Goal: Use online tool/utility: Utilize a website feature to perform a specific function

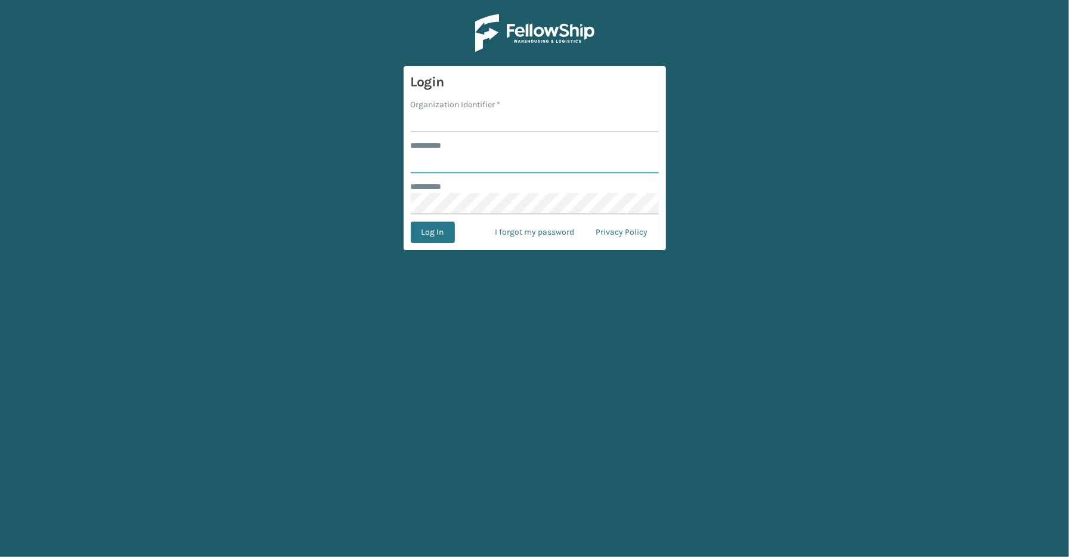
type input "*****"
type input "SleepGeekz"
click at [411, 222] on button "Log In" at bounding box center [433, 232] width 44 height 21
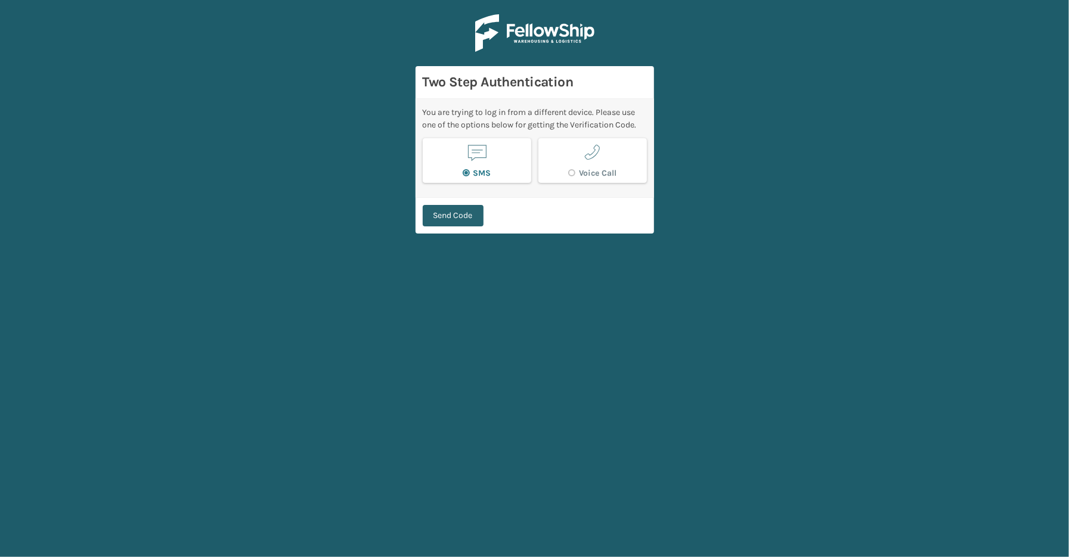
click at [477, 218] on button "Send Code" at bounding box center [453, 215] width 61 height 21
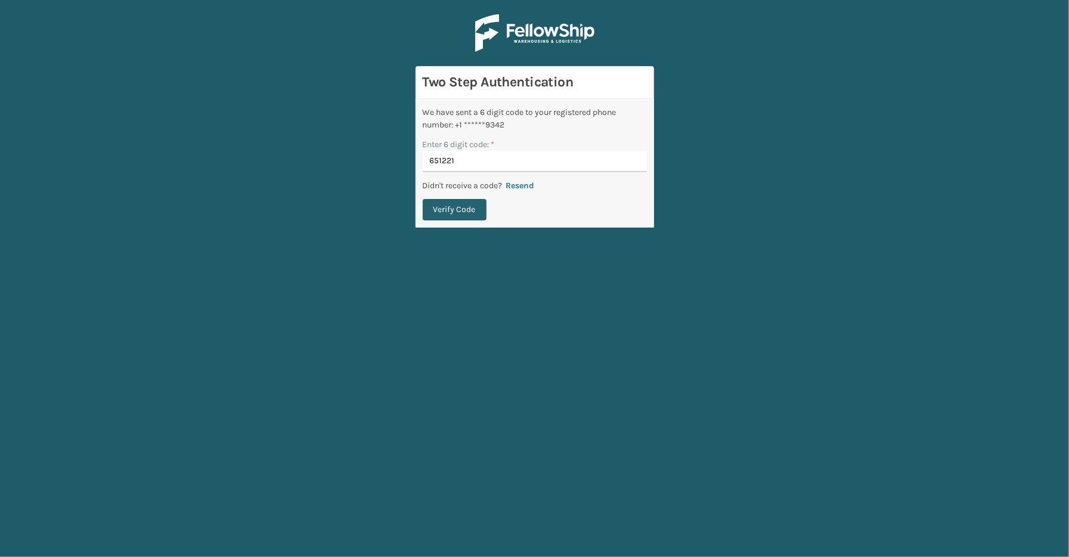
type input "651221"
click at [426, 206] on button "Verify Code" at bounding box center [455, 209] width 64 height 21
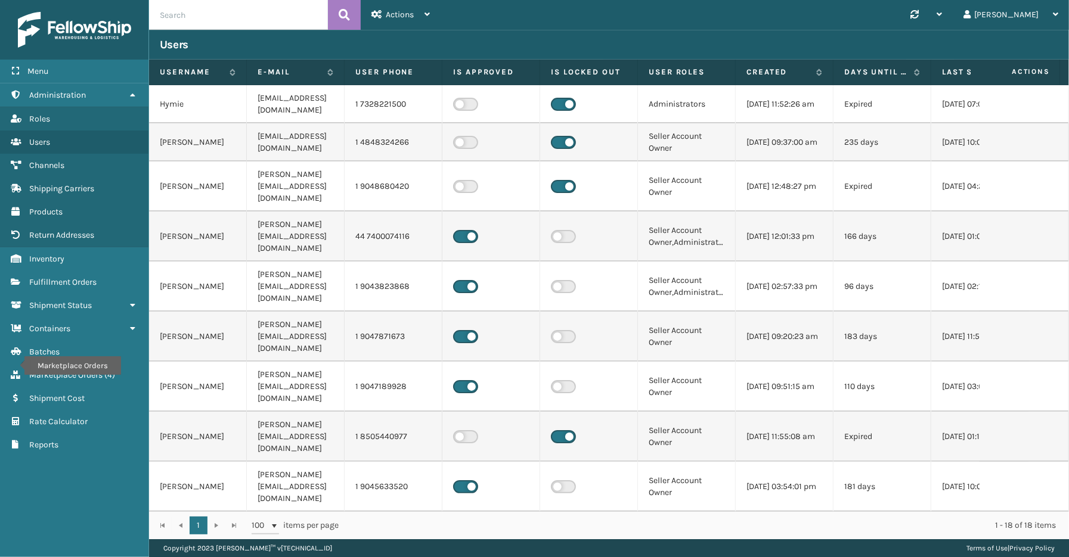
click at [102, 504] on div "Menu Marketplace Orders Administration Marketplace Orders Roles Marketplace Ord…" at bounding box center [74, 278] width 149 height 557
click at [75, 300] on span "Shipment Status" at bounding box center [60, 305] width 63 height 10
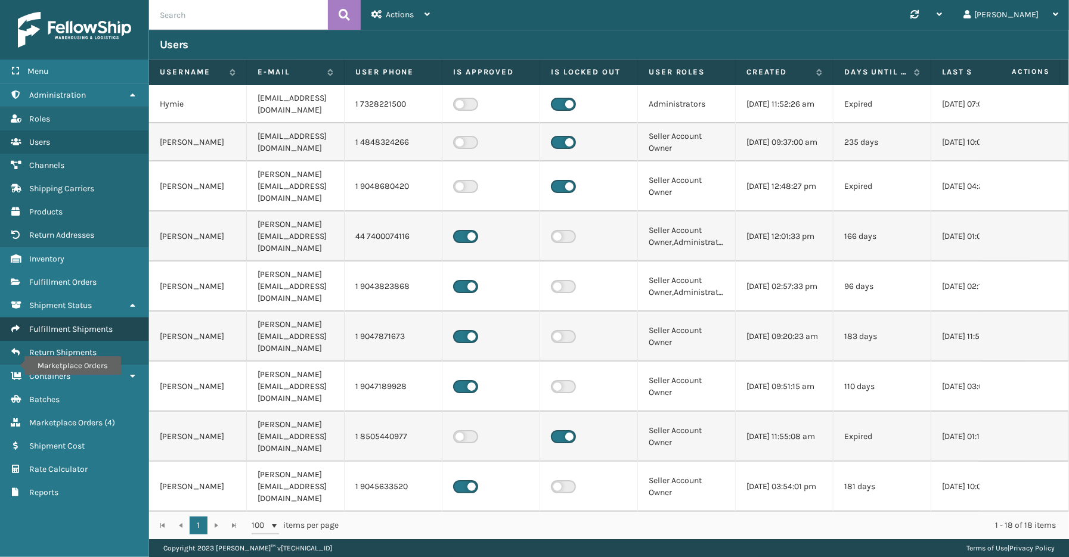
click at [73, 324] on span "Fulfillment Shipments" at bounding box center [70, 329] width 83 height 10
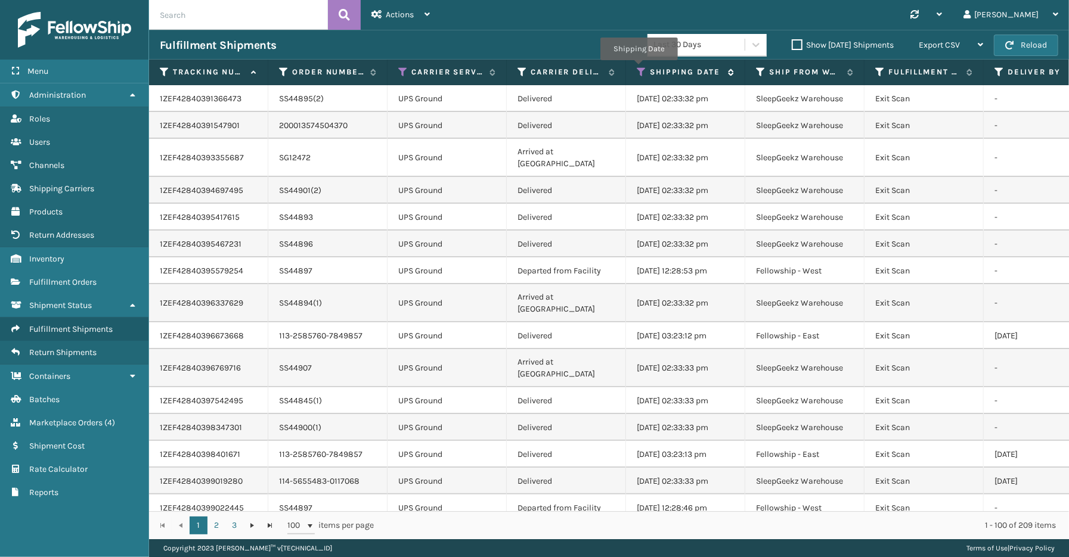
click at [639, 69] on icon at bounding box center [642, 72] width 10 height 11
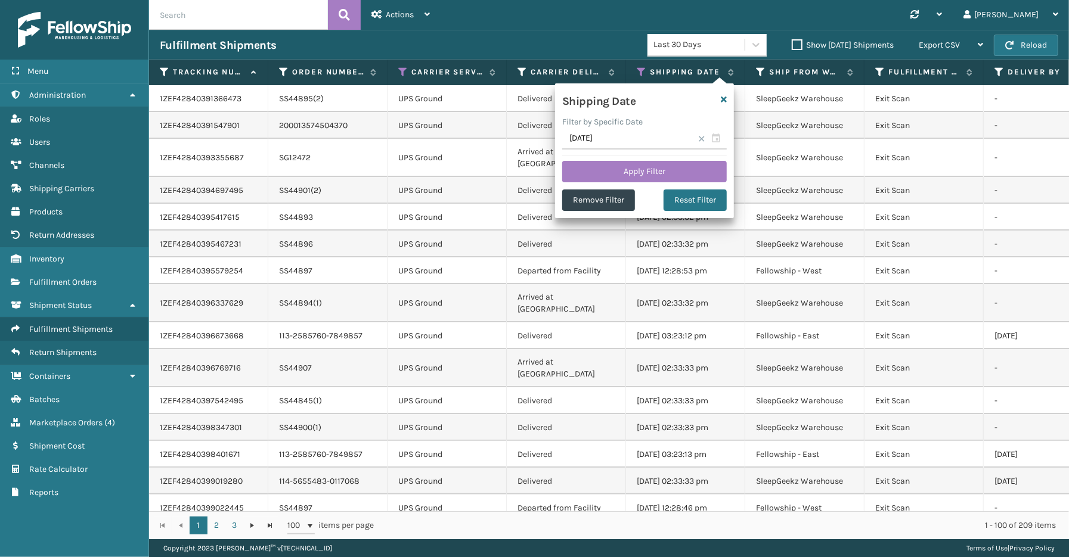
click at [699, 135] on span at bounding box center [701, 138] width 7 height 7
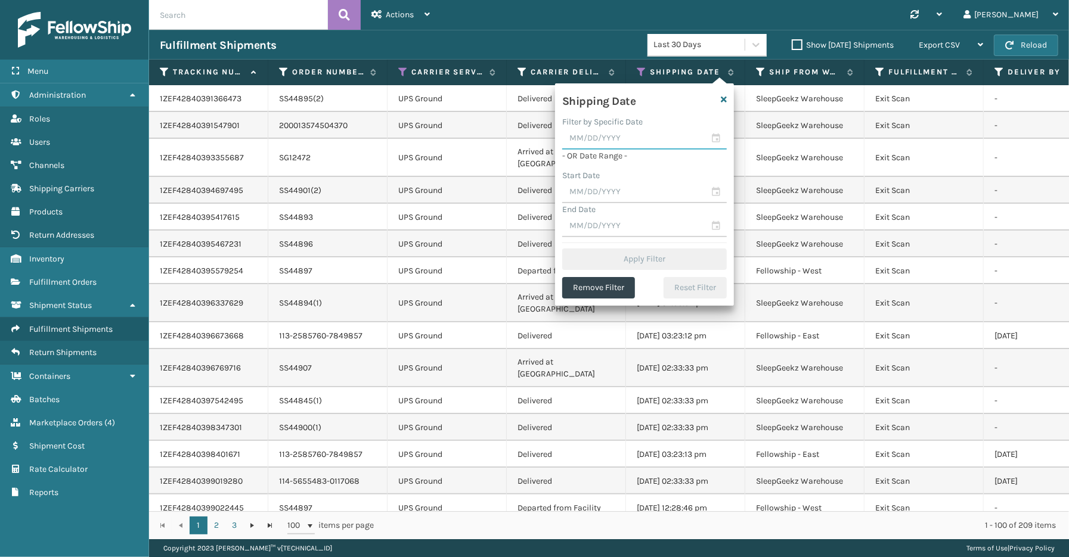
click at [715, 140] on input "text" at bounding box center [644, 138] width 165 height 21
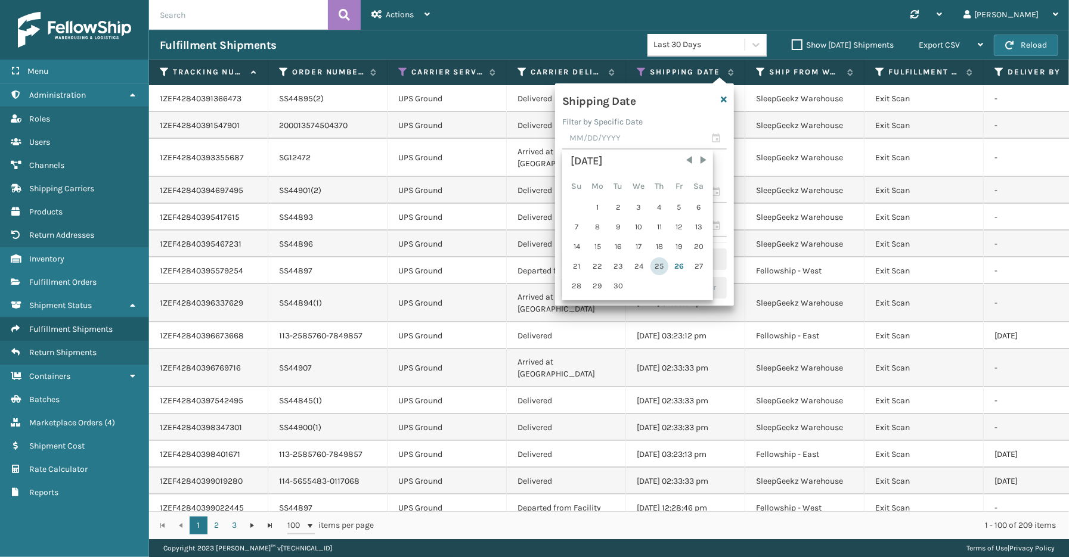
click at [656, 263] on div "25" at bounding box center [659, 267] width 18 height 18
type input "[DATE]"
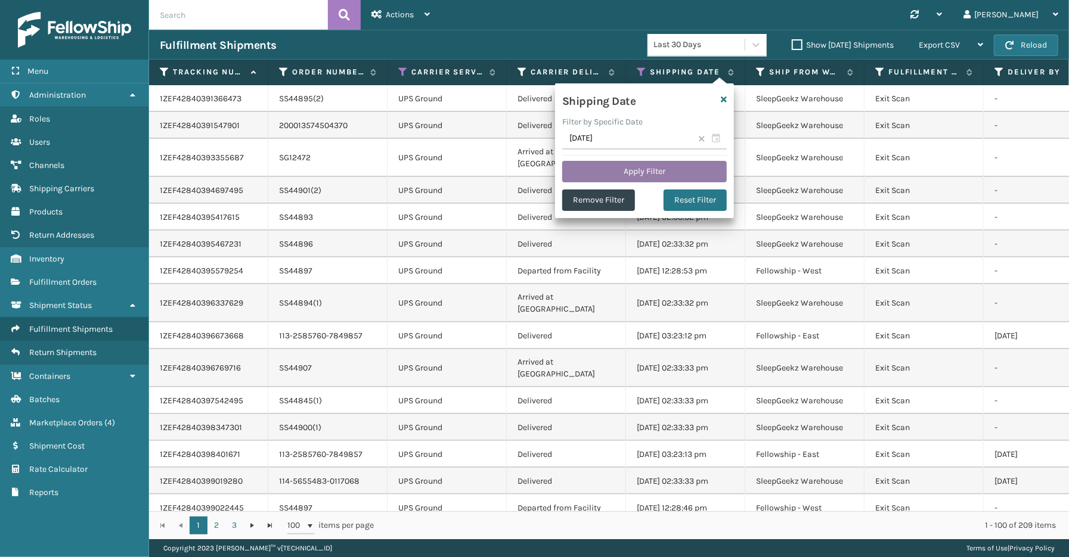
click at [642, 167] on button "Apply Filter" at bounding box center [644, 171] width 165 height 21
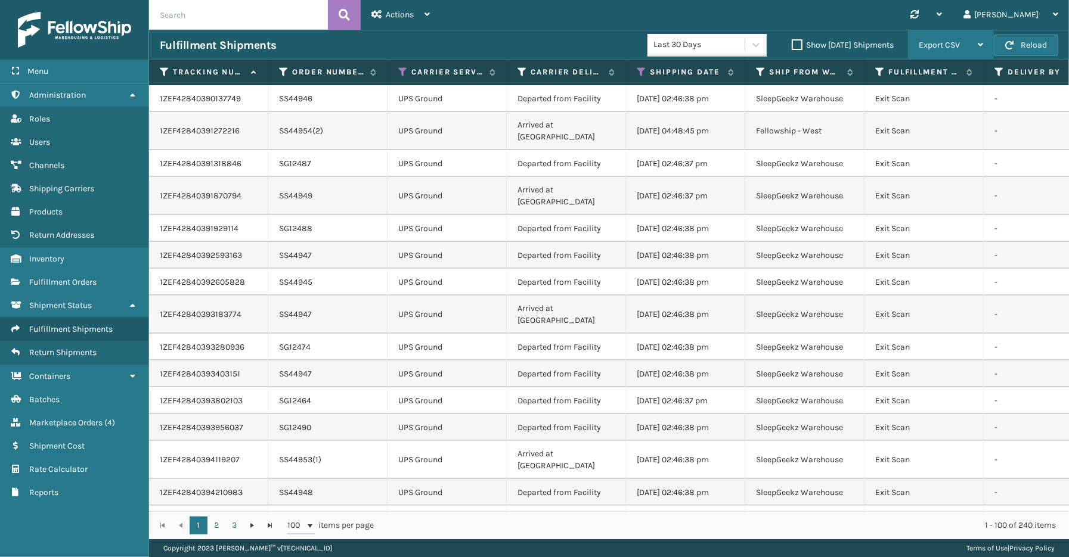
click at [943, 43] on span "Export CSV" at bounding box center [939, 45] width 41 height 10
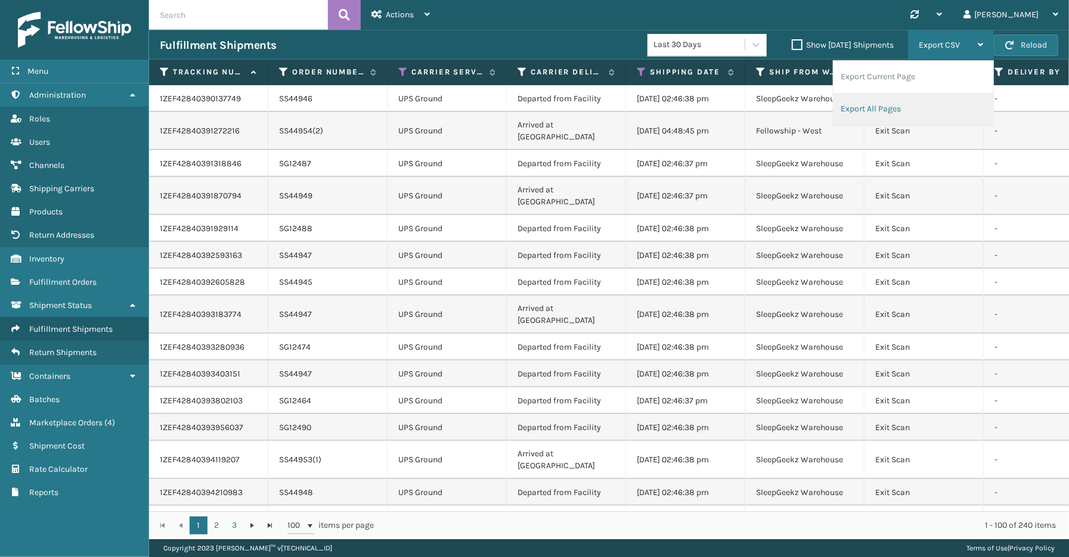
click at [872, 105] on li "Export All Pages" at bounding box center [913, 109] width 160 height 32
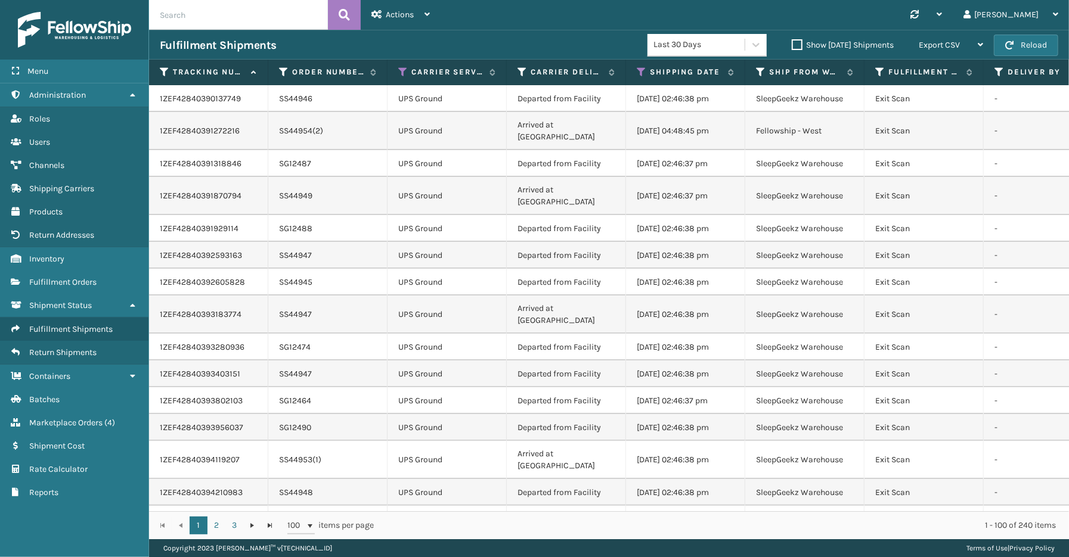
click at [17, 541] on div "Menu Containers Administration Containers Roles Containers Users Containers Cha…" at bounding box center [74, 278] width 149 height 557
click at [78, 277] on span "Fulfillment Orders" at bounding box center [62, 282] width 67 height 10
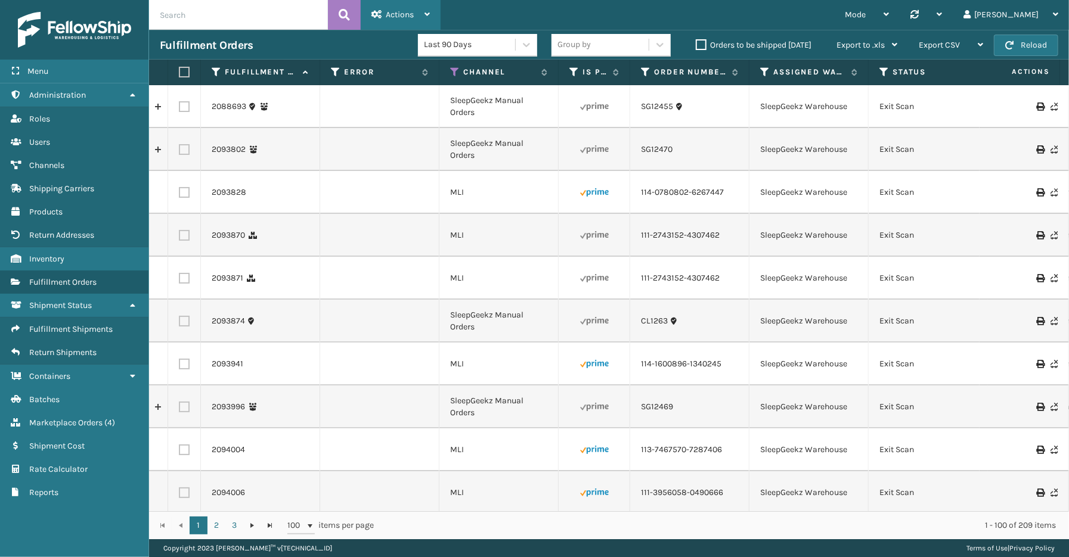
click at [407, 18] on span "Actions" at bounding box center [400, 15] width 28 height 10
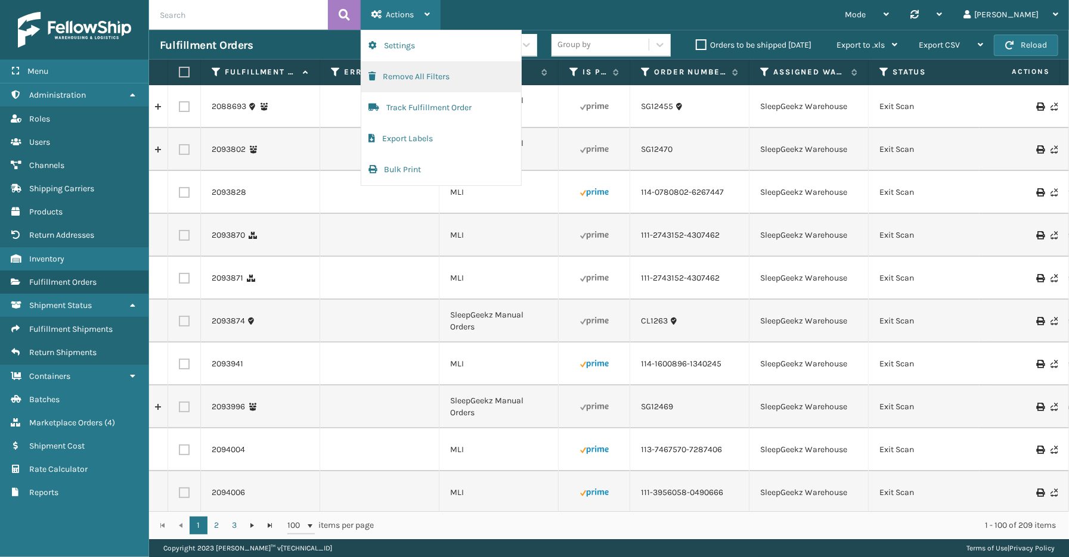
click at [420, 80] on button "Remove All Filters" at bounding box center [441, 76] width 160 height 31
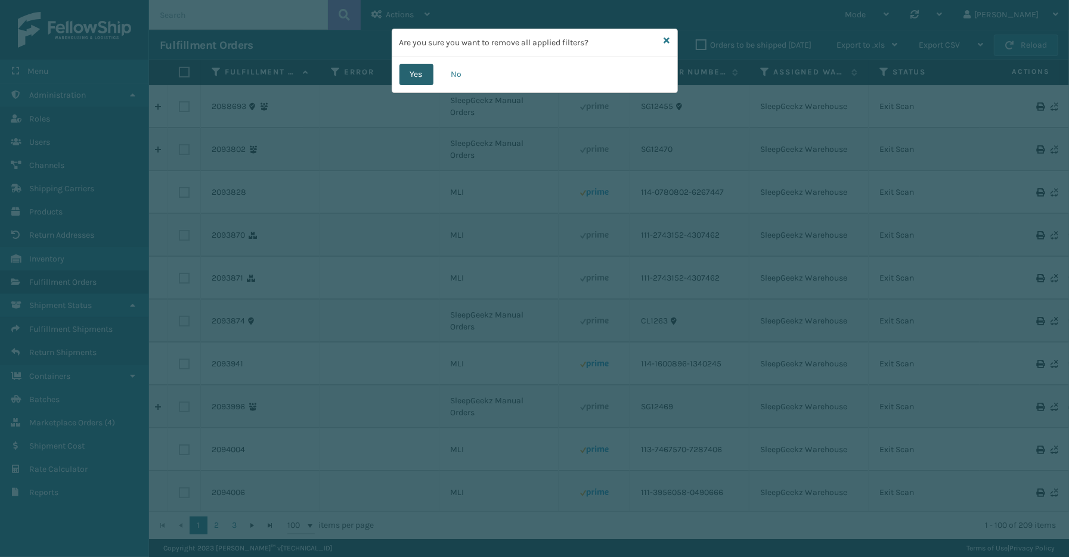
click at [419, 76] on button "Yes" at bounding box center [416, 74] width 34 height 21
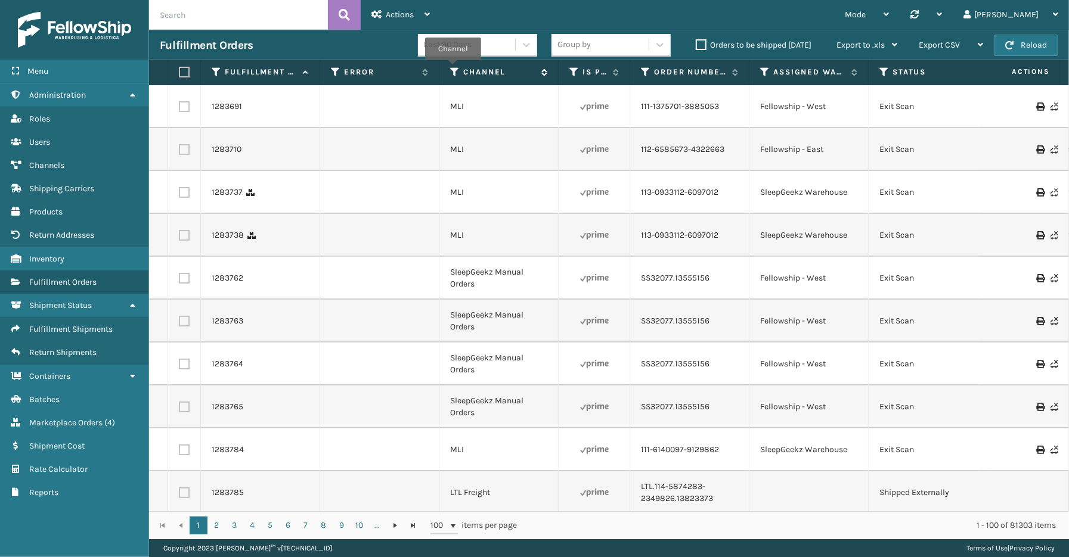
click at [453, 69] on icon at bounding box center [455, 72] width 10 height 11
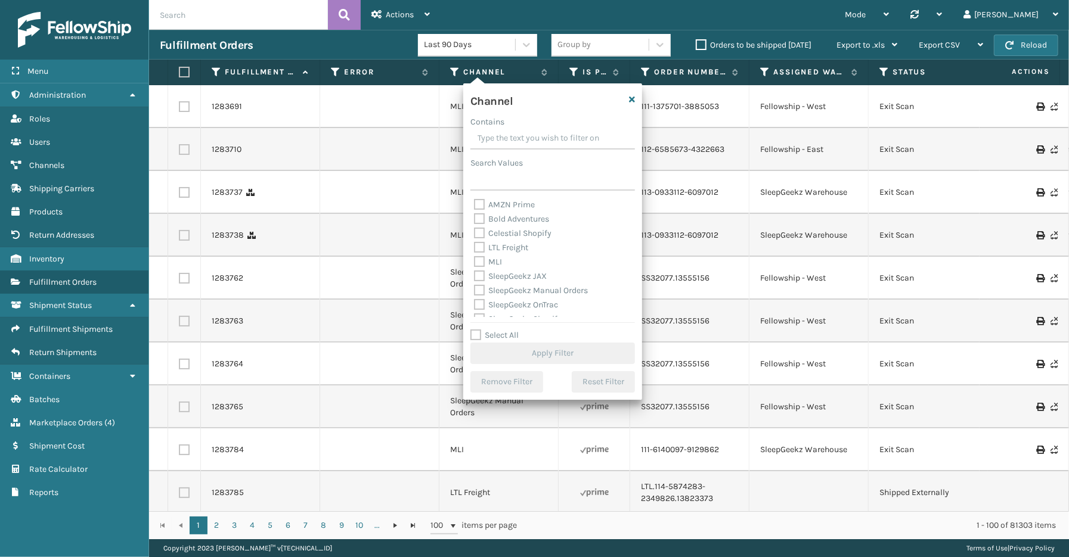
drag, startPoint x: 504, startPoint y: 333, endPoint x: 497, endPoint y: 260, distance: 73.1
click at [503, 329] on div "Select All Apply Filter" at bounding box center [552, 347] width 165 height 36
click at [497, 247] on label "LTL Freight" at bounding box center [501, 248] width 54 height 10
click at [475, 247] on input "LTL Freight" at bounding box center [474, 245] width 1 height 8
checkbox input "true"
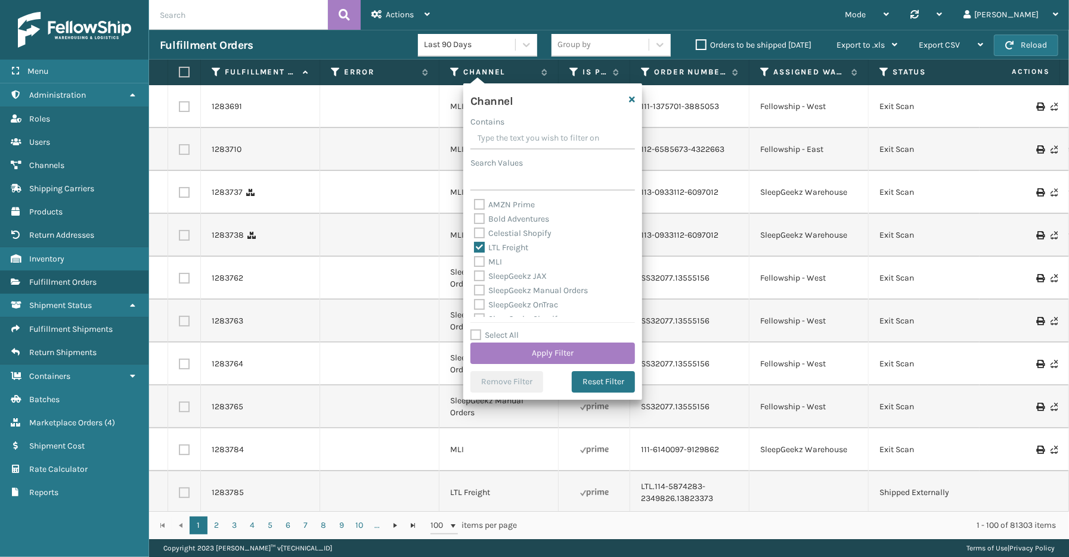
drag, startPoint x: 509, startPoint y: 334, endPoint x: 497, endPoint y: 314, distance: 24.0
click at [508, 332] on label "Select All" at bounding box center [494, 335] width 48 height 10
click at [475, 334] on label "Select All" at bounding box center [494, 335] width 48 height 10
click at [475, 330] on input "Select All" at bounding box center [559, 329] width 179 height 1
checkbox input "true"
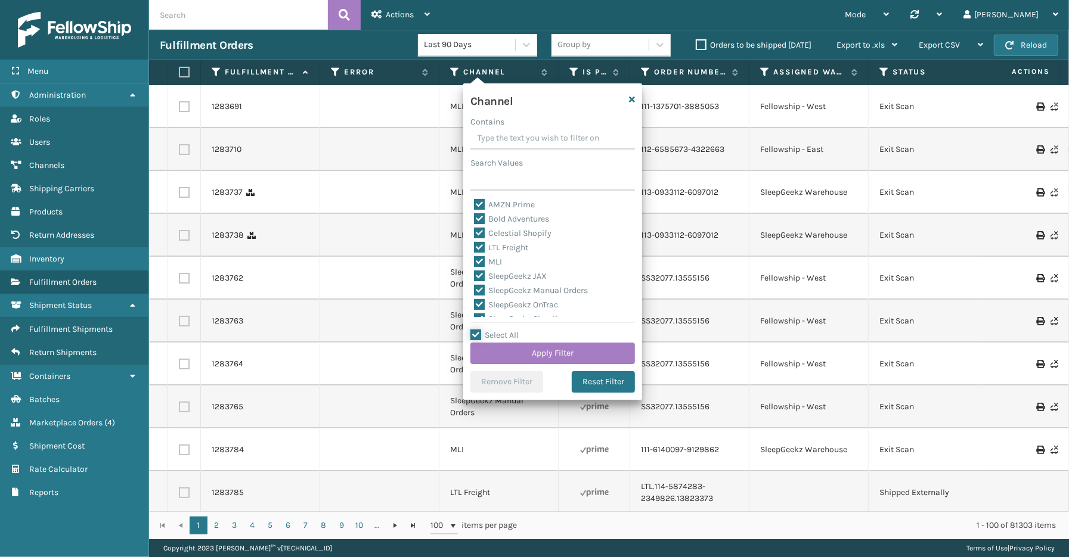
checkbox input "true"
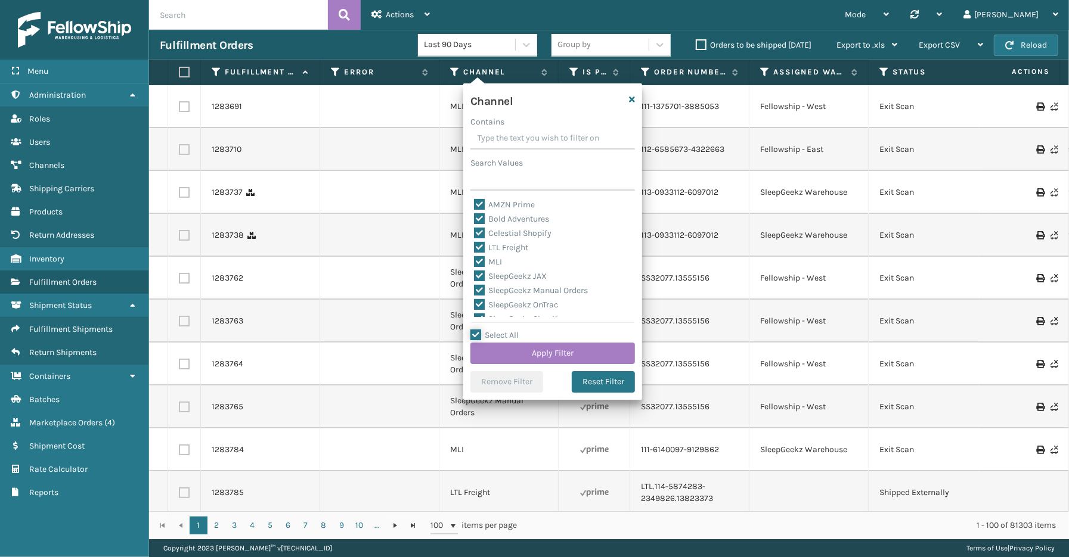
checkbox input "true"
click at [484, 243] on label "LTL Freight" at bounding box center [501, 248] width 54 height 10
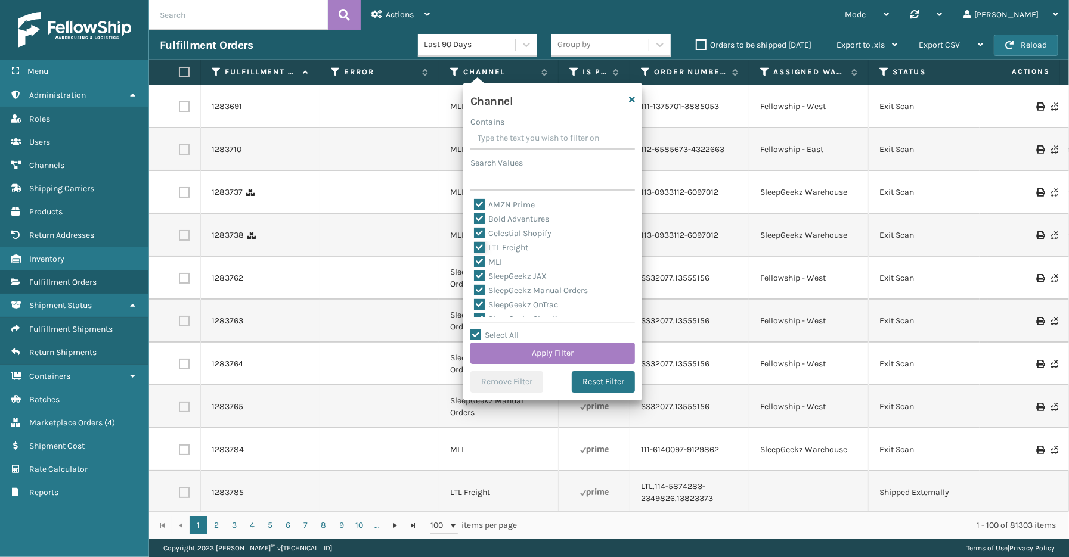
click at [475, 242] on input "LTL Freight" at bounding box center [474, 245] width 1 height 8
checkbox input "false"
click at [539, 358] on button "Apply Filter" at bounding box center [552, 353] width 165 height 21
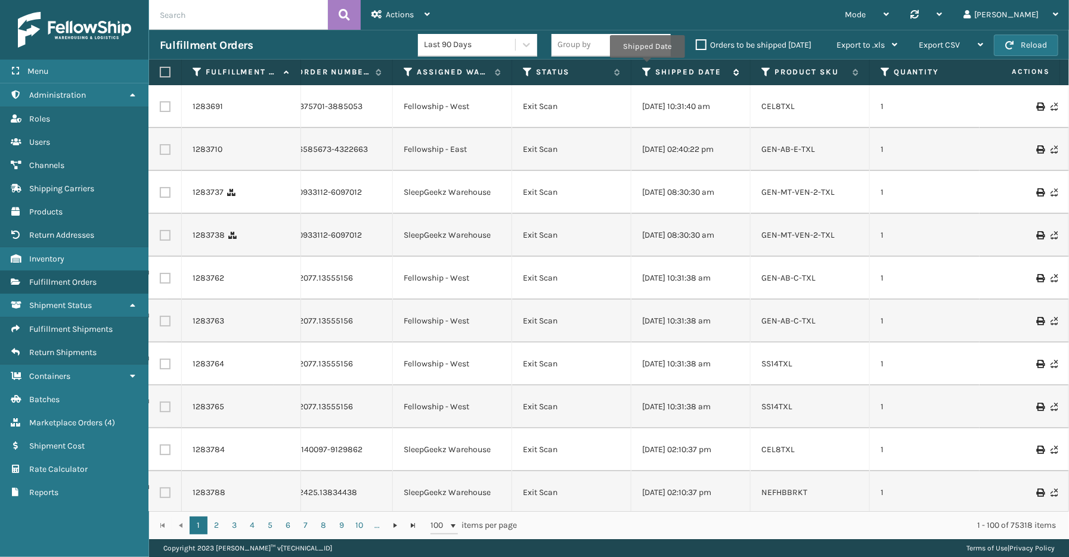
click at [647, 67] on icon at bounding box center [647, 72] width 10 height 11
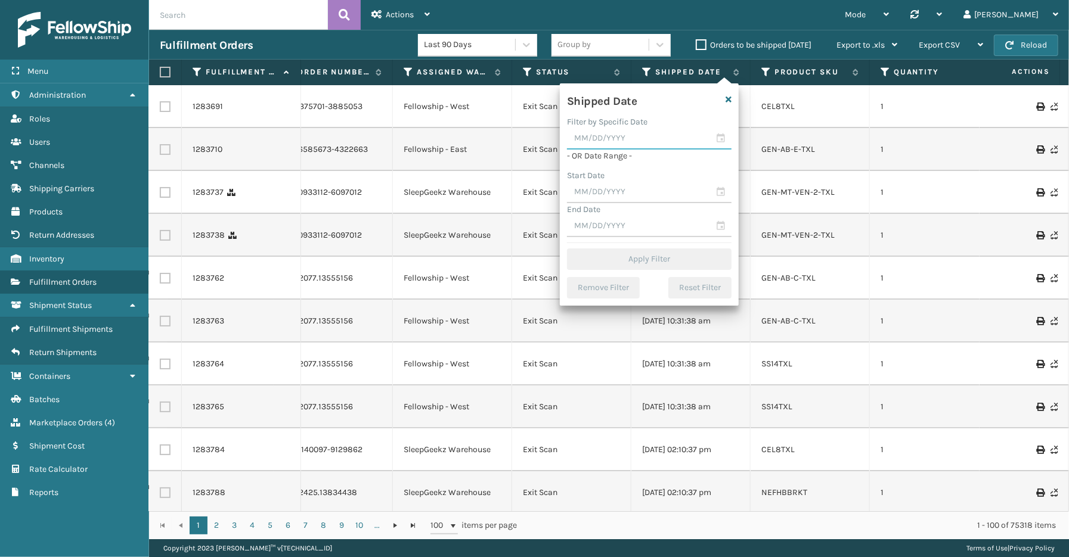
click at [719, 138] on input "text" at bounding box center [649, 138] width 165 height 21
click at [666, 264] on div "25" at bounding box center [664, 267] width 18 height 18
type input "[DATE]"
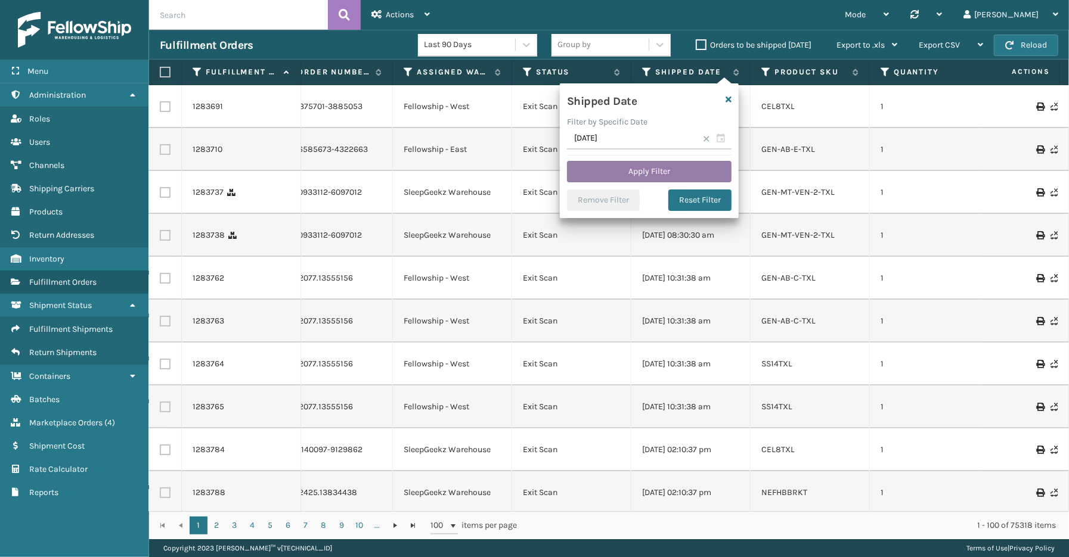
click at [636, 176] on button "Apply Filter" at bounding box center [649, 171] width 165 height 21
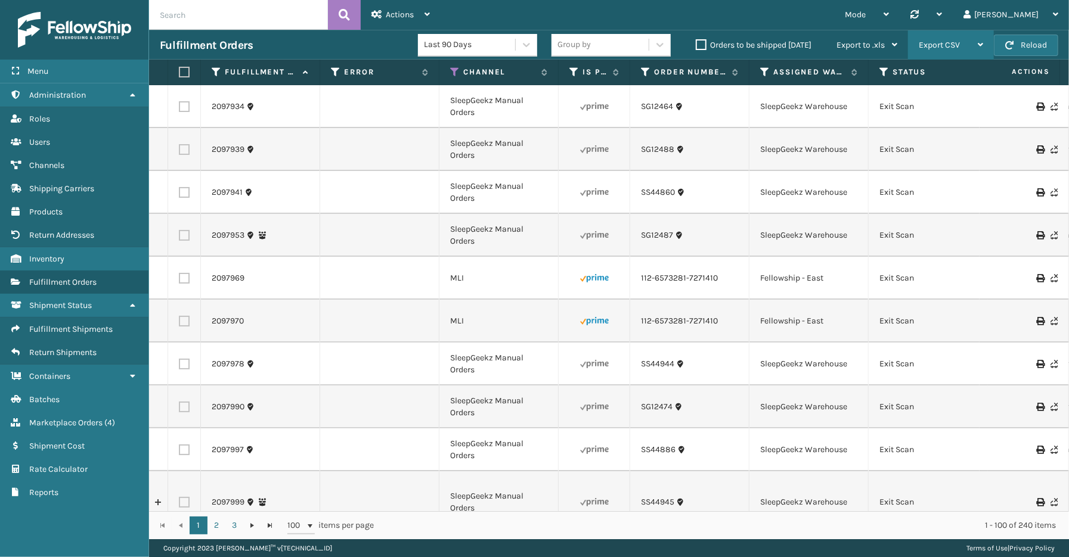
click at [966, 45] on div "Export CSV" at bounding box center [951, 45] width 64 height 30
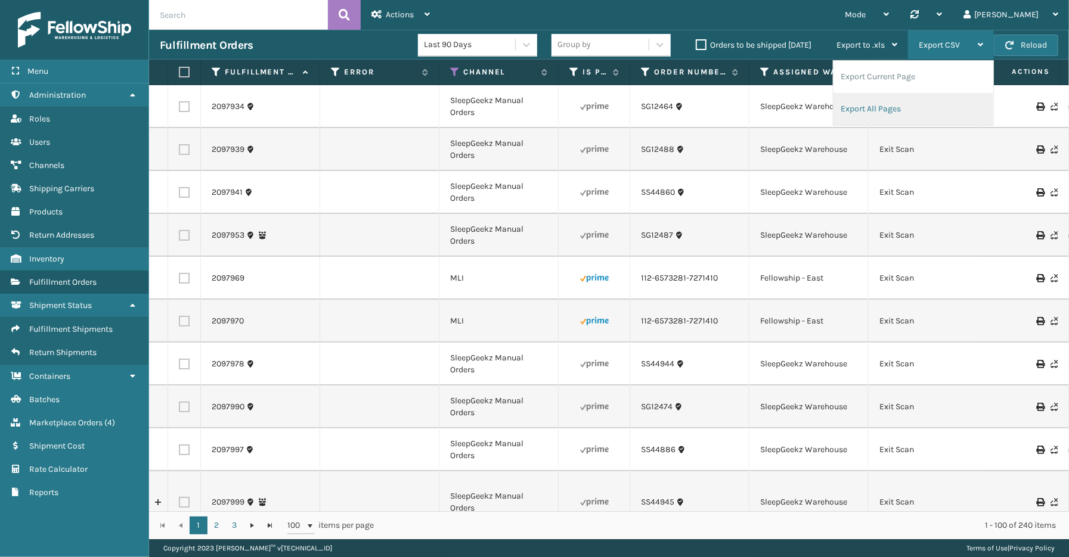
click at [891, 108] on li "Export All Pages" at bounding box center [913, 109] width 160 height 32
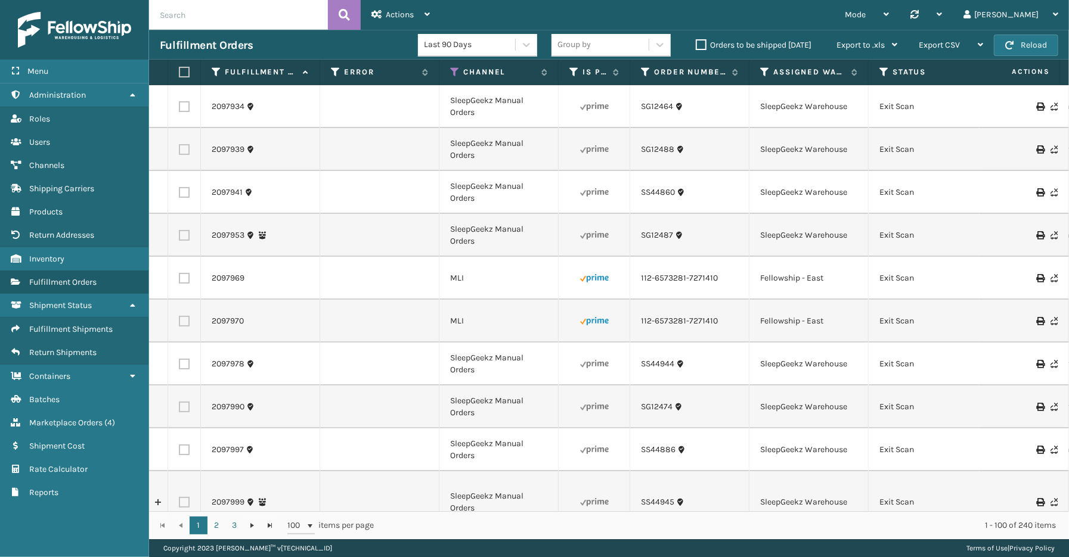
click at [725, 13] on div "Mode Regular Mode Picking Mode Labeling Mode Palletizing Mode Exit Scan Mode Sy…" at bounding box center [755, 15] width 628 height 30
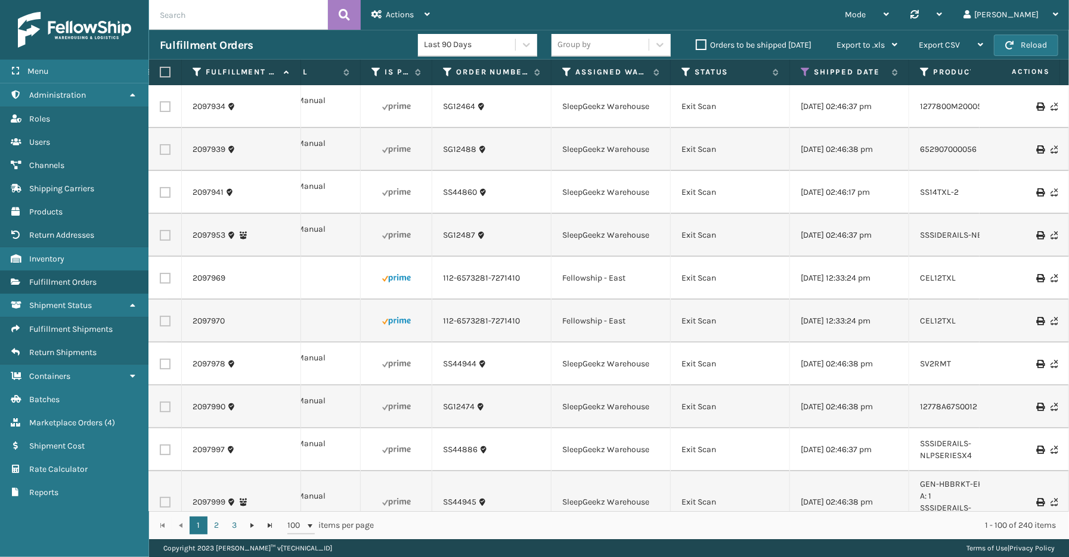
scroll to position [0, 301]
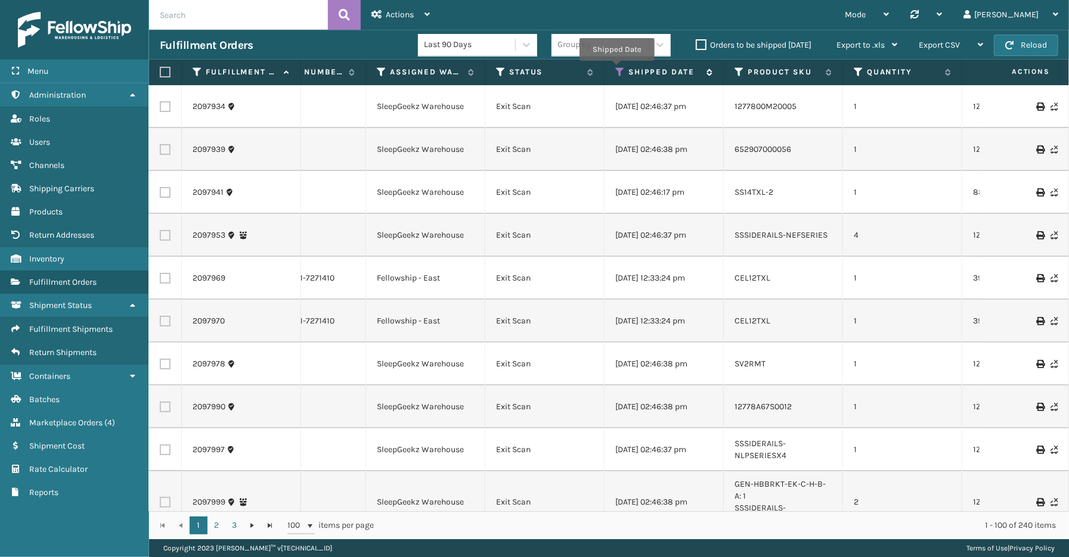
click at [616, 69] on icon at bounding box center [620, 72] width 10 height 11
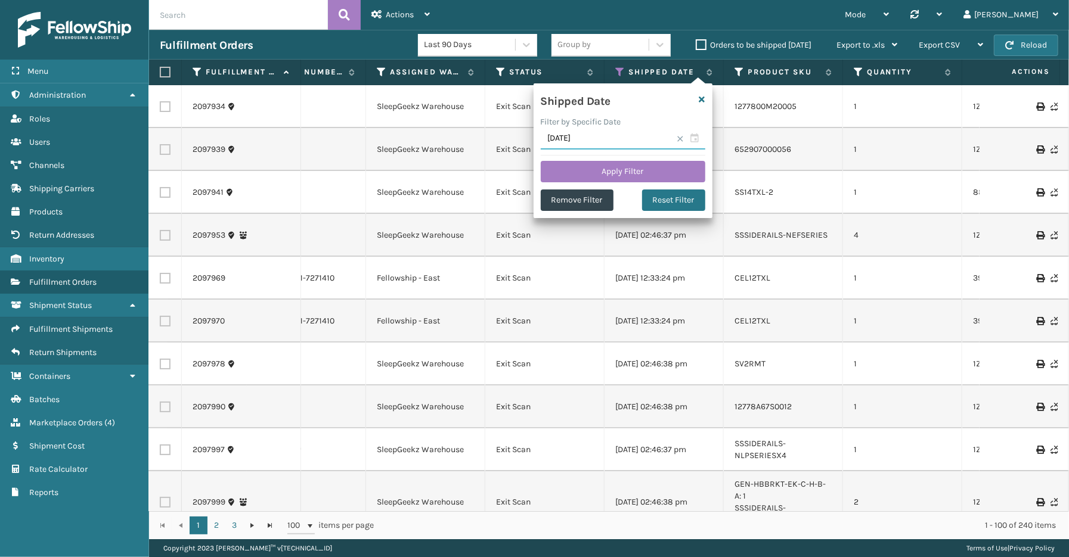
click at [681, 143] on input "[DATE]" at bounding box center [623, 138] width 165 height 21
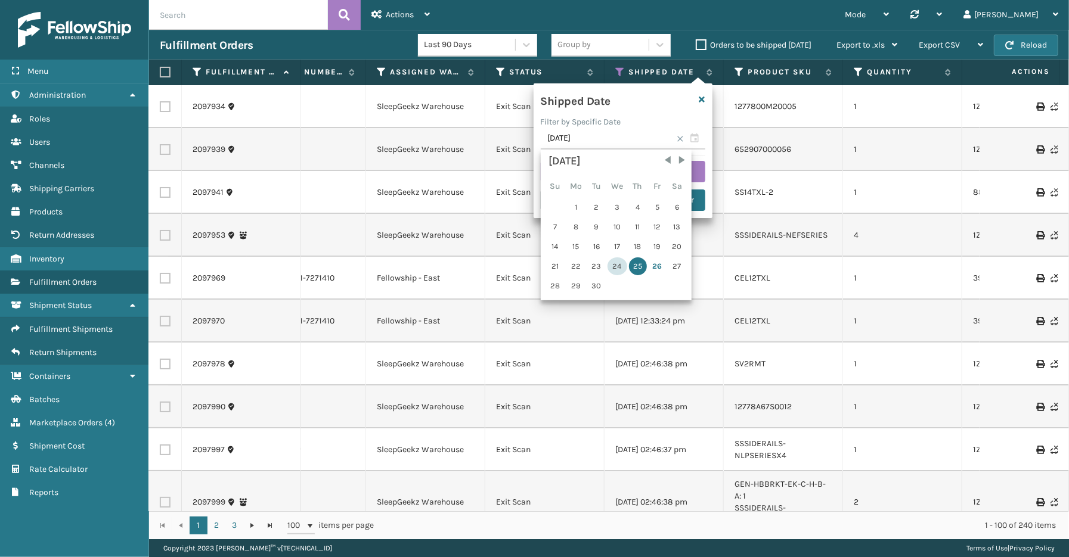
click at [611, 265] on div "24" at bounding box center [618, 267] width 20 height 18
type input "[DATE]"
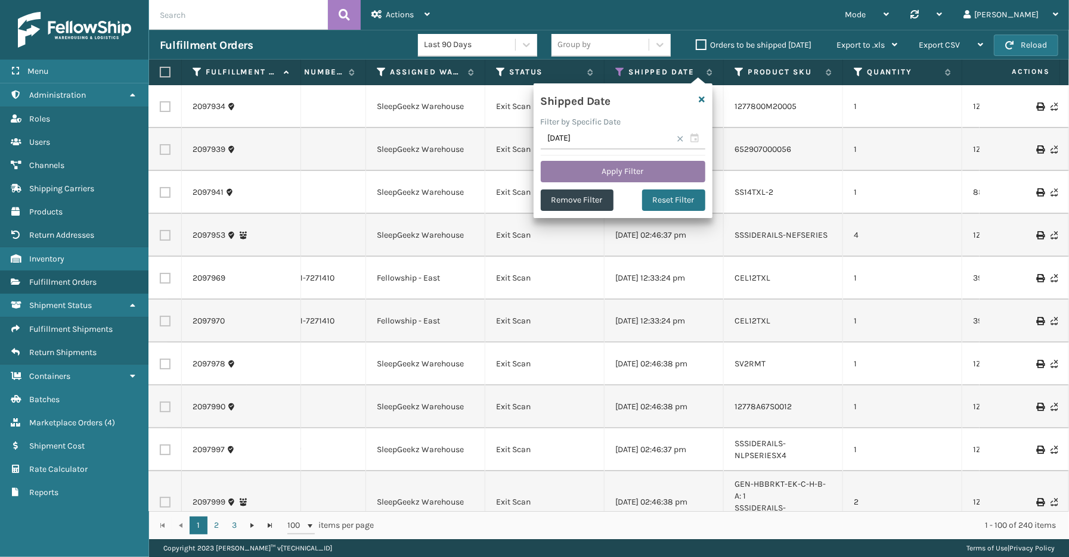
click at [594, 171] on button "Apply Filter" at bounding box center [623, 171] width 165 height 21
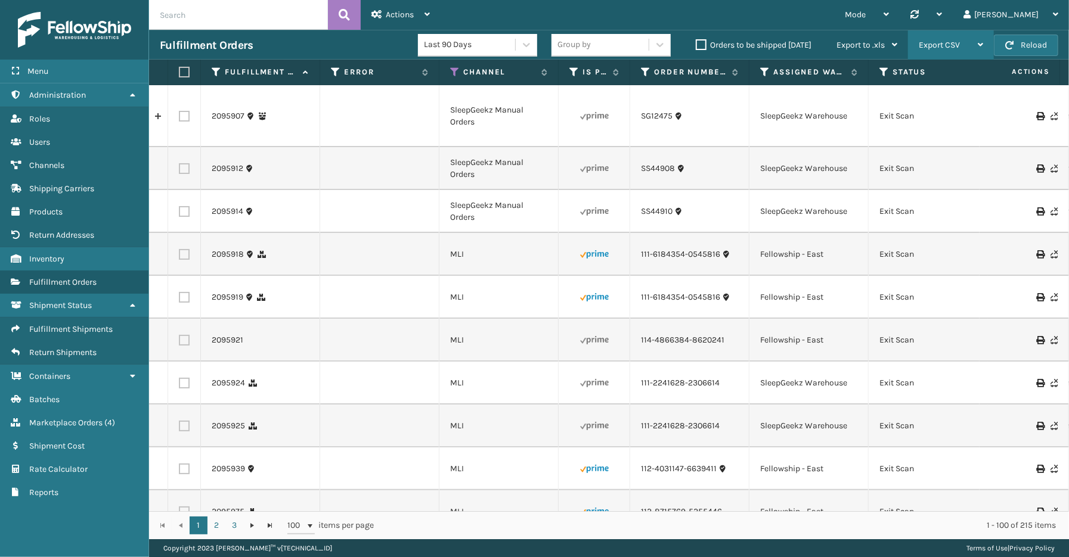
click at [951, 49] on span "Export CSV" at bounding box center [939, 45] width 41 height 10
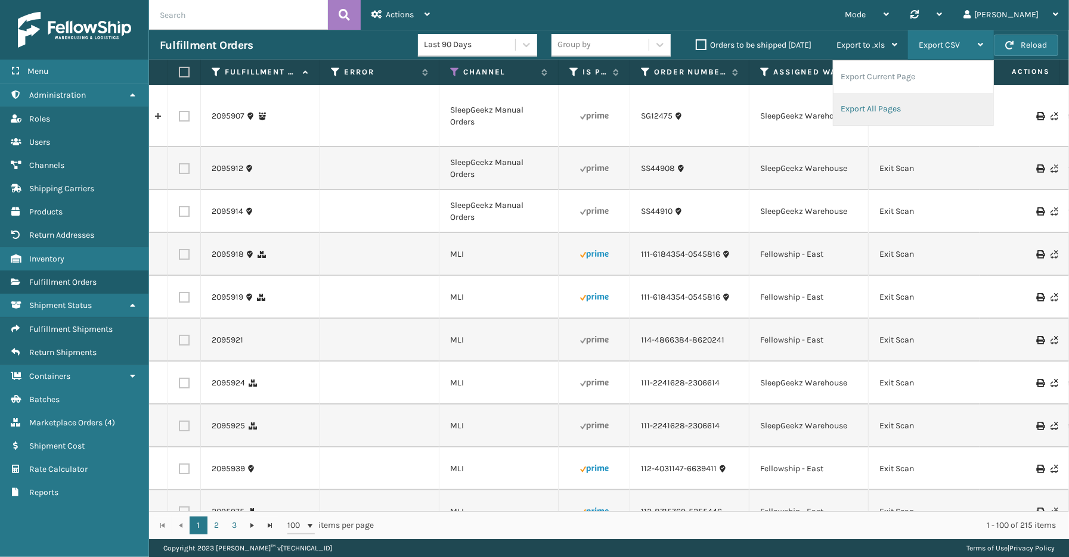
click at [886, 108] on li "Export All Pages" at bounding box center [913, 109] width 160 height 32
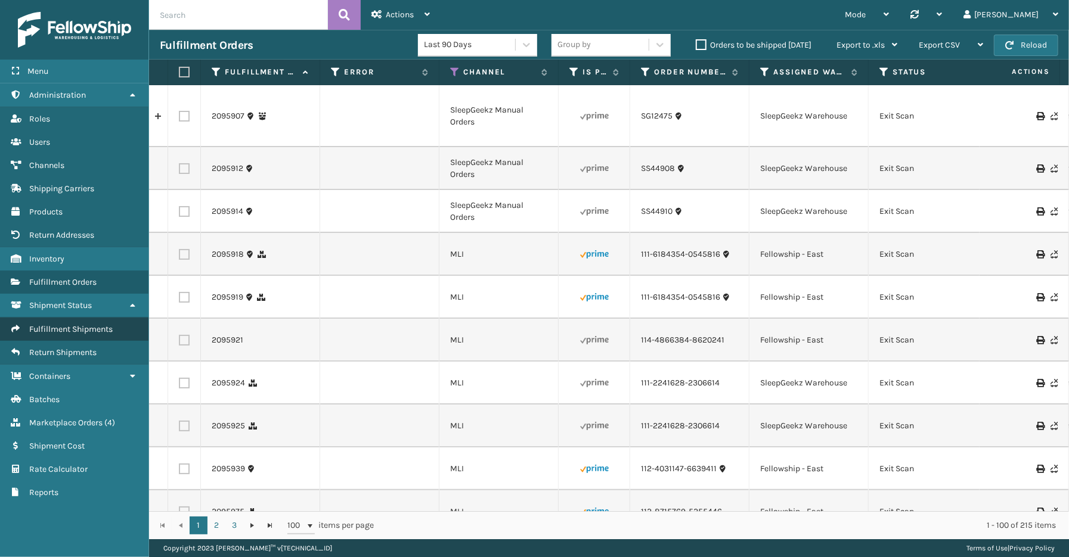
click at [85, 324] on span "Fulfillment Shipments" at bounding box center [70, 329] width 83 height 10
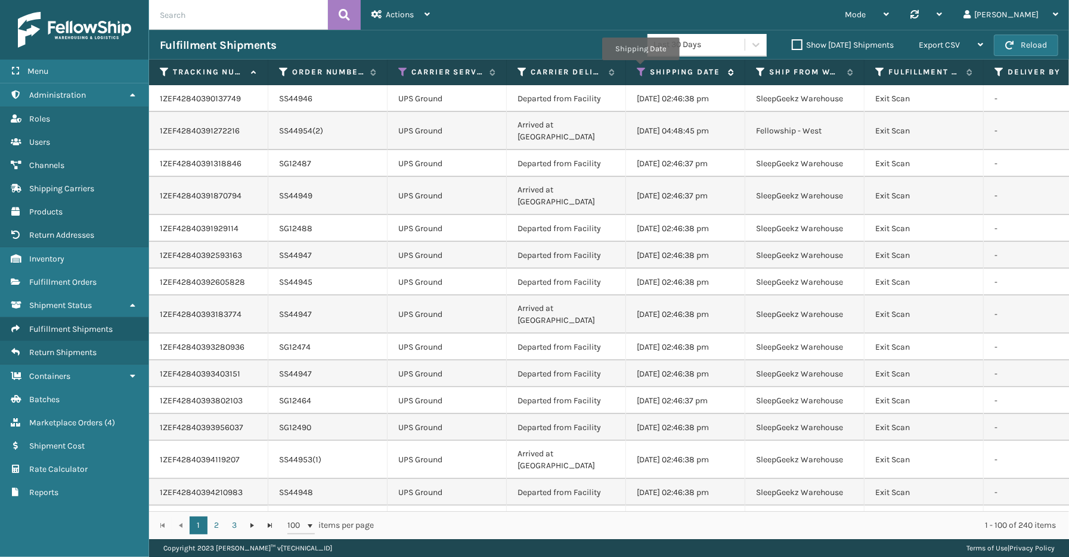
click at [640, 69] on icon at bounding box center [642, 72] width 10 height 11
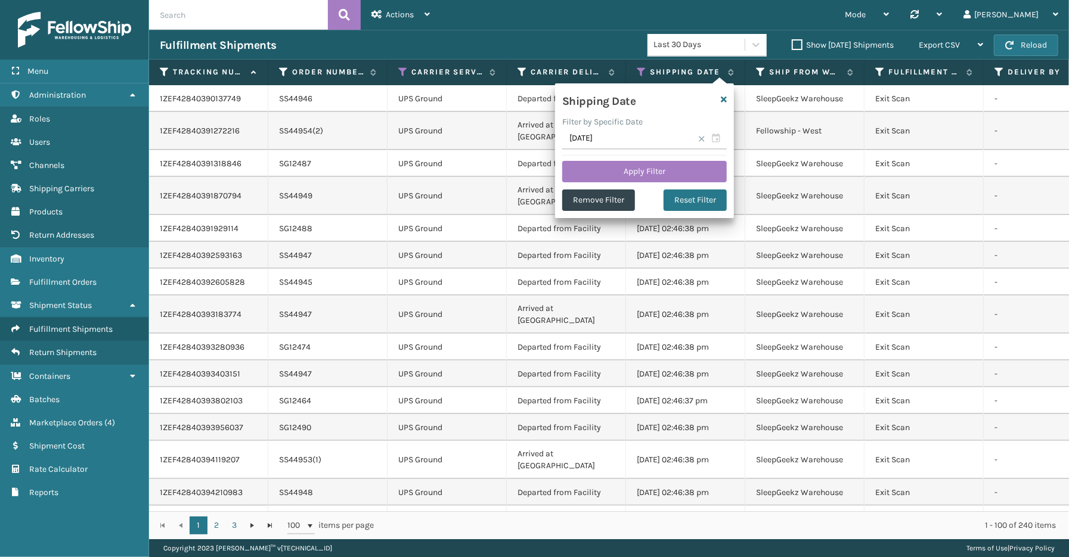
click at [702, 141] on span at bounding box center [701, 138] width 7 height 7
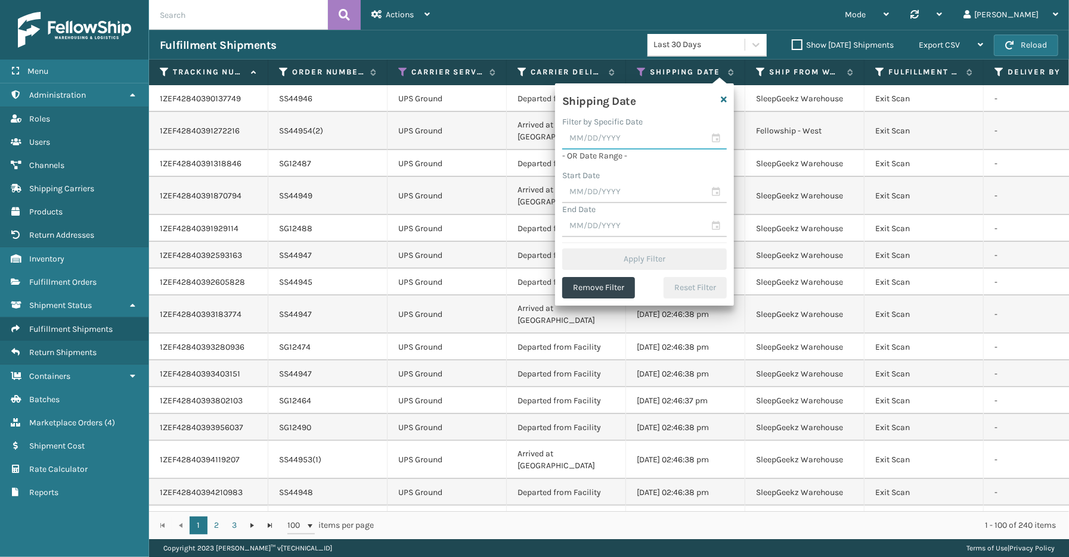
click at [717, 137] on input "text" at bounding box center [644, 138] width 165 height 21
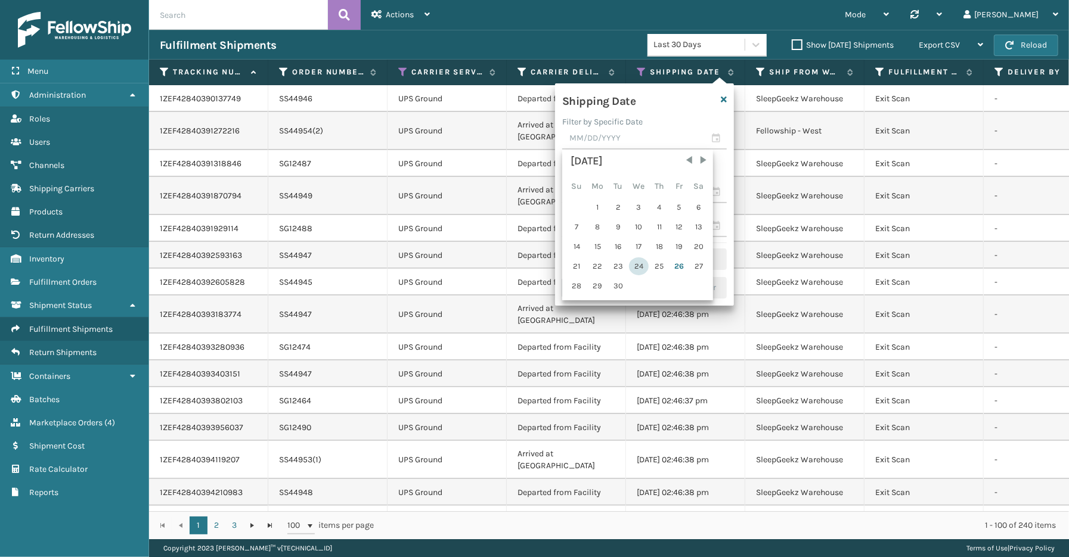
click at [633, 263] on div "24" at bounding box center [639, 267] width 20 height 18
type input "[DATE]"
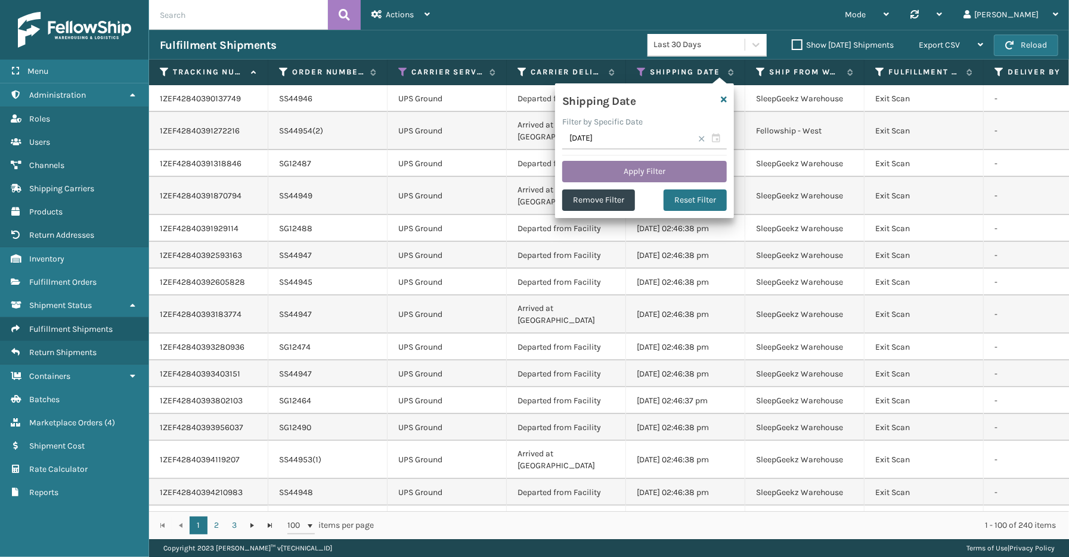
click at [671, 171] on button "Apply Filter" at bounding box center [644, 171] width 165 height 21
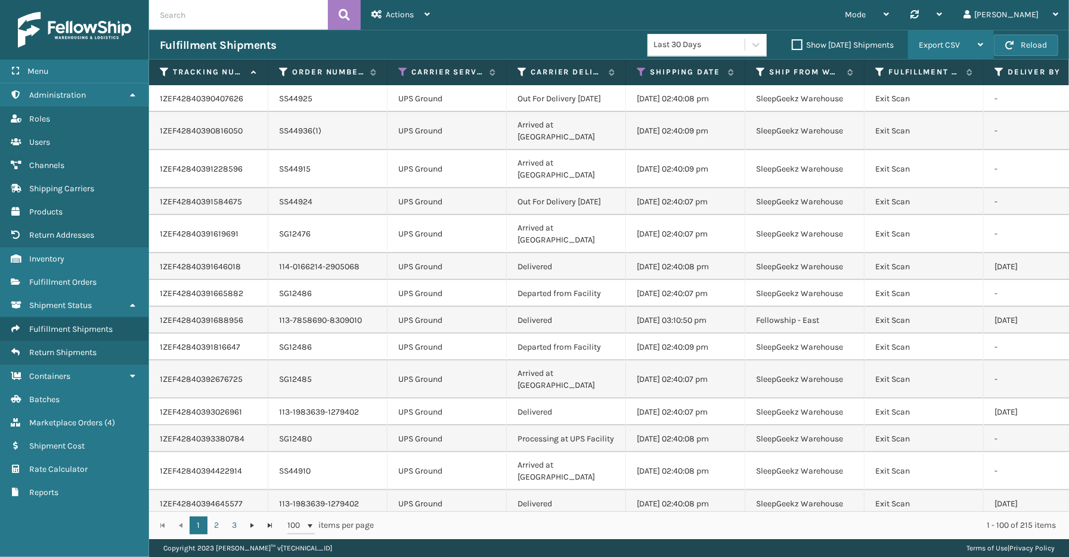
click at [960, 44] on div "Export CSV" at bounding box center [951, 45] width 64 height 30
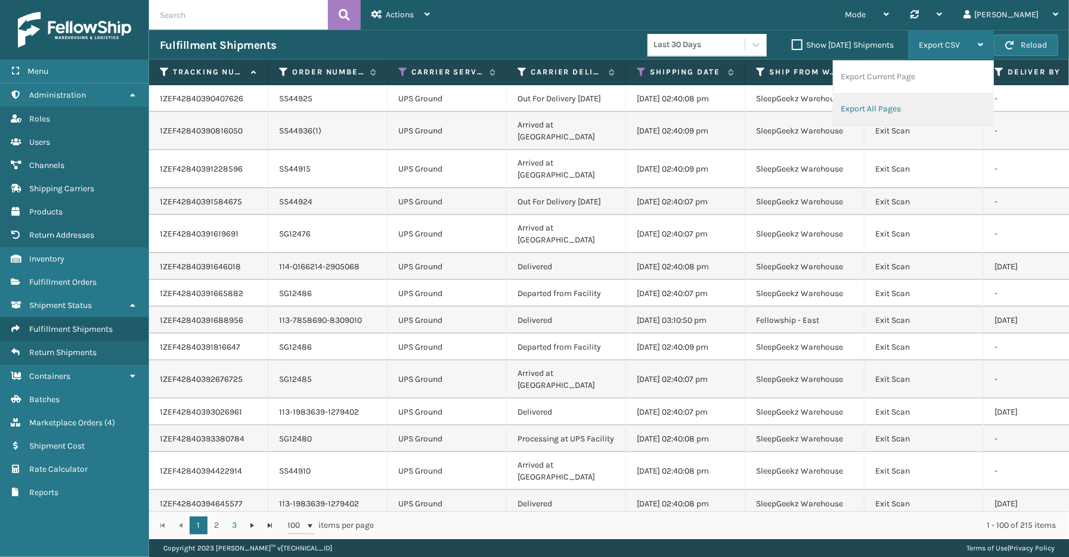
click at [926, 111] on li "Export All Pages" at bounding box center [913, 109] width 160 height 32
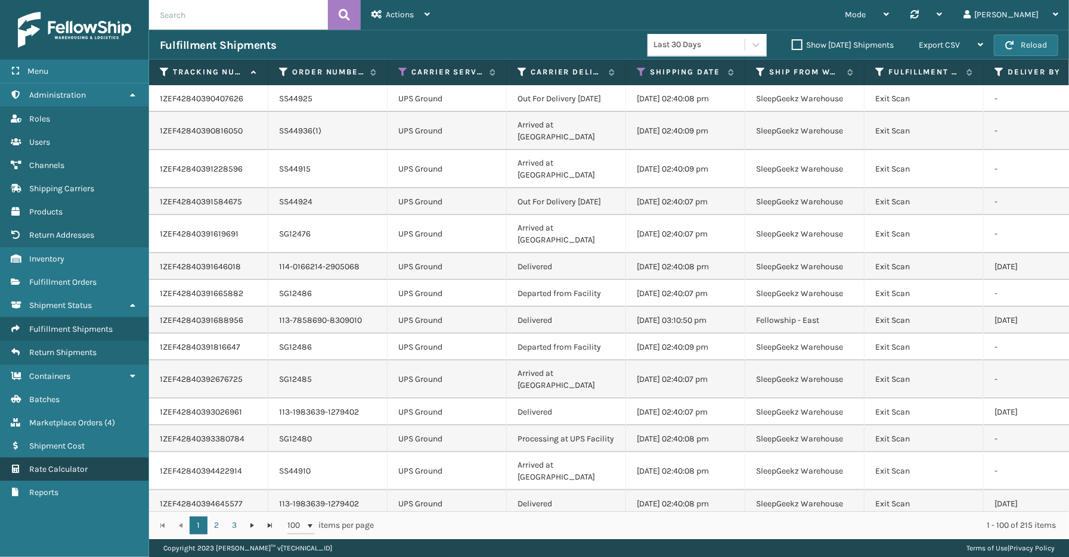
click at [82, 464] on span "Rate Calculator" at bounding box center [58, 469] width 58 height 10
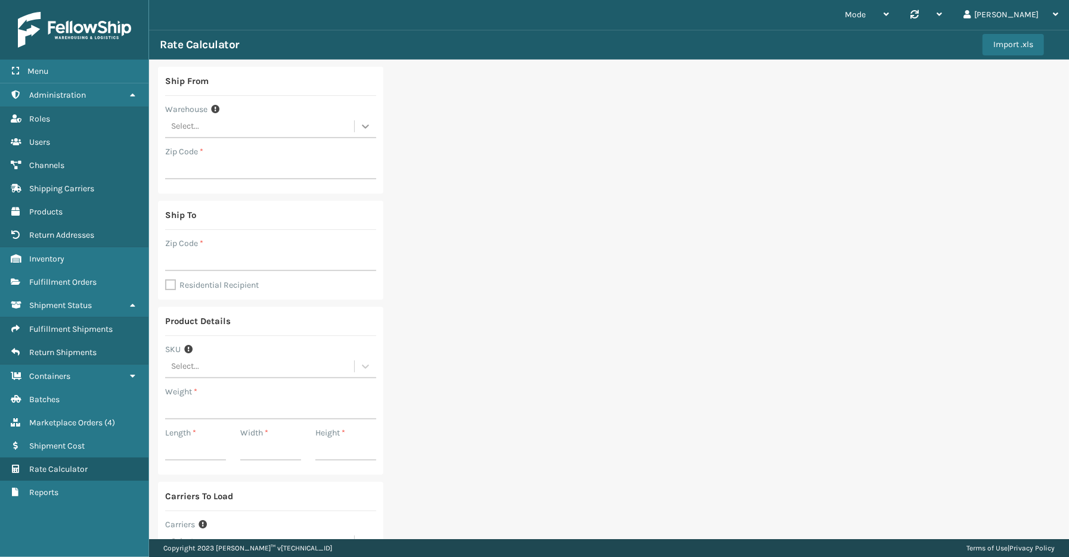
click at [364, 129] on icon at bounding box center [366, 126] width 12 height 12
click at [210, 219] on div "SleepGeekz Warehouse" at bounding box center [270, 223] width 211 height 22
type input "32208"
click at [250, 255] on input "Zip Code *" at bounding box center [270, 260] width 211 height 21
type input "32222"
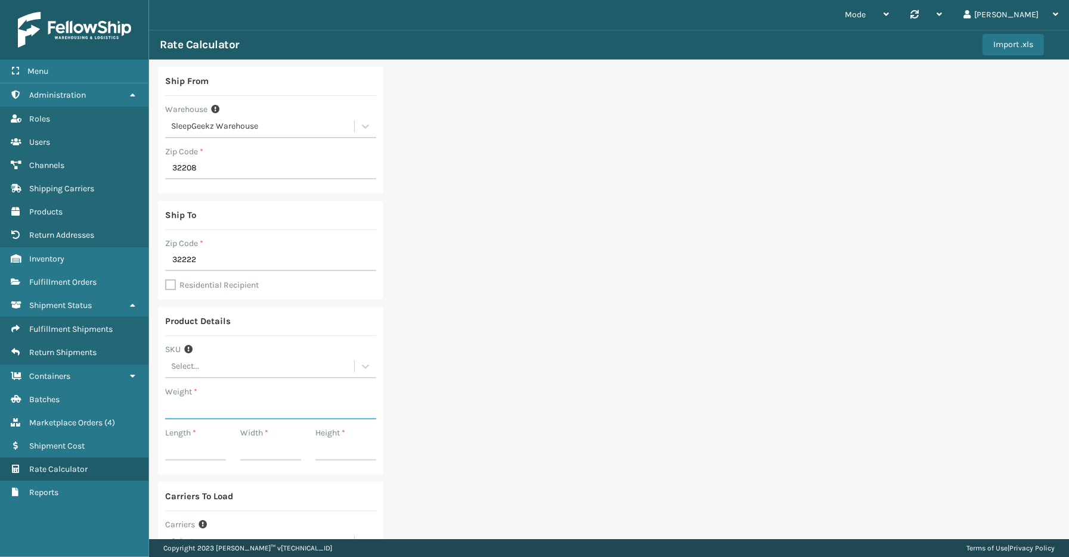
type input "107"
type input "42"
type input "40.5"
type input "6.1"
click at [166, 287] on label "Residential Recipient" at bounding box center [212, 285] width 94 height 10
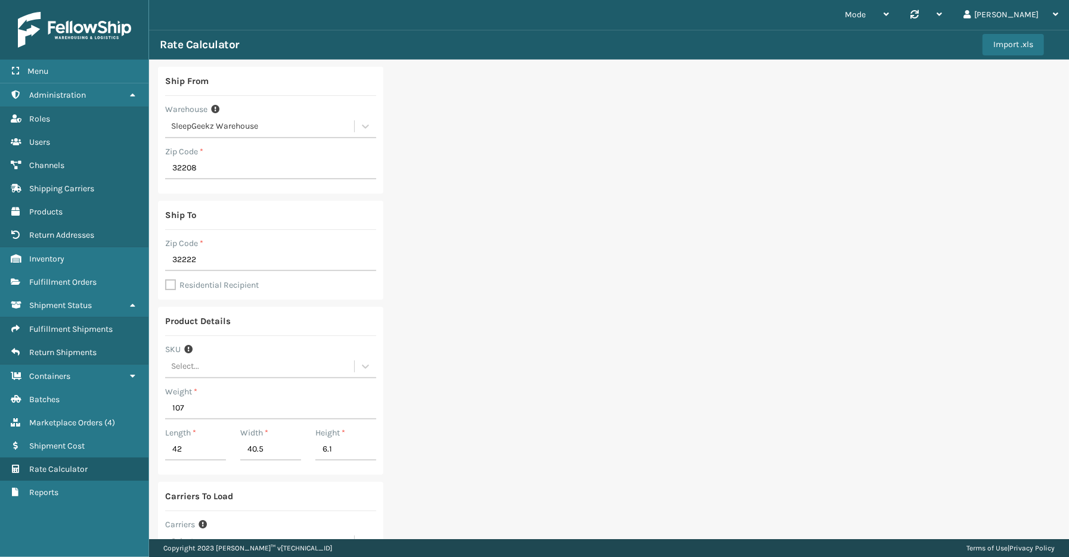
click at [166, 280] on input "Residential Recipient" at bounding box center [165, 278] width 1 height 1
checkbox input "true"
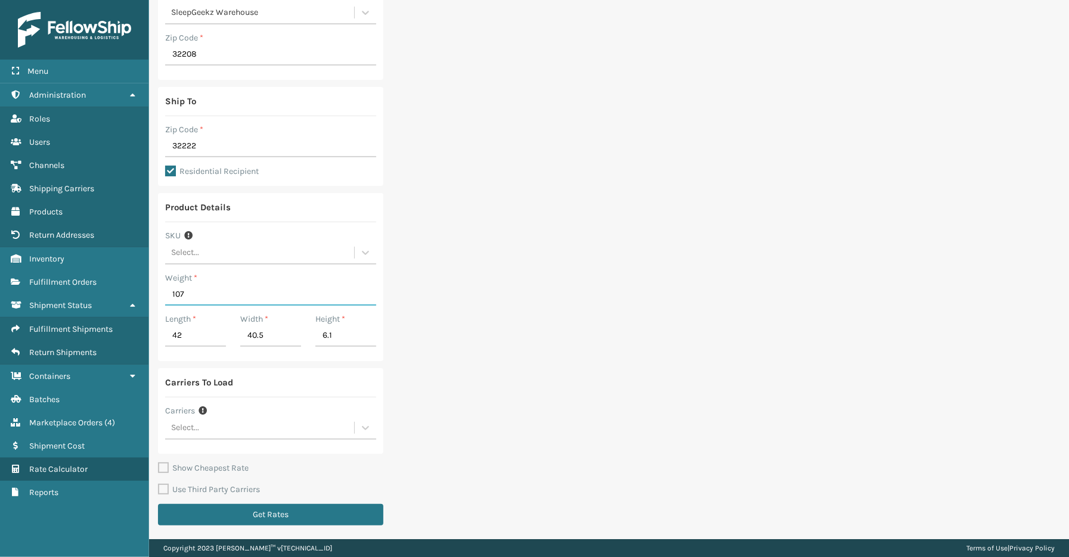
click at [209, 296] on input "107" at bounding box center [270, 294] width 211 height 21
drag, startPoint x: 206, startPoint y: 296, endPoint x: 147, endPoint y: 296, distance: 59.0
click at [147, 0] on div "Menu Administration Roles Users Channels Shipping Carriers Products Return Addr…" at bounding box center [534, 0] width 1069 height 0
click at [295, 161] on div "Ship To Zip Code * 32222 Residential Recipient" at bounding box center [270, 136] width 225 height 99
click at [295, 175] on div "Residential Recipient" at bounding box center [270, 172] width 211 height 14
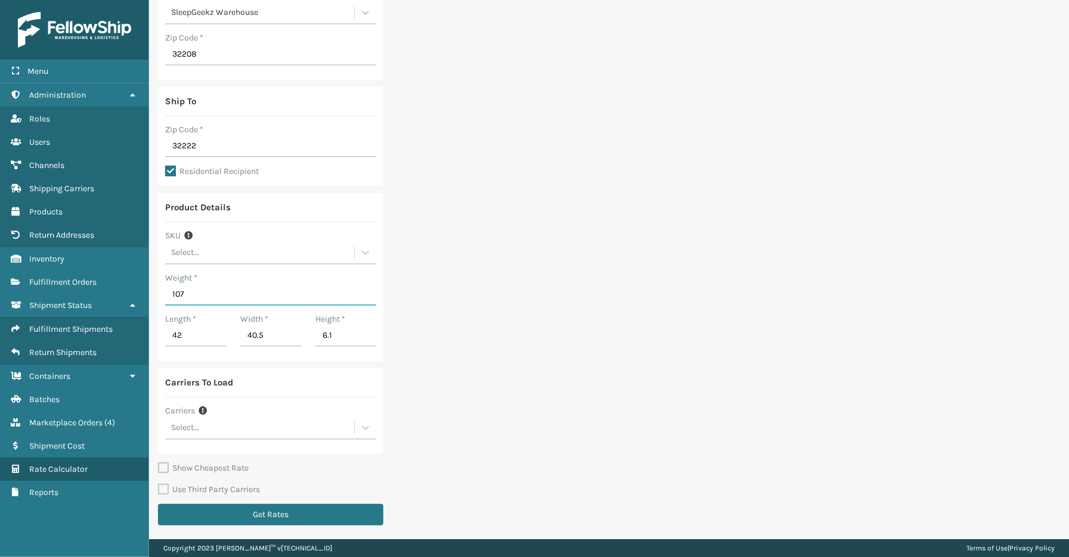
drag, startPoint x: 188, startPoint y: 296, endPoint x: 173, endPoint y: 297, distance: 14.4
click at [173, 297] on input "107" at bounding box center [270, 294] width 211 height 21
type input "98"
drag, startPoint x: 644, startPoint y: 342, endPoint x: 461, endPoint y: 337, distance: 183.1
click at [644, 342] on div "Ship From Warehouse SleepGeekz Warehouse Zip Code * 32208 Ship To Zip Code * 32…" at bounding box center [609, 243] width 920 height 594
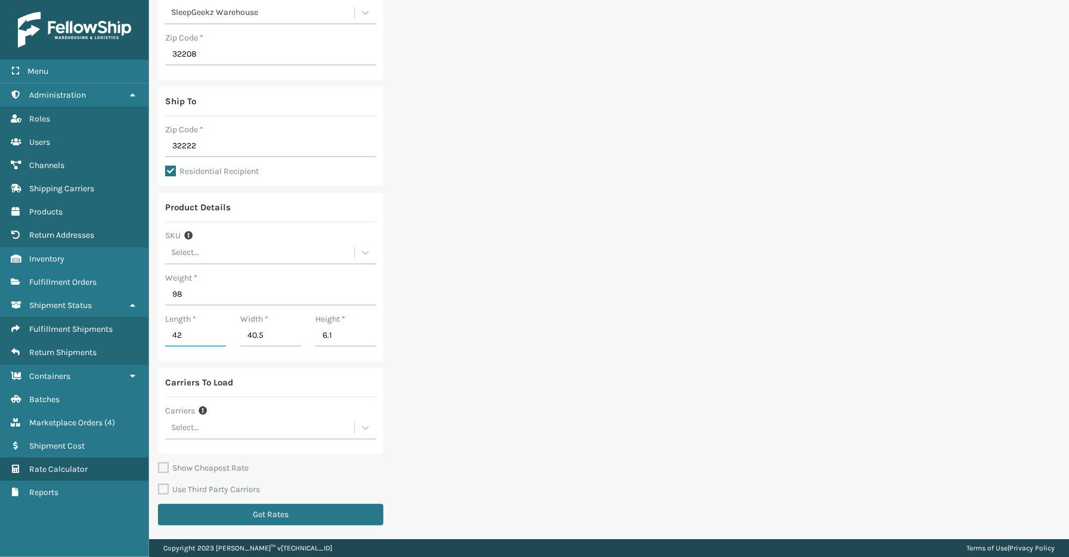
drag, startPoint x: 199, startPoint y: 342, endPoint x: 169, endPoint y: 339, distance: 30.0
click at [169, 340] on input "42" at bounding box center [195, 336] width 61 height 21
type input "38.2"
type input "40.95"
type input "4.9"
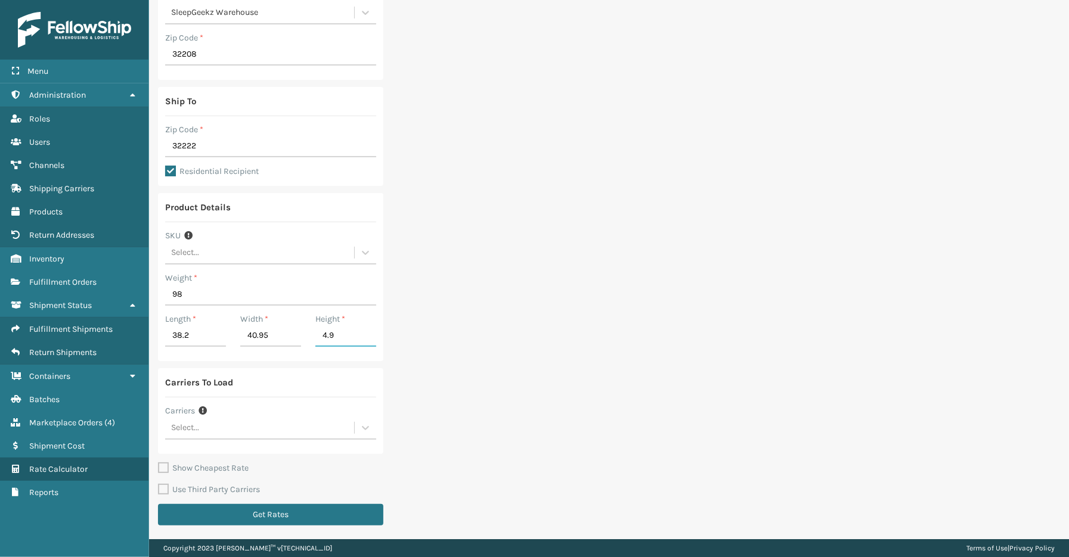
click button "Get Rates" at bounding box center [270, 514] width 225 height 21
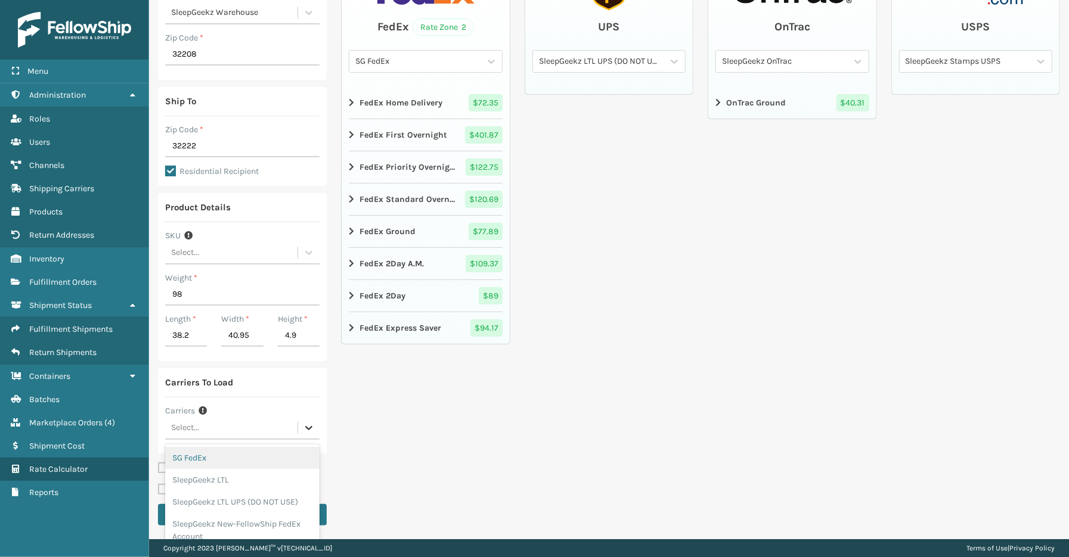
click at [303, 423] on icon at bounding box center [309, 428] width 12 height 12
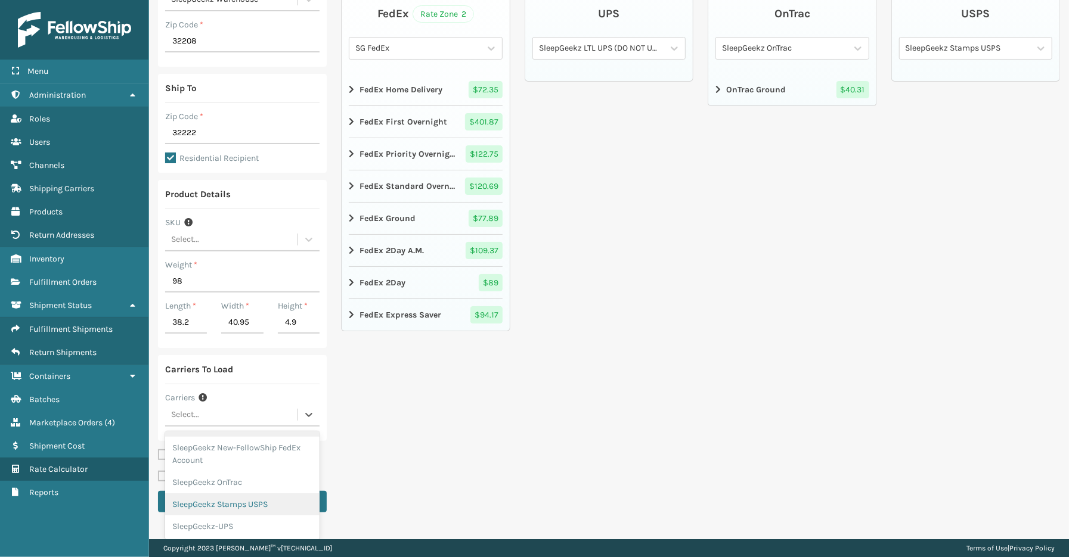
scroll to position [0, 0]
click at [215, 446] on div "SG FedEx" at bounding box center [242, 445] width 154 height 22
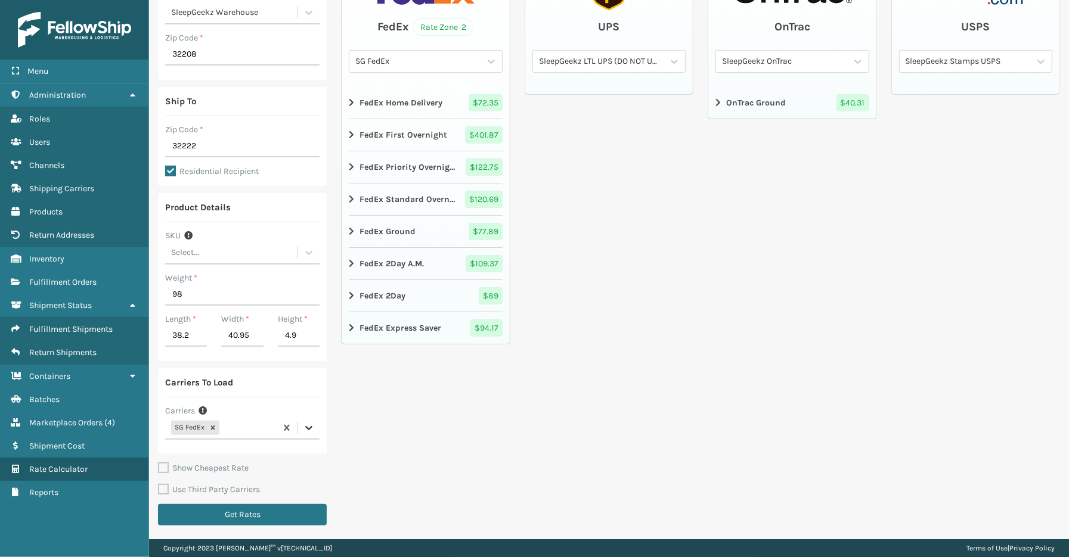
click at [307, 431] on div "option SG FedEx, selected. 0 results available. Select is focused ,type to refi…" at bounding box center [242, 428] width 154 height 23
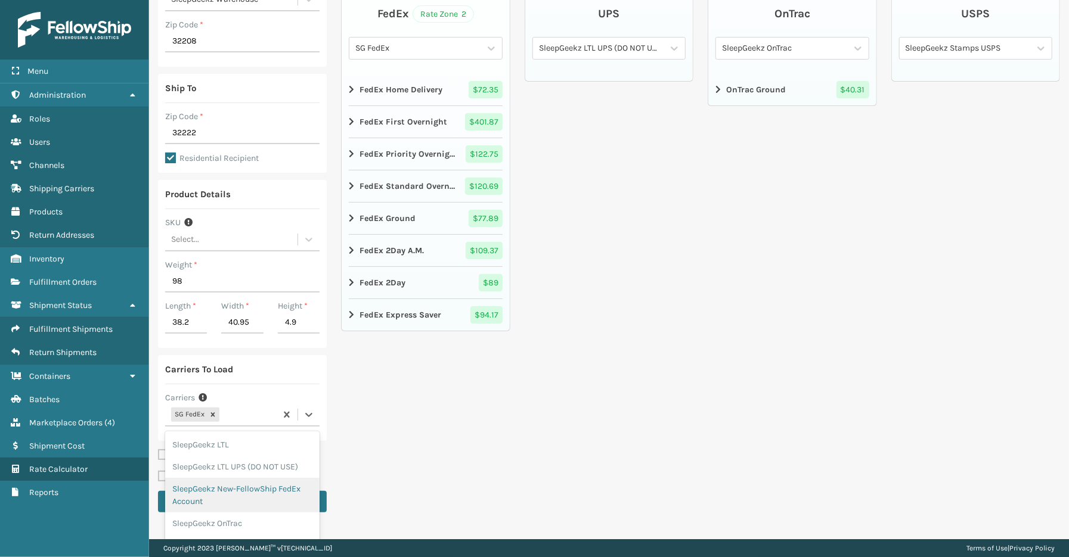
click at [231, 492] on div "SleepGeekz New-FellowShip FedEx Account" at bounding box center [242, 495] width 154 height 35
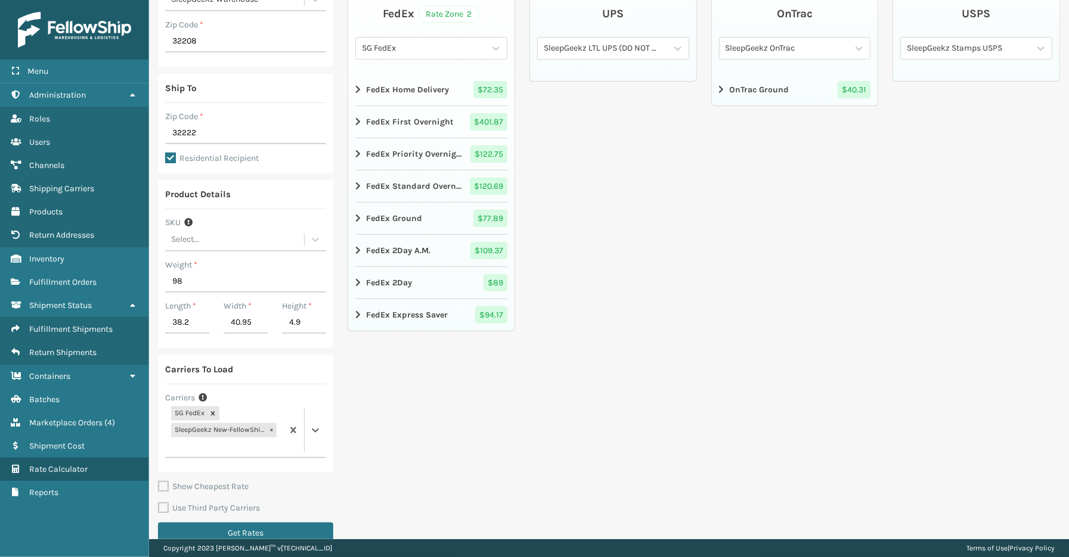
click at [417, 437] on div "FedEx Rate Zone 2 SG FedEx FedEx Home Delivery $ 72.35 FedEx First Overnight $ …" at bounding box center [432, 246] width 168 height 612
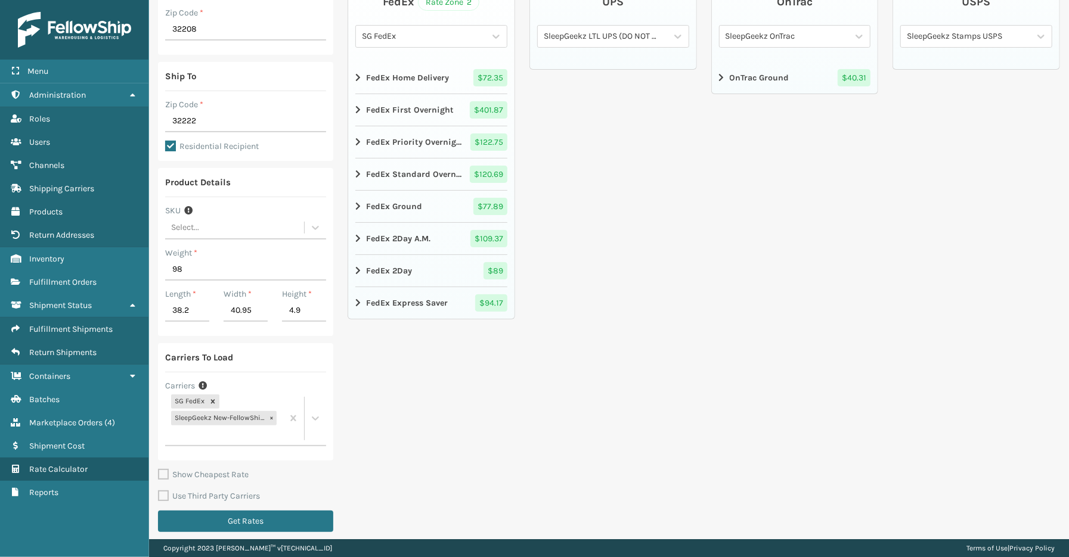
scroll to position [145, 0]
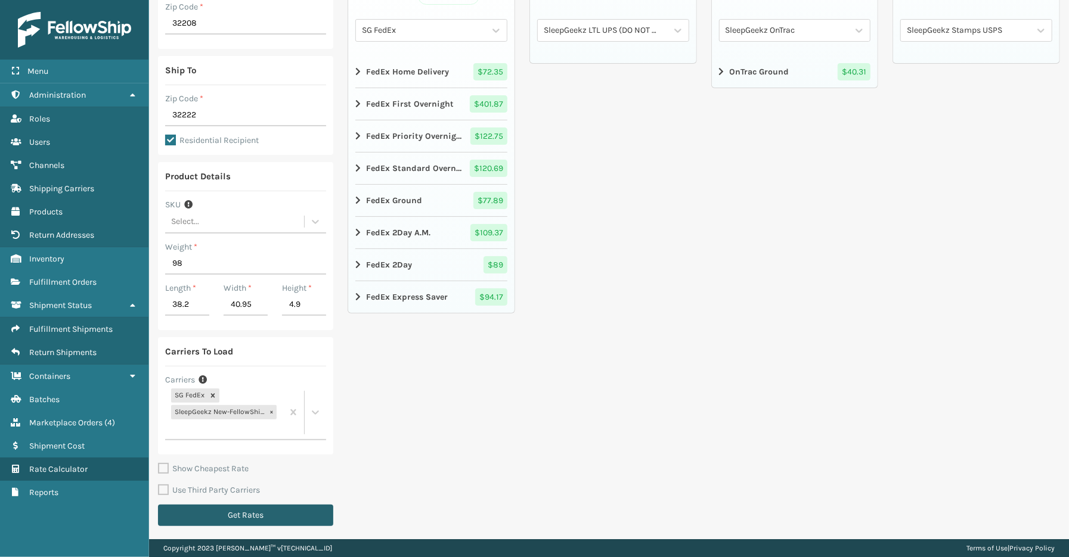
click at [269, 516] on button "Get Rates" at bounding box center [245, 515] width 175 height 21
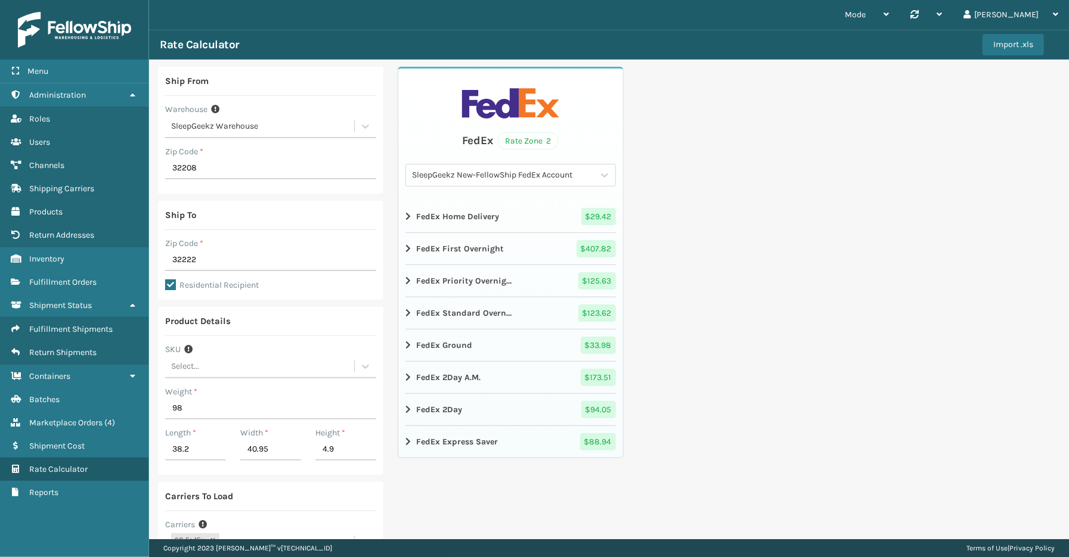
drag, startPoint x: 761, startPoint y: 332, endPoint x: 684, endPoint y: 242, distance: 118.4
click at [761, 332] on div "Ship From Warehouse SleepGeekz Warehouse Zip Code * 32208 Ship To Zip Code * 32…" at bounding box center [609, 373] width 920 height 626
click at [601, 175] on icon at bounding box center [604, 175] width 7 height 4
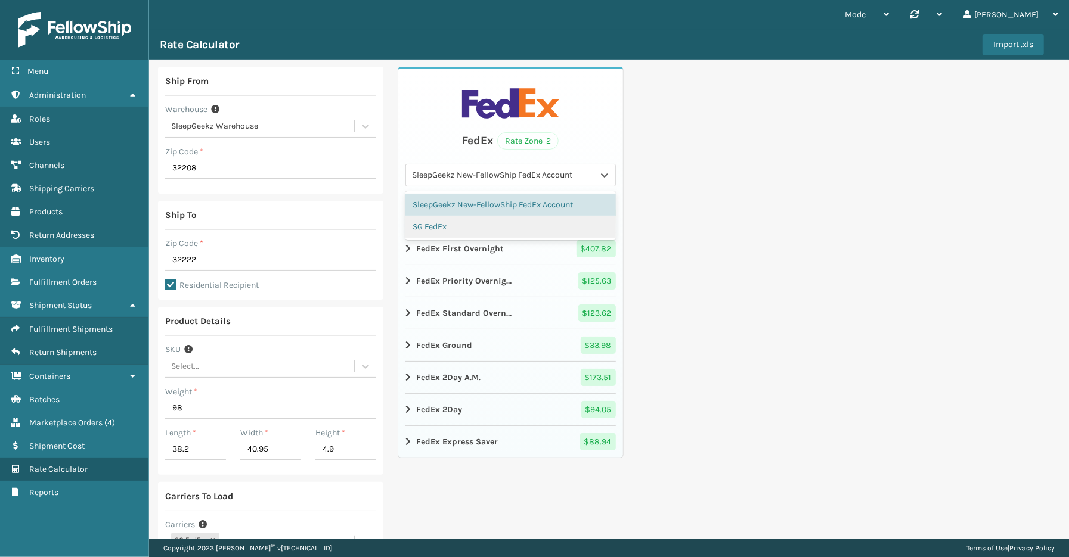
click at [437, 227] on div "SG FedEx" at bounding box center [510, 227] width 210 height 22
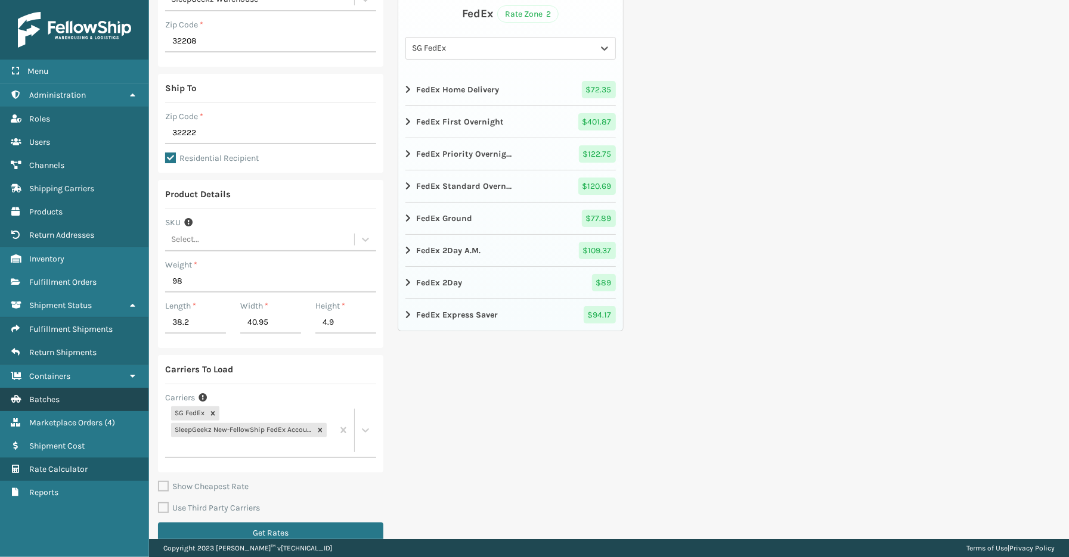
scroll to position [132, 0]
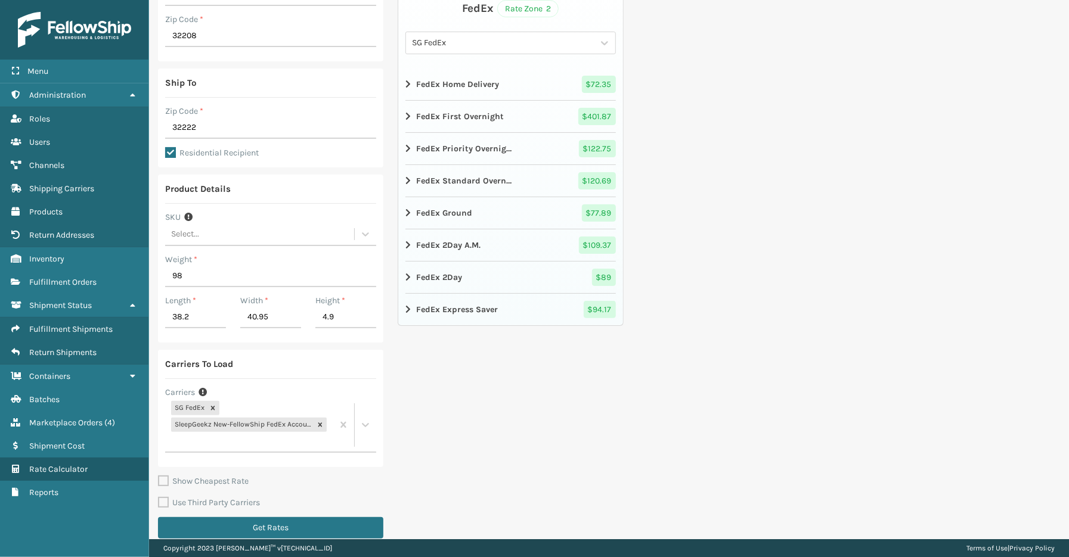
click at [300, 355] on div "Carriers To Load Carriers SG FedEx SleepGeekz New-FellowShip FedEx Account" at bounding box center [270, 408] width 225 height 117
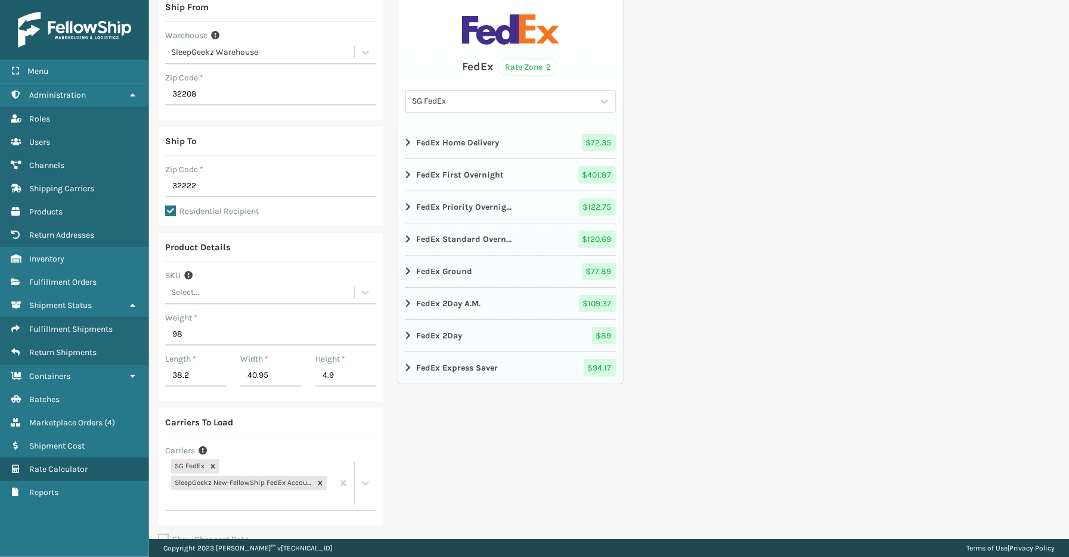
scroll to position [0, 0]
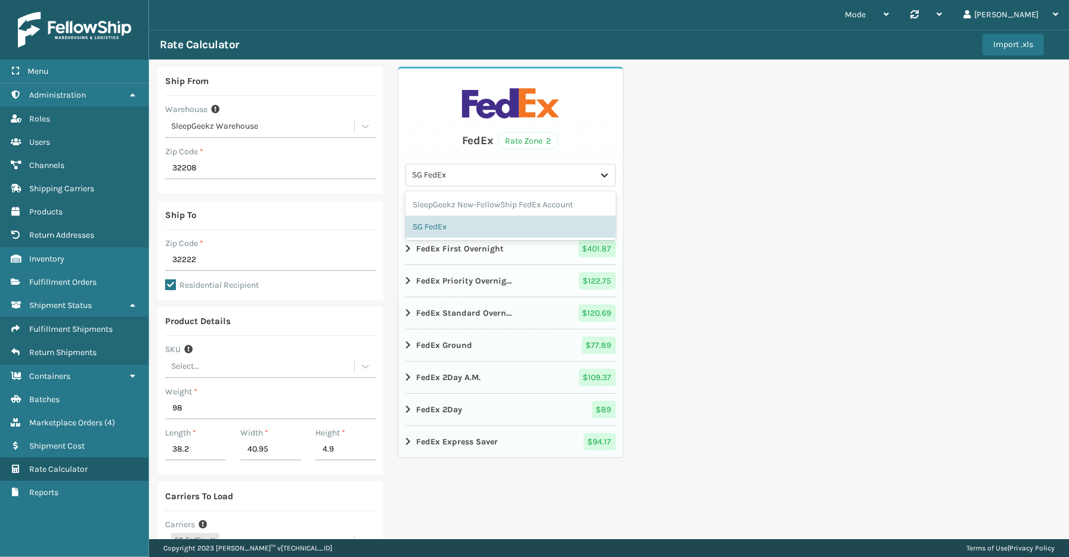
click at [601, 174] on icon at bounding box center [604, 175] width 7 height 4
click at [491, 198] on div "SleepGeekz New-FellowShip FedEx Account" at bounding box center [510, 205] width 210 height 22
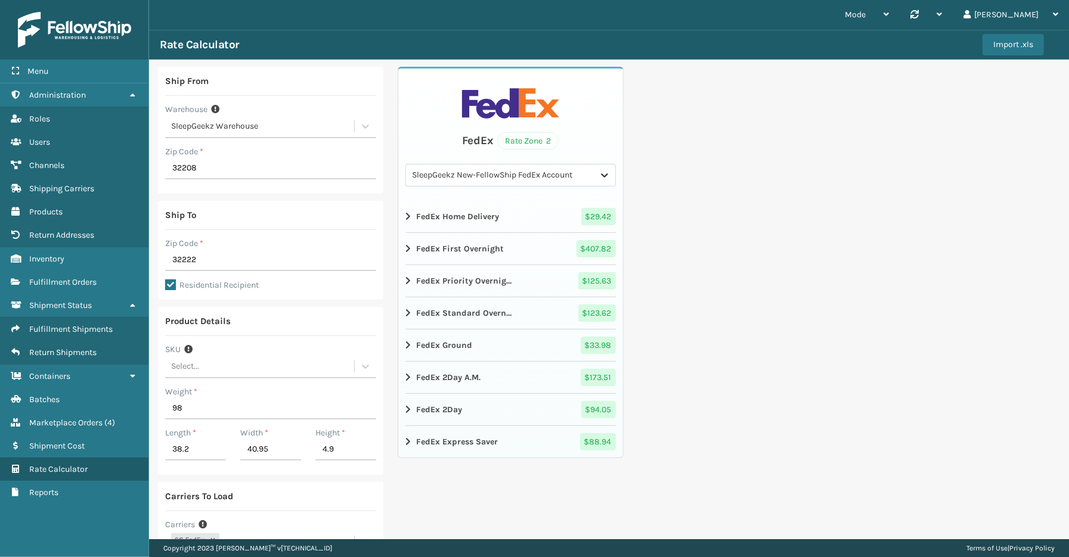
click at [599, 177] on icon at bounding box center [605, 175] width 12 height 12
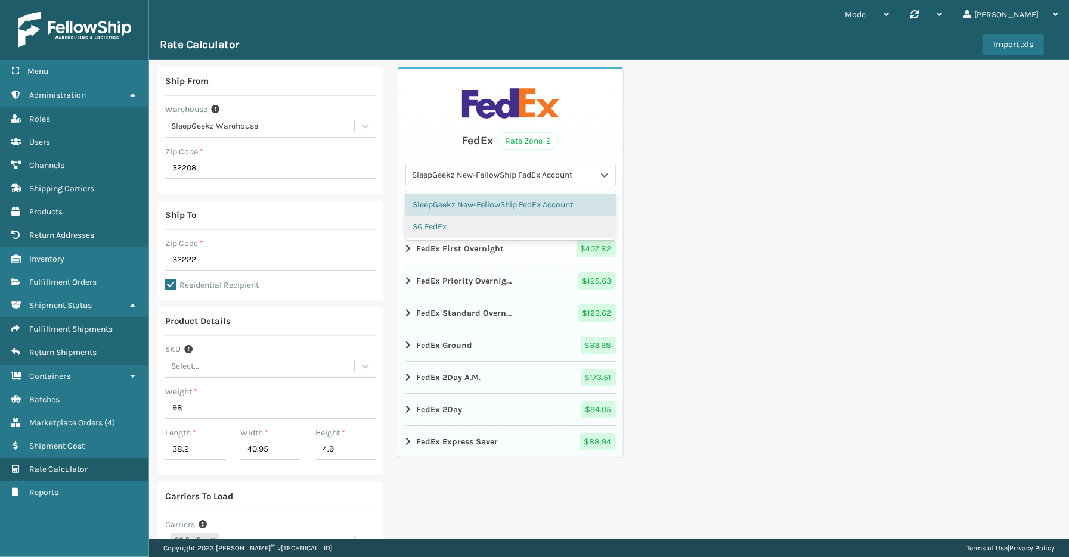
click at [455, 223] on div "SG FedEx" at bounding box center [510, 227] width 210 height 22
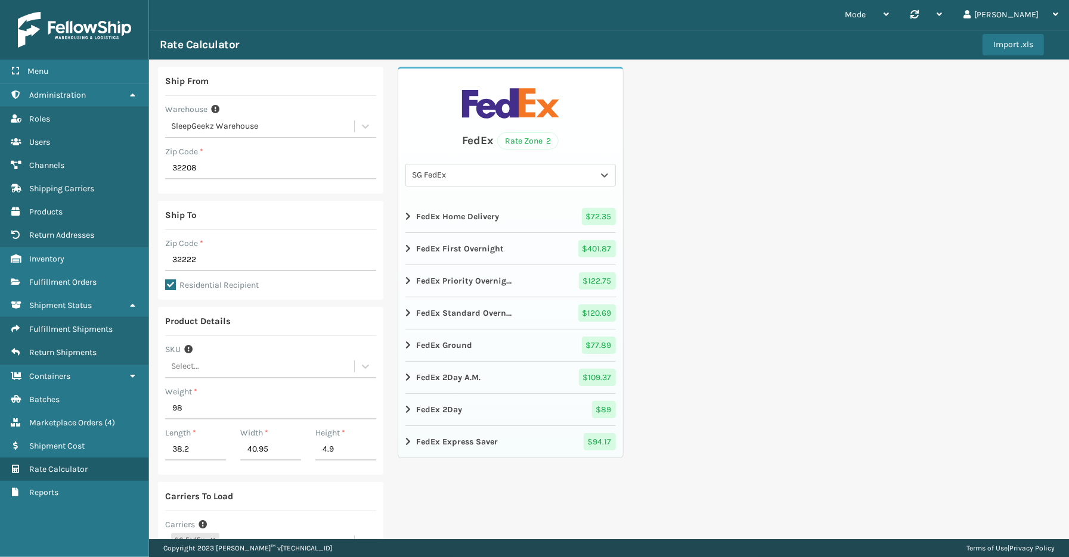
click at [677, 228] on div "Ship From Warehouse SleepGeekz Warehouse Zip Code * 32208 Ship To Zip Code * 32…" at bounding box center [609, 373] width 920 height 626
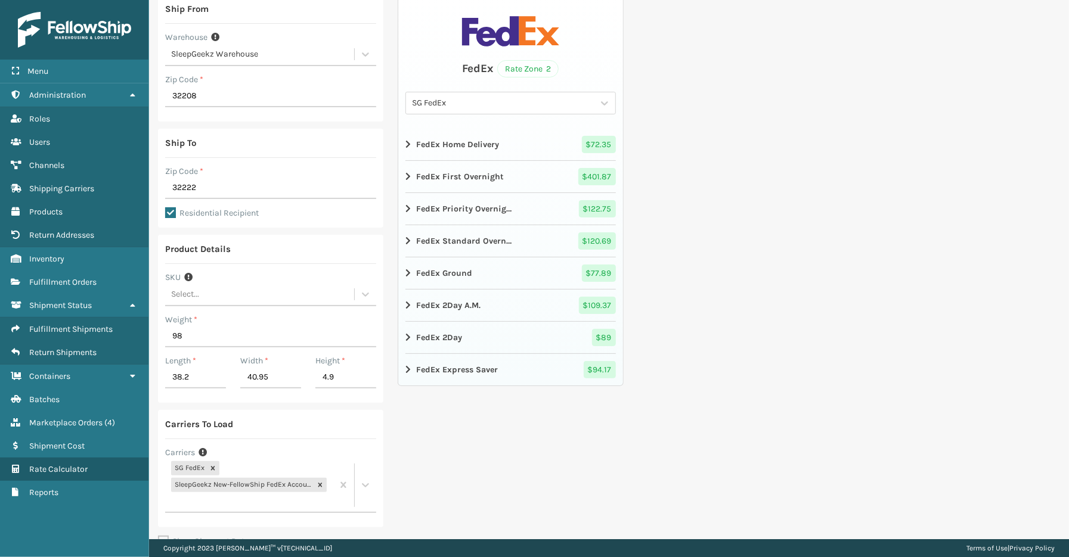
scroll to position [145, 0]
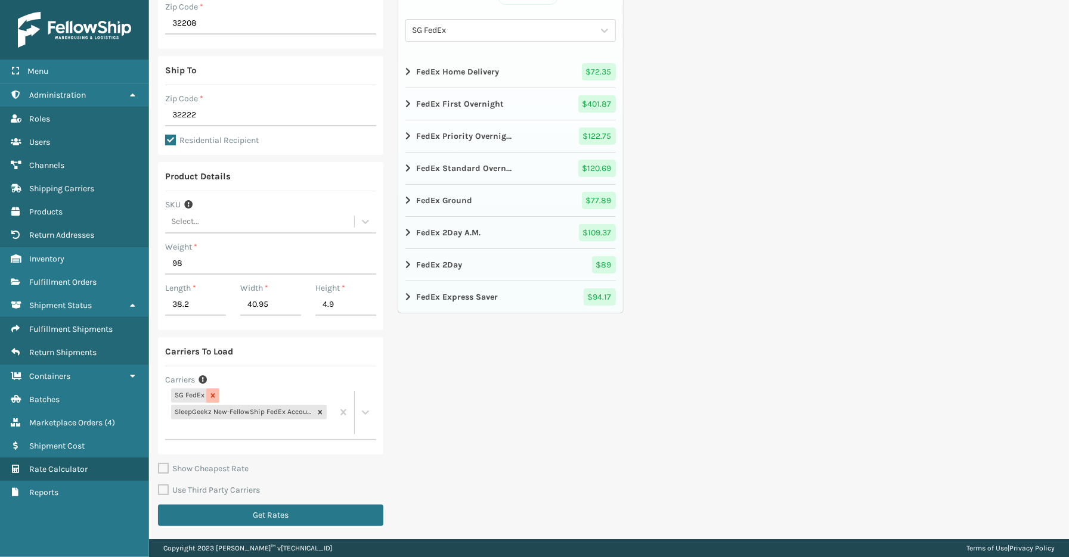
click at [211, 396] on icon at bounding box center [213, 395] width 4 height 4
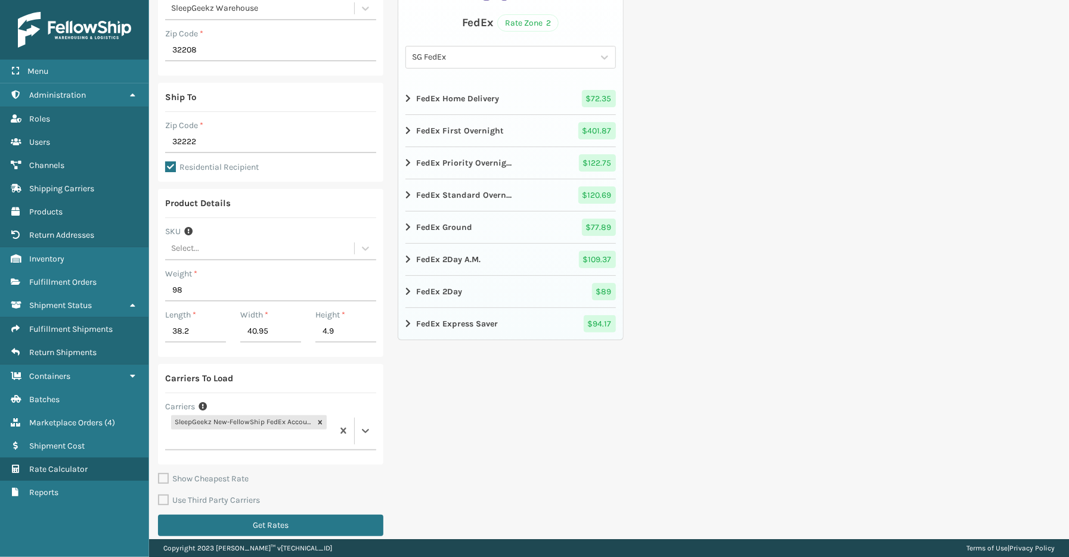
scroll to position [128, 0]
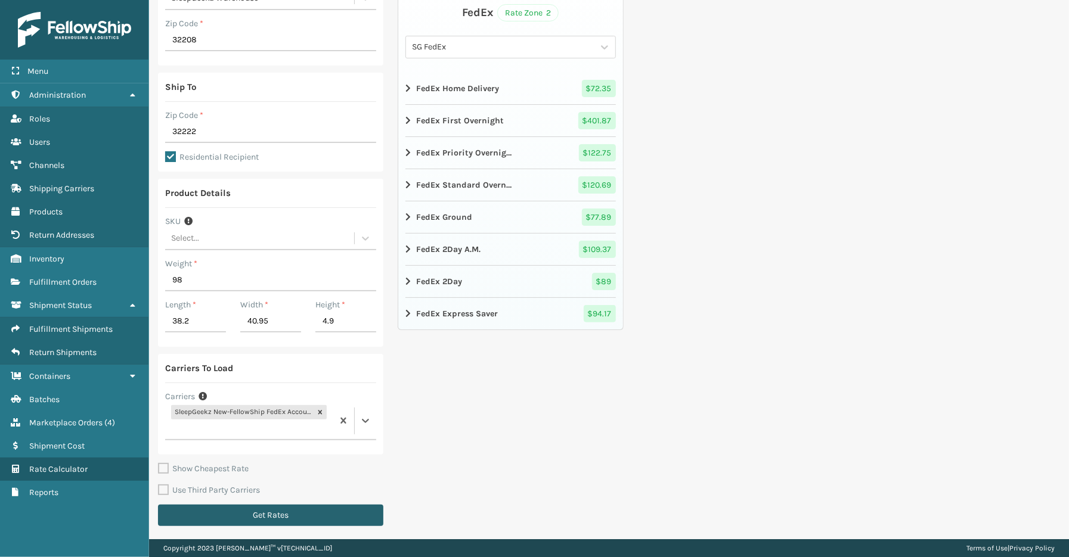
click at [313, 513] on button "Get Rates" at bounding box center [270, 515] width 225 height 21
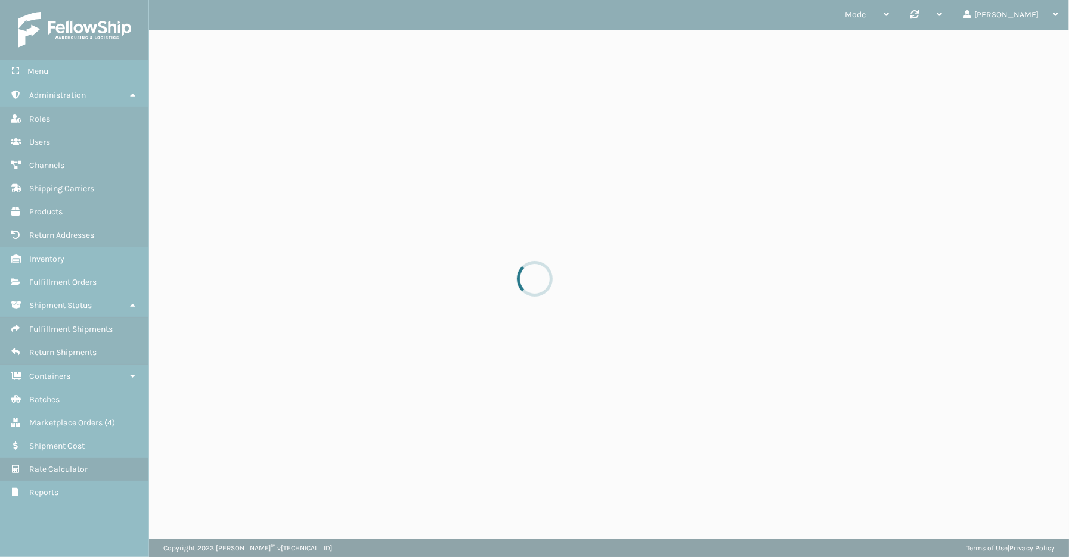
scroll to position [0, 0]
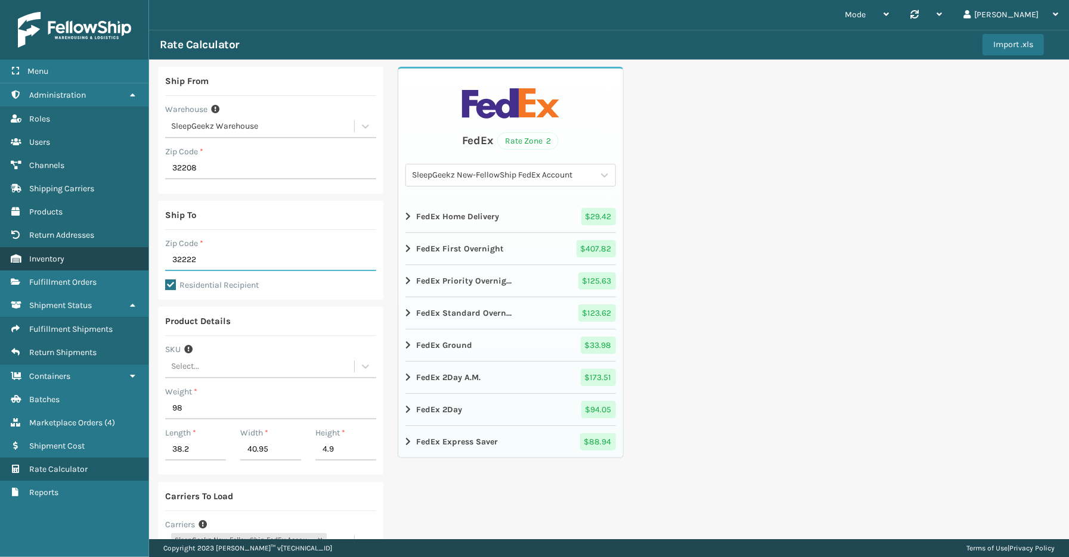
drag, startPoint x: 234, startPoint y: 261, endPoint x: 121, endPoint y: 252, distance: 113.6
click at [120, 0] on div "Menu Administration Roles Users Channels Shipping Carriers Products Return Addr…" at bounding box center [534, 0] width 1069 height 0
type input "32569"
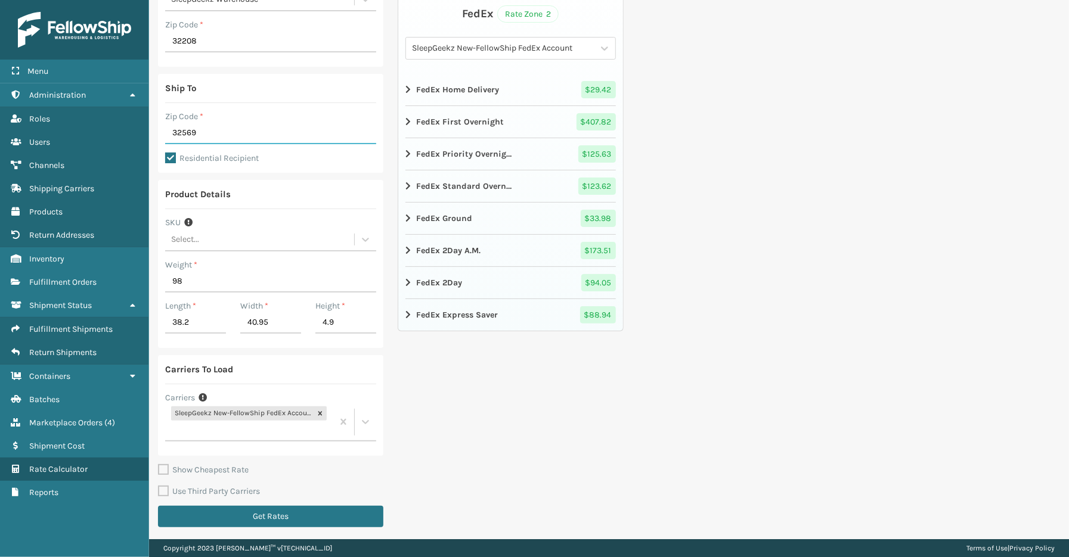
scroll to position [128, 0]
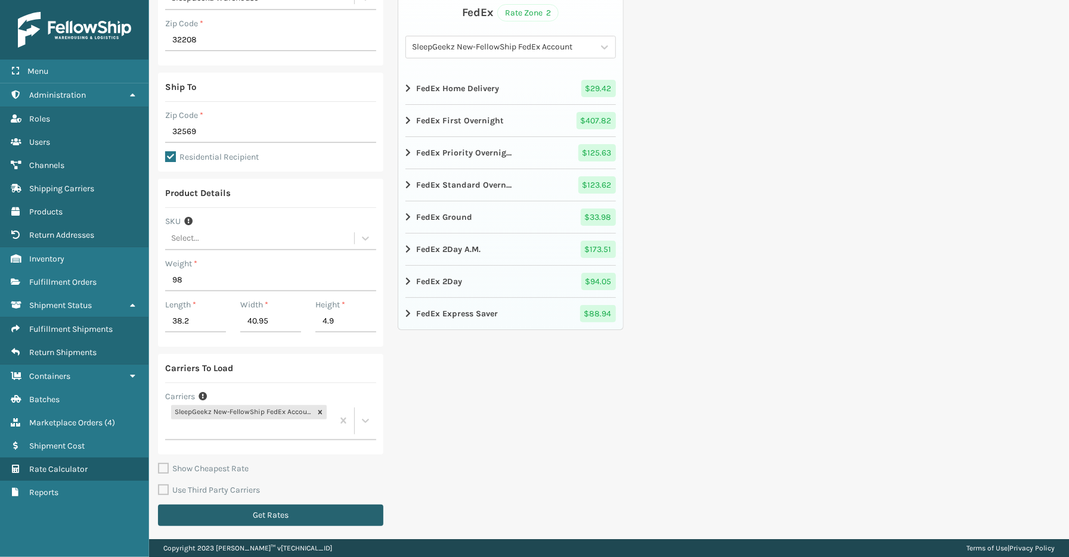
click at [235, 509] on button "Get Rates" at bounding box center [270, 515] width 225 height 21
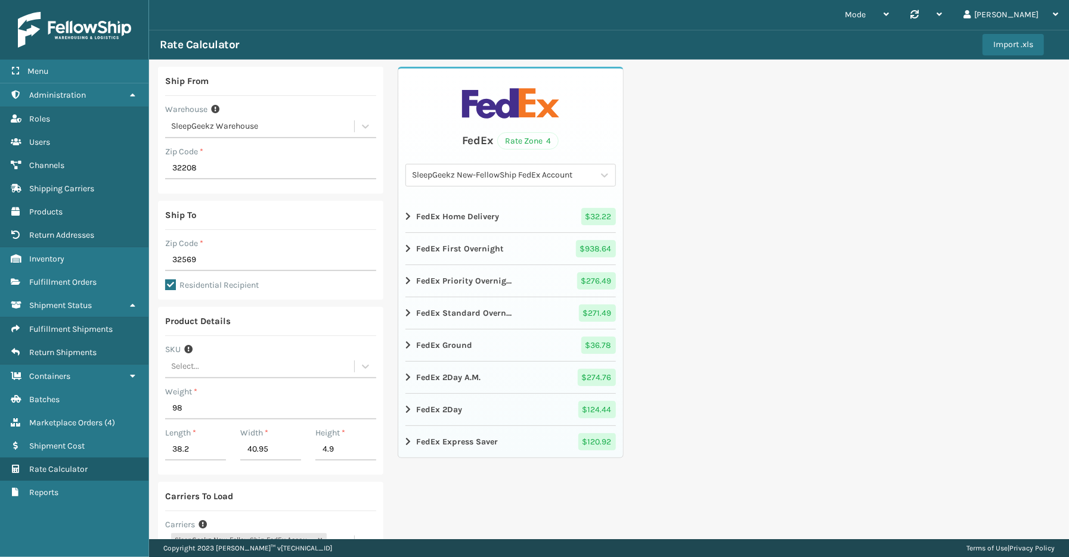
click at [856, 350] on div "Ship From Warehouse SleepGeekz Warehouse Zip Code * 32208 Ship To Zip Code * 32…" at bounding box center [609, 364] width 920 height 609
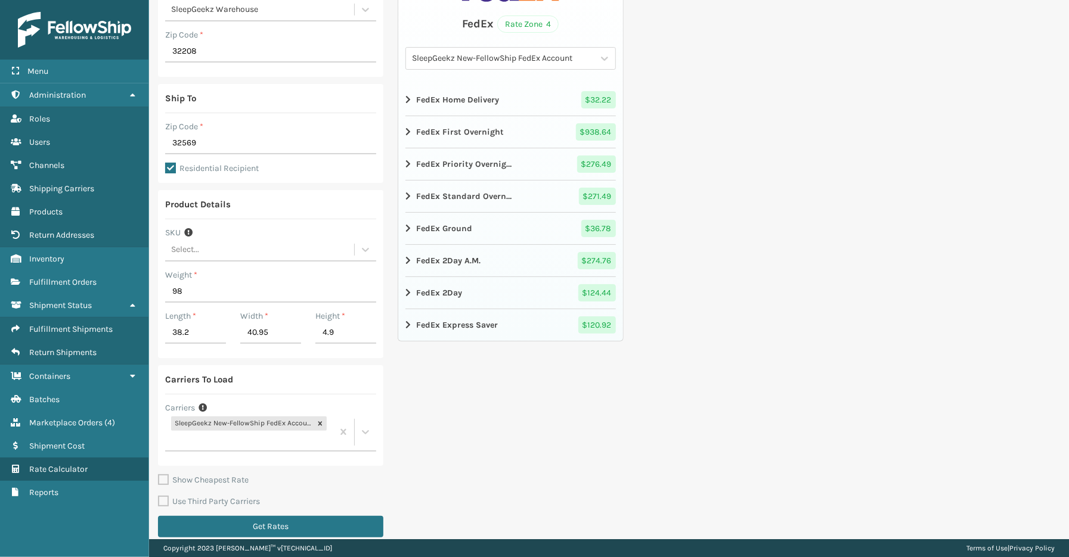
scroll to position [128, 0]
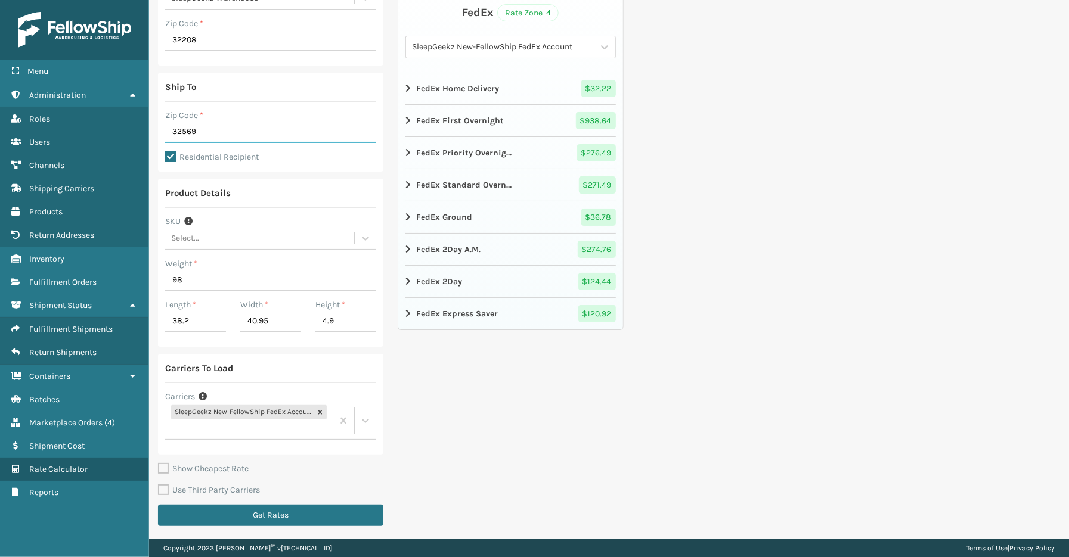
drag, startPoint x: 206, startPoint y: 135, endPoint x: 160, endPoint y: 128, distance: 46.4
click at [159, 129] on div "Ship To Zip Code * 32569 Residential Recipient" at bounding box center [270, 122] width 225 height 99
type input "29044"
click at [294, 514] on button "Get Rates" at bounding box center [270, 515] width 225 height 21
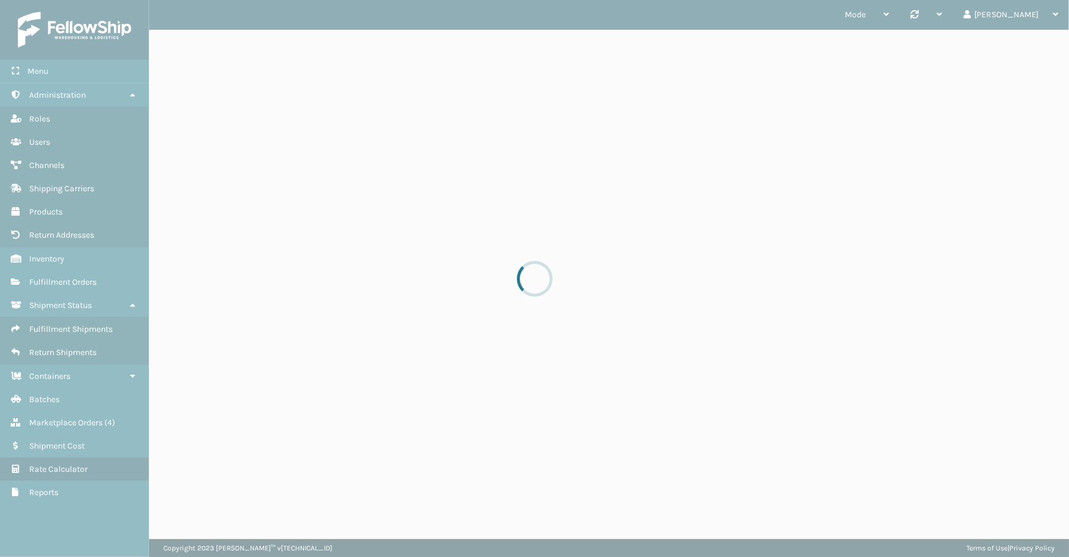
scroll to position [0, 0]
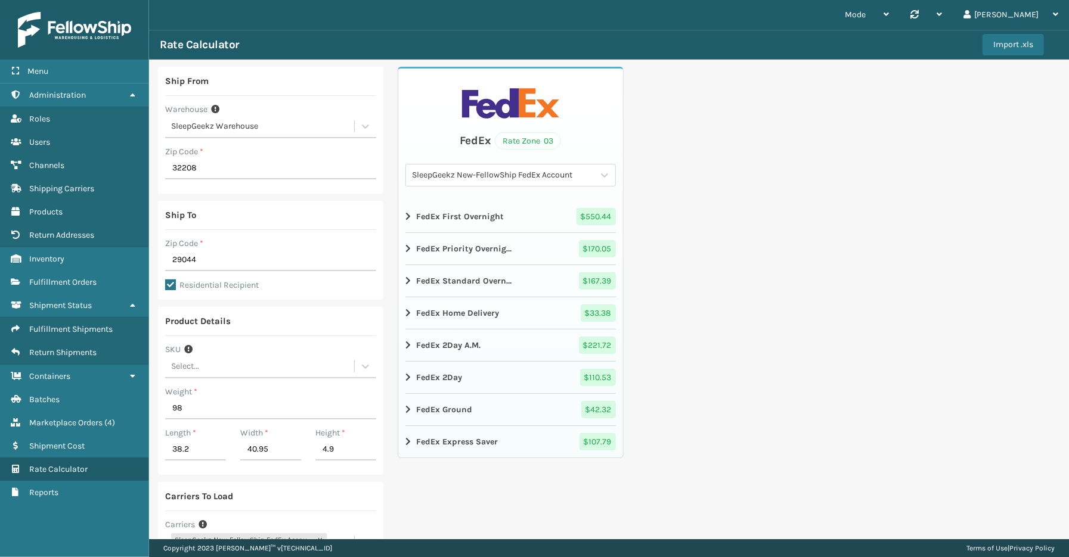
click at [767, 263] on div "Ship From Warehouse SleepGeekz Warehouse Zip Code * 32208 Ship To Zip Code * 29…" at bounding box center [609, 364] width 920 height 609
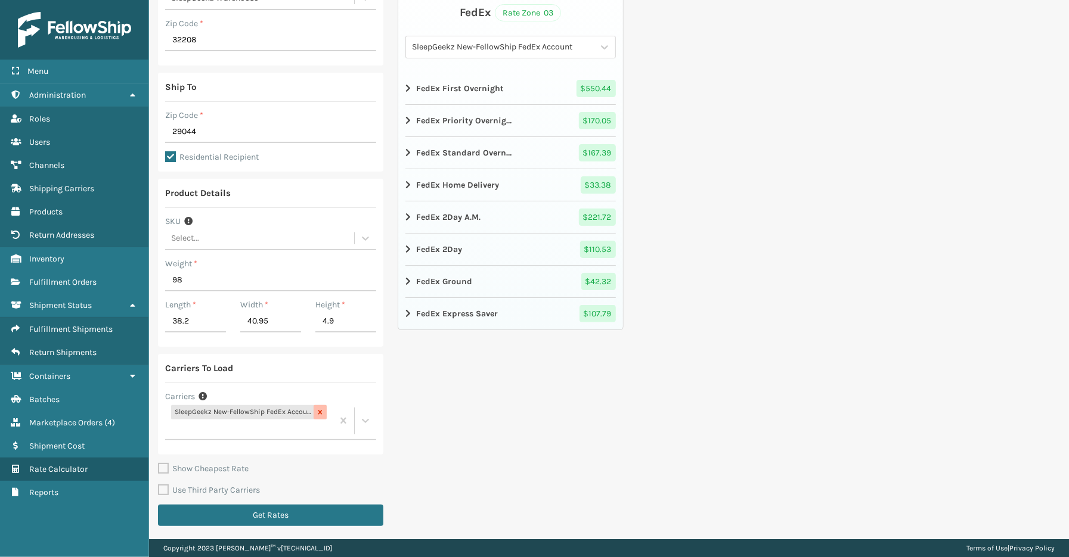
click at [317, 410] on icon at bounding box center [320, 412] width 8 height 8
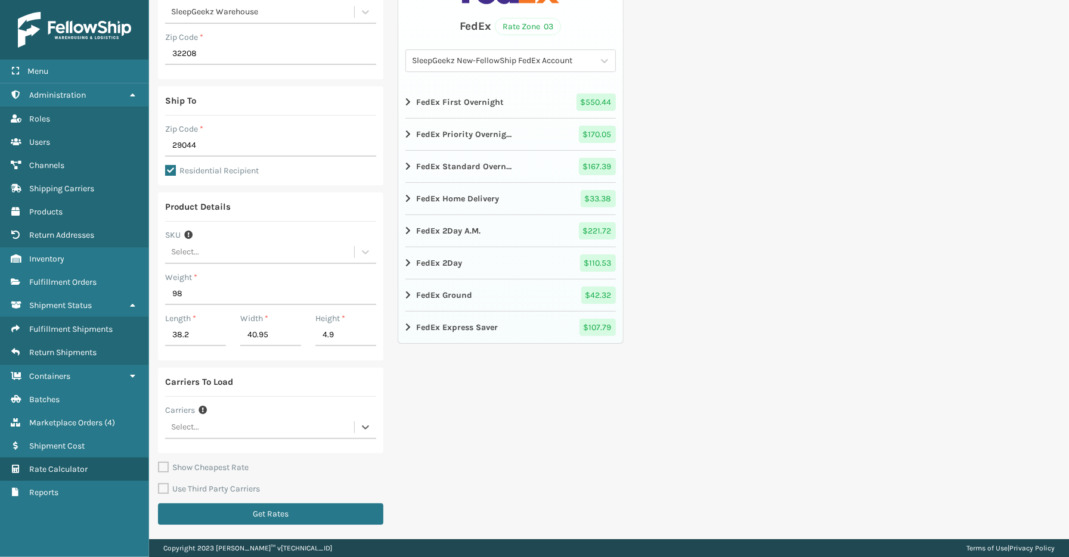
scroll to position [114, 0]
click at [357, 424] on div at bounding box center [365, 427] width 22 height 21
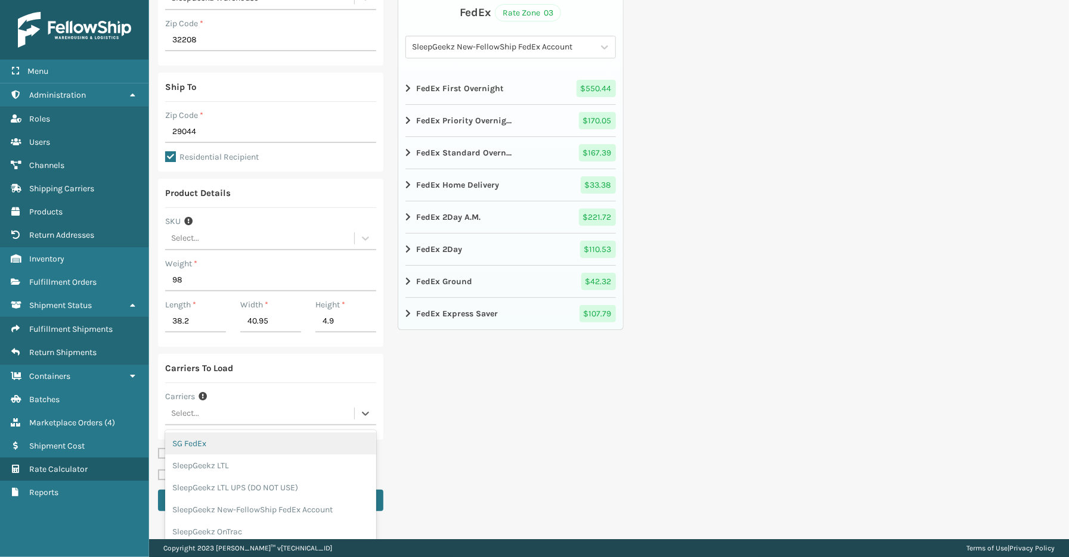
click at [212, 442] on div "SG FedEx" at bounding box center [270, 444] width 211 height 22
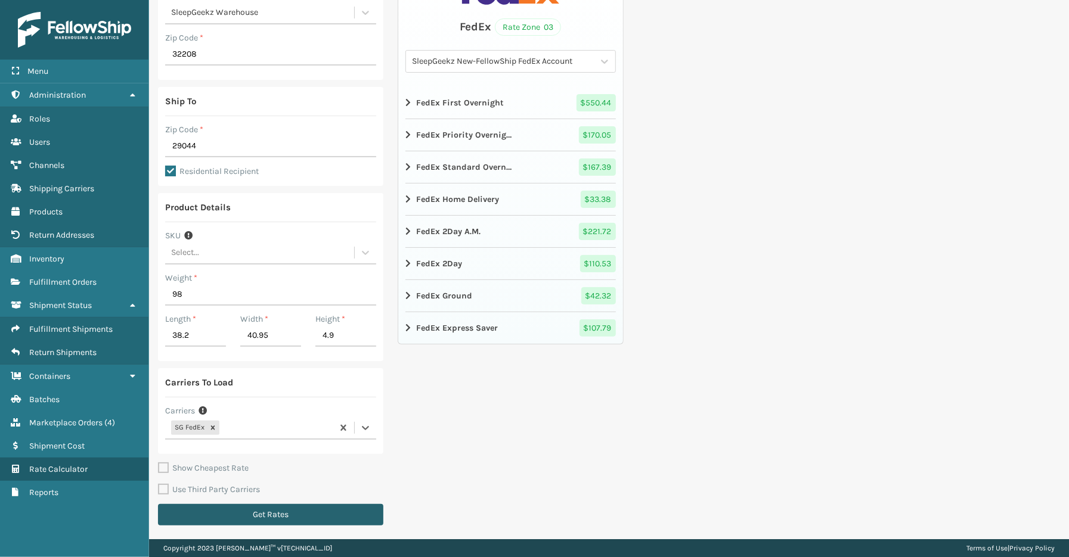
click at [265, 516] on button "Get Rates" at bounding box center [270, 514] width 225 height 21
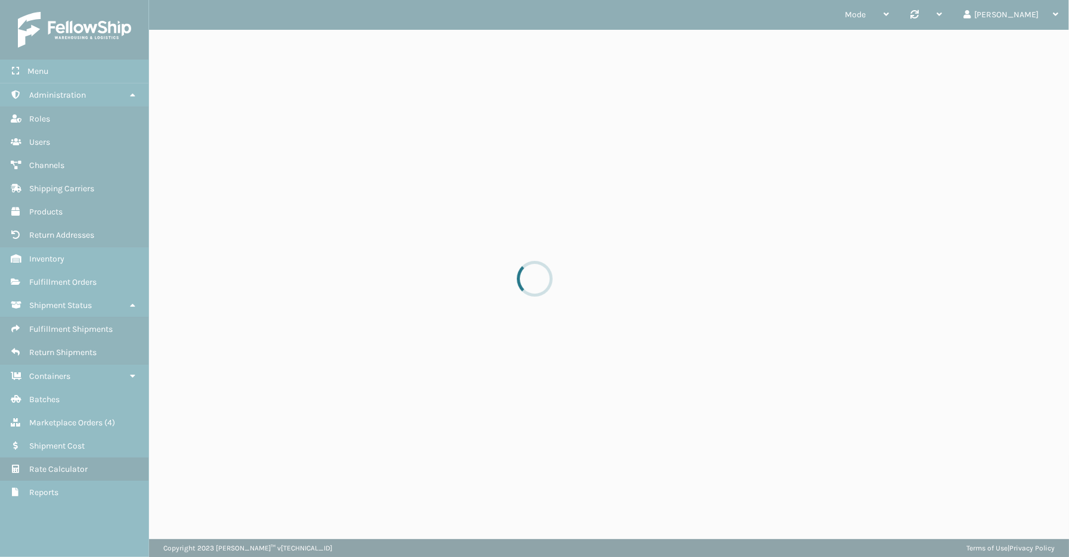
scroll to position [0, 0]
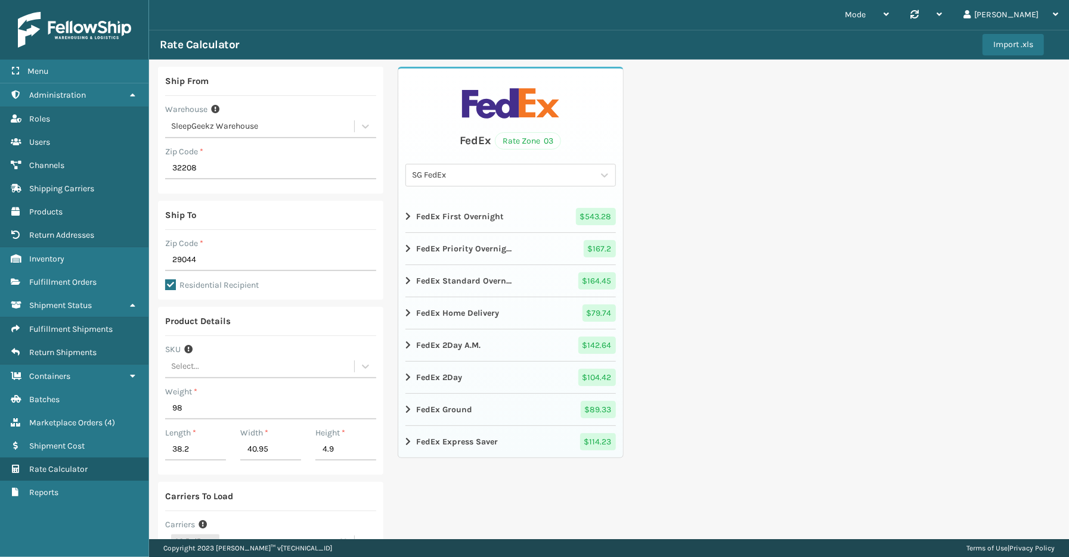
click at [790, 321] on div "Ship From Warehouse SleepGeekz Warehouse Zip Code * 32208 Ship To Zip Code * 29…" at bounding box center [609, 357] width 920 height 594
drag, startPoint x: 202, startPoint y: 264, endPoint x: 184, endPoint y: 263, distance: 17.9
click at [182, 263] on input "29044" at bounding box center [270, 260] width 211 height 21
click at [901, 269] on div "Ship From Warehouse SleepGeekz Warehouse Zip Code * 32208 Ship To Zip Code * 29…" at bounding box center [609, 357] width 920 height 594
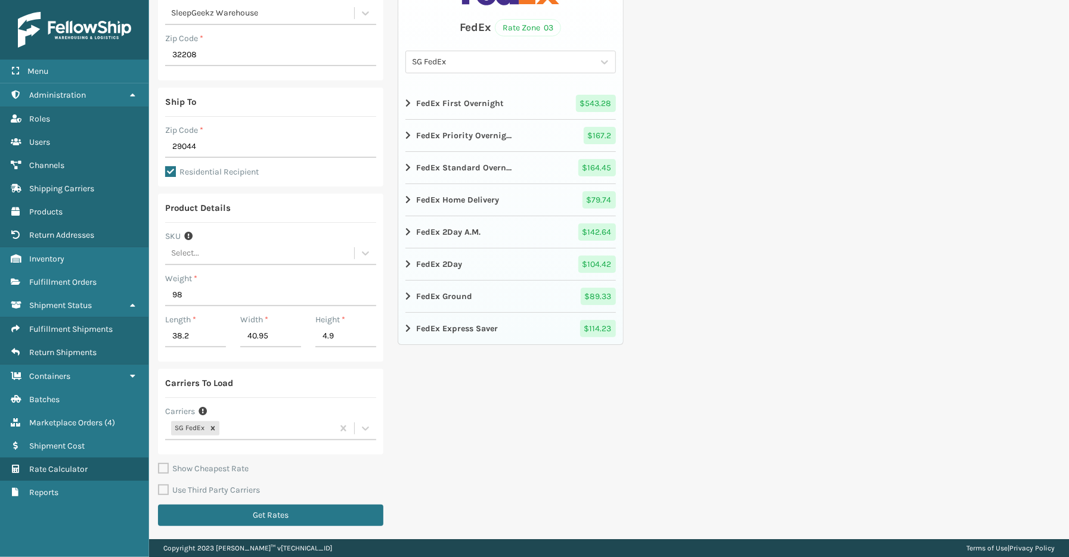
scroll to position [114, 0]
click at [755, 240] on div "Ship From Warehouse SleepGeekz Warehouse Zip Code * 32208 Ship To Zip Code * 29…" at bounding box center [609, 243] width 920 height 594
click at [361, 425] on icon at bounding box center [366, 428] width 12 height 12
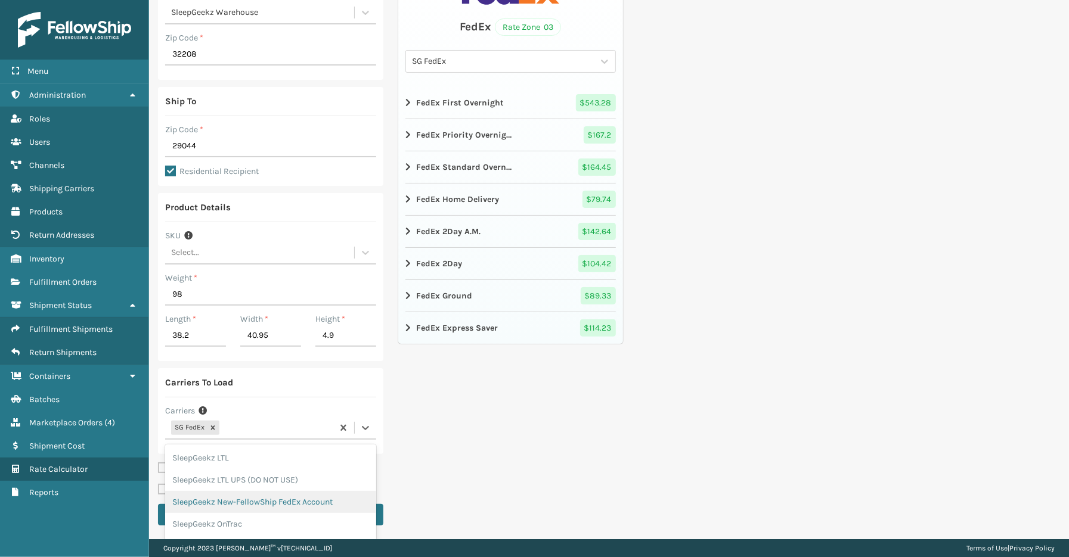
click at [264, 503] on div "SleepGeekz New-FellowShip FedEx Account" at bounding box center [270, 502] width 211 height 22
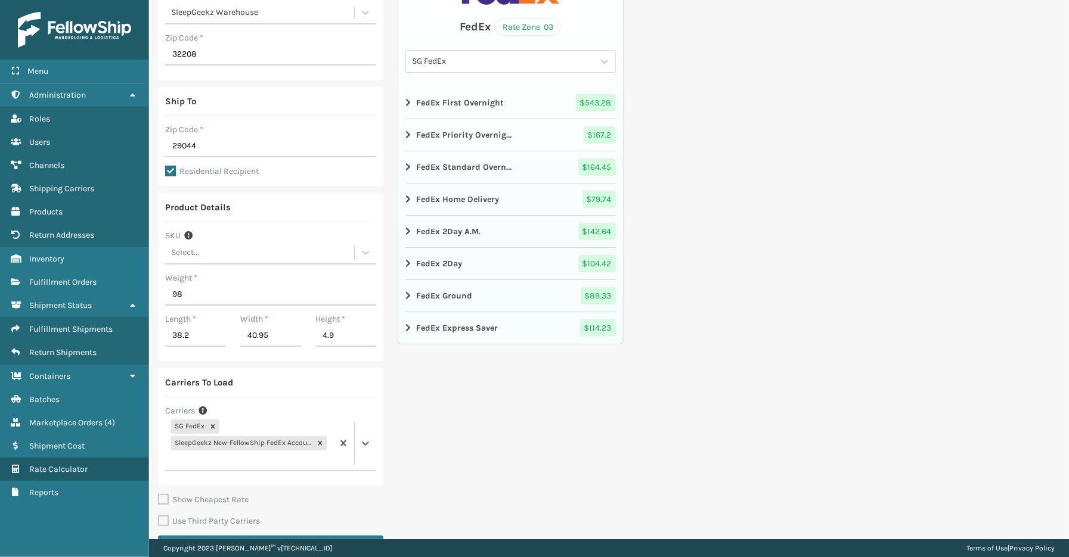
click at [519, 425] on div "FedEx Rate Zone 03 SG FedEx FedEx First Overnight $ 543.28 FedEx Priority Overn…" at bounding box center [510, 259] width 225 height 612
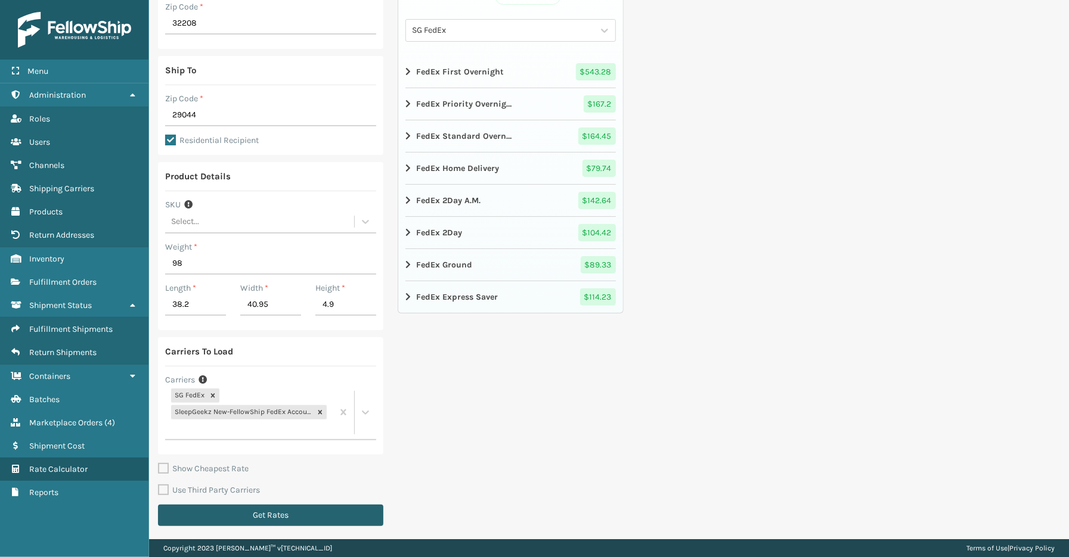
click at [313, 511] on button "Get Rates" at bounding box center [270, 515] width 225 height 21
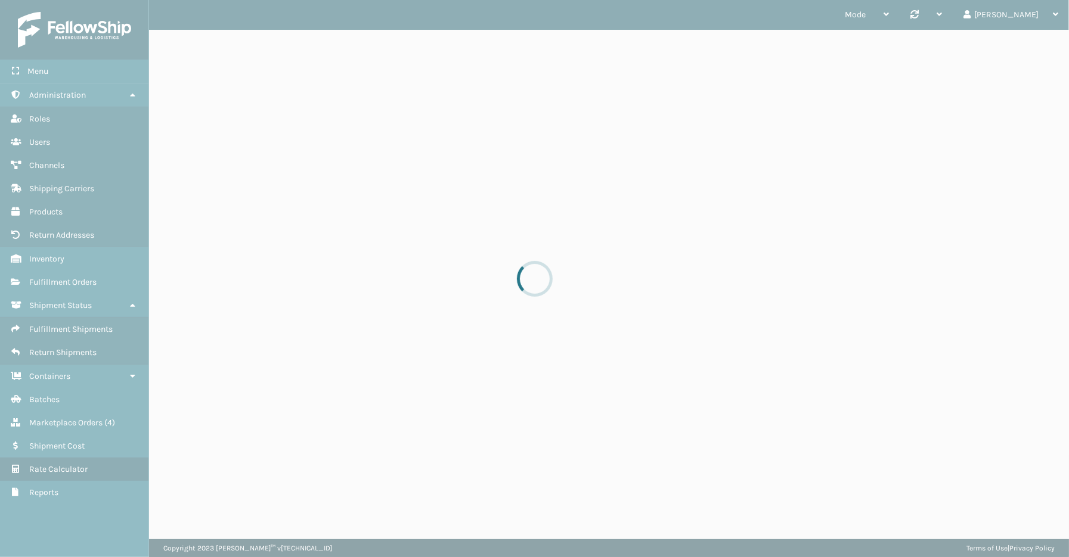
scroll to position [0, 0]
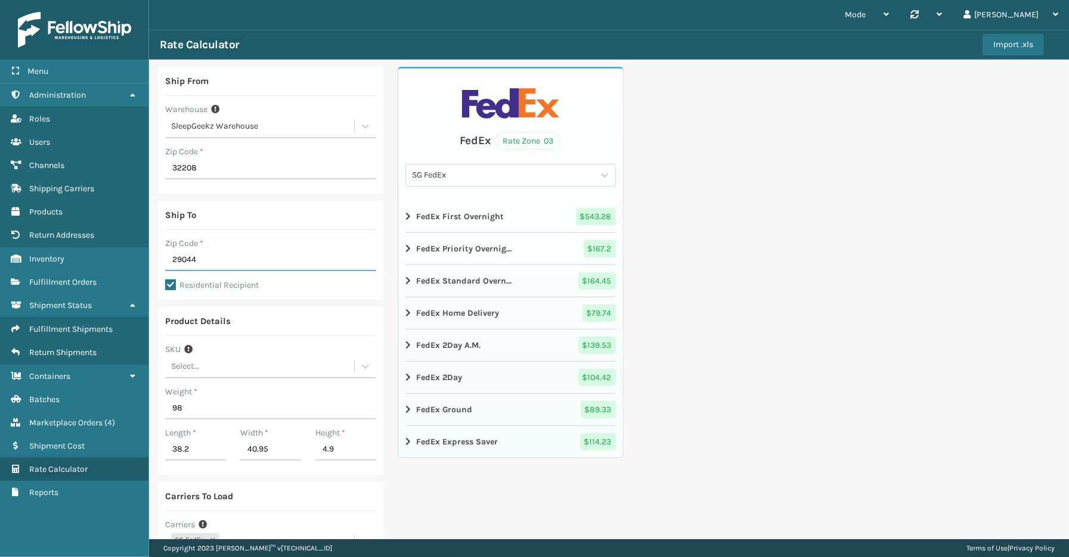
drag, startPoint x: 238, startPoint y: 258, endPoint x: 155, endPoint y: 255, distance: 83.5
click at [155, 255] on div "Ship From Warehouse SleepGeekz Warehouse Zip Code * 32208 Ship To Zip Code * 29…" at bounding box center [609, 373] width 920 height 626
type input "32222"
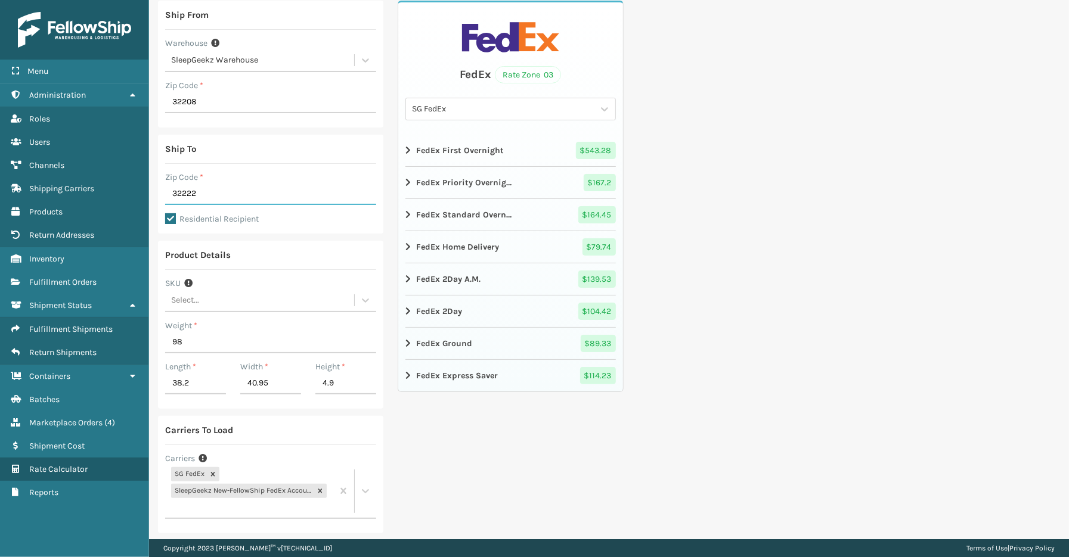
scroll to position [145, 0]
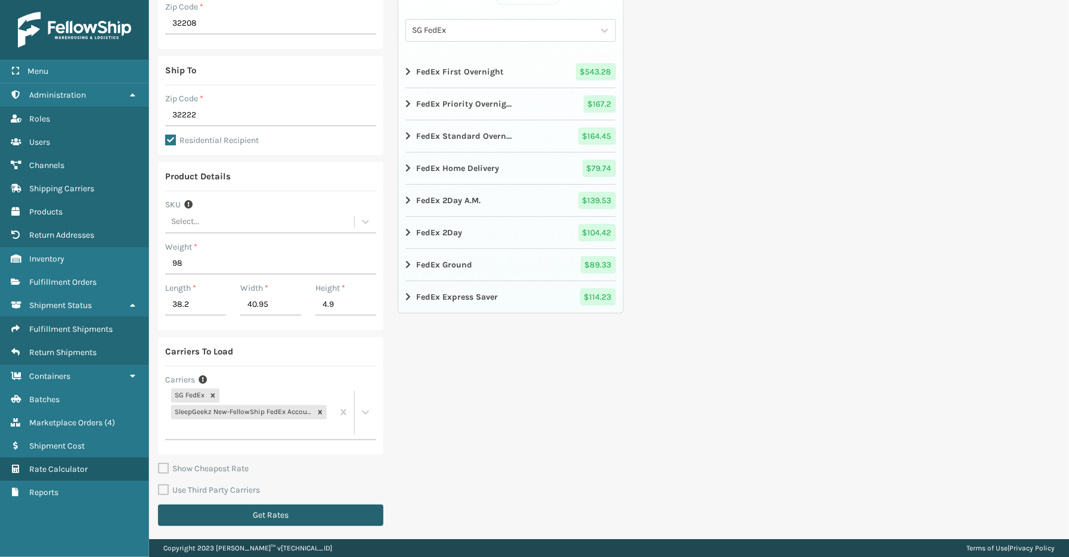
click at [229, 510] on button "Get Rates" at bounding box center [270, 515] width 225 height 21
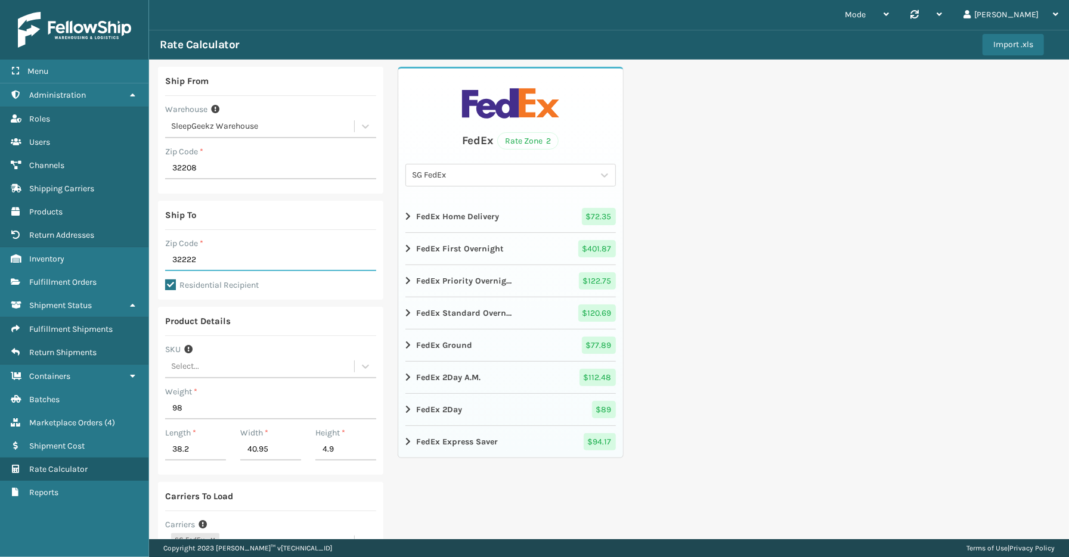
drag, startPoint x: 197, startPoint y: 258, endPoint x: 163, endPoint y: 263, distance: 33.8
click at [163, 263] on div "Ship To Zip Code * 32222 Residential Recipient" at bounding box center [270, 250] width 225 height 99
type input "32569"
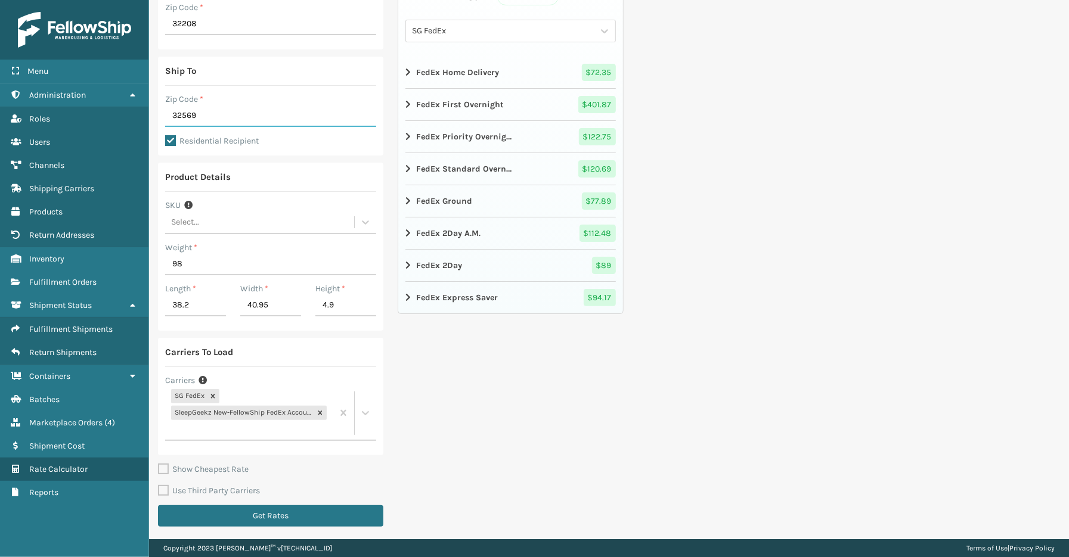
scroll to position [145, 0]
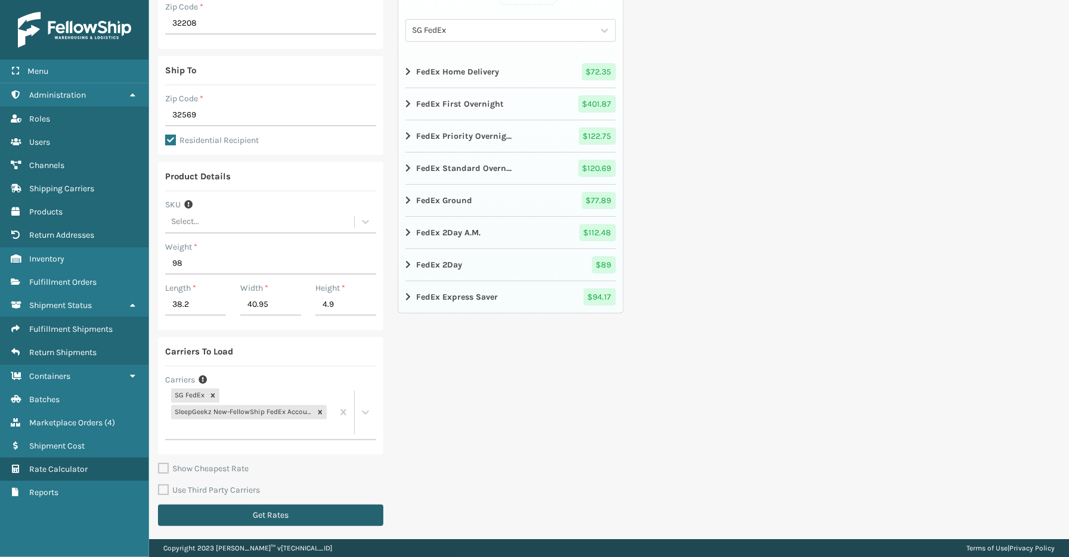
click at [244, 513] on button "Get Rates" at bounding box center [270, 515] width 225 height 21
drag, startPoint x: 216, startPoint y: 269, endPoint x: 151, endPoint y: 259, distance: 65.3
click at [156, 261] on div "Ship From Warehouse SleepGeekz Warehouse Zip Code * 32208 Ship To Zip Code * 32…" at bounding box center [609, 228] width 920 height 626
type input "130"
drag, startPoint x: 209, startPoint y: 306, endPoint x: 147, endPoint y: 312, distance: 62.3
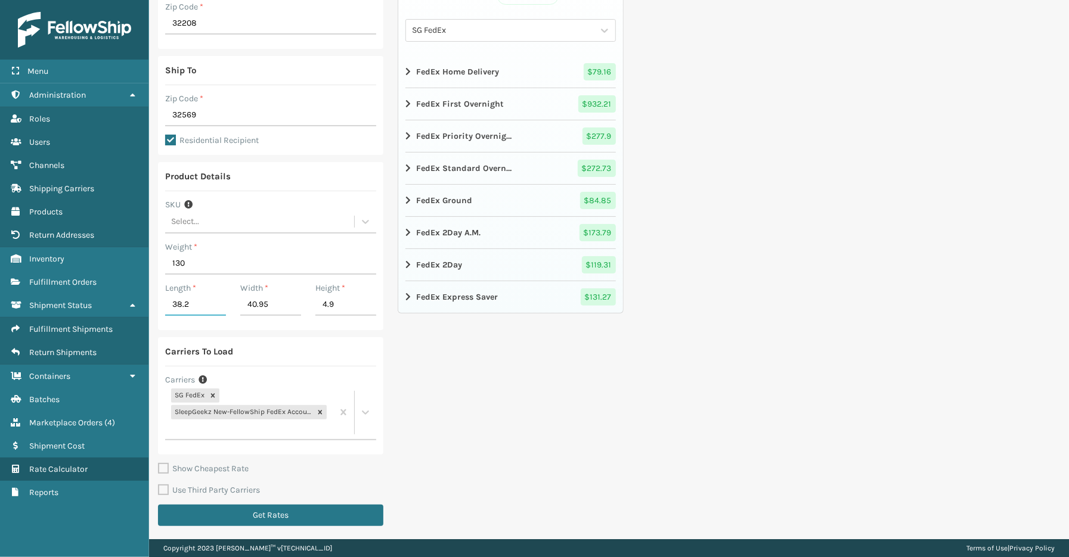
click at [147, 0] on div "Menu Administration Roles Users Channels Shipping Carriers Products Return Addr…" at bounding box center [534, 0] width 1069 height 0
type input "54.1"
type input "38.8"
click at [546, 355] on div "FedEx Rate Zone 4 SG FedEx FedEx Home Delivery $ 79.16 FedEx First Overnight $ …" at bounding box center [510, 228] width 225 height 612
click at [308, 516] on button "Get Rates" at bounding box center [270, 515] width 225 height 21
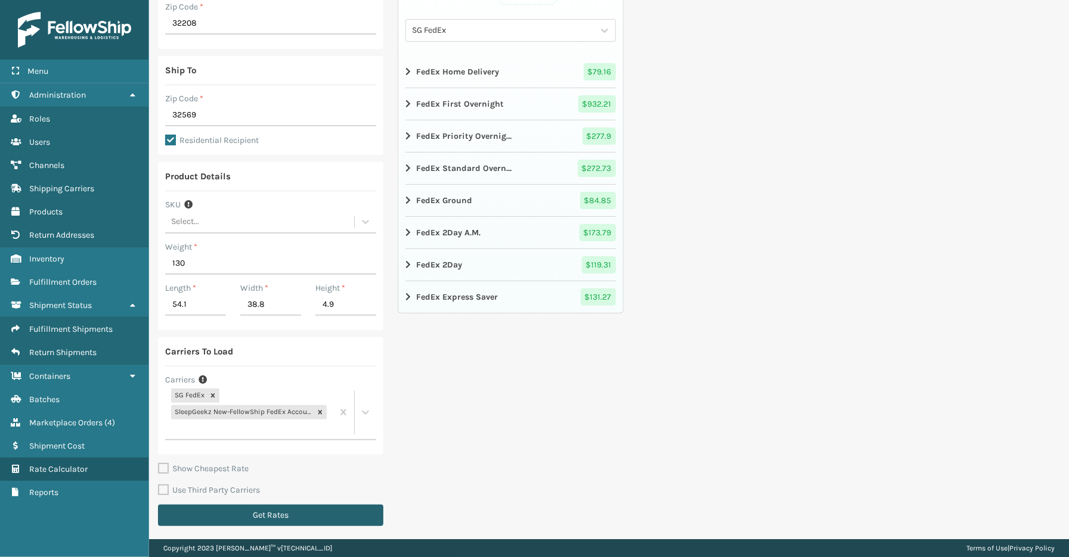
scroll to position [0, 0]
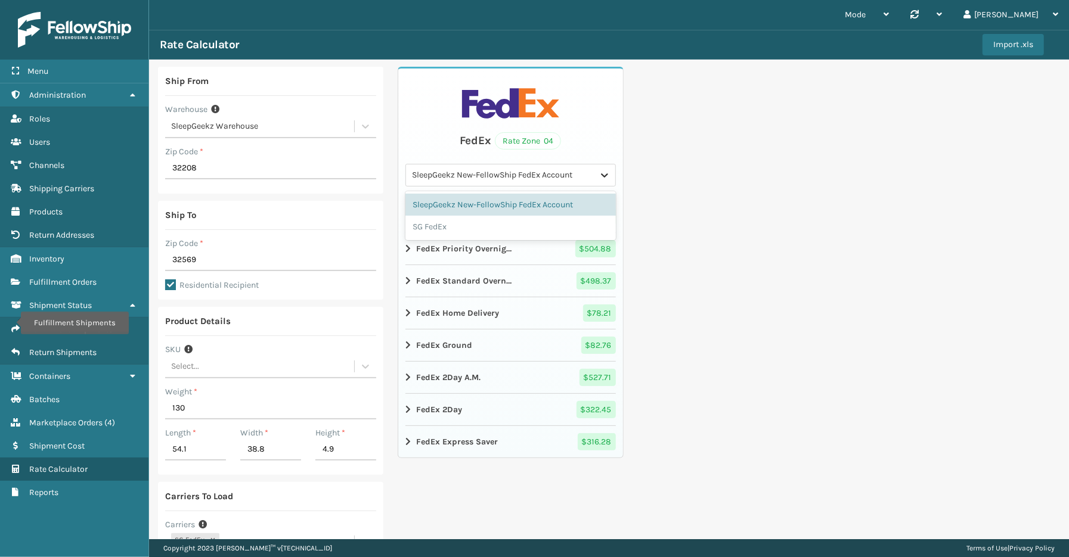
click at [599, 174] on icon at bounding box center [605, 175] width 12 height 12
click at [480, 222] on div "SG FedEx" at bounding box center [510, 227] width 210 height 22
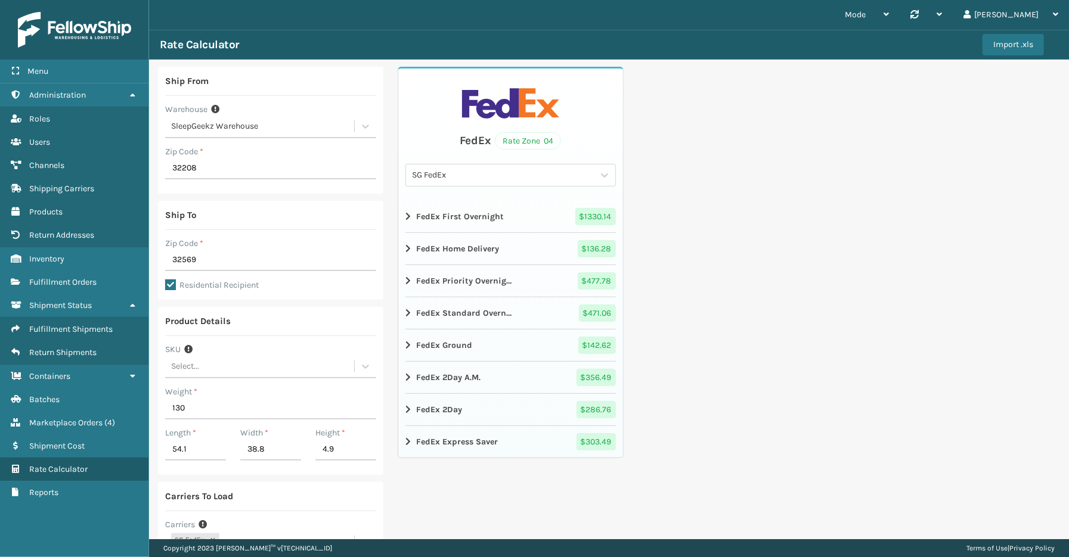
drag, startPoint x: 811, startPoint y: 254, endPoint x: 564, endPoint y: 354, distance: 266.9
click at [811, 254] on div "Ship From Warehouse SleepGeekz Warehouse Zip Code * 32208 Ship To Zip Code * 32…" at bounding box center [609, 373] width 920 height 626
drag, startPoint x: 205, startPoint y: 264, endPoint x: 116, endPoint y: 255, distance: 89.3
click at [120, 0] on div "Menu Containers Administration Containers Roles Containers Users Containers Cha…" at bounding box center [534, 0] width 1069 height 0
type input "29044"
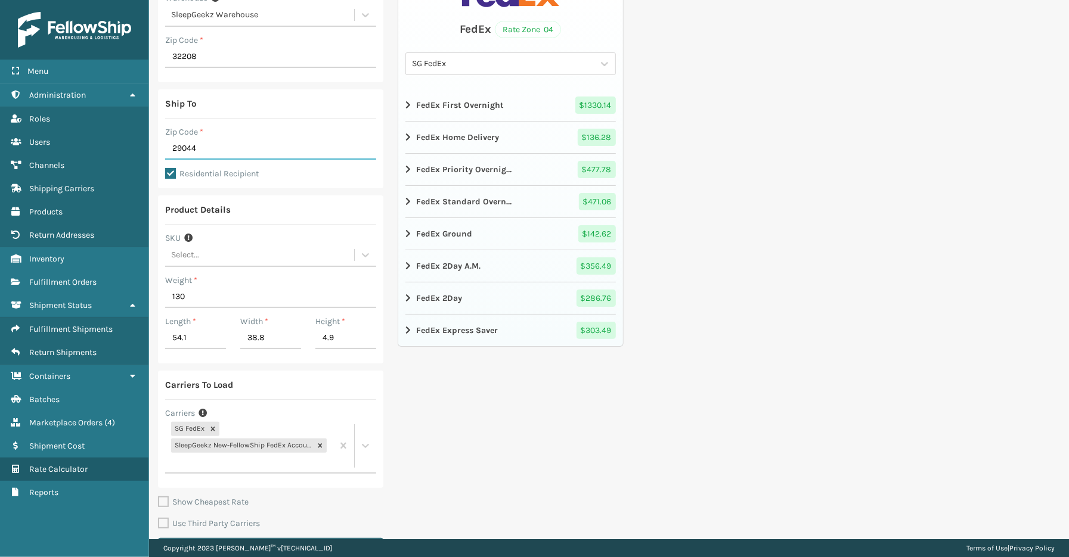
scroll to position [145, 0]
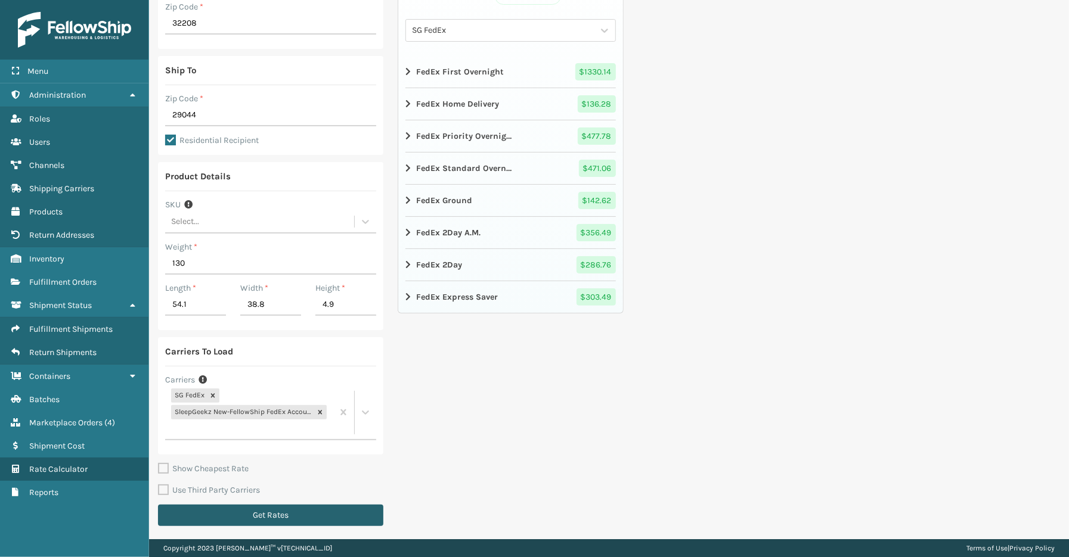
click at [275, 520] on button "Get Rates" at bounding box center [270, 515] width 225 height 21
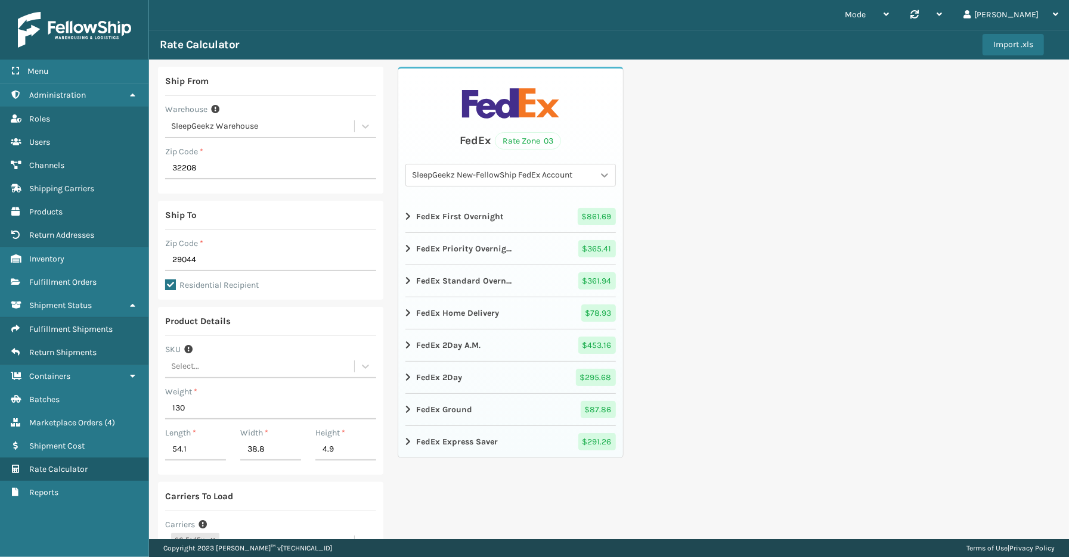
click at [602, 175] on icon at bounding box center [605, 175] width 12 height 12
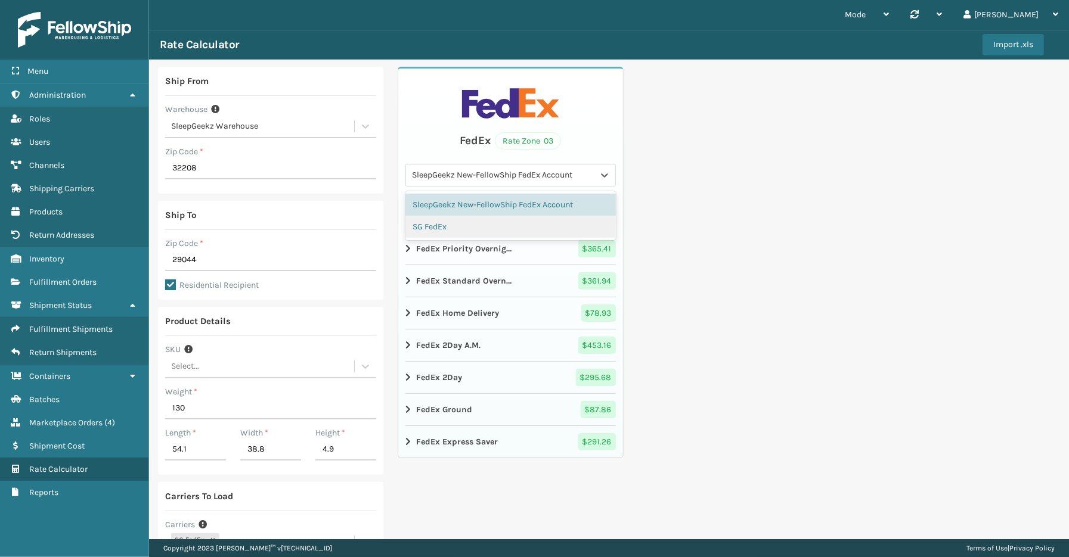
click at [520, 222] on div "SG FedEx" at bounding box center [510, 227] width 210 height 22
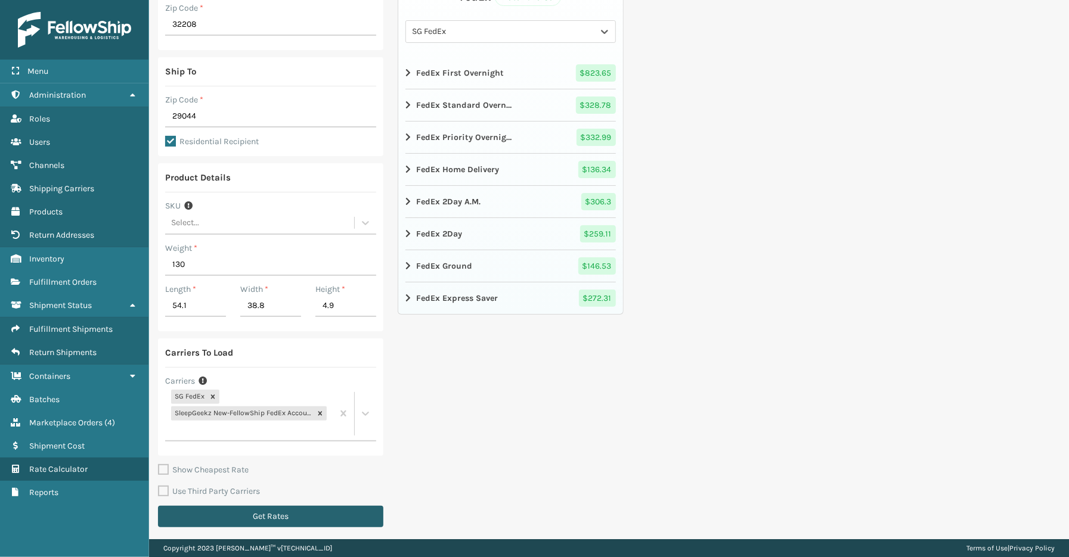
scroll to position [145, 0]
click at [219, 507] on button "Get Rates" at bounding box center [270, 515] width 225 height 21
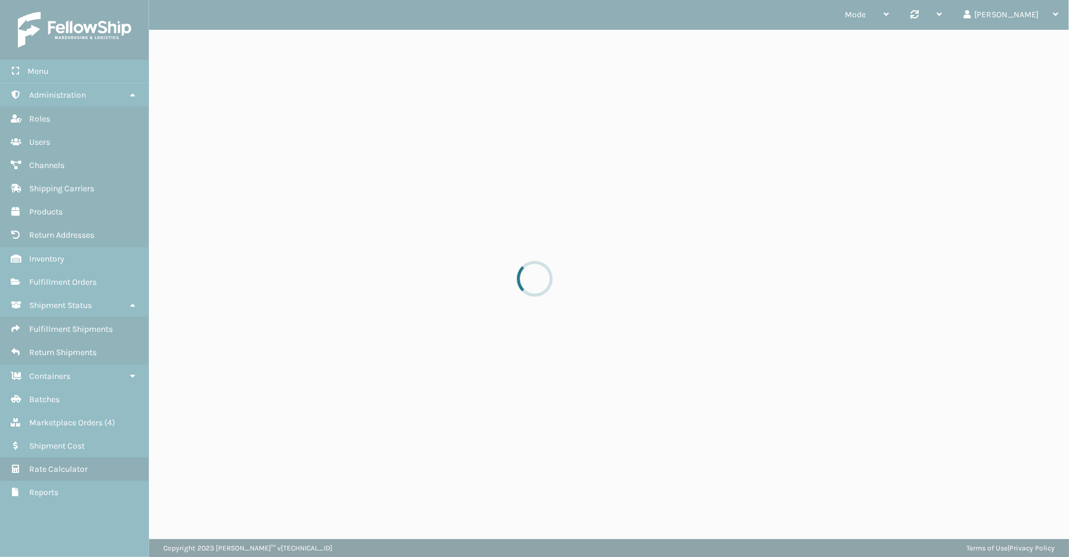
scroll to position [0, 0]
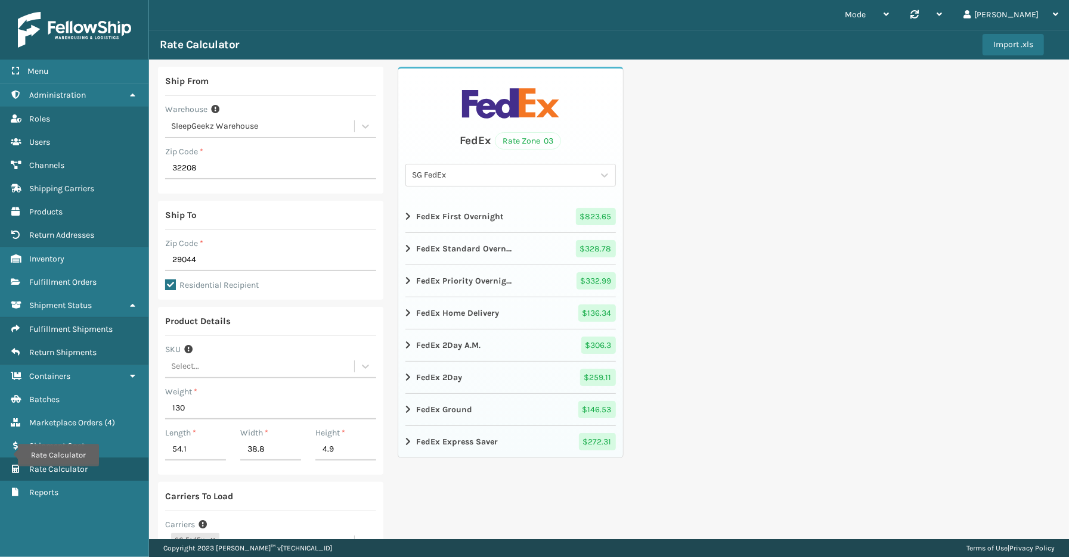
click at [930, 372] on div "Ship From Warehouse SleepGeekz Warehouse Zip Code * 32208 Ship To Zip Code * 29…" at bounding box center [609, 373] width 920 height 626
drag, startPoint x: 210, startPoint y: 258, endPoint x: 83, endPoint y: 255, distance: 126.4
click at [83, 0] on div "Menu Rate Calculator Administration Rate Calculator Roles Rate Calculator Users…" at bounding box center [534, 0] width 1069 height 0
type input "32222"
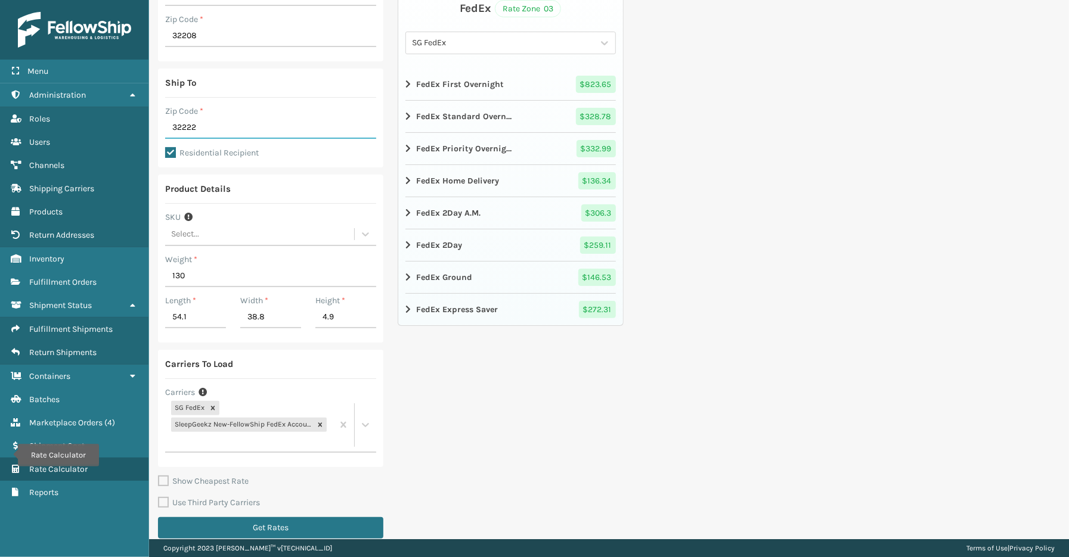
scroll to position [145, 0]
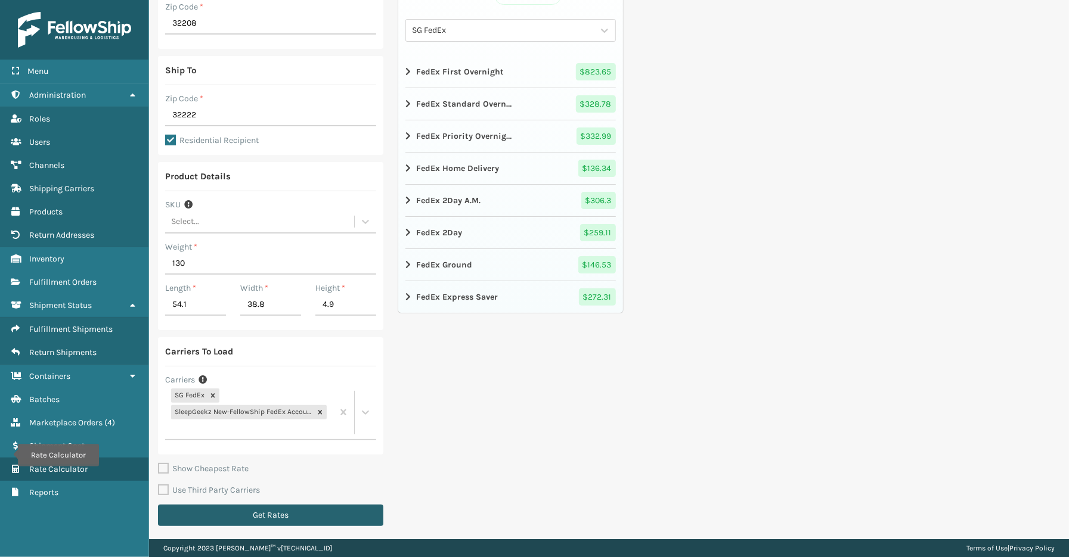
click at [298, 509] on button "Get Rates" at bounding box center [270, 515] width 225 height 21
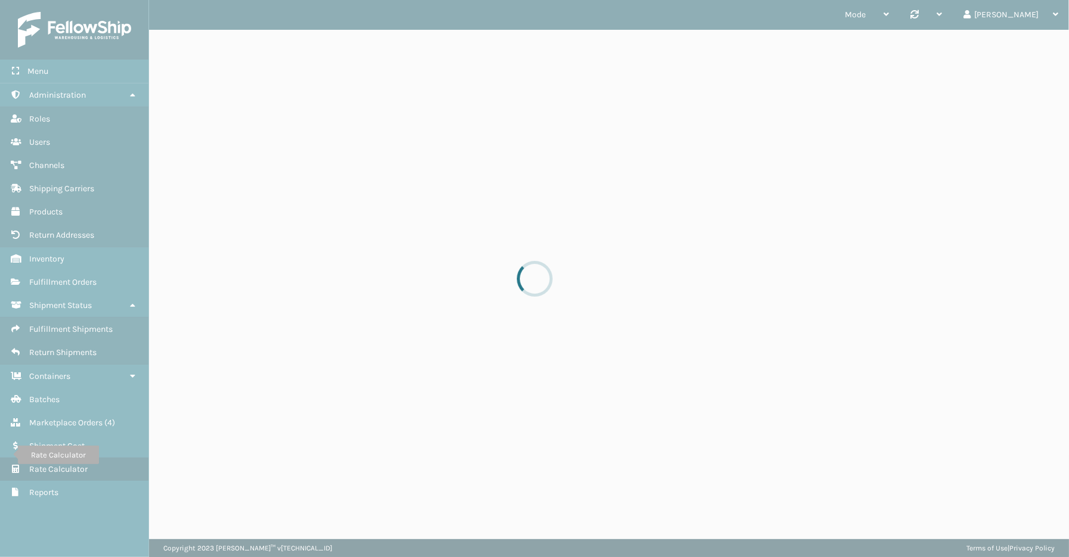
scroll to position [0, 0]
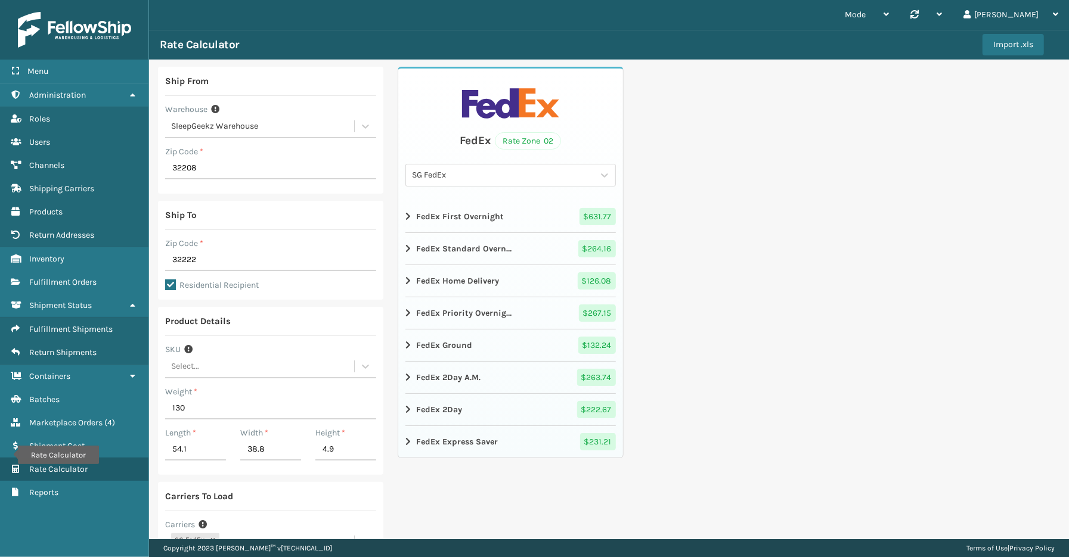
click at [615, 175] on div "FedEx Rate Zone 02 SG FedEx FedEx First Overnight $ 631.77 FedEx Standard Overn…" at bounding box center [510, 263] width 225 height 392
click at [601, 175] on icon at bounding box center [604, 175] width 7 height 4
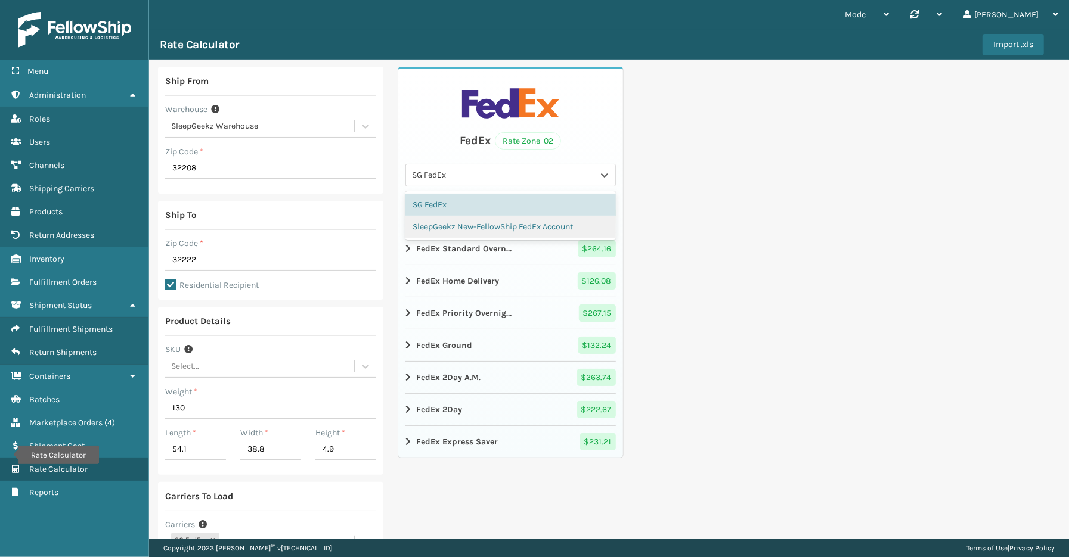
click at [523, 222] on div "SleepGeekz New-FellowShip FedEx Account" at bounding box center [510, 227] width 210 height 22
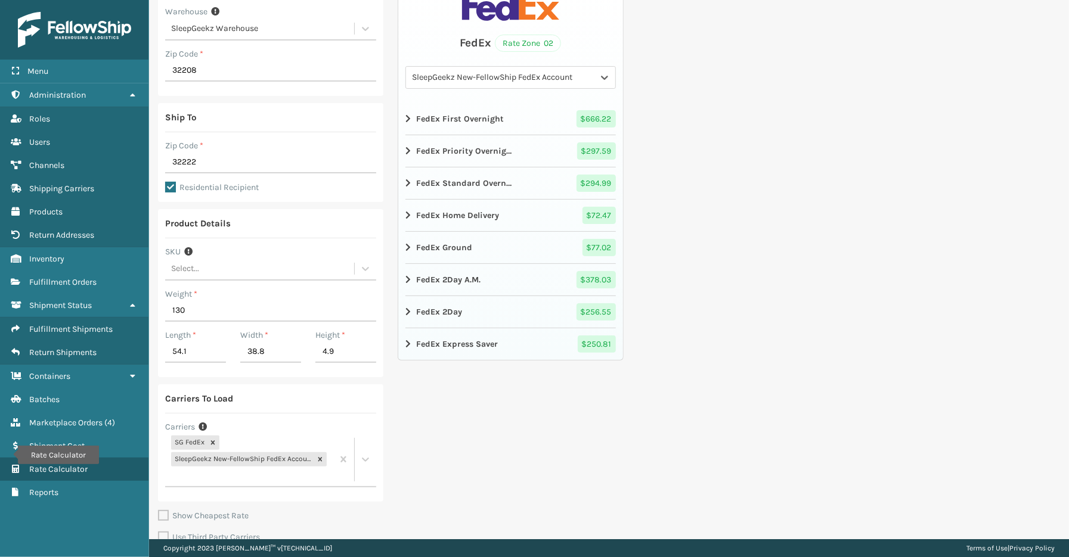
scroll to position [145, 0]
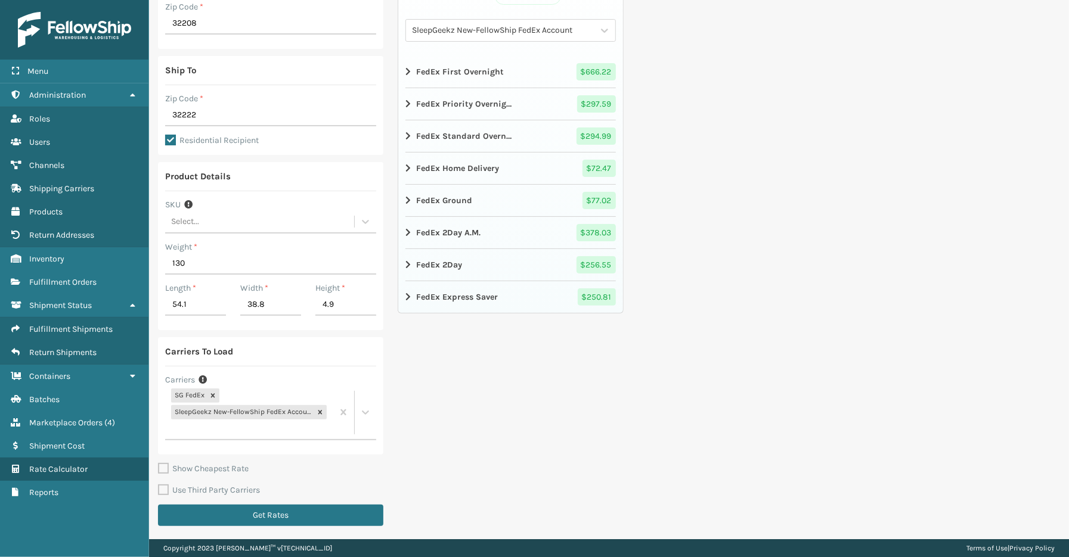
click at [960, 342] on div "Ship From Warehouse SleepGeekz Warehouse Zip Code * 32208 Ship To Zip Code * 32…" at bounding box center [609, 228] width 920 height 626
click at [705, 374] on div "Ship From Warehouse SleepGeekz Warehouse Zip Code * 32208 Ship To Zip Code * 32…" at bounding box center [609, 228] width 920 height 626
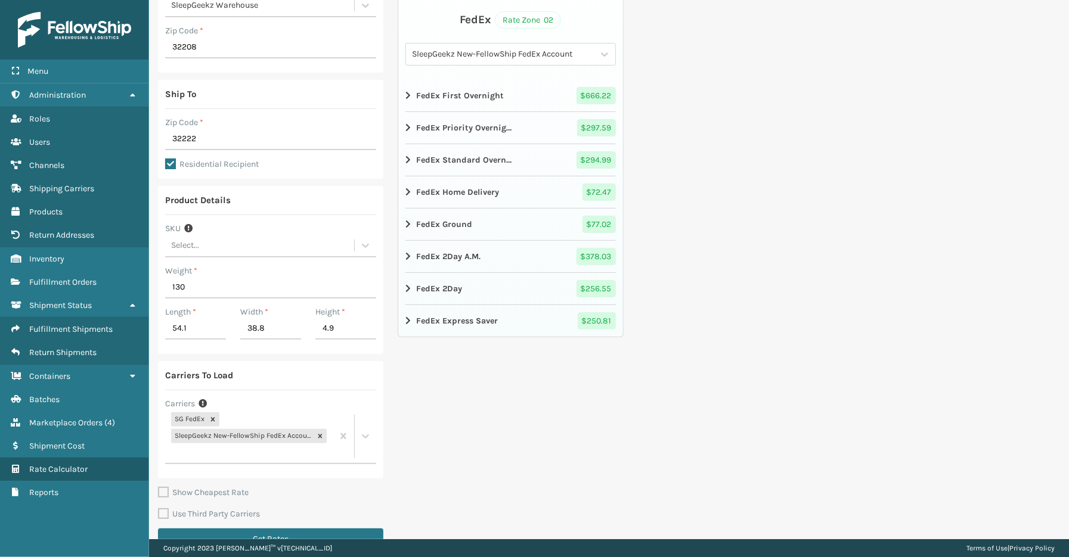
scroll to position [132, 0]
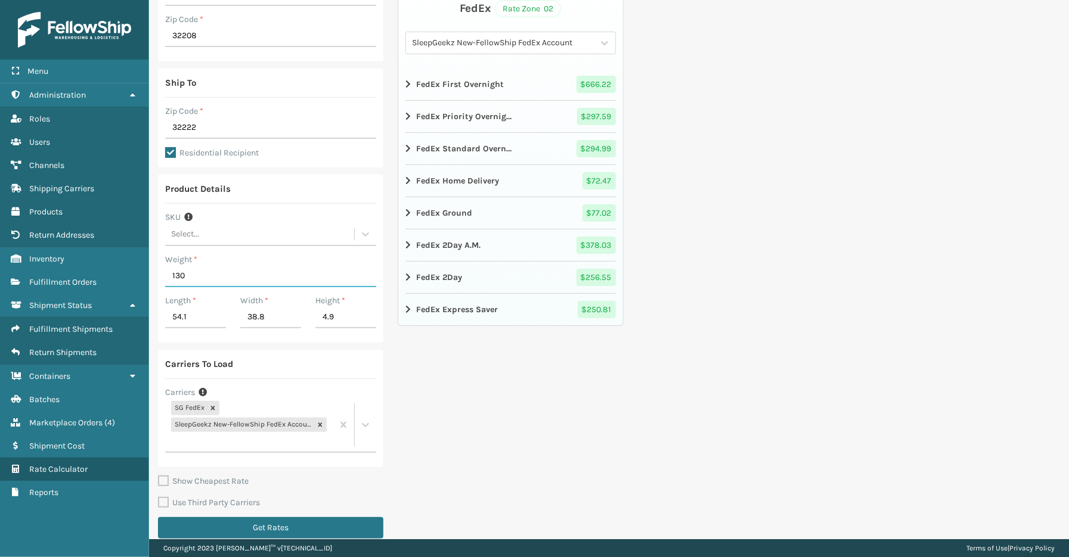
click at [193, 278] on input "130" at bounding box center [270, 276] width 211 height 21
type input "135"
click at [528, 377] on div "FedEx Rate Zone 02 SleepGeekz New-FellowShip FedEx Account FedEx First Overnigh…" at bounding box center [510, 240] width 225 height 612
drag, startPoint x: 195, startPoint y: 315, endPoint x: 90, endPoint y: 313, distance: 104.9
click at [90, 0] on div "Menu Batches Administration Batches Roles Batches Users Batches Channels Batche…" at bounding box center [534, 0] width 1069 height 0
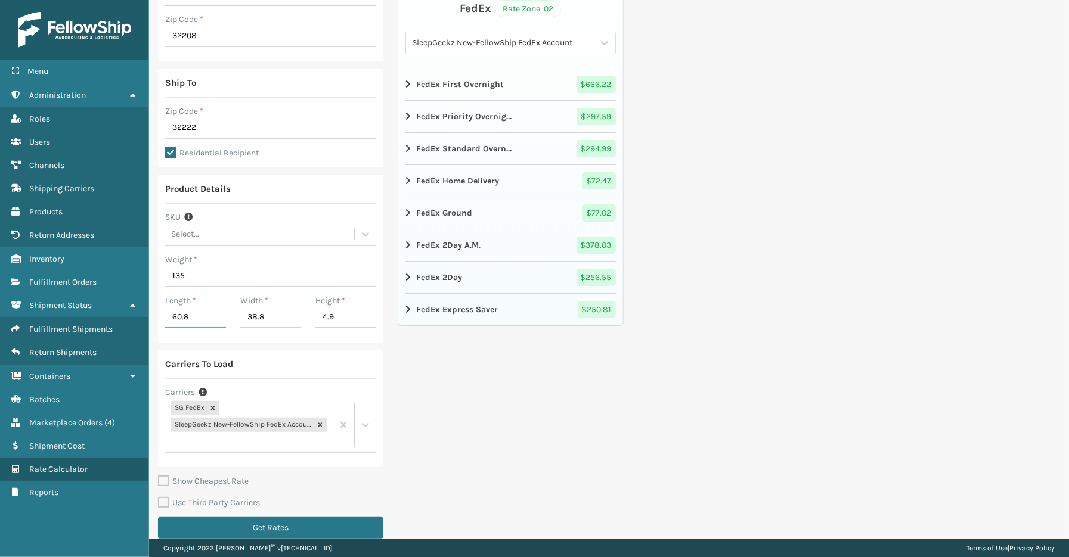
type input "60.8"
drag, startPoint x: 276, startPoint y: 314, endPoint x: 216, endPoint y: 314, distance: 59.6
click at [216, 314] on div "Length * 60.8 Width * 38.8 Height * 4.9" at bounding box center [270, 315] width 225 height 41
type input "41.1"
click at [670, 378] on div "Ship From Warehouse SleepGeekz Warehouse Zip Code * 32208 Ship To Zip Code * 32…" at bounding box center [609, 240] width 920 height 626
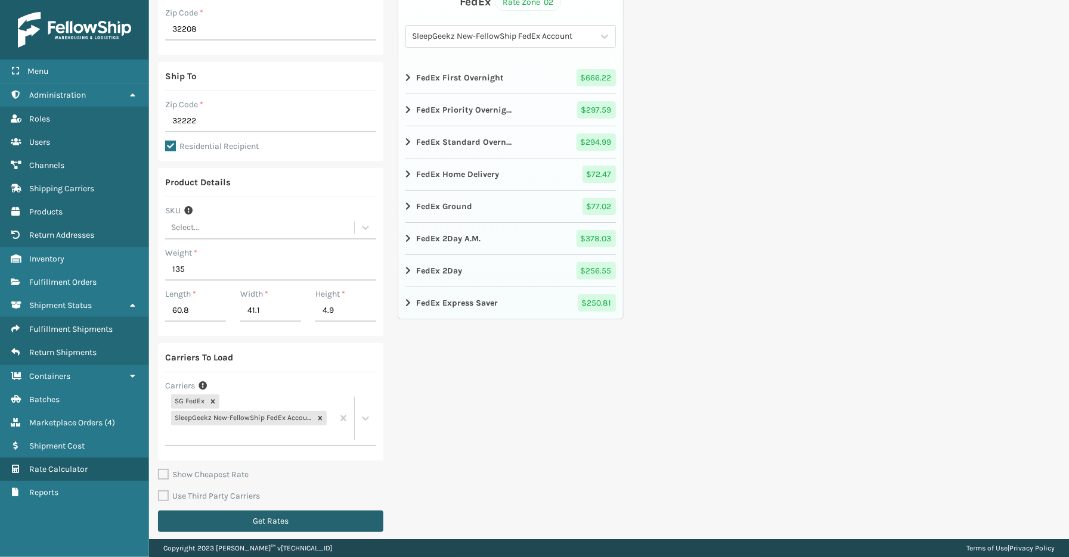
scroll to position [145, 0]
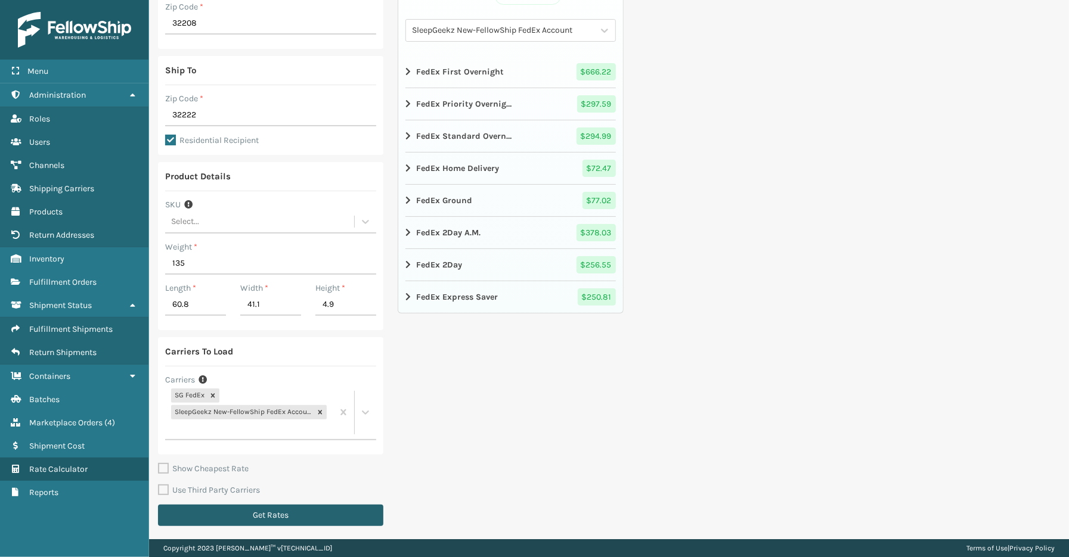
click at [322, 509] on button "Get Rates" at bounding box center [270, 515] width 225 height 21
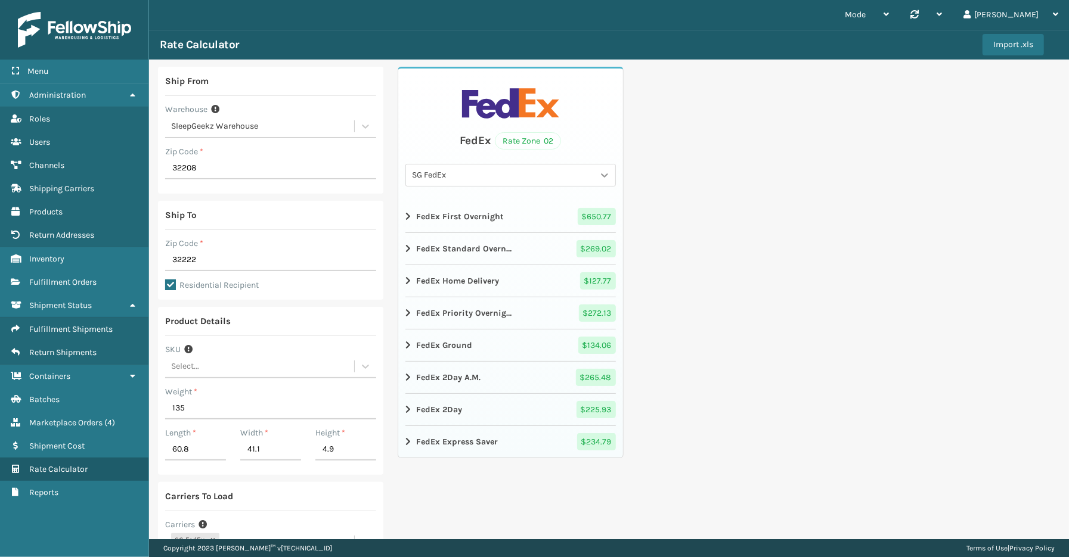
click at [607, 171] on div at bounding box center [604, 175] width 21 height 21
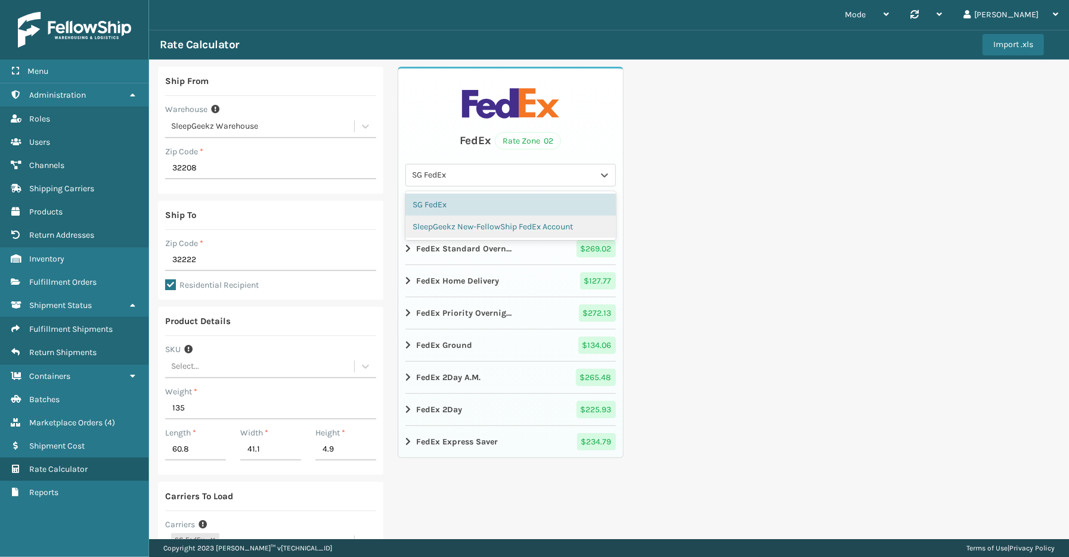
click at [514, 228] on div "SleepGeekz New-FellowShip FedEx Account" at bounding box center [510, 227] width 210 height 22
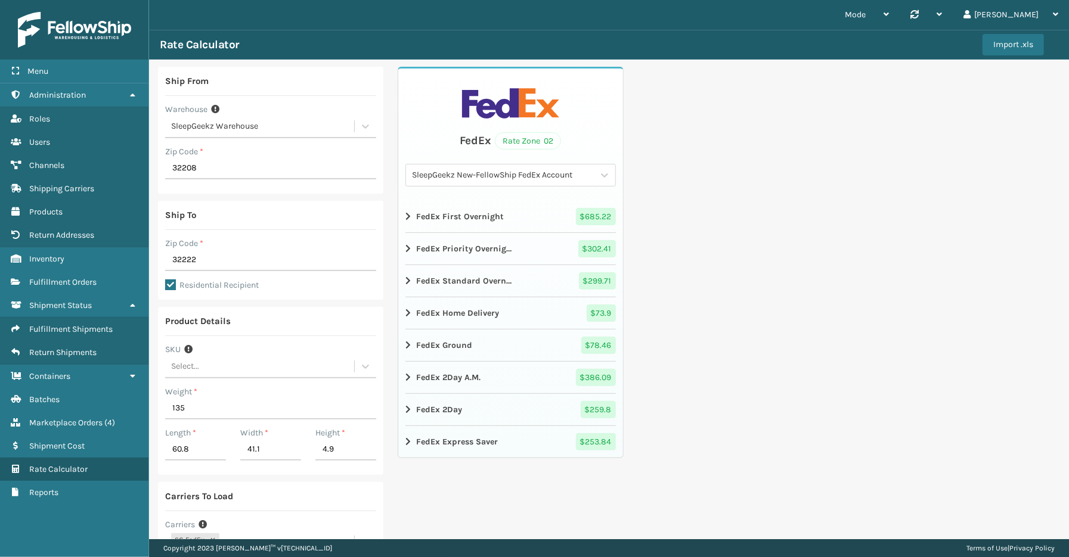
click at [921, 264] on div "Ship From Warehouse SleepGeekz Warehouse Zip Code * 32208 Ship To Zip Code * 32…" at bounding box center [609, 373] width 920 height 626
drag, startPoint x: 209, startPoint y: 259, endPoint x: 121, endPoint y: 258, distance: 88.3
click at [121, 0] on div "Menu Batches Administration Batches Roles Batches Users Batches Channels Batche…" at bounding box center [534, 0] width 1069 height 0
type input "29044"
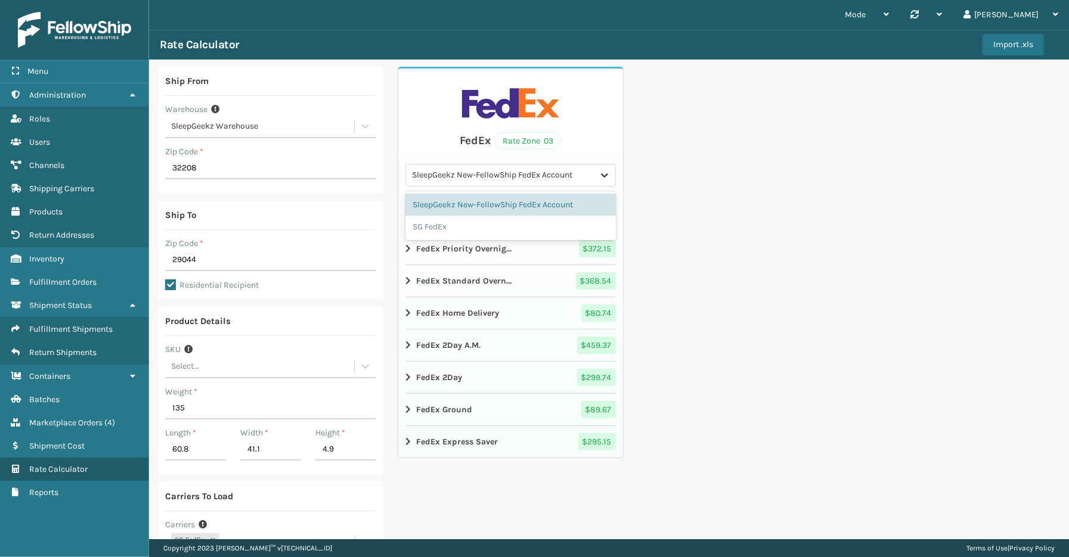
click at [603, 176] on icon at bounding box center [605, 175] width 12 height 12
click at [472, 221] on div "SG FedEx" at bounding box center [510, 227] width 210 height 22
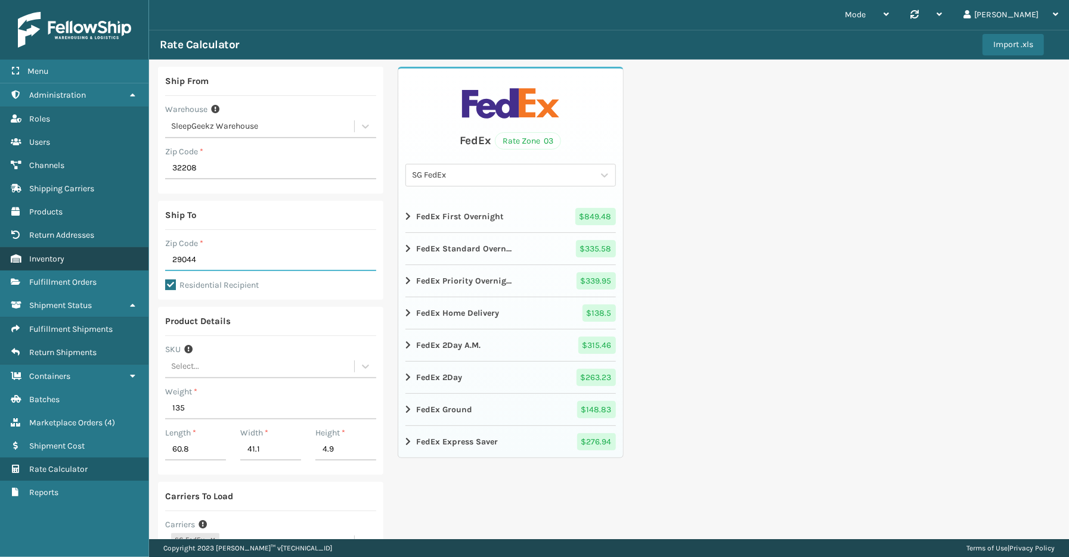
drag, startPoint x: 215, startPoint y: 255, endPoint x: 117, endPoint y: 256, distance: 97.8
click at [117, 0] on div "Menu Batches Administration Batches Roles Batches Users Batches Channels Batche…" at bounding box center [534, 0] width 1069 height 0
type input "32569"
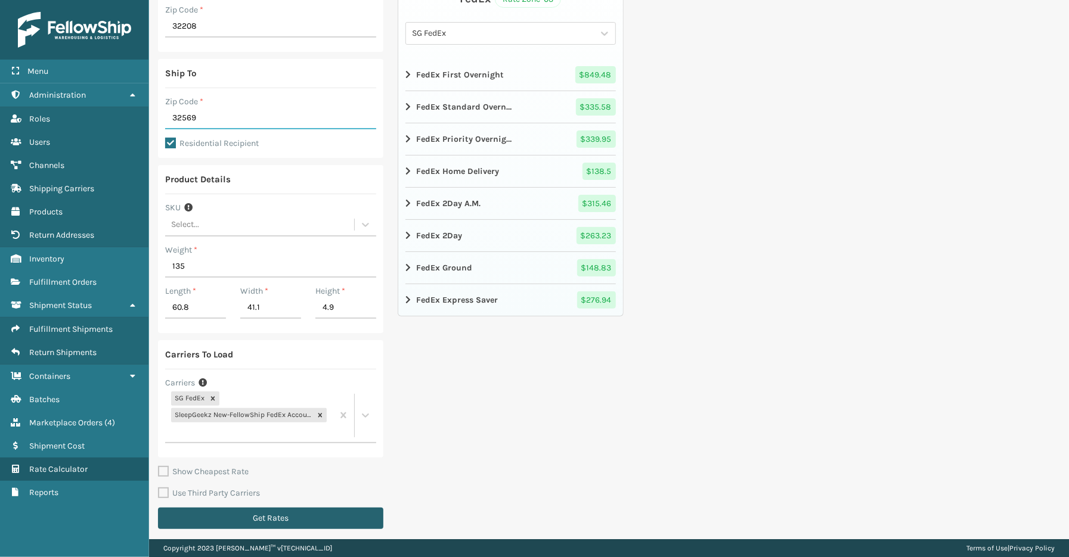
scroll to position [145, 0]
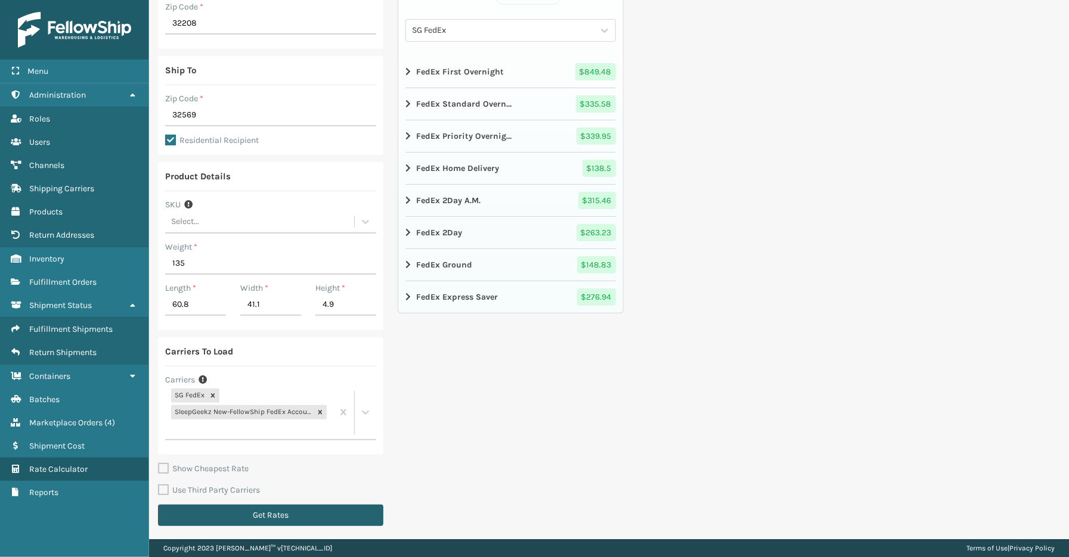
click at [289, 514] on button "Get Rates" at bounding box center [270, 515] width 225 height 21
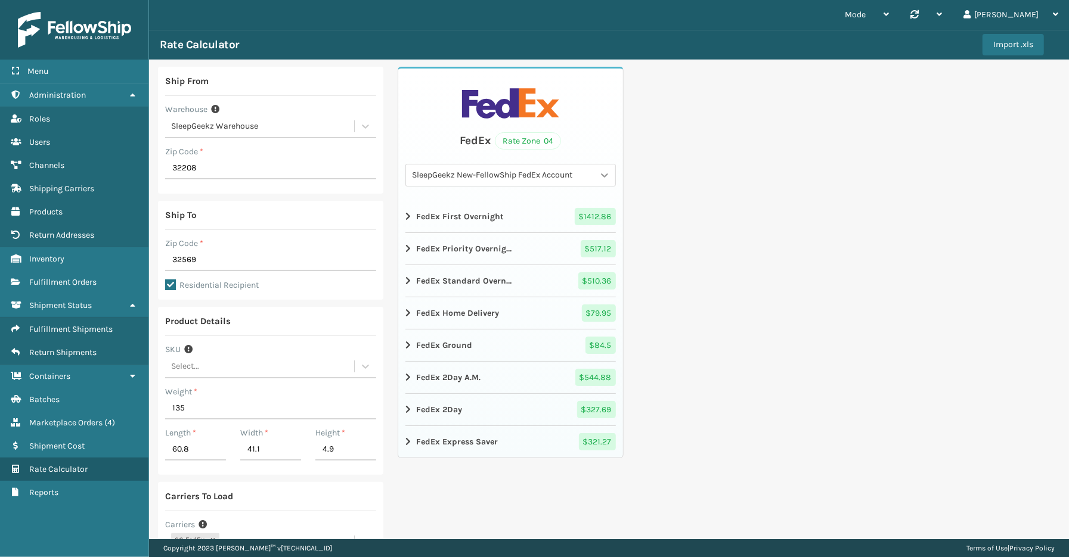
click at [600, 172] on icon at bounding box center [605, 175] width 12 height 12
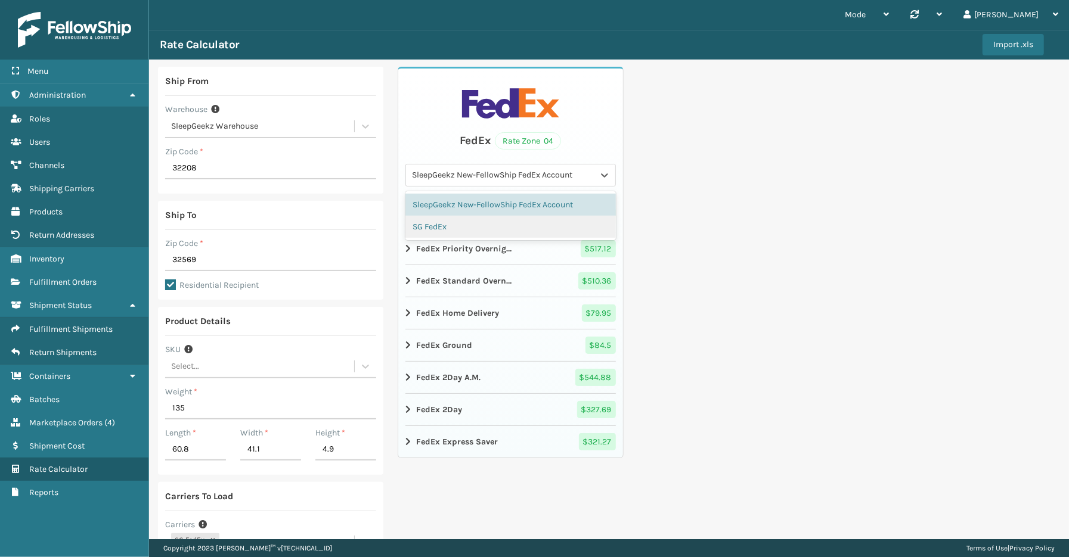
click at [493, 223] on div "SG FedEx" at bounding box center [510, 227] width 210 height 22
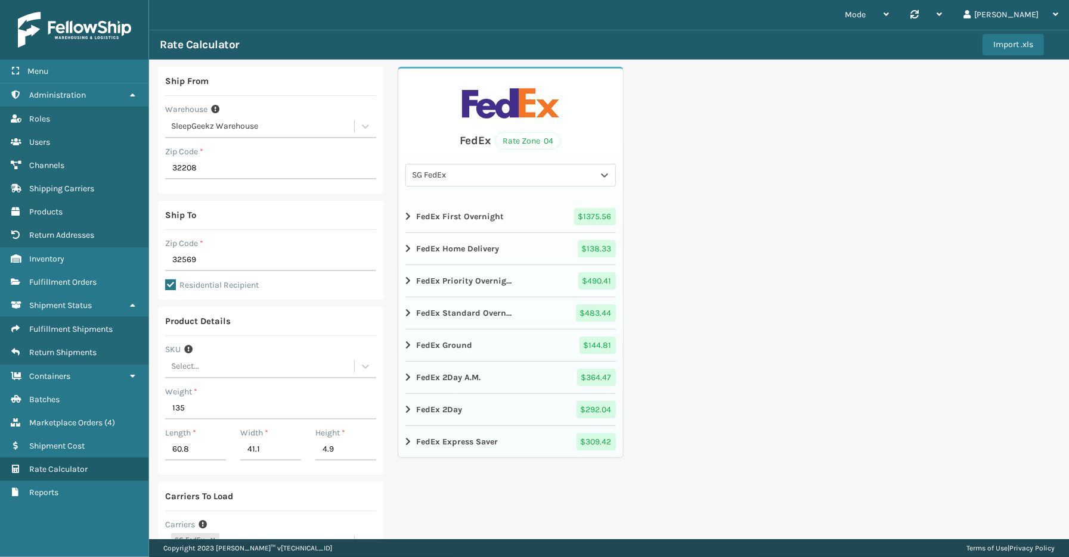
click at [823, 219] on div "Ship From Warehouse SleepGeekz Warehouse Zip Code * 32208 Ship To Zip Code * 32…" at bounding box center [609, 373] width 920 height 626
drag, startPoint x: 196, startPoint y: 405, endPoint x: 149, endPoint y: 408, distance: 46.6
click at [149, 408] on div "Ship From Warehouse SleepGeekz Warehouse Zip Code * 32208 Ship To Zip Code * 32…" at bounding box center [609, 373] width 920 height 626
type input "1"
type input "165"
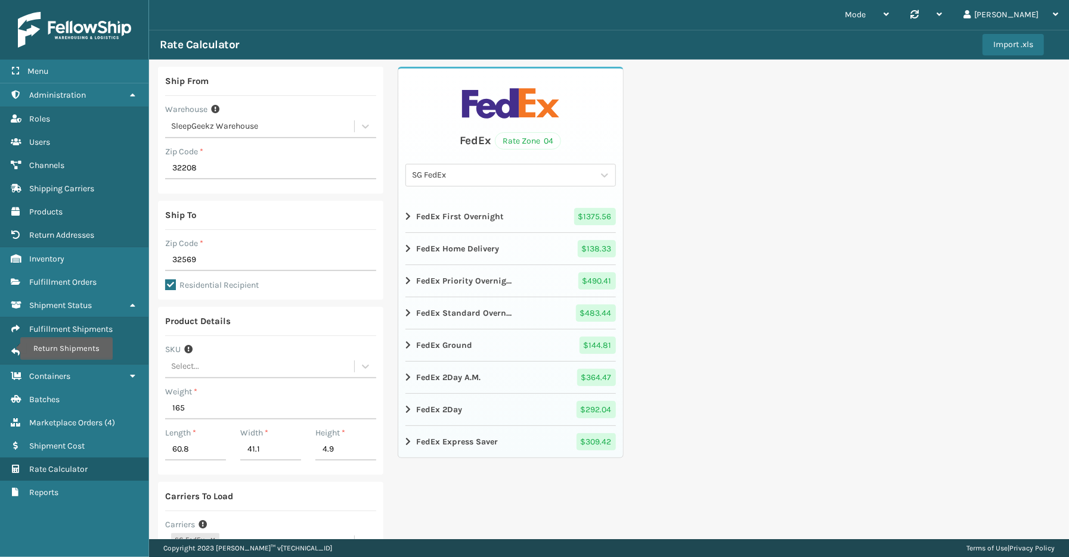
click at [808, 392] on div "Ship From Warehouse SleepGeekz Warehouse Zip Code * 32208 Ship To Zip Code * 32…" at bounding box center [609, 373] width 920 height 626
click at [186, 450] on input "60.8" at bounding box center [195, 449] width 61 height 21
drag, startPoint x: 202, startPoint y: 451, endPoint x: 114, endPoint y: 451, distance: 87.6
click at [114, 0] on div "Menu Return Shipments Administration Return Shipments Roles Return Shipments Us…" at bounding box center [534, 0] width 1069 height 0
type input "75.8"
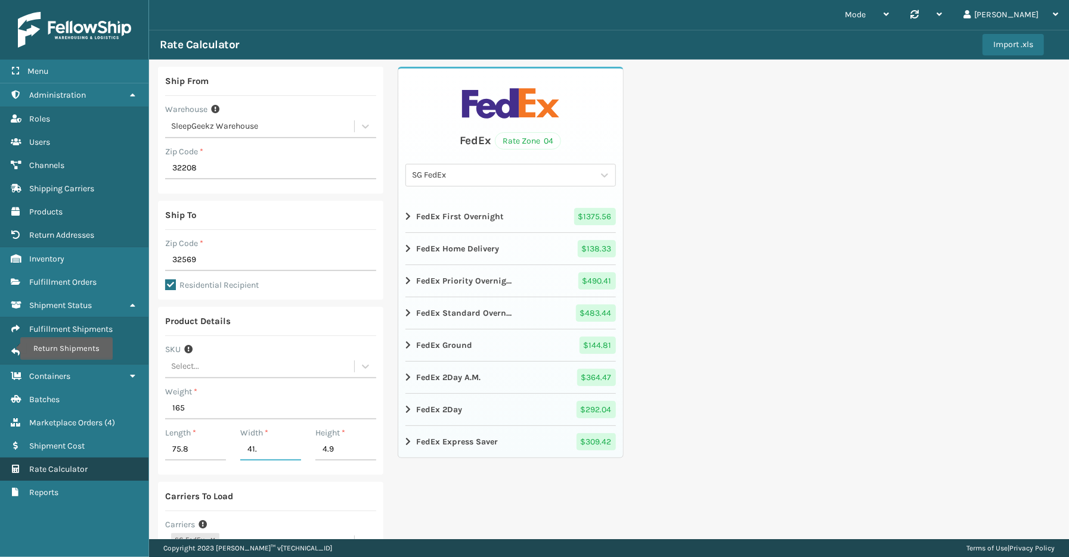
type input "41.1"
click at [712, 389] on div "Ship From Warehouse SleepGeekz Warehouse Zip Code * 32208 Ship To Zip Code * 32…" at bounding box center [609, 373] width 920 height 626
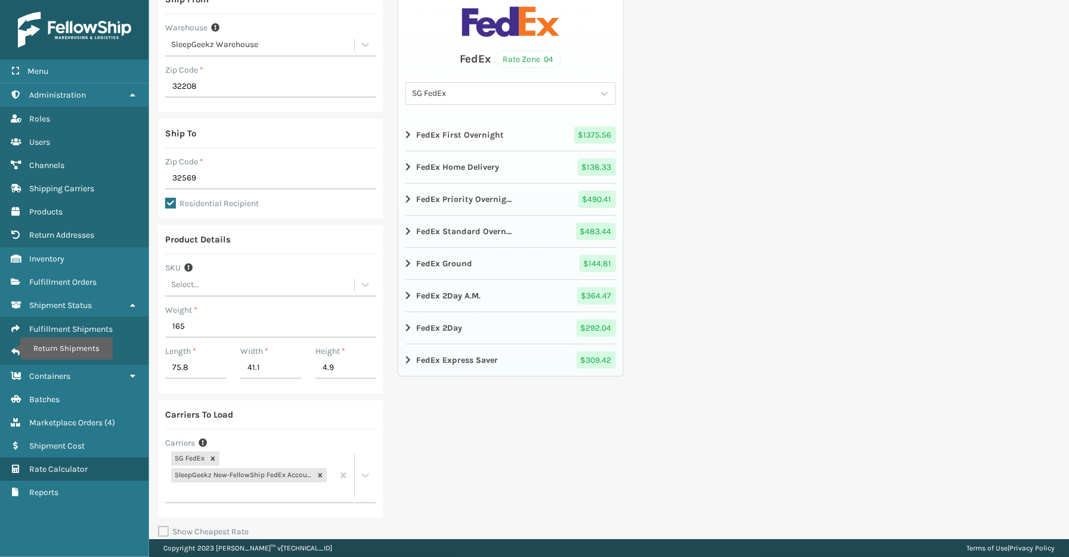
scroll to position [145, 0]
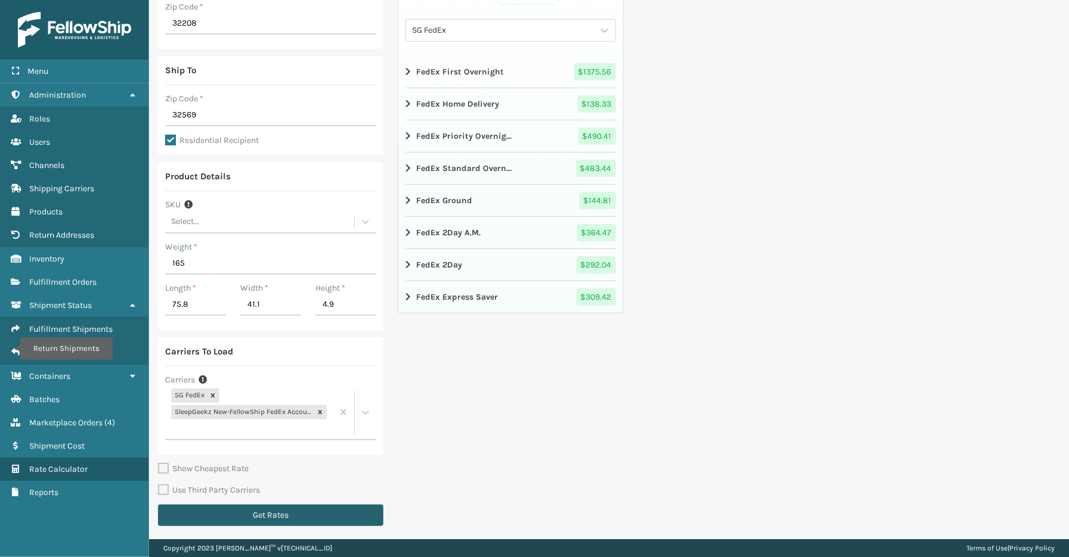
click at [295, 514] on button "Get Rates" at bounding box center [270, 515] width 225 height 21
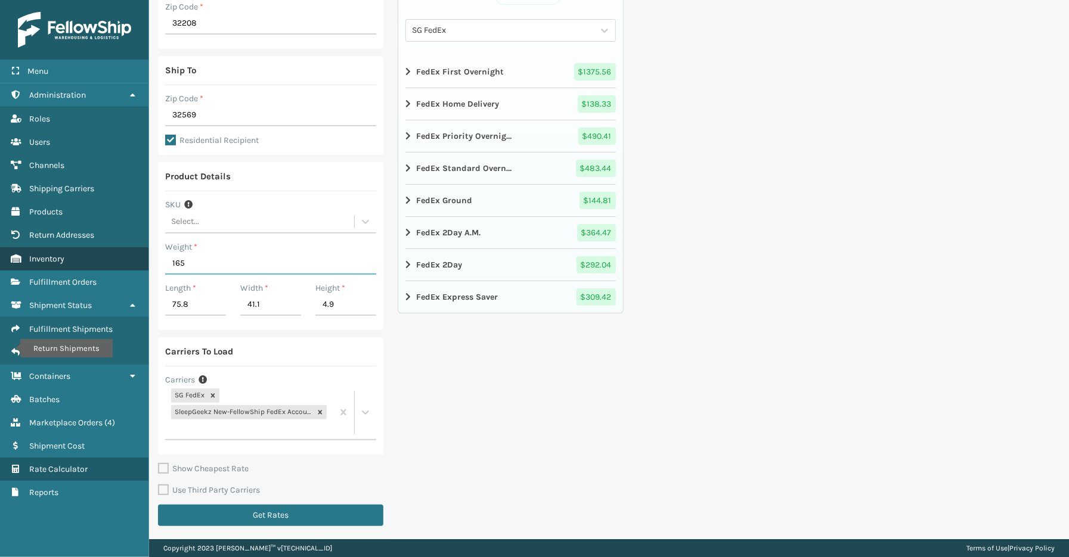
drag, startPoint x: 200, startPoint y: 262, endPoint x: 144, endPoint y: 264, distance: 56.7
click at [130, 0] on div "Menu Return Shipments Administration Return Shipments Roles Return Shipments Us…" at bounding box center [534, 0] width 1069 height 0
type input "98"
type input "36.6"
type input "42"
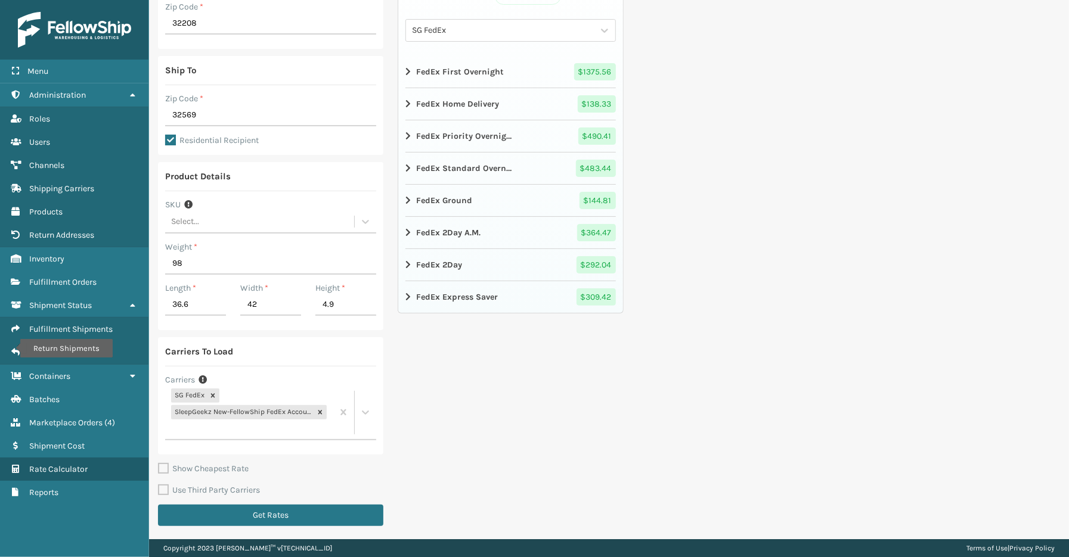
click at [545, 405] on div "FedEx Rate Zone 04 SG FedEx FedEx First Overnight $ 1375.56 FedEx Home Delivery…" at bounding box center [510, 228] width 225 height 612
click at [354, 516] on button "Get Rates" at bounding box center [270, 515] width 225 height 21
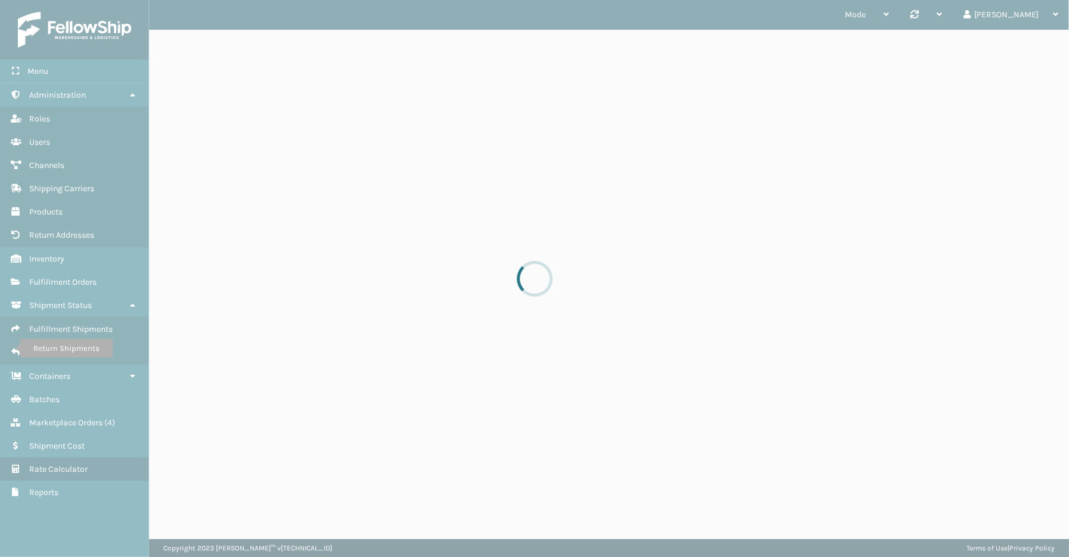
scroll to position [0, 0]
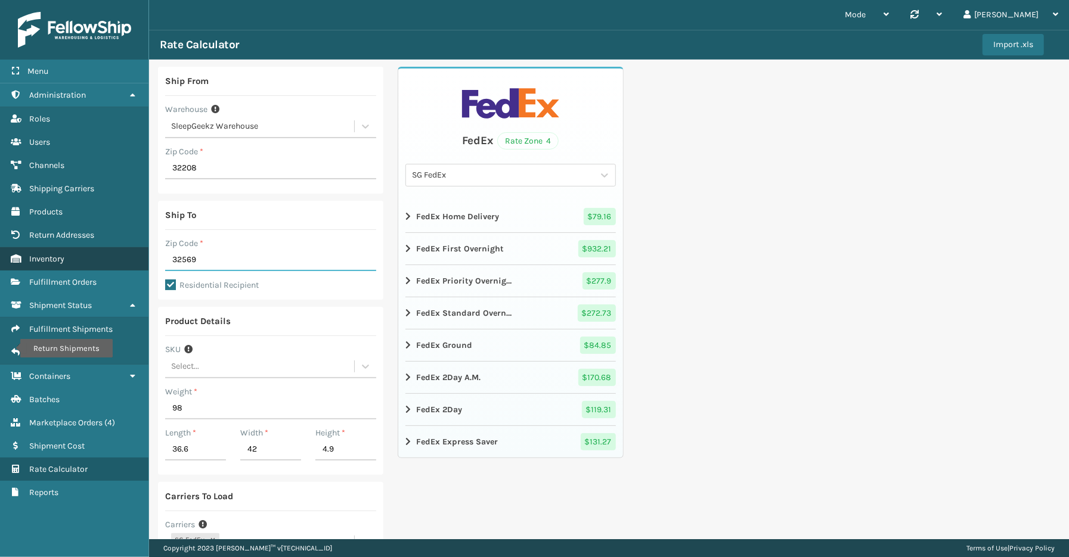
drag, startPoint x: 207, startPoint y: 263, endPoint x: 87, endPoint y: 241, distance: 121.7
click at [80, 0] on div "Menu Return Shipments Administration Return Shipments Roles Return Shipments Us…" at bounding box center [534, 0] width 1069 height 0
type input "32222"
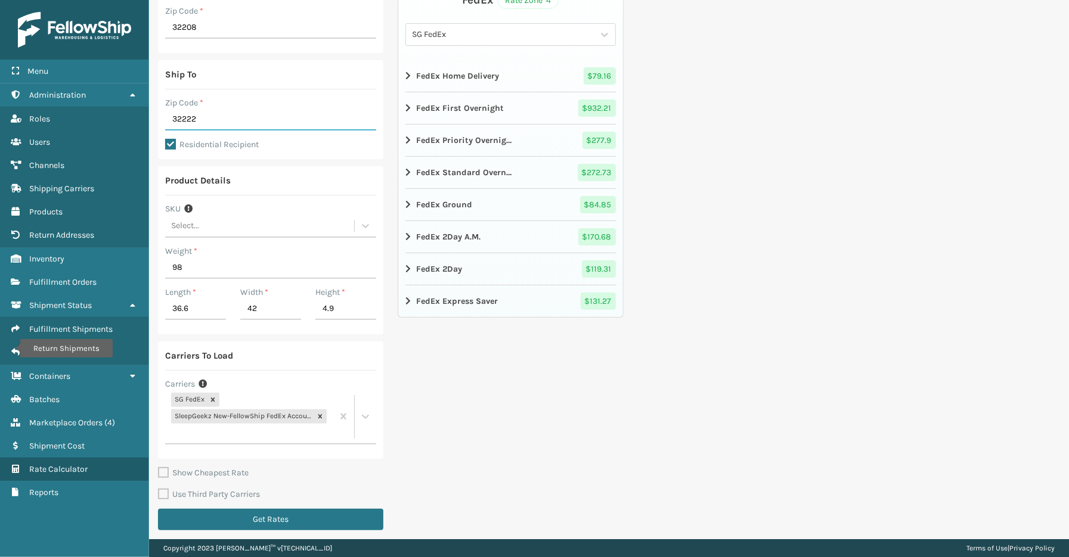
scroll to position [145, 0]
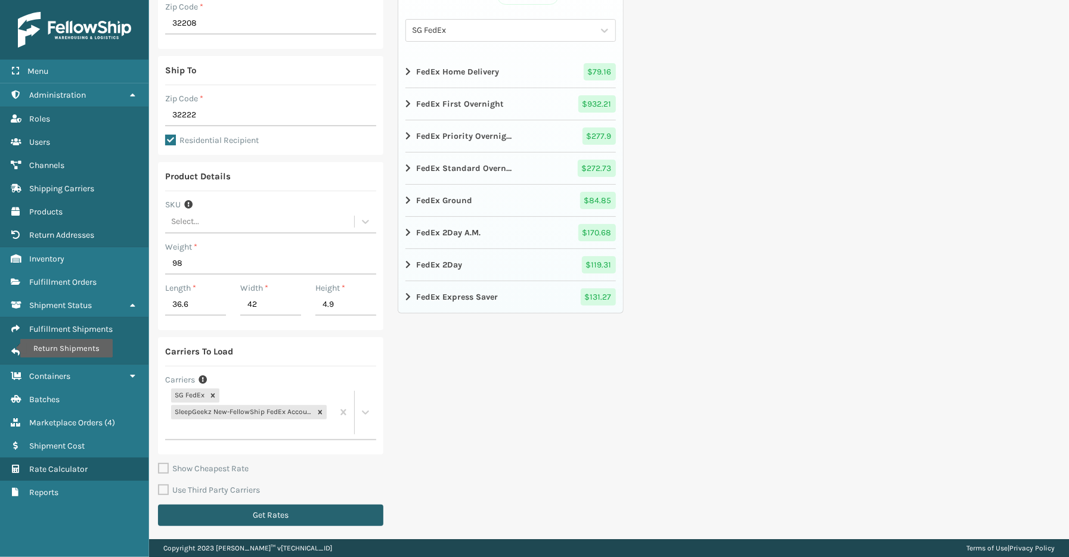
click at [238, 513] on button "Get Rates" at bounding box center [270, 515] width 225 height 21
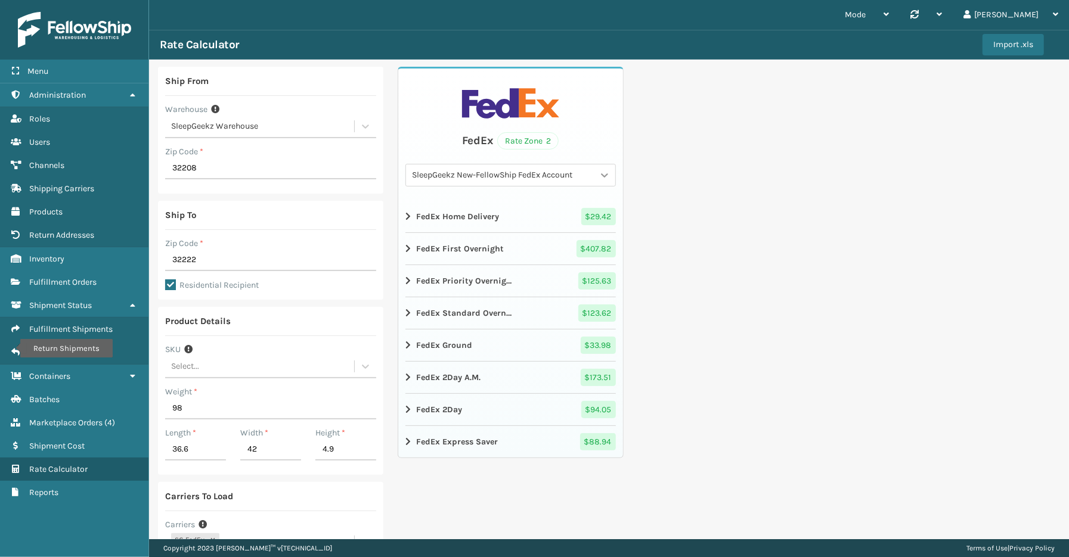
click at [601, 176] on icon at bounding box center [604, 175] width 7 height 4
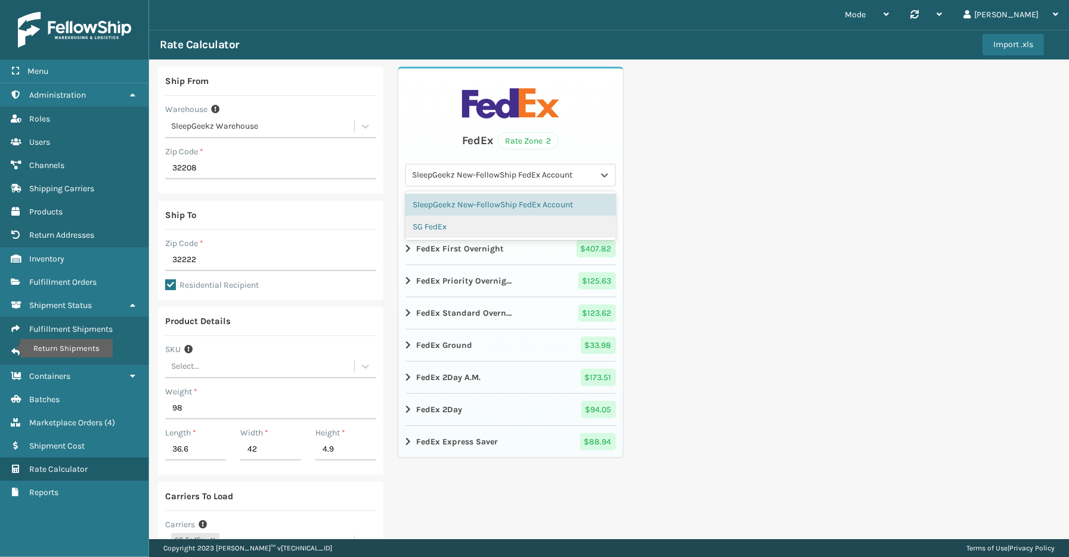
click at [488, 230] on div "SG FedEx" at bounding box center [510, 227] width 210 height 22
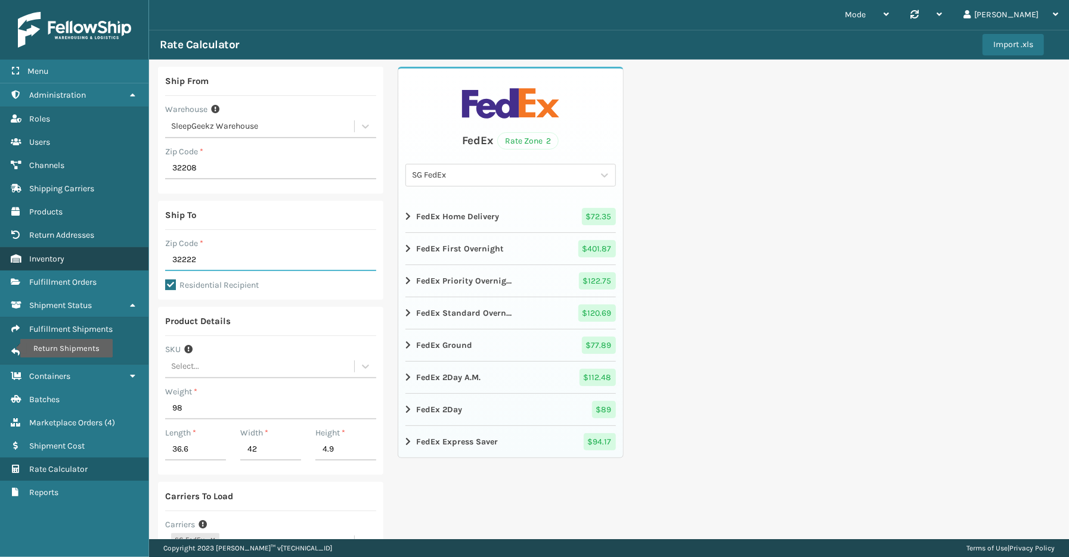
drag, startPoint x: 207, startPoint y: 261, endPoint x: 128, endPoint y: 249, distance: 79.5
click at [130, 0] on div "Menu Return Shipments Administration Return Shipments Roles Return Shipments Us…" at bounding box center [534, 0] width 1069 height 0
type input "29044"
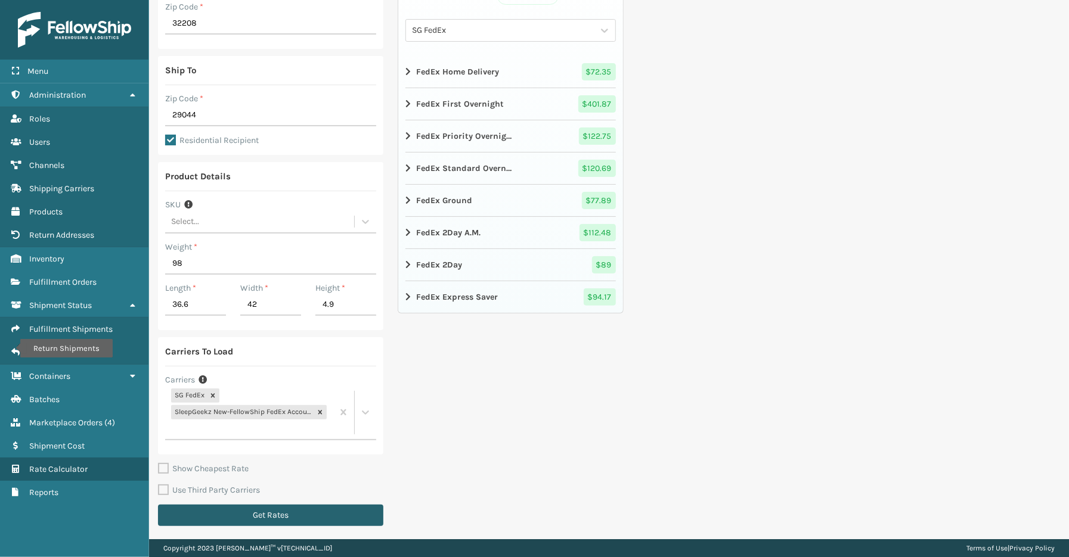
click at [261, 511] on button "Get Rates" at bounding box center [270, 515] width 225 height 21
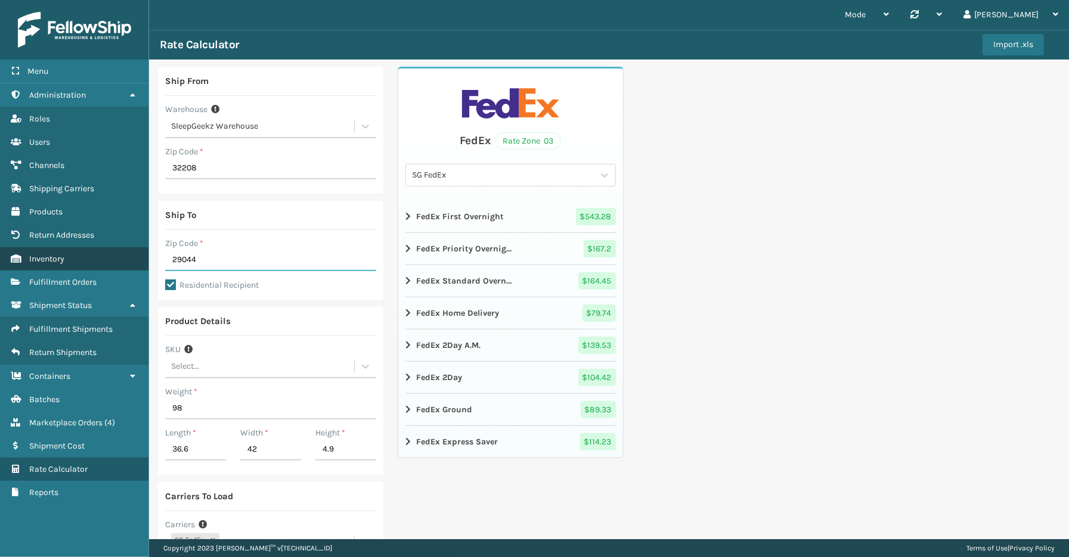
drag, startPoint x: 215, startPoint y: 259, endPoint x: 143, endPoint y: 251, distance: 72.6
click at [143, 0] on div "Menu Fulfillment Shipments Administration Fulfillment Shipments Roles Fulfillme…" at bounding box center [534, 0] width 1069 height 0
type input "32222"
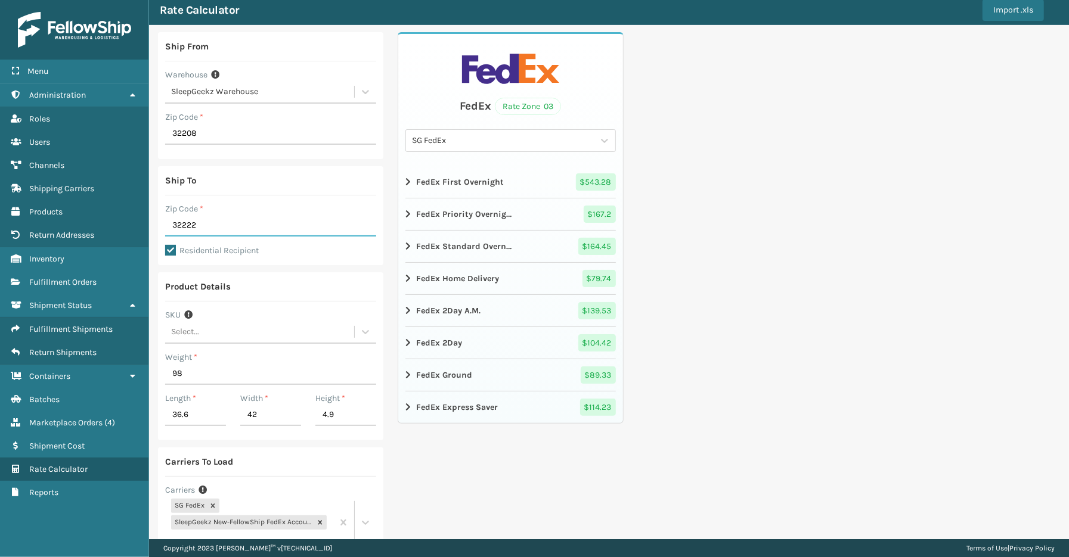
scroll to position [132, 0]
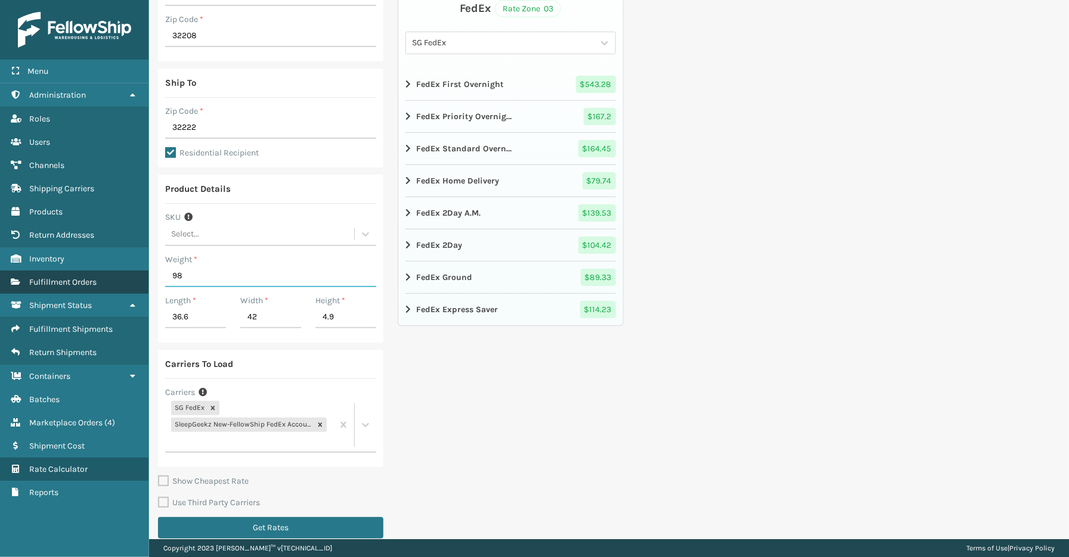
drag, startPoint x: 198, startPoint y: 281, endPoint x: 147, endPoint y: 278, distance: 51.4
click at [148, 0] on div "Menu Fulfillment Shipments Administration Fulfillment Shipments Roles Fulfillme…" at bounding box center [534, 0] width 1069 height 0
type input "7"
type input "97"
type input "39.6"
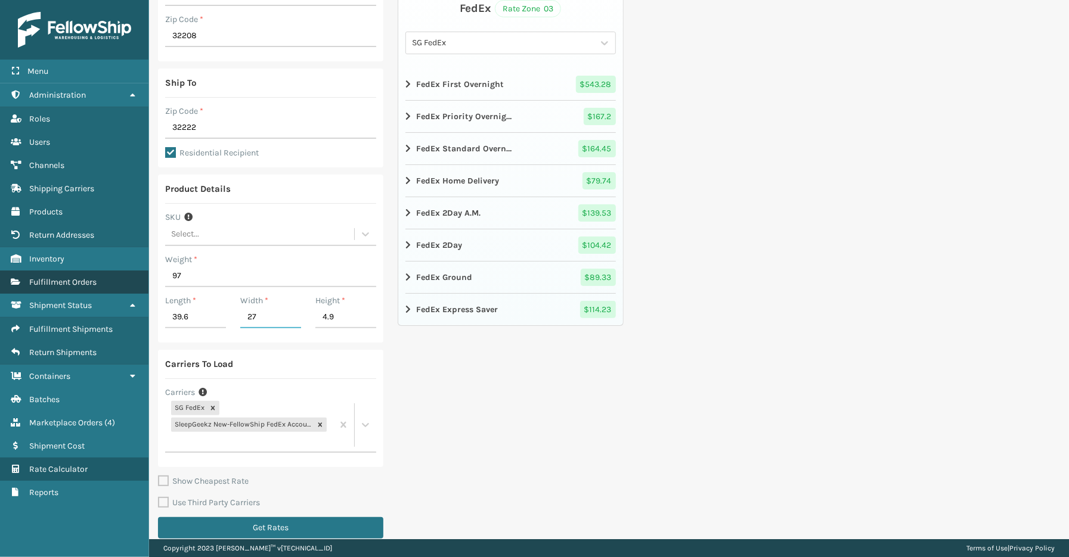
type input "27"
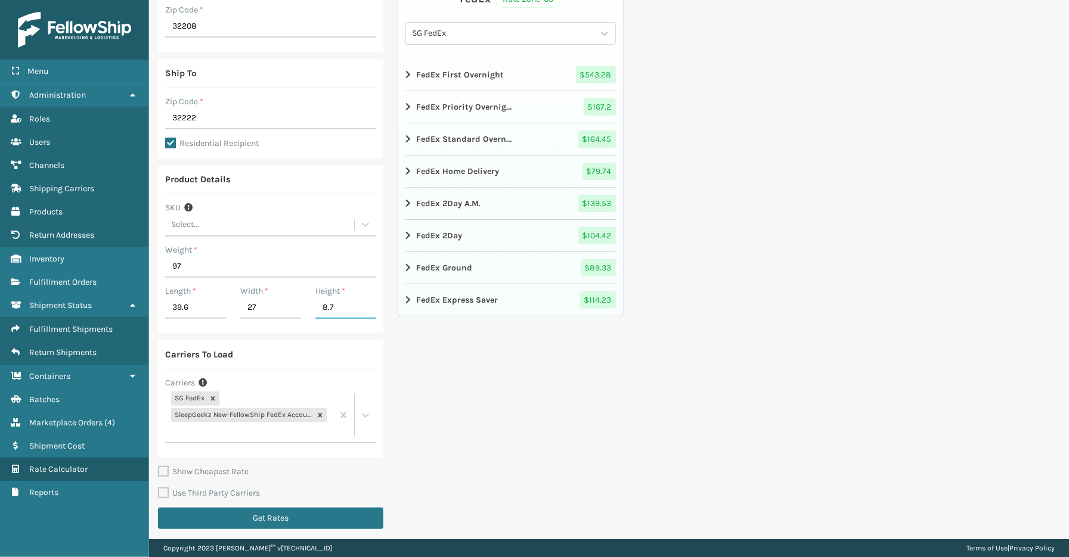
scroll to position [145, 0]
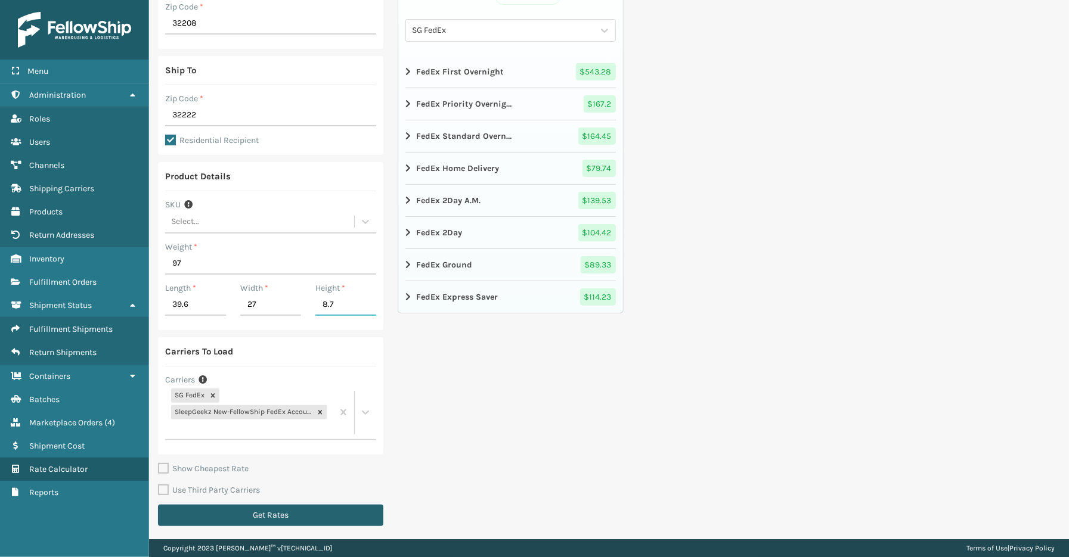
type input "8.7"
click at [300, 507] on button "Get Rates" at bounding box center [270, 515] width 225 height 21
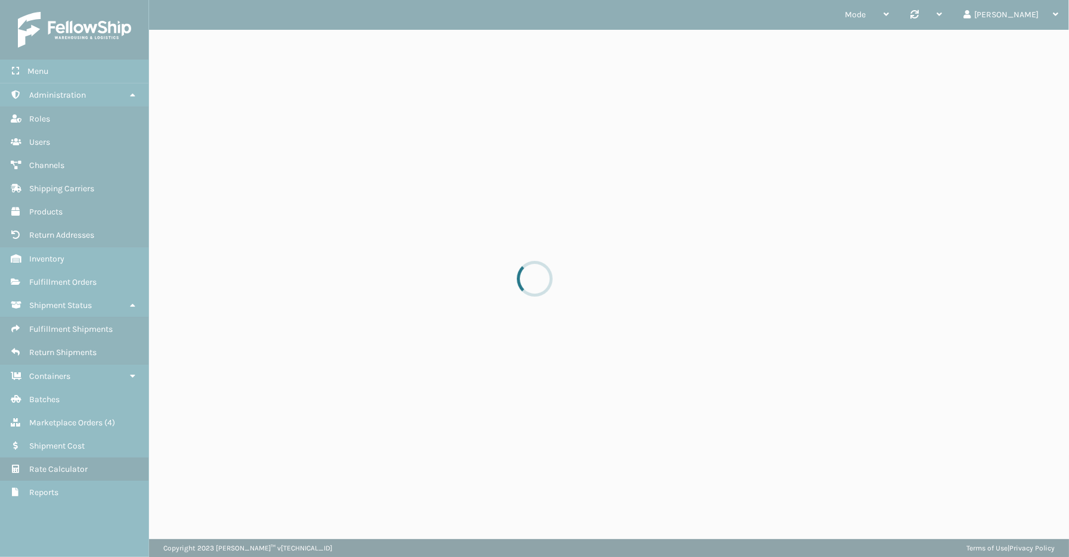
scroll to position [0, 0]
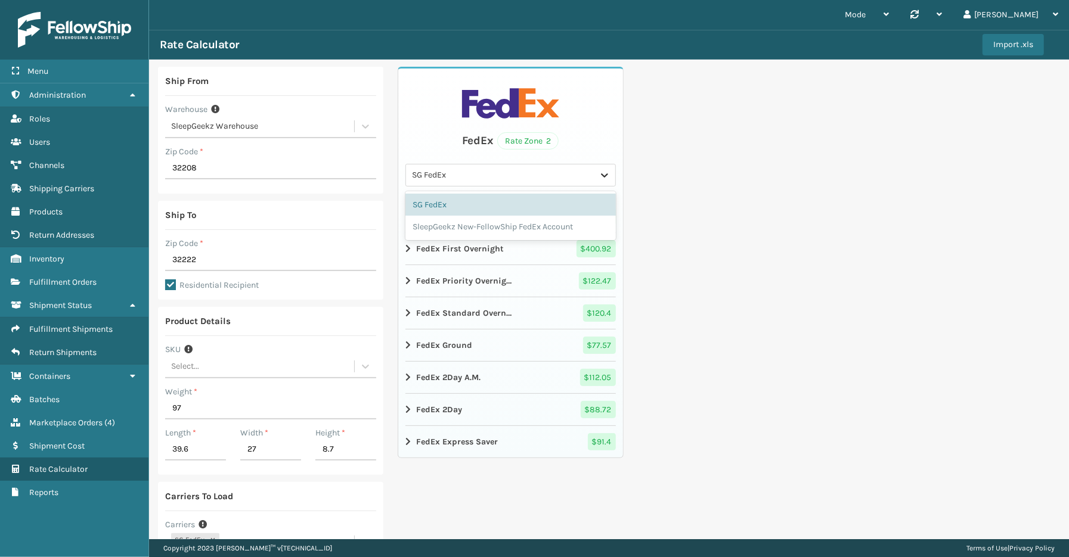
click at [605, 175] on div at bounding box center [604, 175] width 21 height 21
click at [467, 231] on div "SleepGeekz New-FellowShip FedEx Account" at bounding box center [510, 227] width 210 height 22
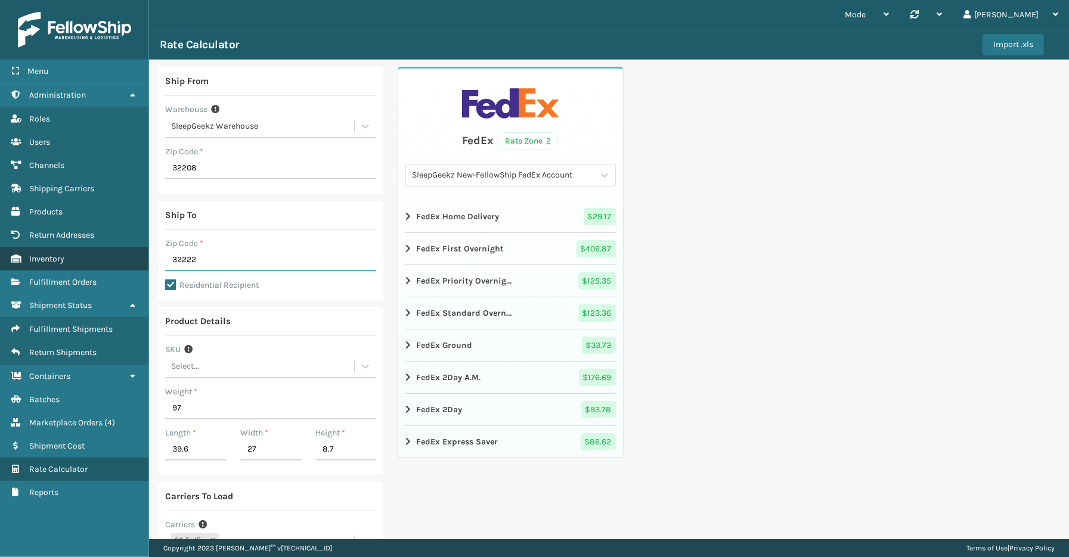
drag, startPoint x: 206, startPoint y: 256, endPoint x: 100, endPoint y: 249, distance: 106.4
click at [101, 0] on div "Menu Fulfillment Shipments Administration Fulfillment Shipments Roles Fulfillme…" at bounding box center [534, 0] width 1069 height 0
type input "29044"
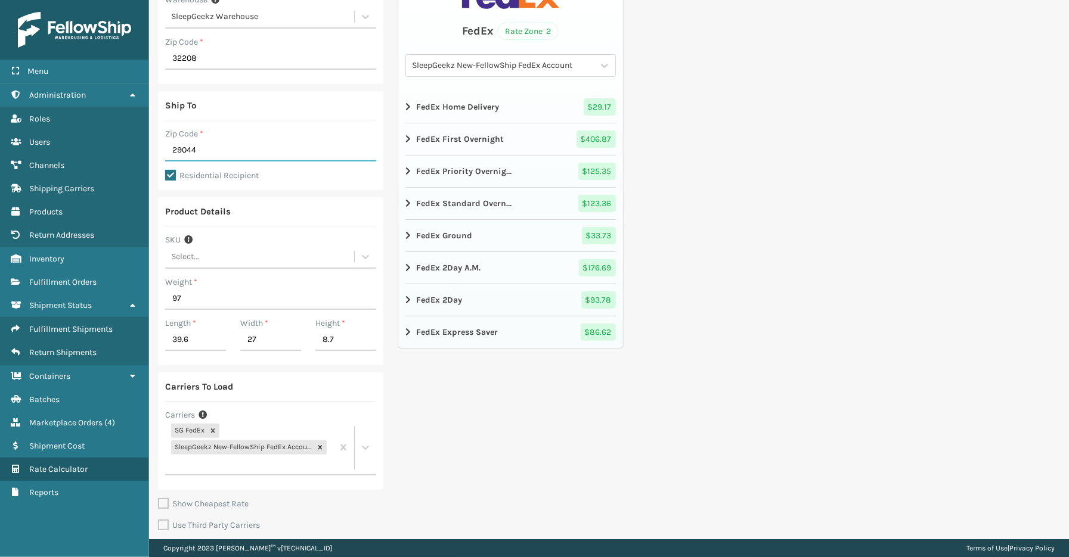
scroll to position [132, 0]
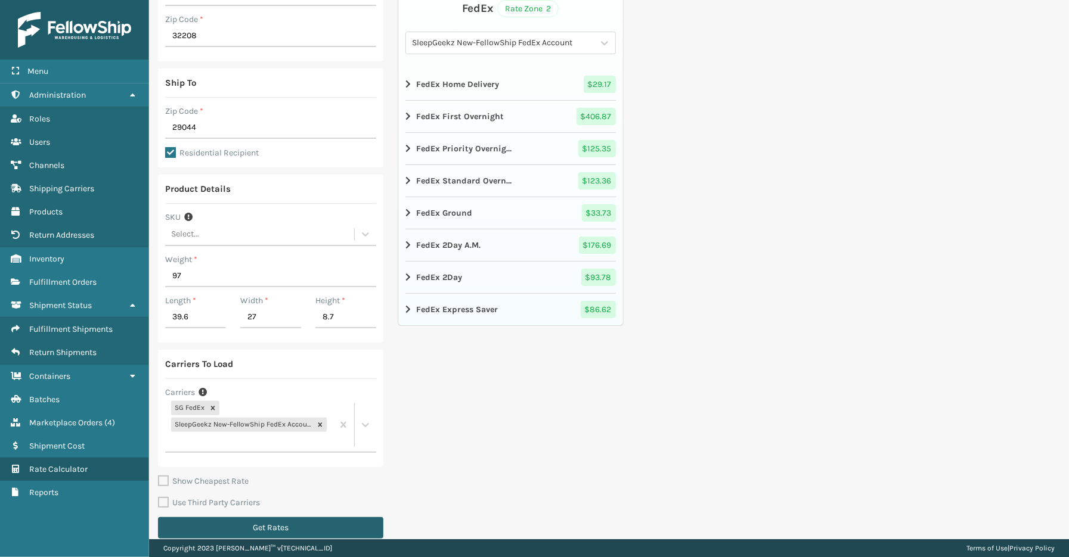
click at [258, 529] on button "Get Rates" at bounding box center [270, 528] width 225 height 21
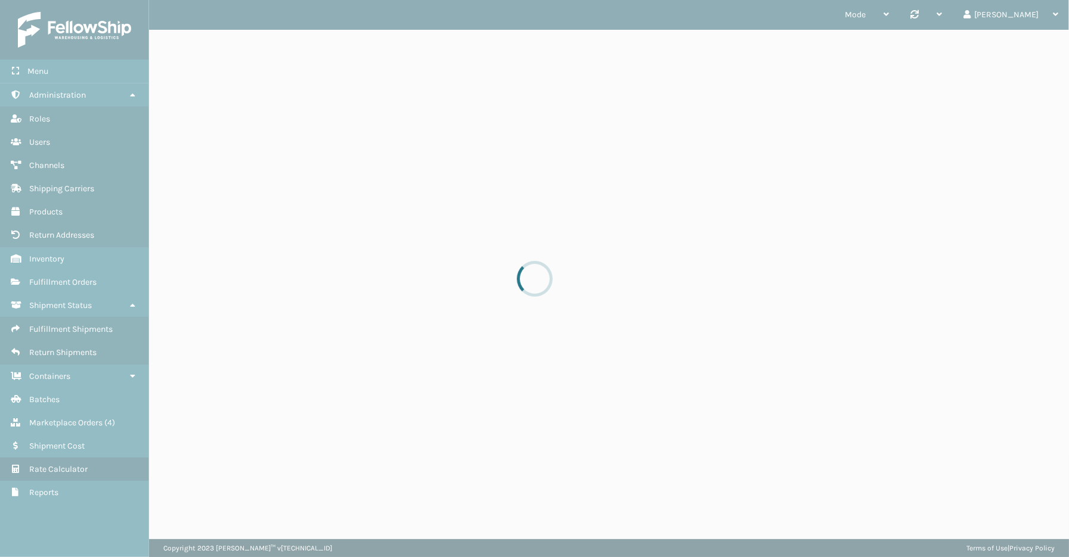
scroll to position [0, 0]
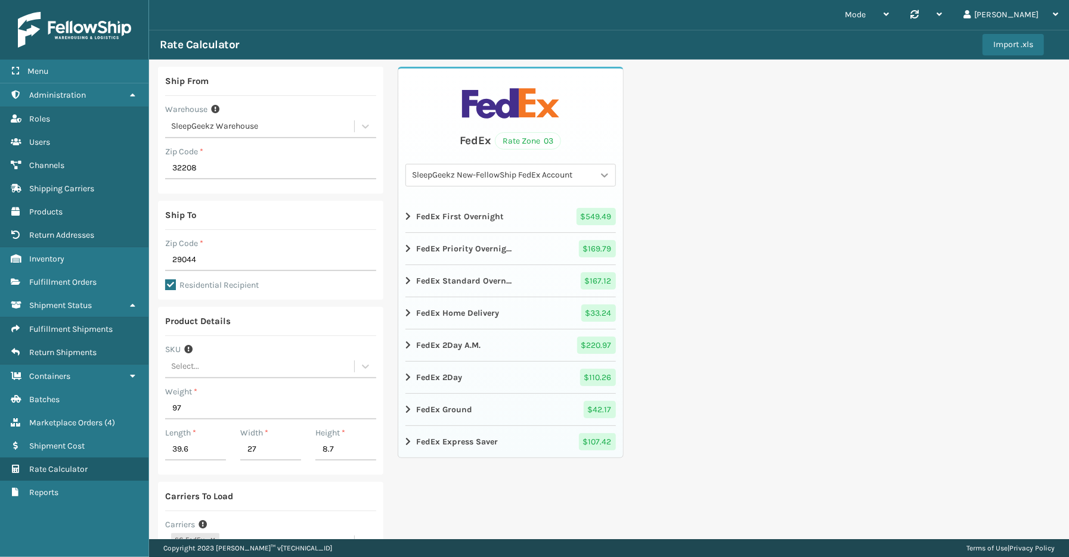
click at [600, 179] on icon at bounding box center [605, 175] width 12 height 12
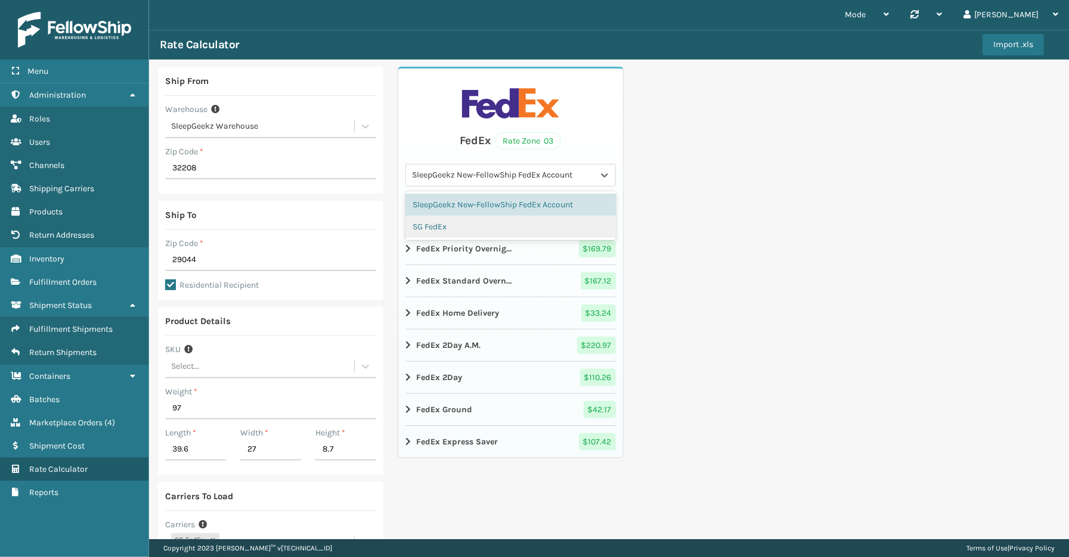
click at [470, 221] on div "SG FedEx" at bounding box center [510, 227] width 210 height 22
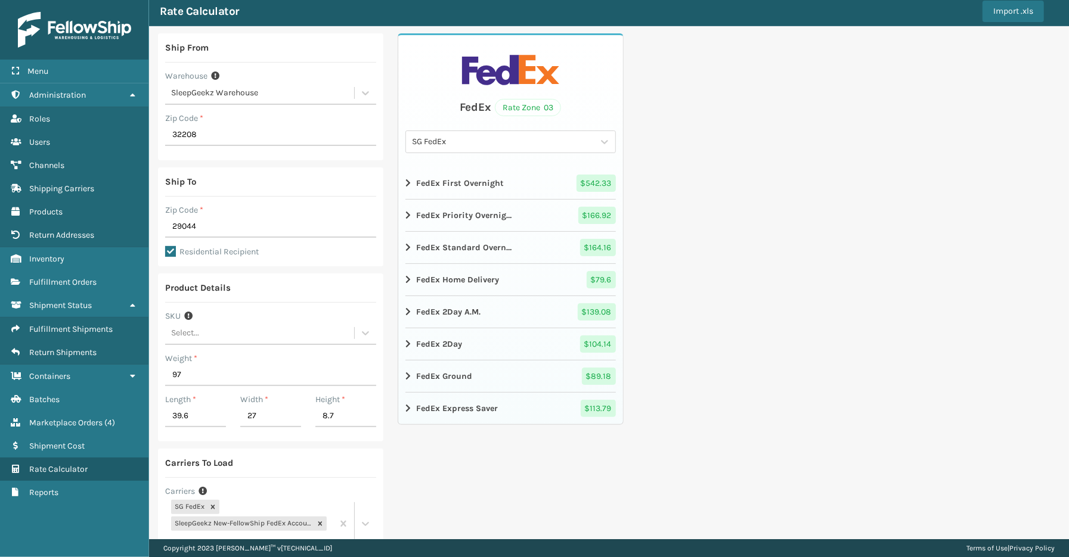
scroll to position [66, 0]
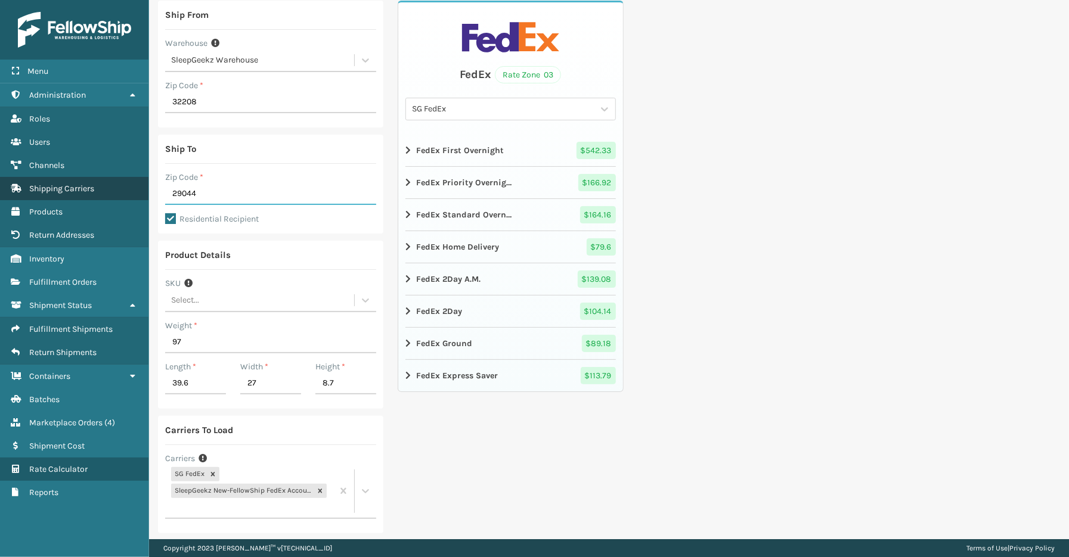
drag, startPoint x: 206, startPoint y: 193, endPoint x: 113, endPoint y: 193, distance: 92.4
click at [124, 0] on div "Menu Fulfillment Shipments Administration Fulfillment Shipments Roles Fulfillme…" at bounding box center [534, 0] width 1069 height 0
type input "32569"
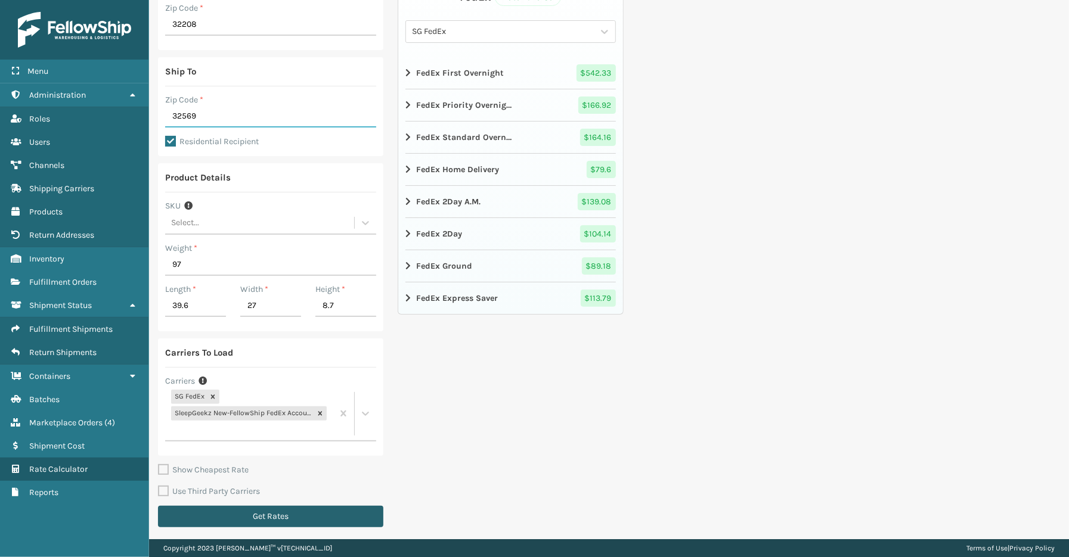
scroll to position [145, 0]
click at [294, 512] on button "Get Rates" at bounding box center [270, 515] width 225 height 21
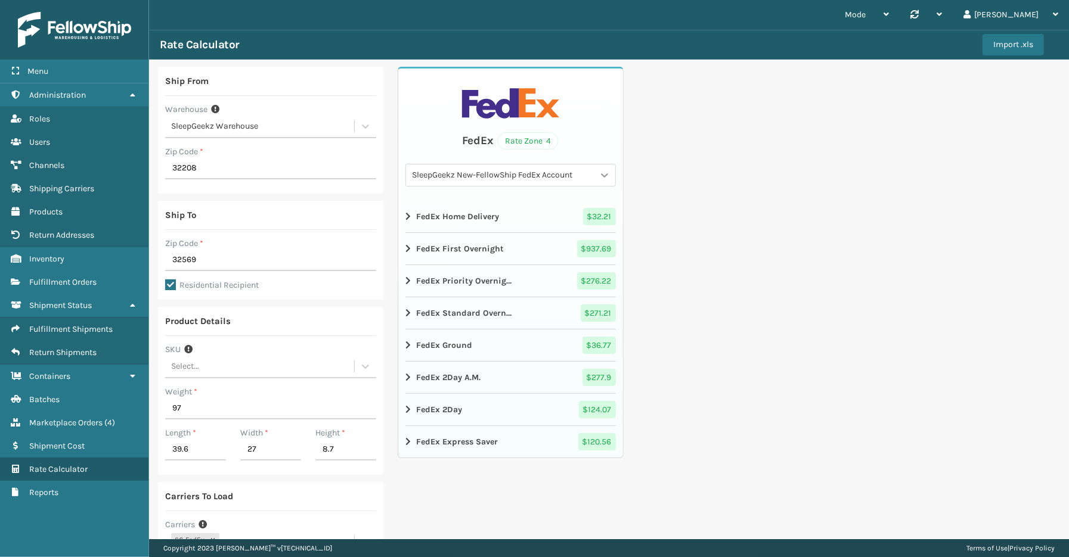
click at [609, 172] on div at bounding box center [604, 175] width 21 height 21
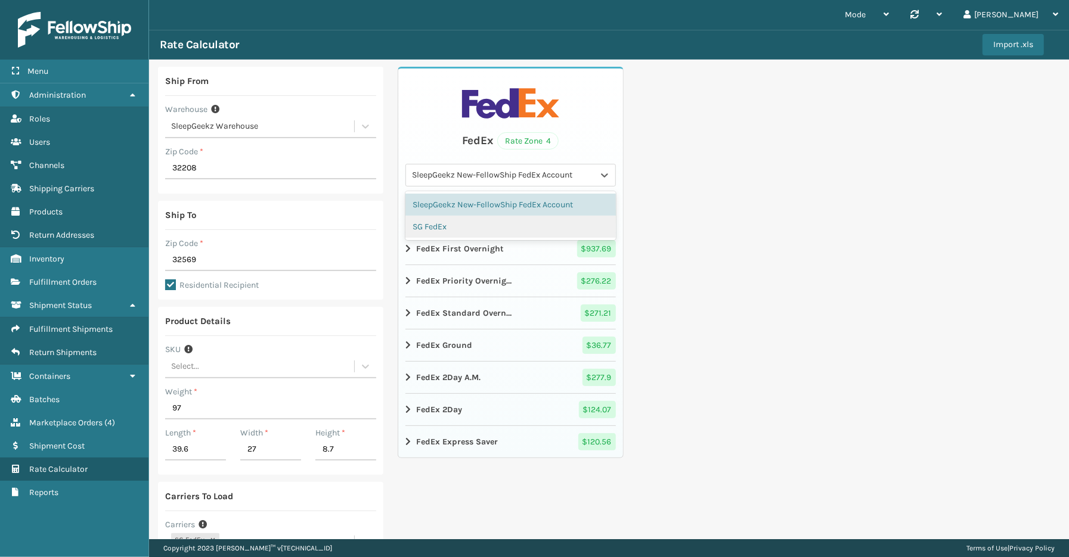
click at [441, 222] on div "SG FedEx" at bounding box center [510, 227] width 210 height 22
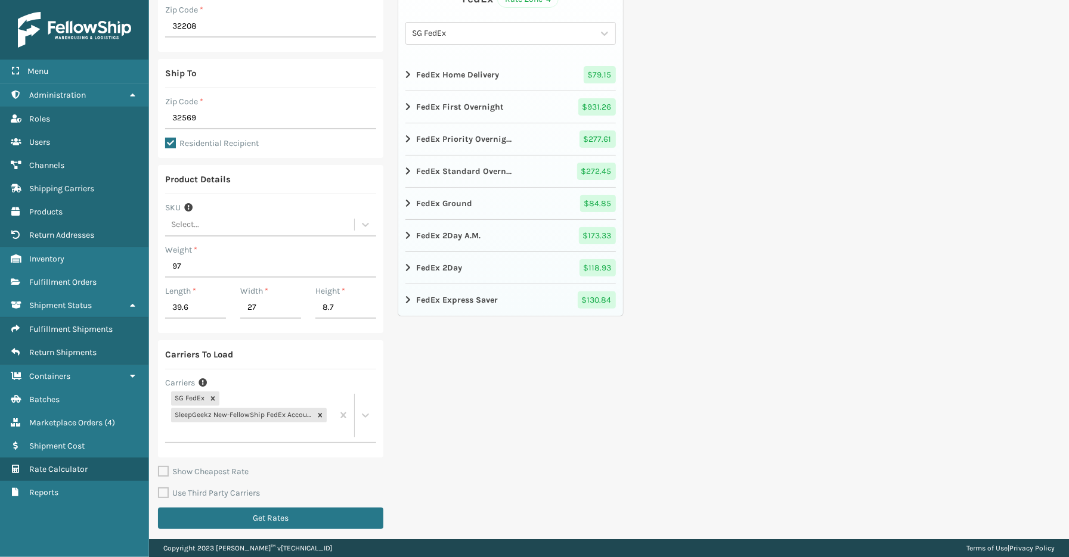
scroll to position [145, 0]
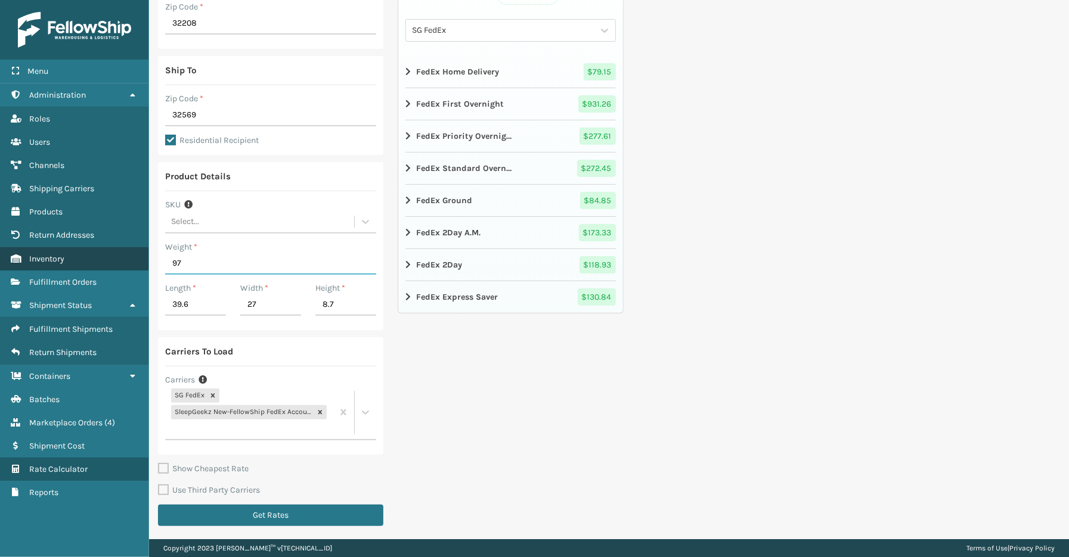
drag, startPoint x: 195, startPoint y: 265, endPoint x: 105, endPoint y: 261, distance: 90.1
click at [106, 0] on div "Menu Shipment Status Administration Shipment Status Roles Shipment Status Users…" at bounding box center [534, 0] width 1069 height 0
type input "124"
type input "41.9"
type input "34"
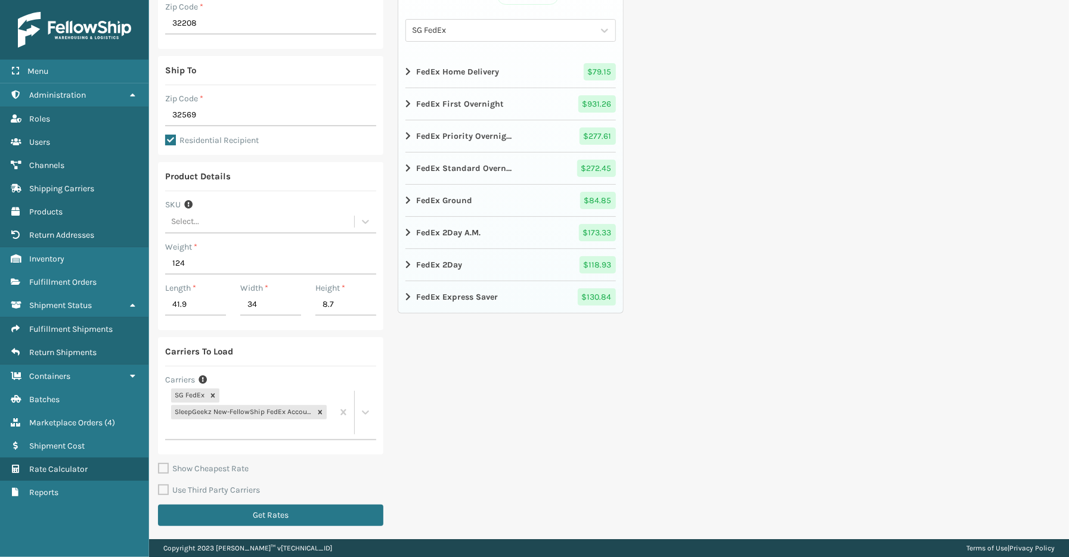
click at [517, 396] on div "FedEx Rate Zone 4 SG FedEx FedEx Home Delivery $ 79.15 FedEx First Overnight $ …" at bounding box center [510, 228] width 225 height 612
click at [305, 513] on button "Get Rates" at bounding box center [270, 515] width 225 height 21
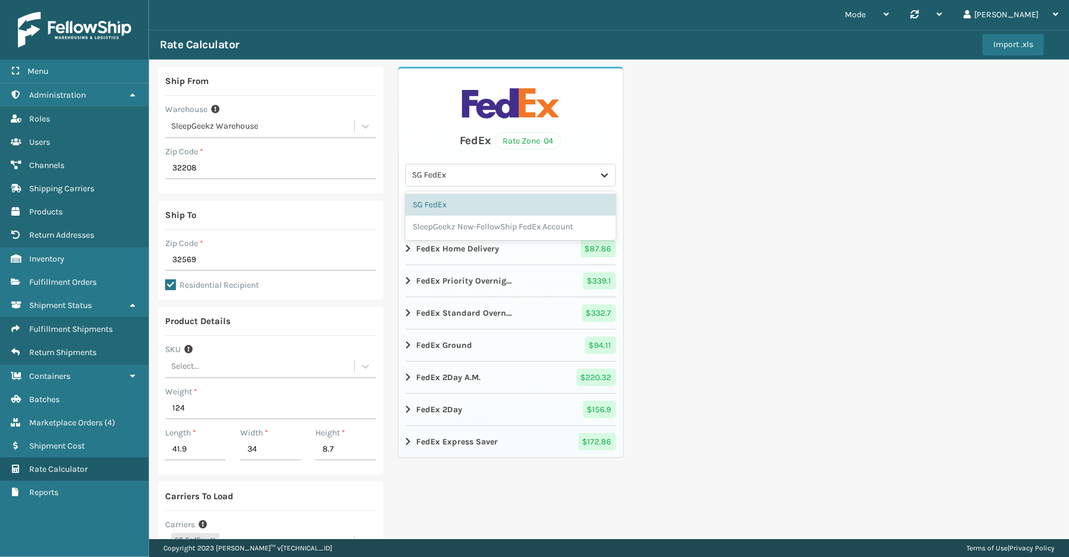
click at [599, 178] on icon at bounding box center [605, 175] width 12 height 12
click at [531, 230] on div "SleepGeekz New-FellowShip FedEx Account" at bounding box center [510, 227] width 210 height 22
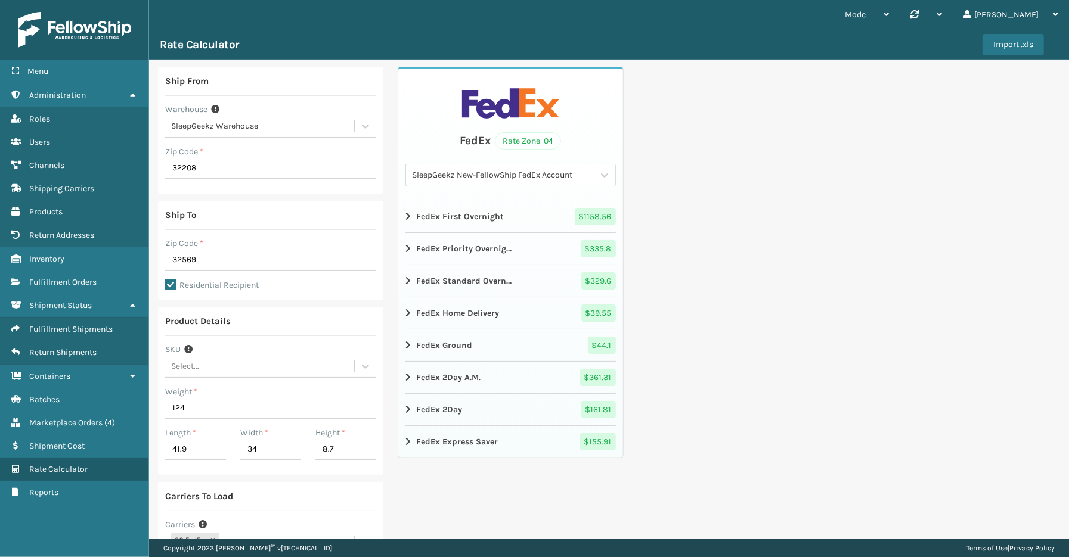
click at [917, 256] on div "Ship From Warehouse SleepGeekz Warehouse Zip Code * 32208 Ship To Zip Code * 32…" at bounding box center [609, 373] width 920 height 626
drag, startPoint x: 221, startPoint y: 263, endPoint x: 143, endPoint y: 259, distance: 78.2
click at [143, 0] on div "Menu Shipment Status Administration Shipment Status Roles Shipment Status Users…" at bounding box center [534, 0] width 1069 height 0
type input "29044"
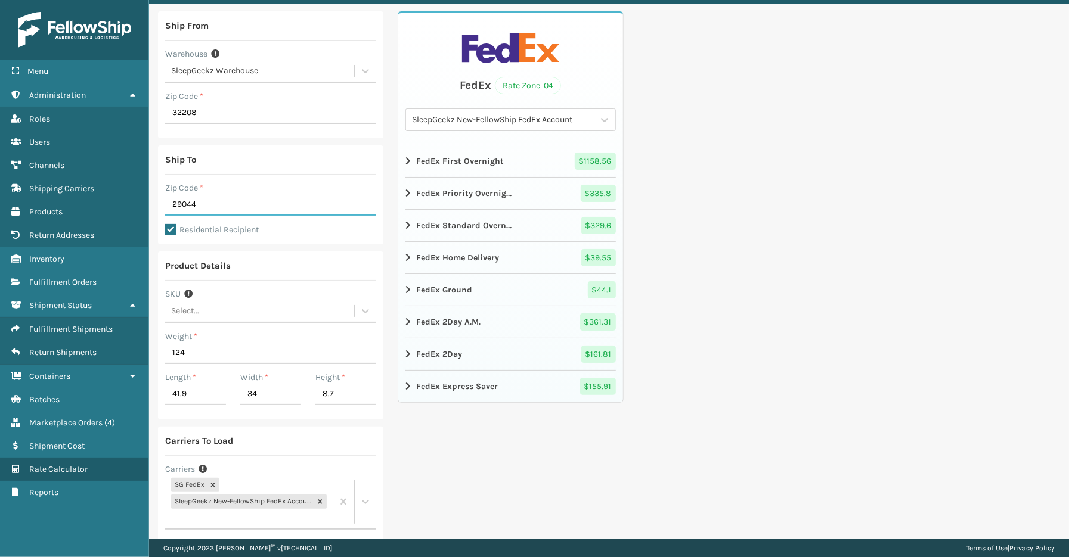
scroll to position [132, 0]
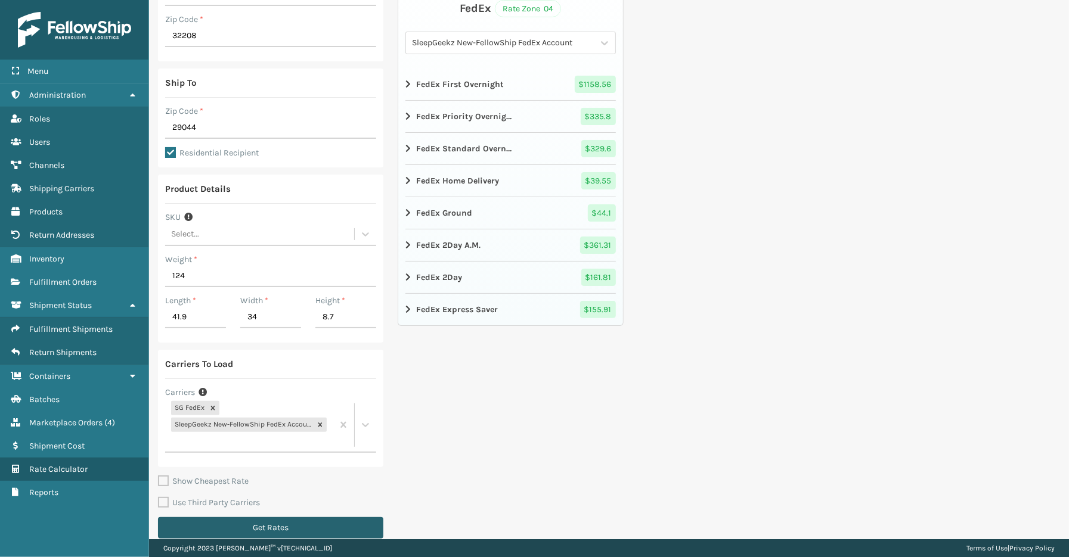
click at [299, 528] on button "Get Rates" at bounding box center [270, 528] width 225 height 21
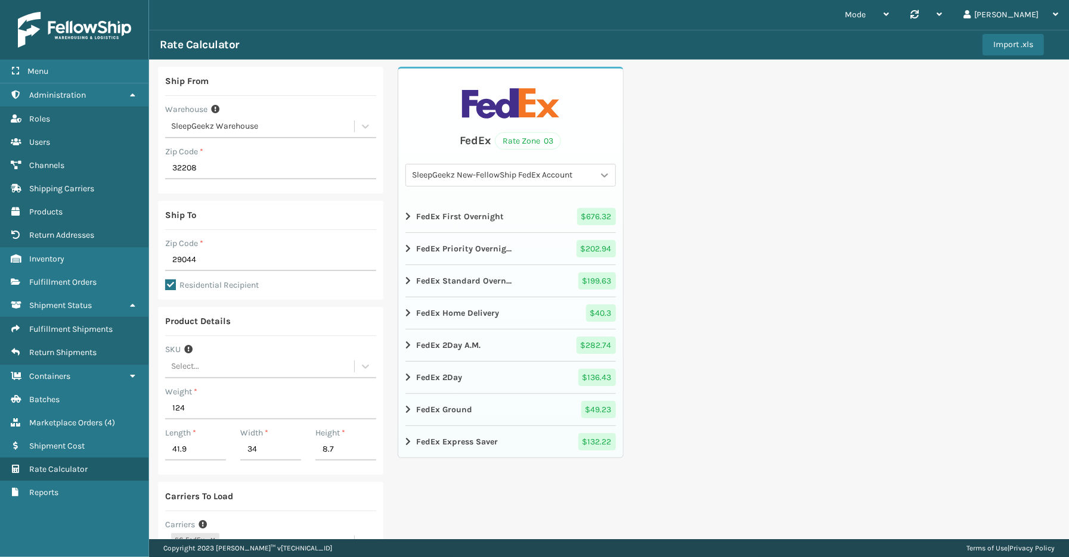
click at [601, 175] on icon at bounding box center [604, 175] width 7 height 4
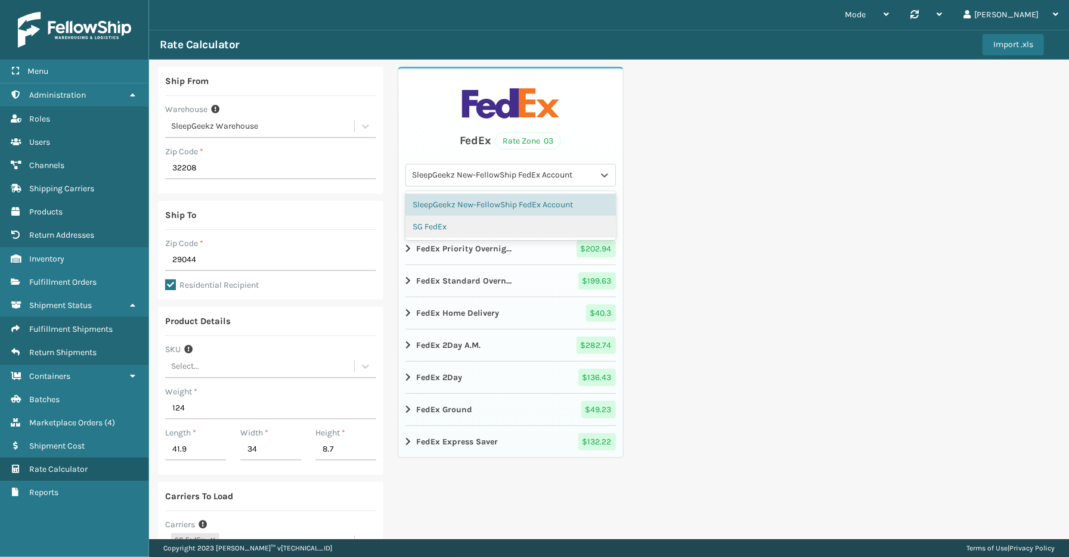
click at [485, 225] on div "SG FedEx" at bounding box center [510, 227] width 210 height 22
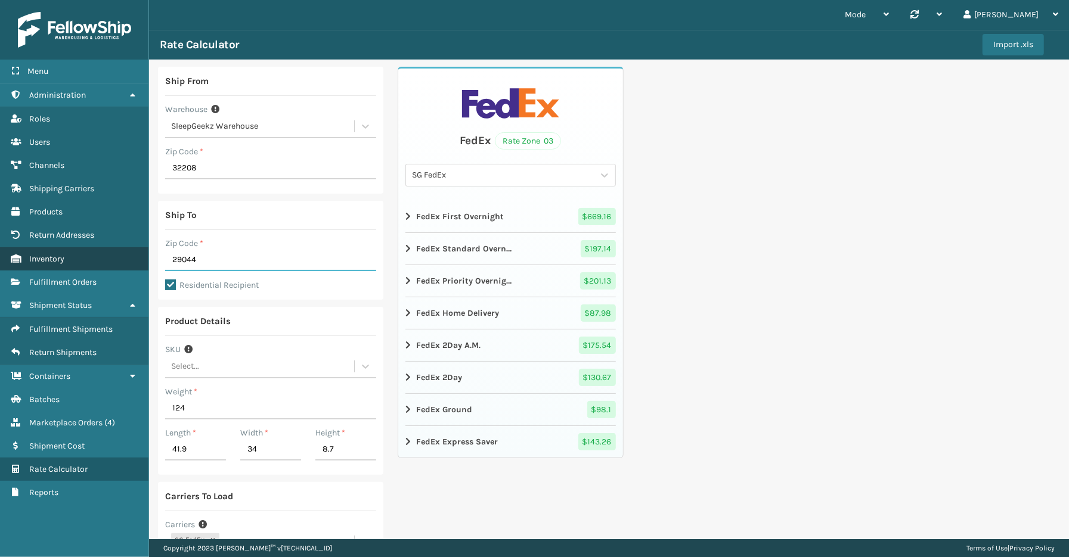
drag, startPoint x: 155, startPoint y: 255, endPoint x: 125, endPoint y: 255, distance: 29.8
click at [126, 0] on div "Menu Shipment Status Administration Shipment Status Roles Shipment Status Users…" at bounding box center [534, 0] width 1069 height 0
type input "32222"
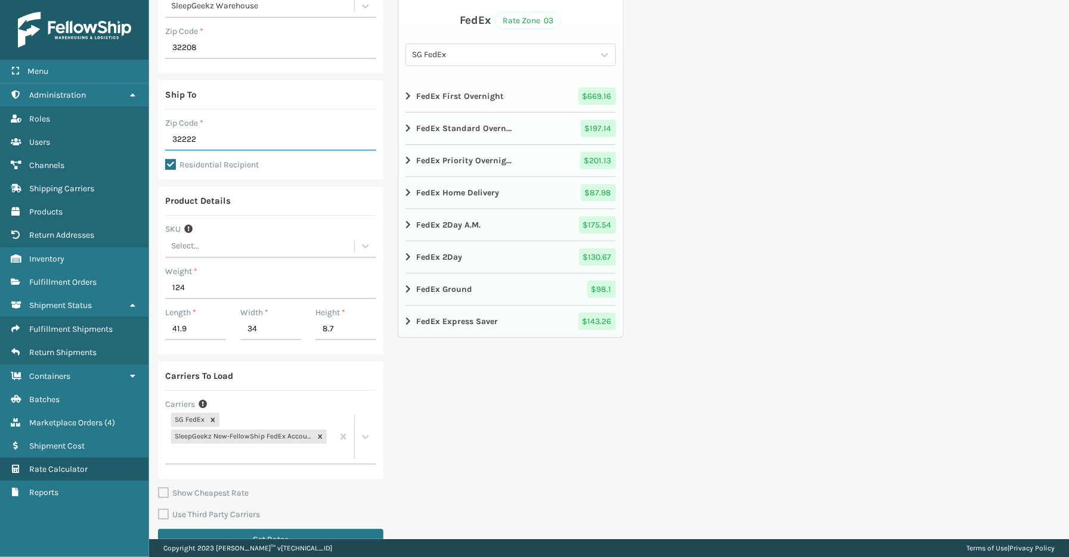
scroll to position [132, 0]
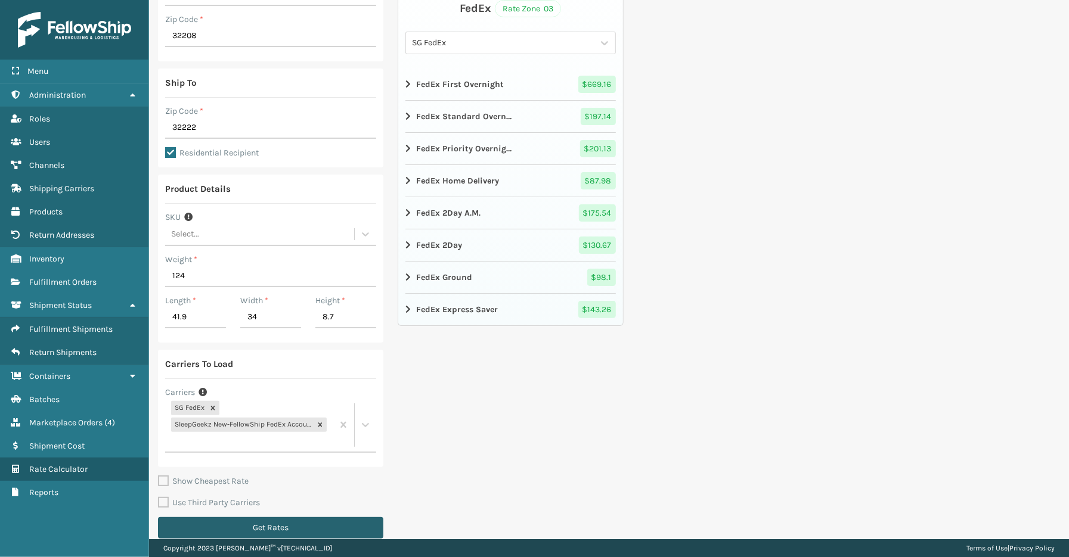
click at [275, 519] on button "Get Rates" at bounding box center [270, 528] width 225 height 21
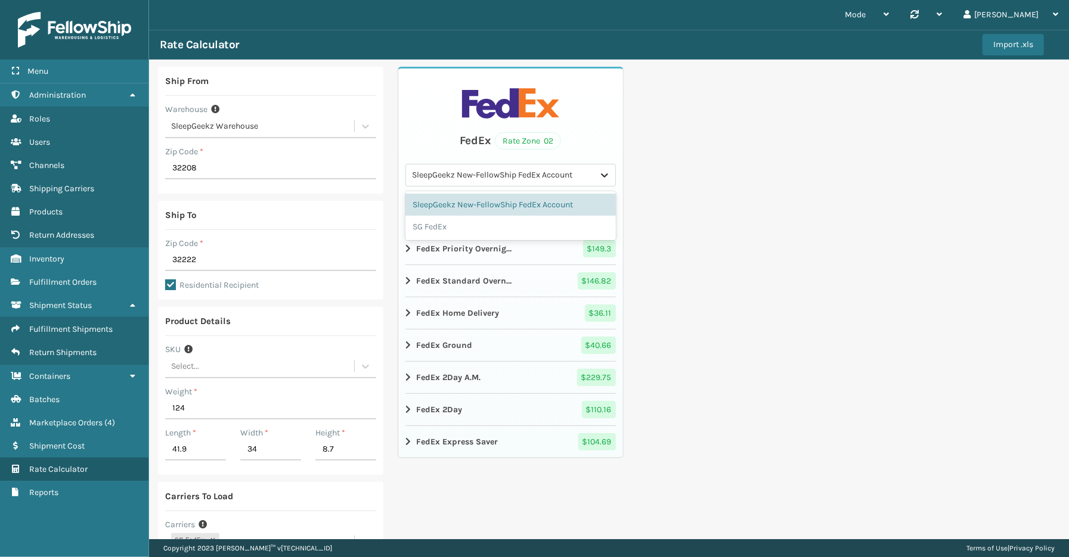
click at [599, 169] on icon at bounding box center [605, 175] width 12 height 12
click at [449, 225] on div "SG FedEx" at bounding box center [510, 227] width 210 height 22
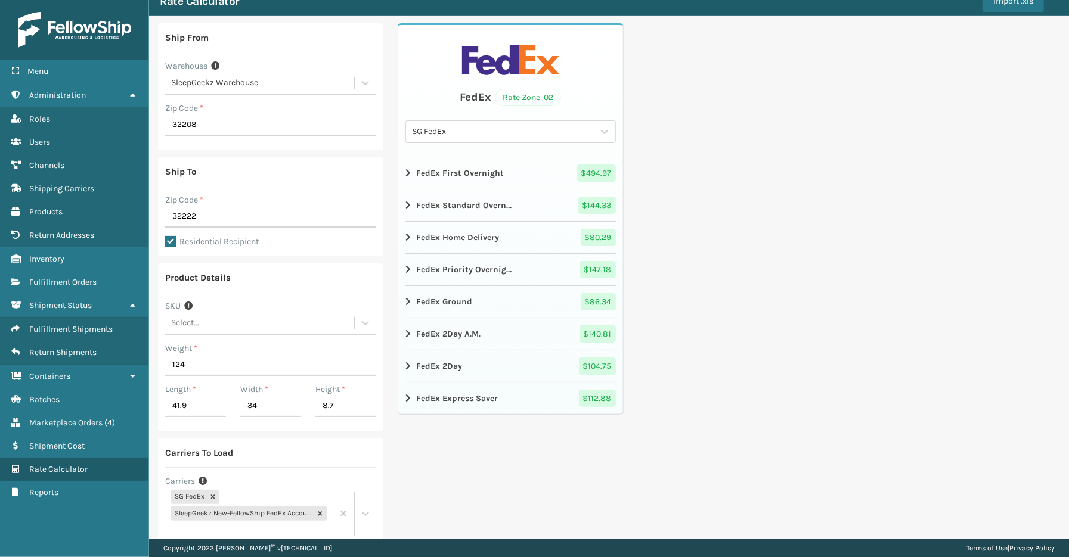
scroll to position [66, 0]
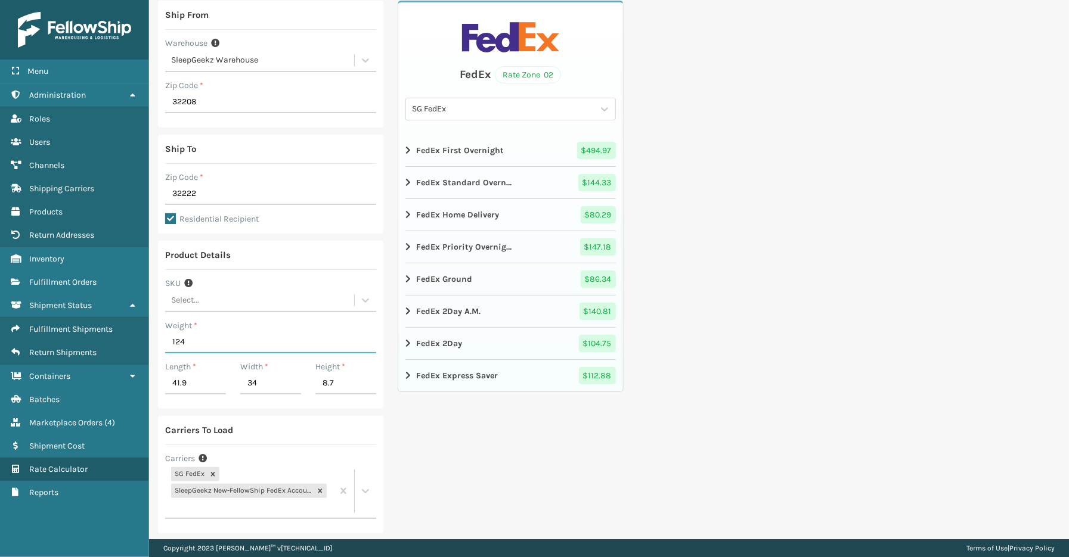
drag, startPoint x: 197, startPoint y: 337, endPoint x: 159, endPoint y: 341, distance: 38.3
click at [159, 342] on div "Product Details SKU Select... Weight * 124 Length * 41.9 Width * 34 Height * 8.7" at bounding box center [270, 325] width 225 height 168
type input "133"
drag, startPoint x: 194, startPoint y: 386, endPoint x: 156, endPoint y: 385, distance: 38.2
click at [156, 385] on div "Ship From Warehouse SleepGeekz Warehouse Zip Code * 32208 Ship To Zip Code * 32…" at bounding box center [609, 306] width 920 height 626
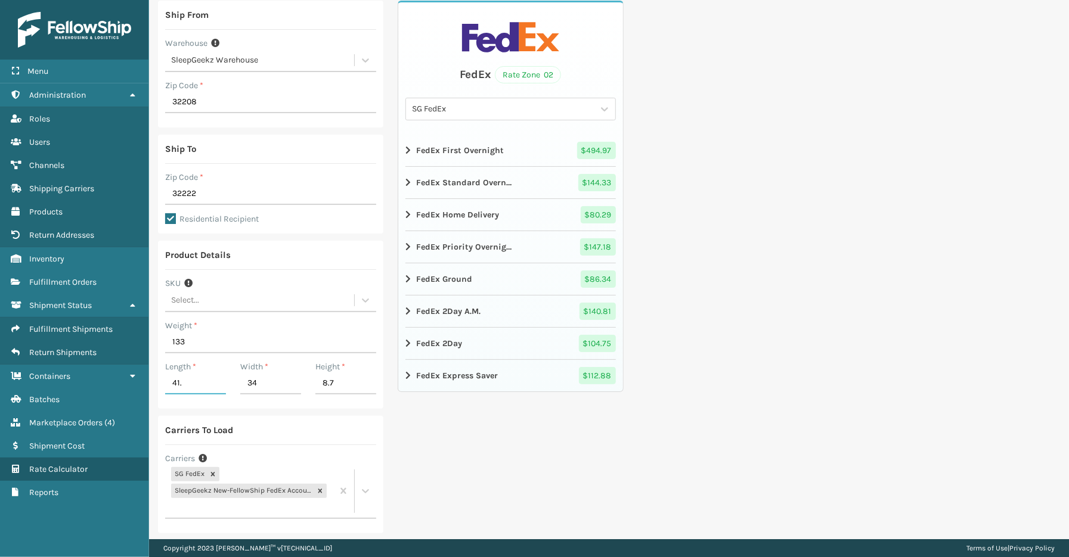
type input "41.9"
click at [478, 474] on div "FedEx Rate Zone 02 SG FedEx FedEx First Overnight $ 494.97 FedEx Standard Overn…" at bounding box center [510, 307] width 225 height 612
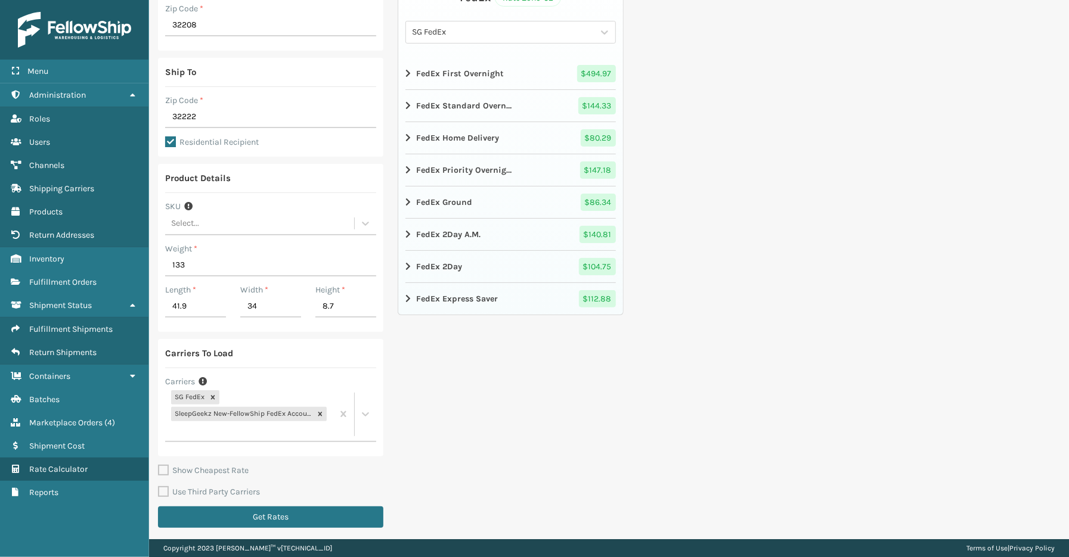
scroll to position [145, 0]
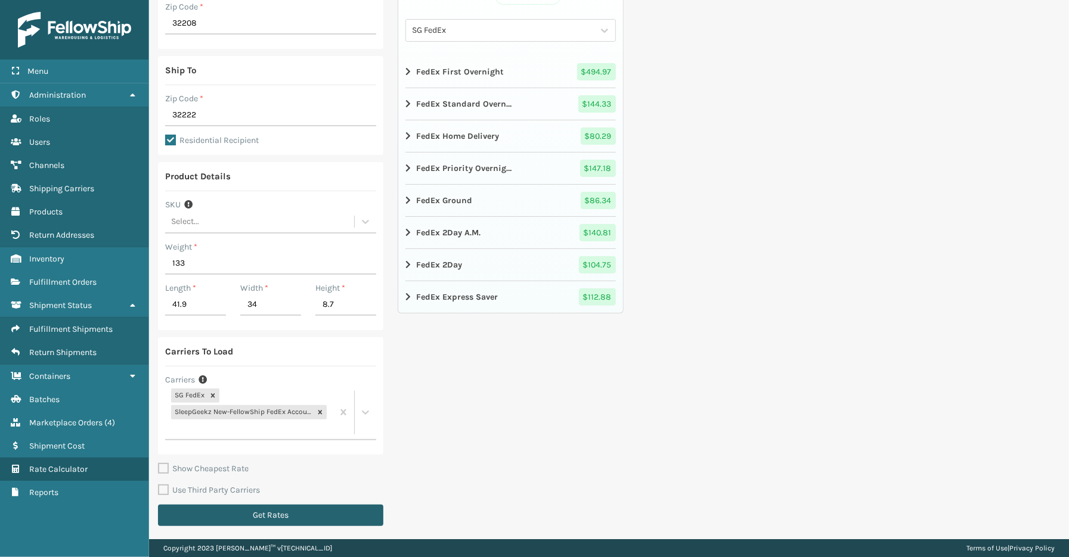
click at [317, 507] on button "Get Rates" at bounding box center [270, 515] width 225 height 21
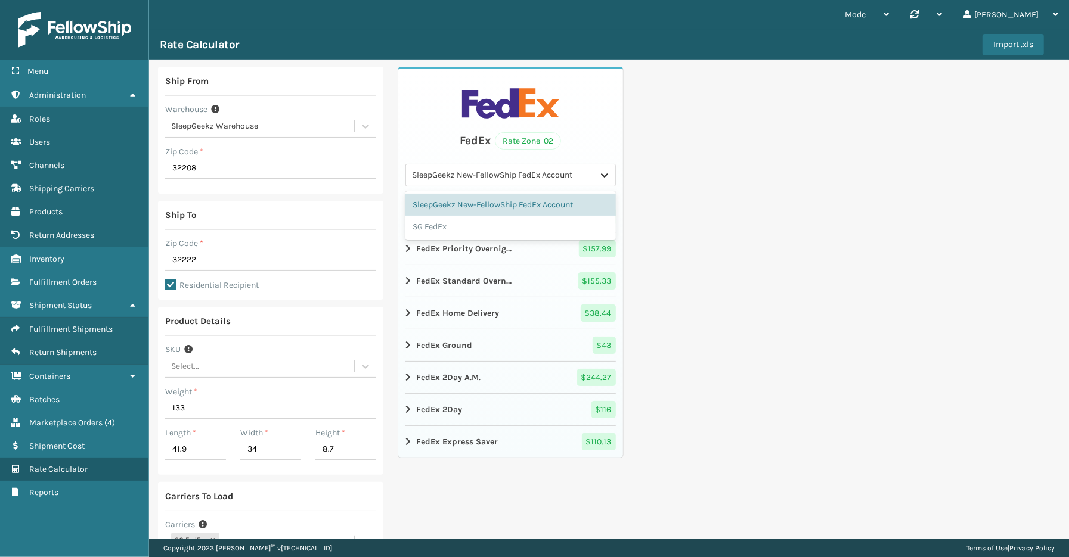
click at [599, 173] on icon at bounding box center [605, 175] width 12 height 12
click at [520, 230] on div "SG FedEx" at bounding box center [510, 227] width 210 height 22
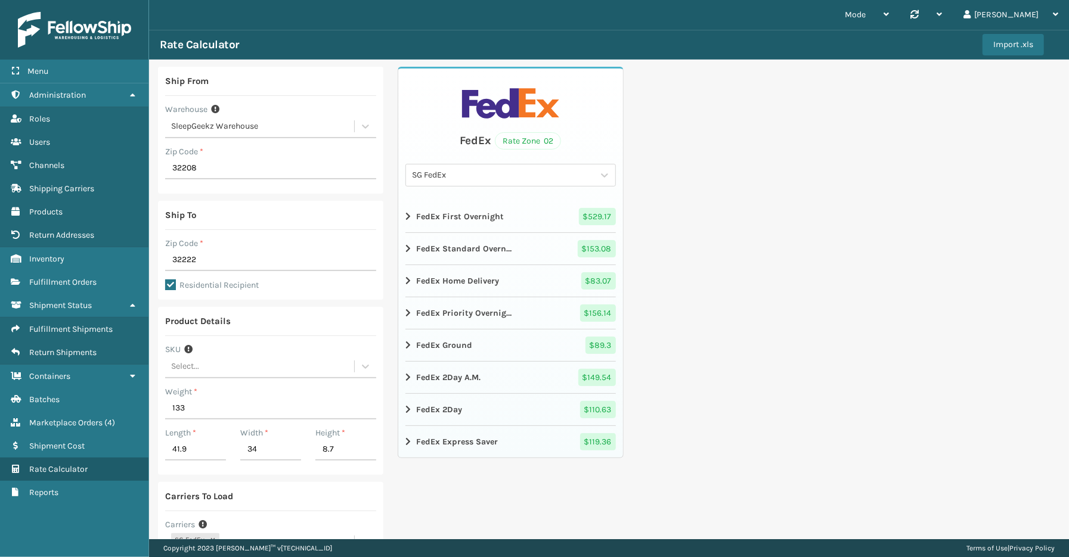
click at [763, 372] on div "Ship From Warehouse SleepGeekz Warehouse Zip Code * 32208 Ship To Zip Code * 32…" at bounding box center [609, 373] width 920 height 626
drag, startPoint x: 172, startPoint y: 263, endPoint x: 153, endPoint y: 263, distance: 18.5
click at [153, 263] on div "Ship From Warehouse SleepGeekz Warehouse Zip Code * 32208 Ship To Zip Code * 32…" at bounding box center [609, 373] width 920 height 626
type input "29044"
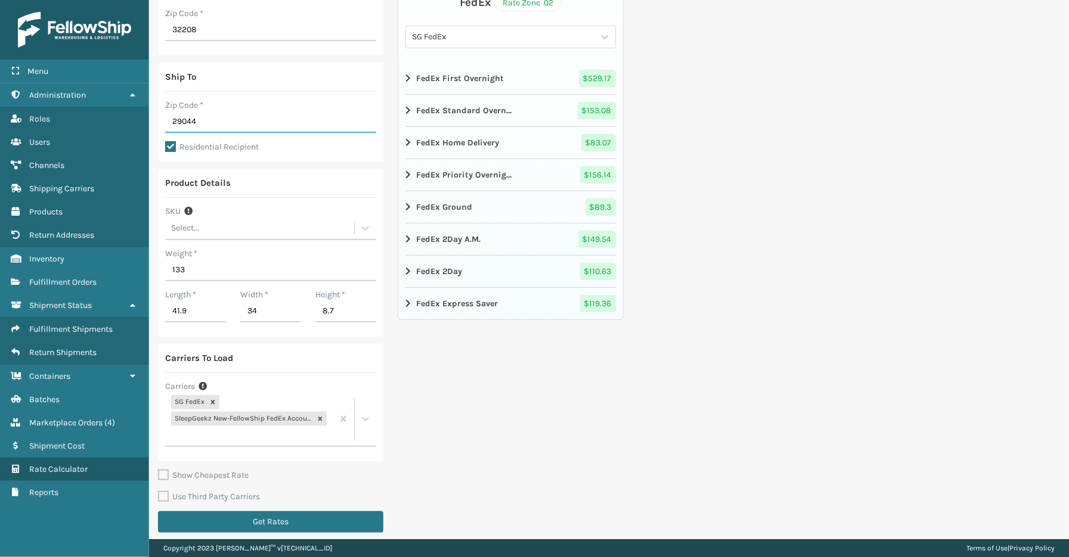
scroll to position [145, 0]
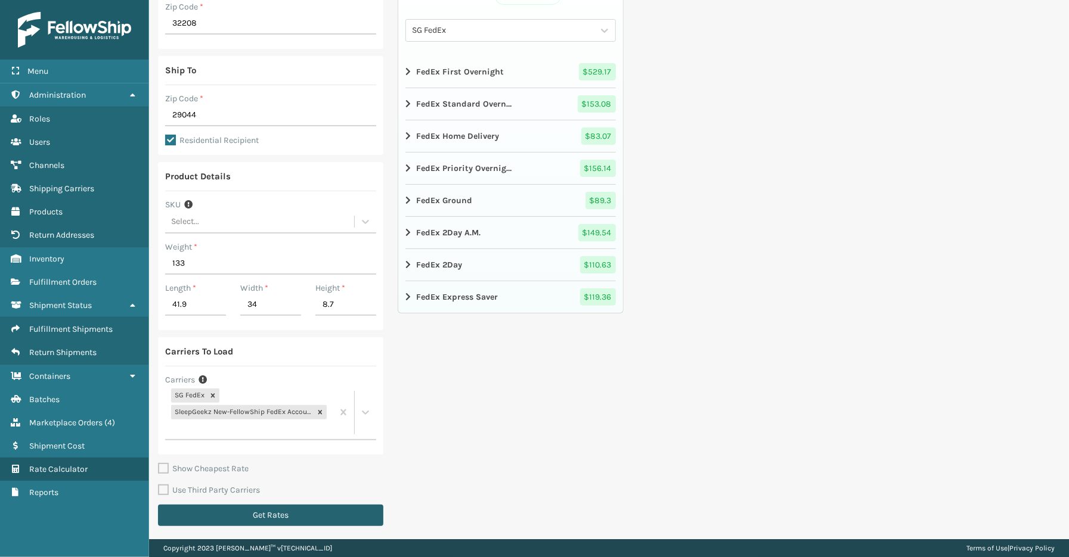
click at [244, 512] on button "Get Rates" at bounding box center [270, 515] width 225 height 21
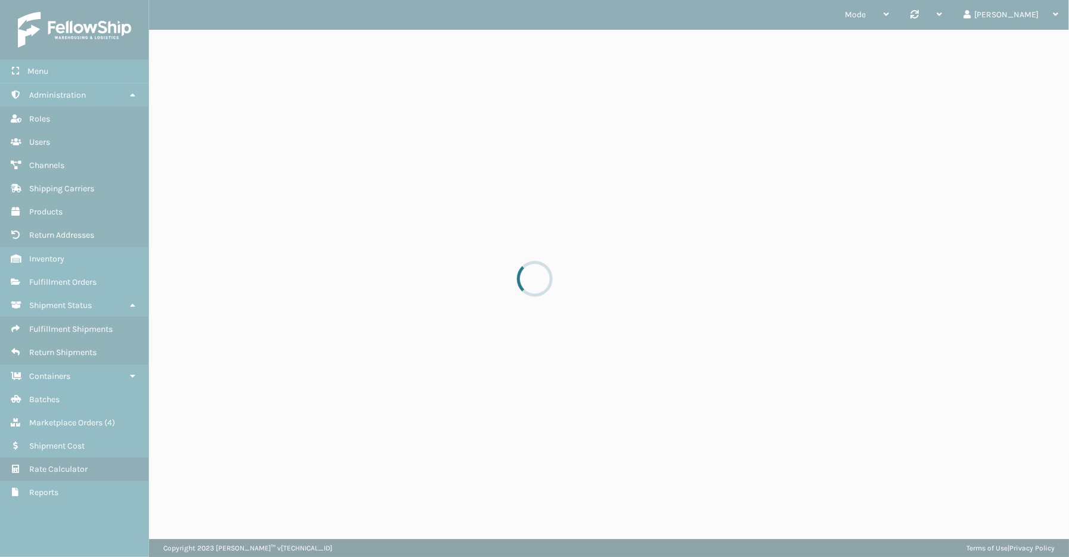
scroll to position [0, 0]
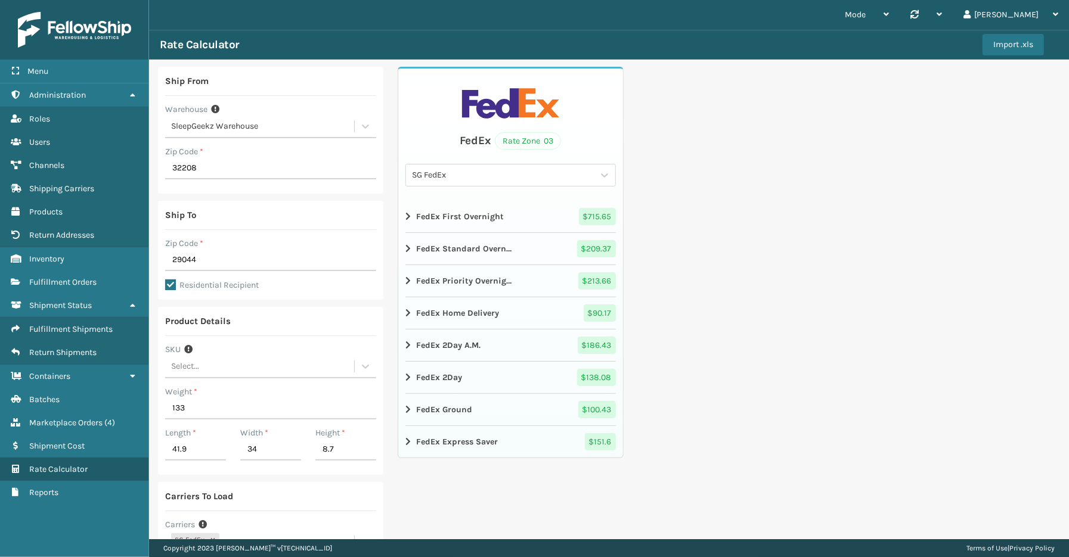
click at [909, 322] on div "Ship From Warehouse SleepGeekz Warehouse Zip Code * 32208 Ship To Zip Code * 29…" at bounding box center [609, 373] width 920 height 626
click at [454, 179] on div "SG FedEx" at bounding box center [503, 175] width 182 height 13
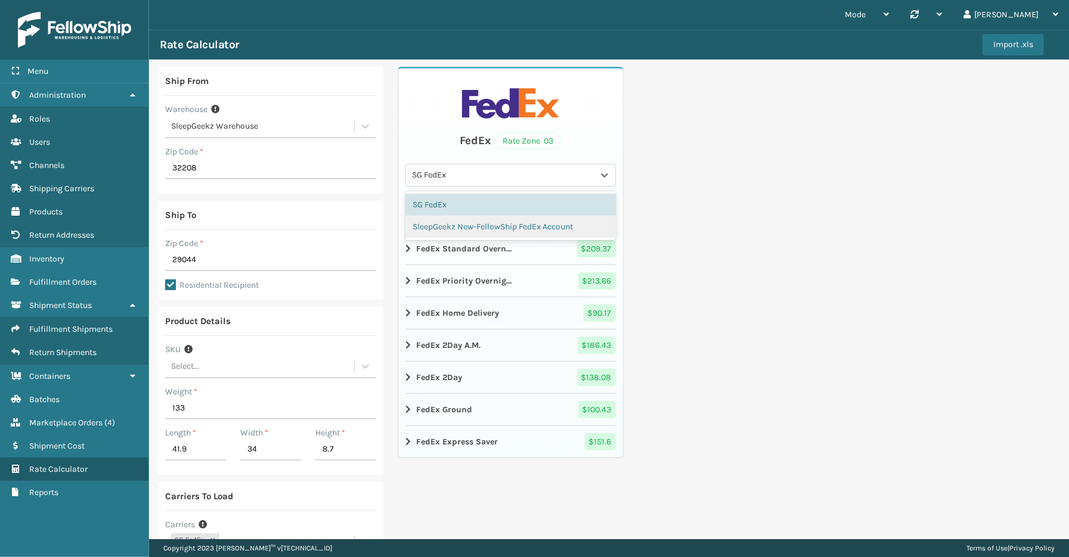
click at [467, 229] on div "SleepGeekz New-FellowShip FedEx Account" at bounding box center [510, 227] width 210 height 22
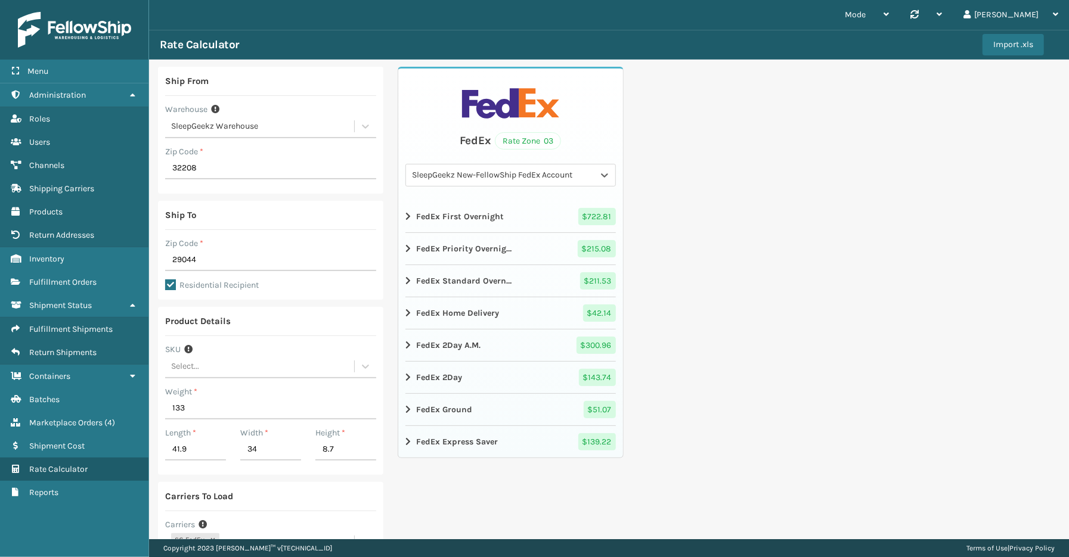
click at [764, 312] on div "Ship From Warehouse SleepGeekz Warehouse Zip Code * 32208 Ship To Zip Code * 29…" at bounding box center [609, 373] width 920 height 626
drag, startPoint x: 205, startPoint y: 259, endPoint x: 140, endPoint y: 255, distance: 65.2
click at [141, 0] on div "Menu Shipment Cost Administration Shipment Cost Roles Shipment Cost Users Shipm…" at bounding box center [534, 0] width 1069 height 0
type input "32569"
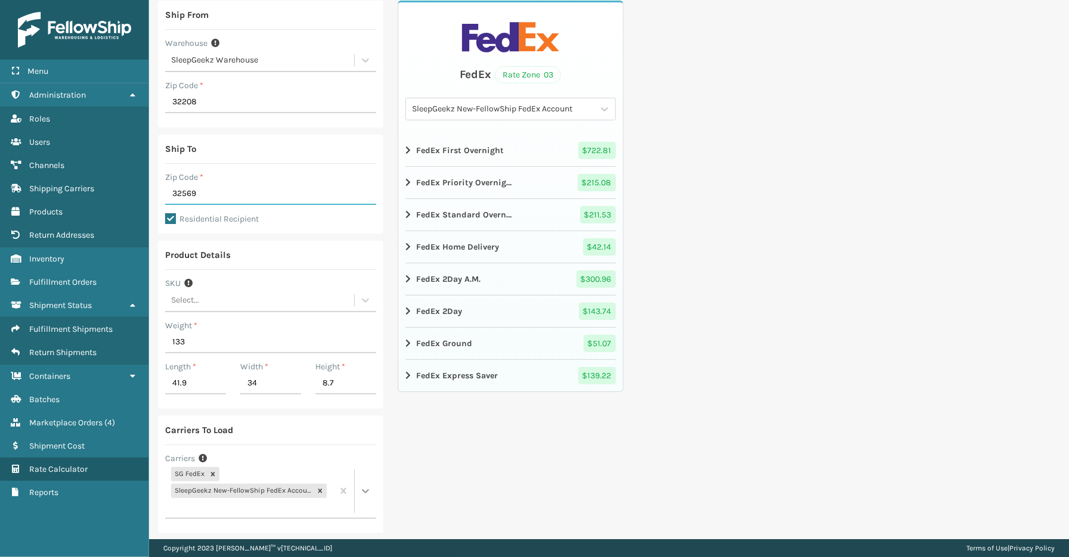
scroll to position [145, 0]
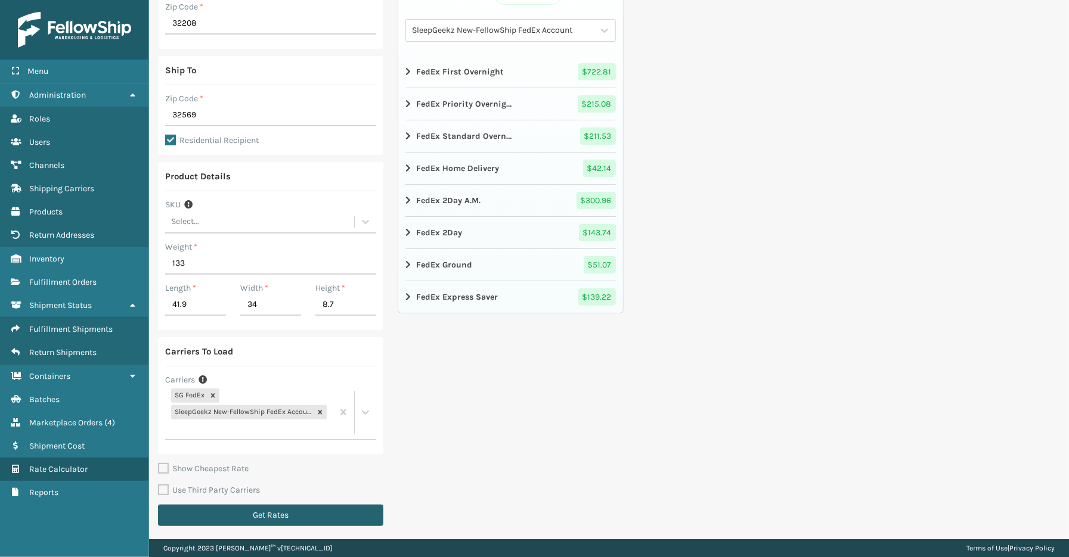
click at [303, 506] on button "Get Rates" at bounding box center [270, 515] width 225 height 21
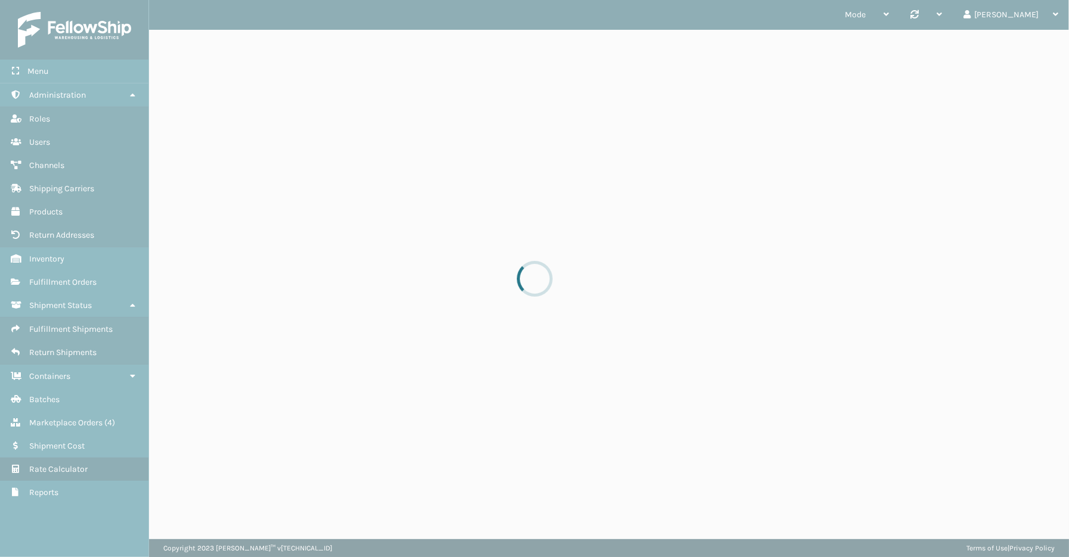
scroll to position [0, 0]
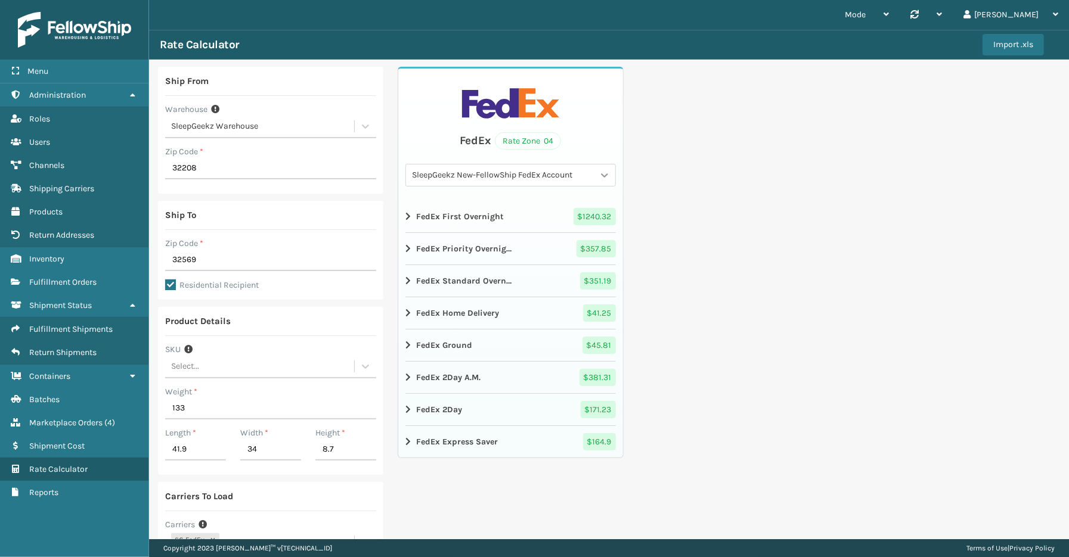
click at [601, 175] on icon at bounding box center [604, 175] width 7 height 4
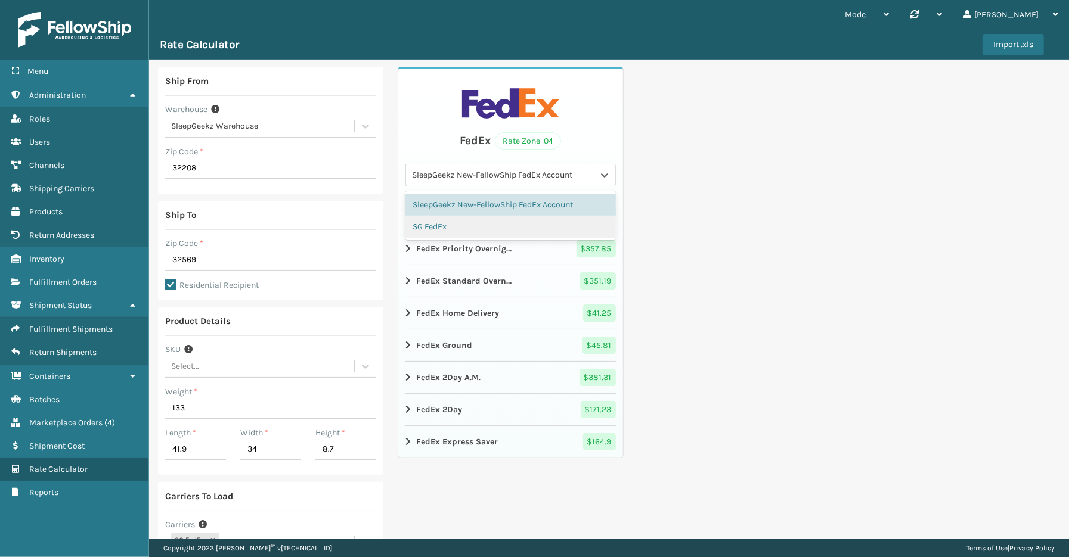
click at [455, 223] on div "SG FedEx" at bounding box center [510, 227] width 210 height 22
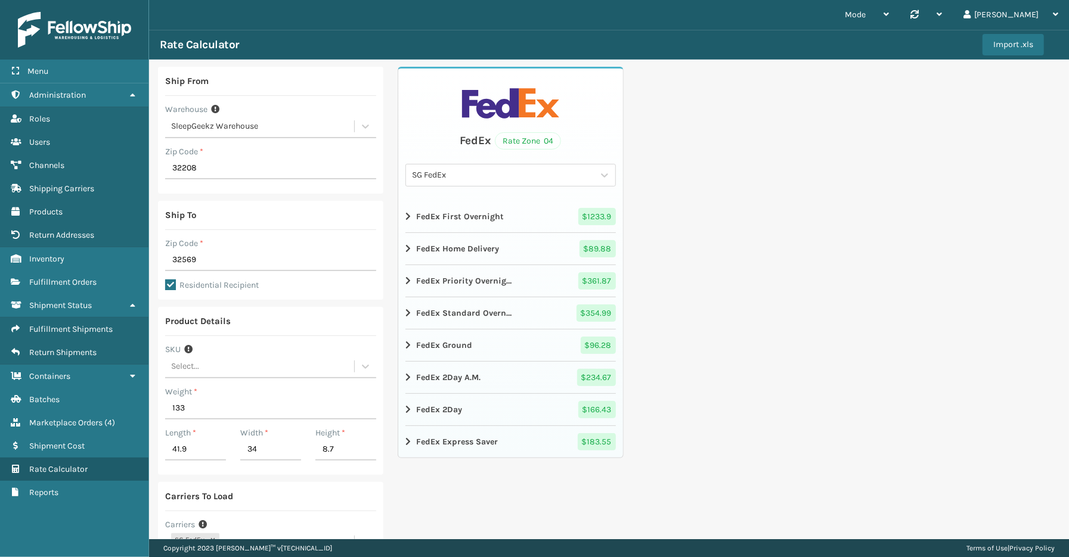
click at [855, 340] on div "Ship From Warehouse SleepGeekz Warehouse Zip Code * 32208 Ship To Zip Code * 32…" at bounding box center [609, 373] width 920 height 626
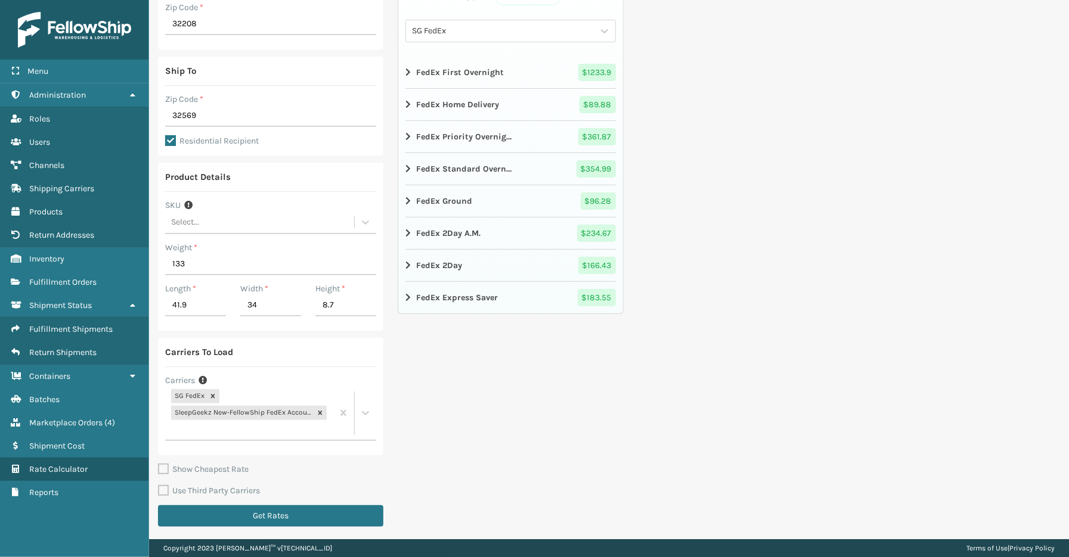
scroll to position [145, 0]
drag, startPoint x: 199, startPoint y: 266, endPoint x: 165, endPoint y: 263, distance: 34.1
click at [165, 263] on input "133" at bounding box center [270, 263] width 211 height 21
type input "24.25"
drag, startPoint x: 203, startPoint y: 305, endPoint x: 163, endPoint y: 305, distance: 39.3
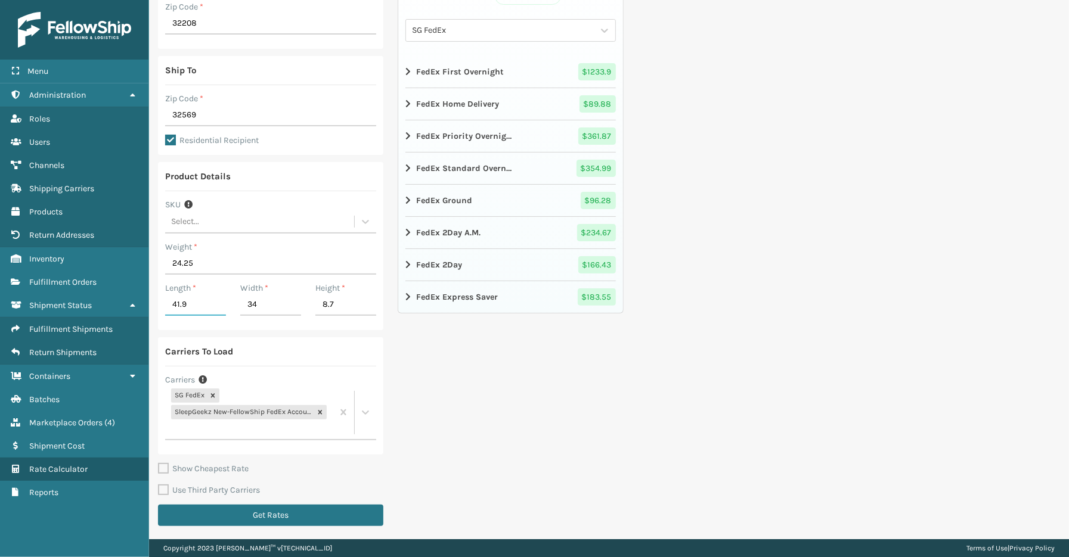
click at [163, 305] on div "Length * 41.9" at bounding box center [195, 302] width 75 height 41
type input "32.48"
type input "24.8"
type input "7.09"
click at [326, 510] on button "Get Rates" at bounding box center [270, 515] width 225 height 21
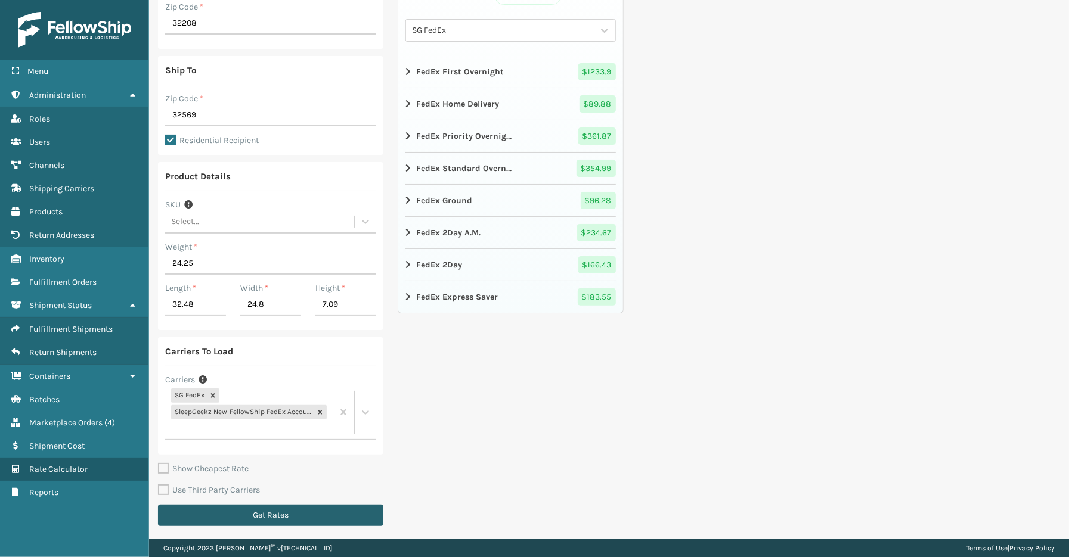
scroll to position [0, 0]
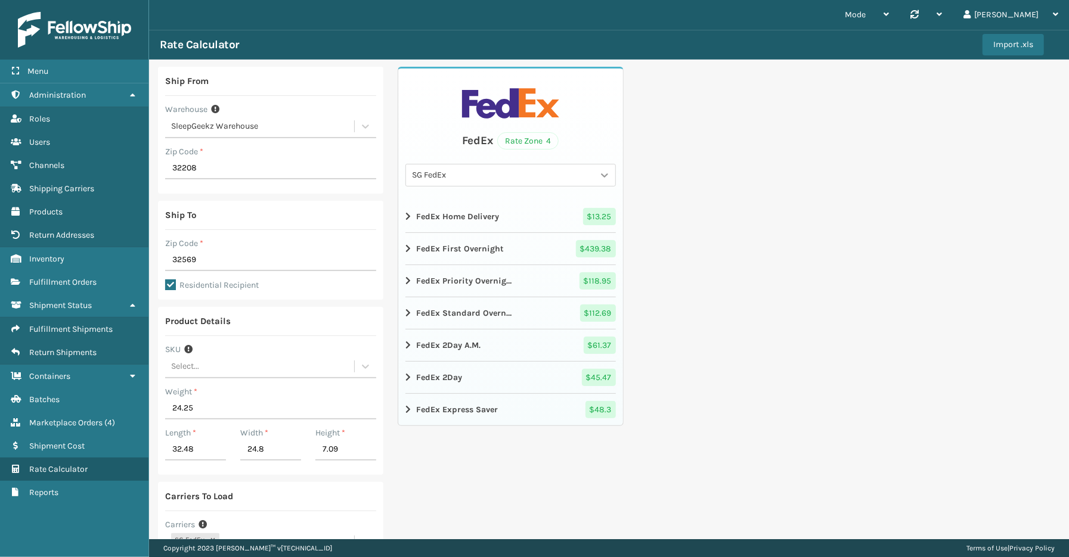
click at [600, 174] on icon at bounding box center [605, 175] width 12 height 12
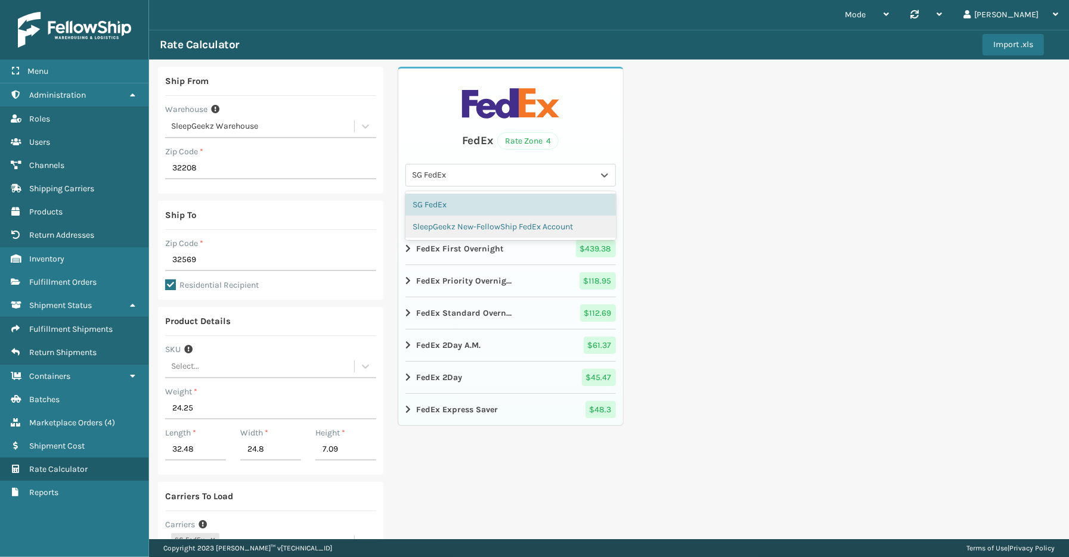
click at [505, 222] on div "SleepGeekz New-FellowShip FedEx Account" at bounding box center [510, 227] width 210 height 22
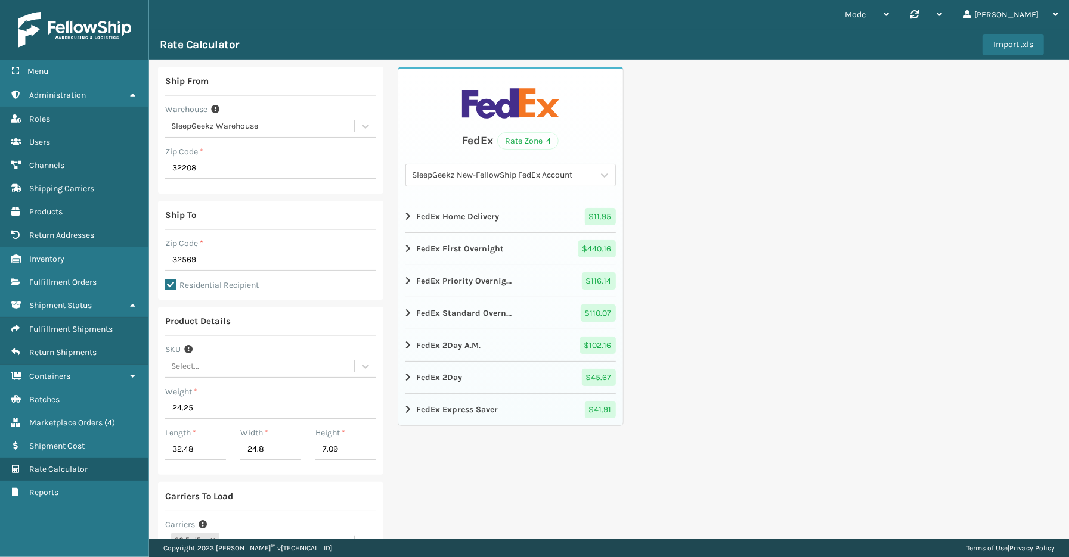
drag, startPoint x: 598, startPoint y: 175, endPoint x: 572, endPoint y: 179, distance: 25.9
click at [601, 175] on icon at bounding box center [604, 175] width 7 height 4
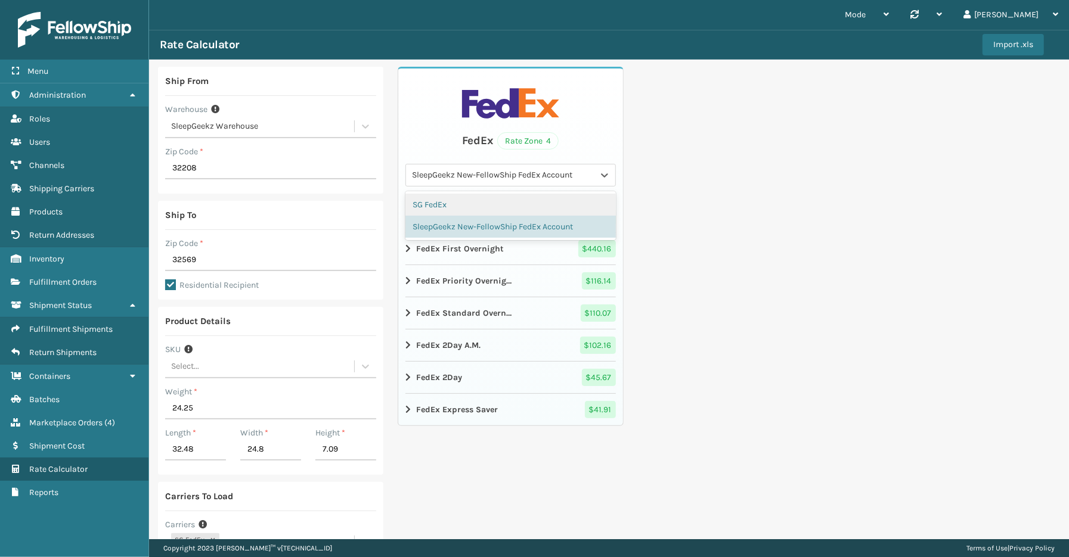
click at [480, 202] on div "SG FedEx" at bounding box center [510, 205] width 210 height 22
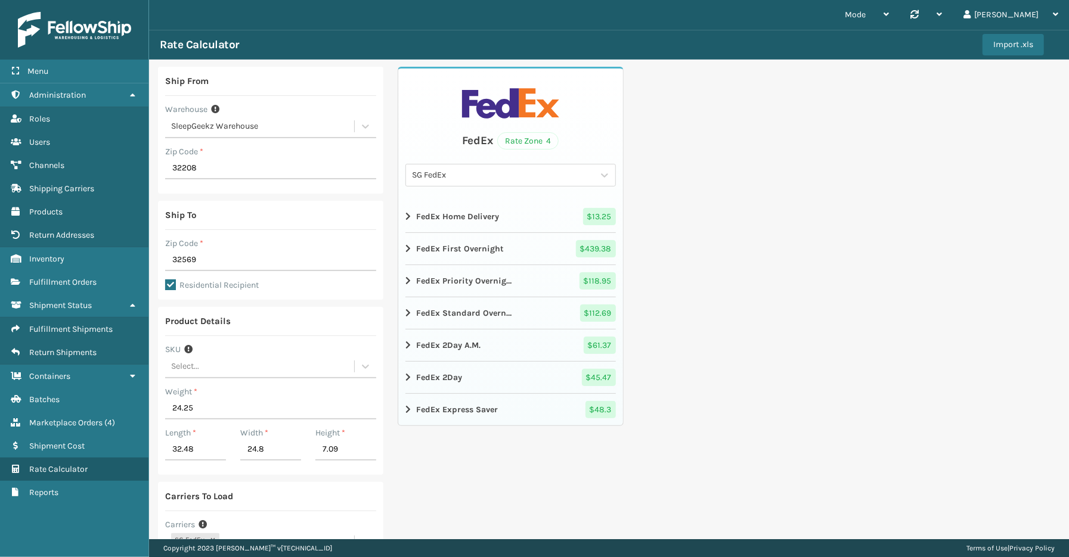
click at [851, 331] on div "Ship From Warehouse SleepGeekz Warehouse Zip Code * 32208 Ship To Zip Code * 32…" at bounding box center [609, 373] width 920 height 626
click at [164, 254] on div "Ship To Zip Code * 32569 Residential Recipient" at bounding box center [270, 250] width 225 height 99
type input "29044"
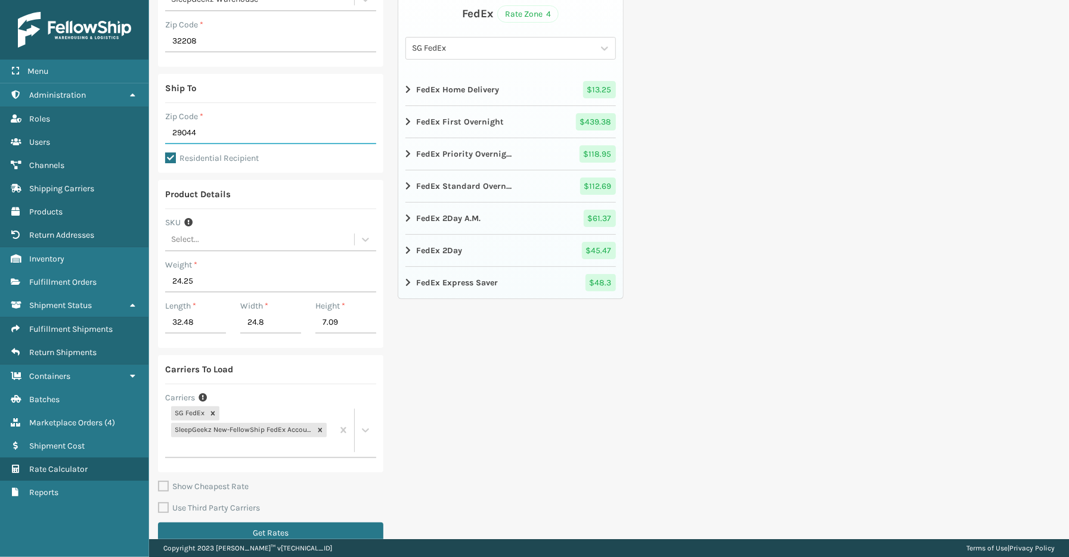
scroll to position [132, 0]
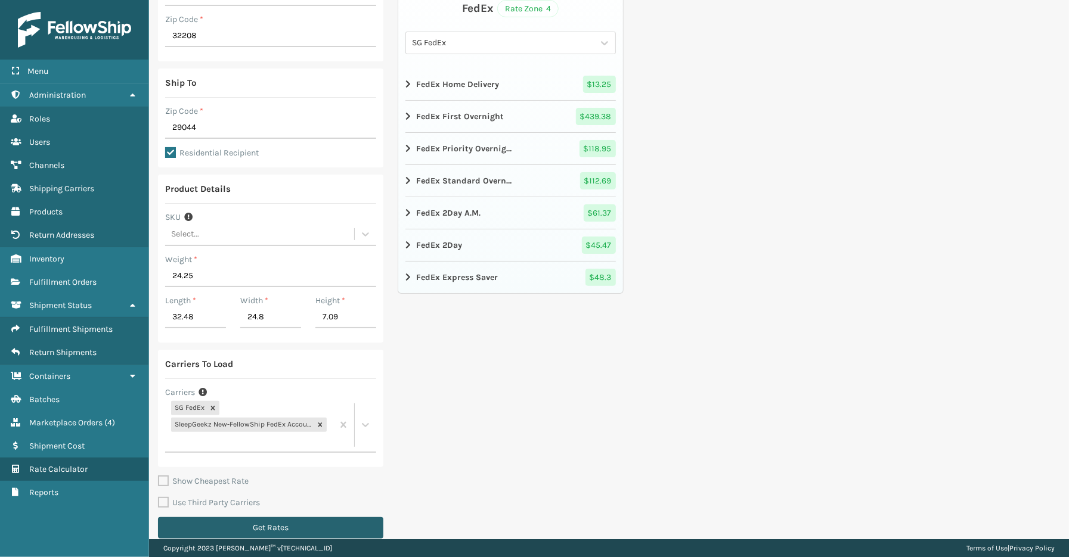
click at [277, 527] on button "Get Rates" at bounding box center [270, 528] width 225 height 21
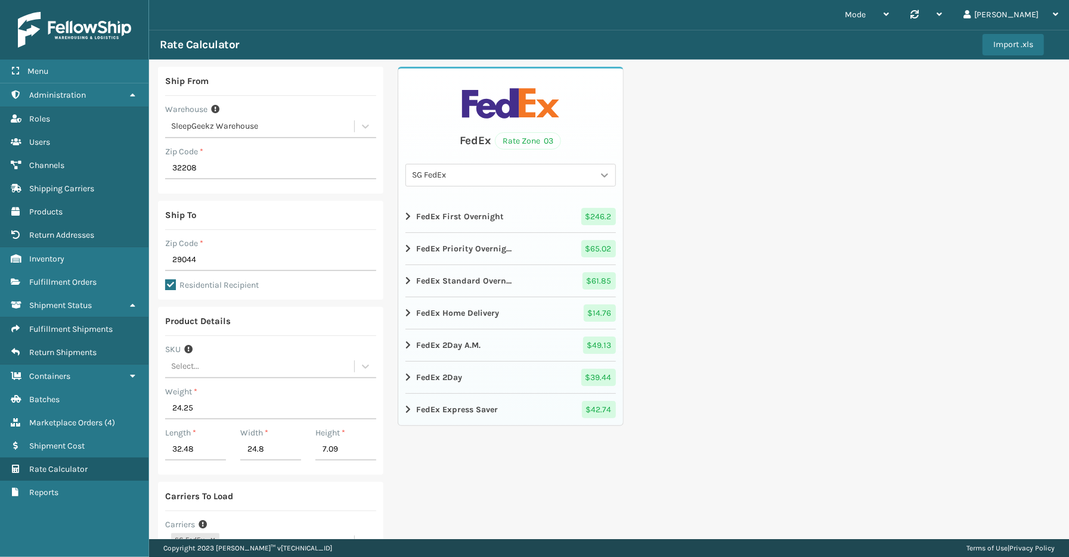
click at [599, 177] on icon at bounding box center [605, 175] width 12 height 12
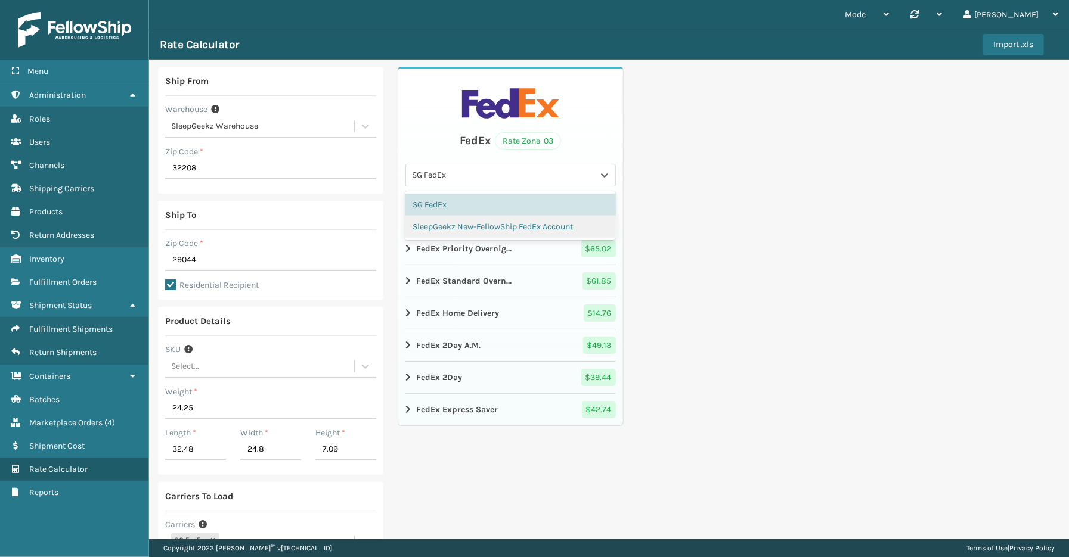
click at [474, 227] on div "SleepGeekz New-FellowShip FedEx Account" at bounding box center [510, 227] width 210 height 22
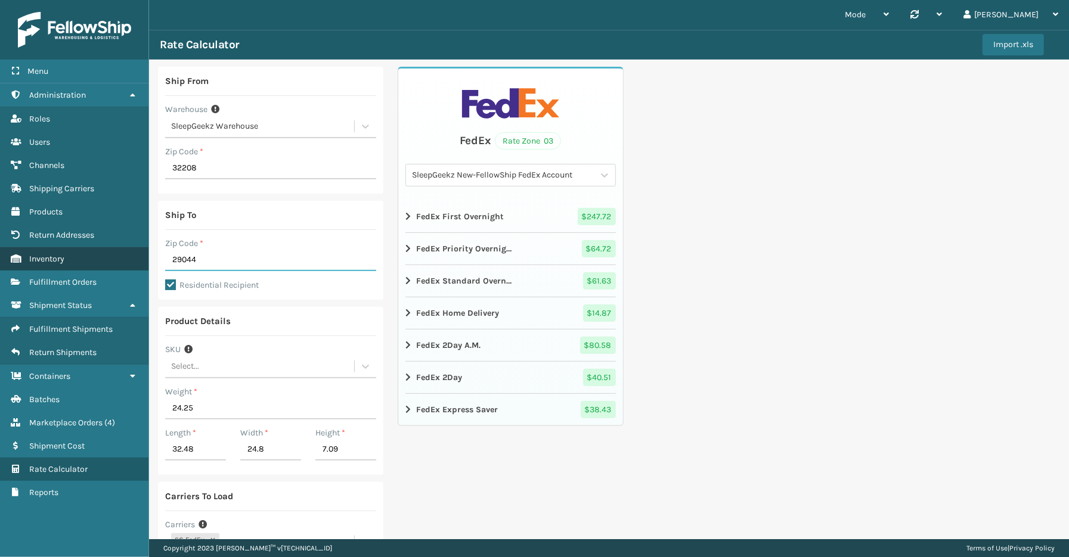
drag, startPoint x: 201, startPoint y: 261, endPoint x: 120, endPoint y: 252, distance: 81.5
click at [119, 0] on div "Menu Fulfillment Shipments Administration Fulfillment Shipments Roles Fulfillme…" at bounding box center [534, 0] width 1069 height 0
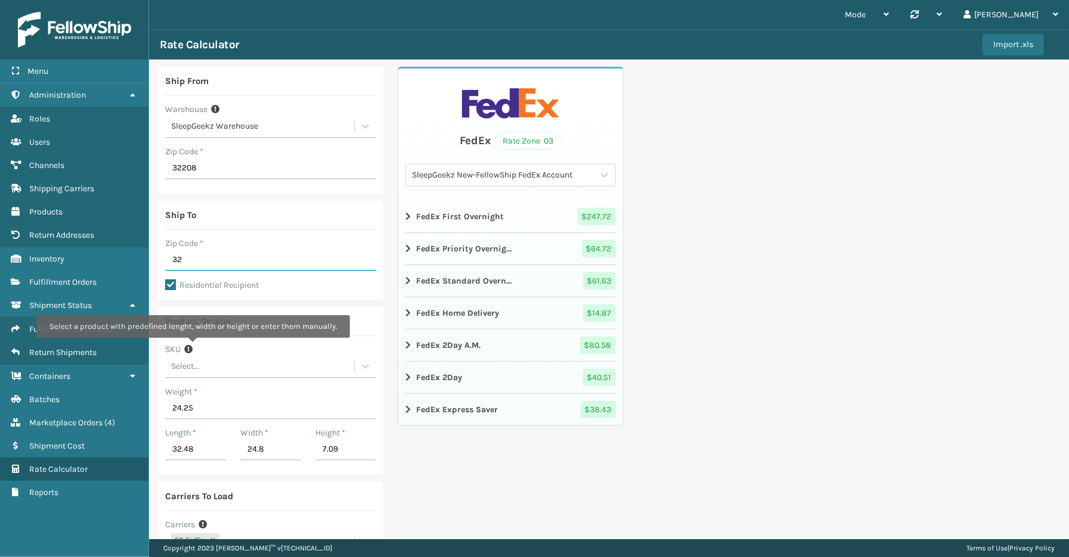
type input "32222"
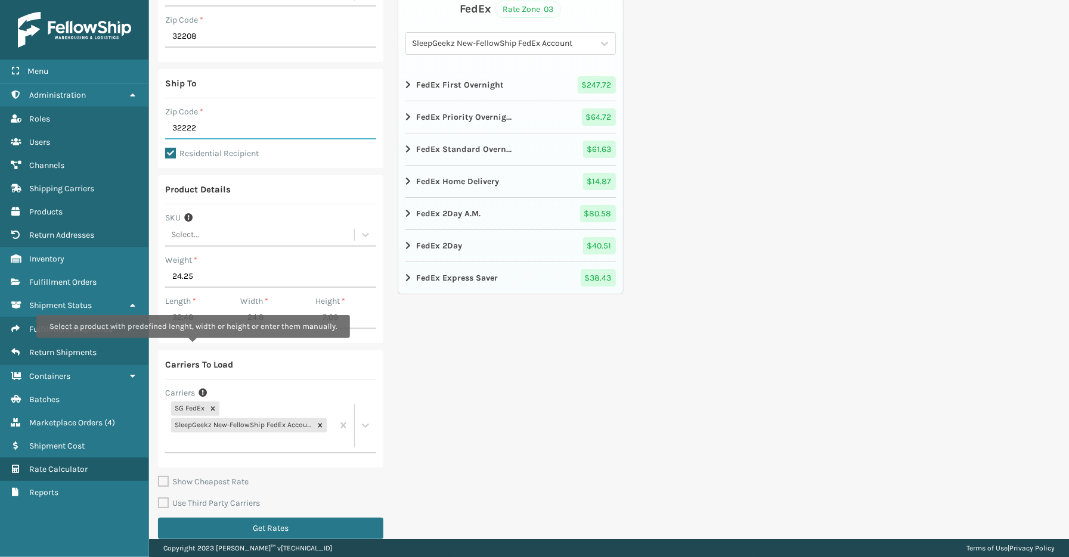
scroll to position [132, 0]
click at [308, 526] on button "Get Rates" at bounding box center [270, 528] width 225 height 21
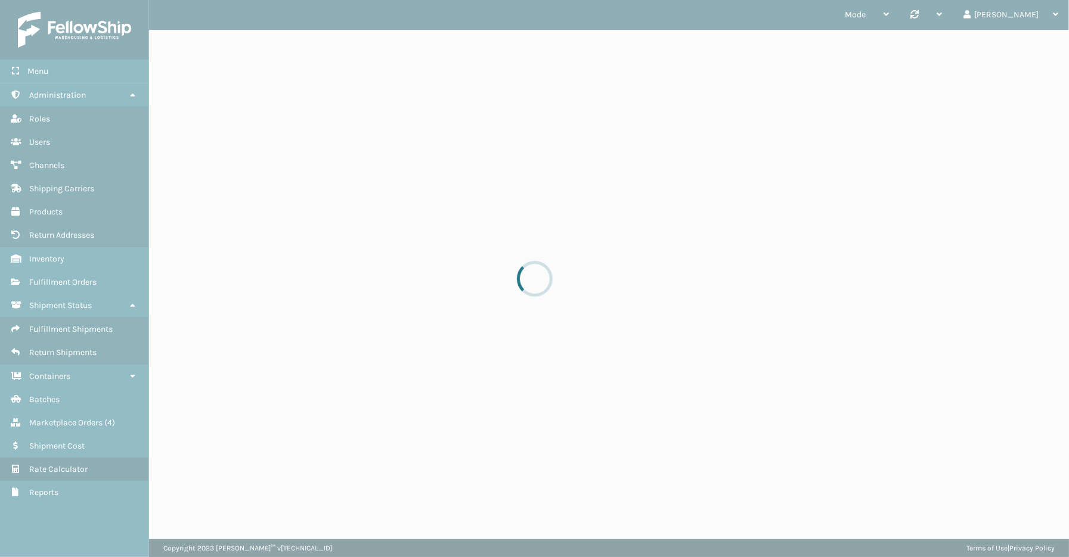
scroll to position [0, 0]
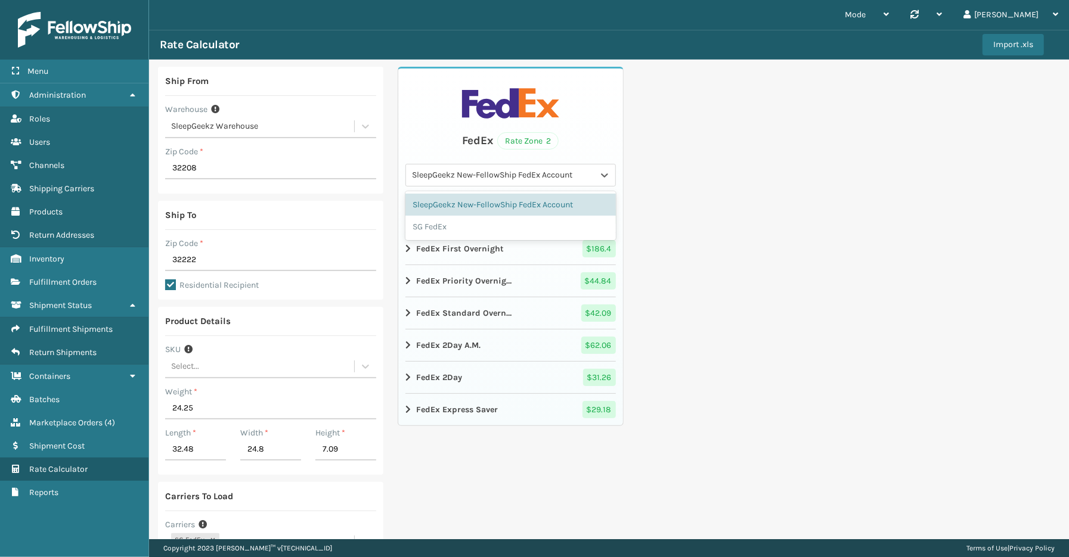
click at [465, 177] on div "SleepGeekz New-FellowShip FedEx Account" at bounding box center [503, 175] width 182 height 13
click at [448, 219] on div "SG FedEx" at bounding box center [510, 227] width 210 height 22
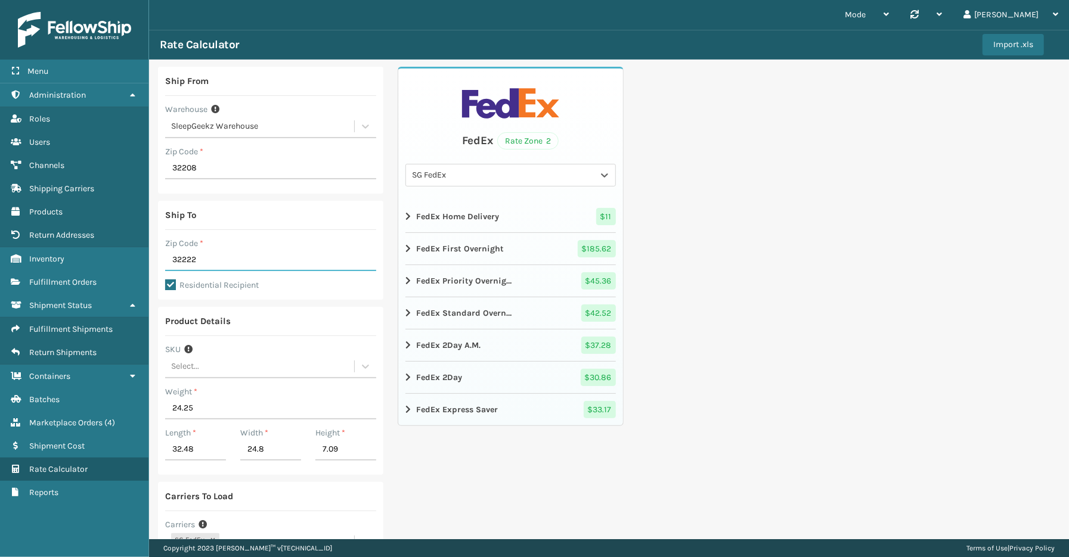
drag, startPoint x: 209, startPoint y: 256, endPoint x: 163, endPoint y: 254, distance: 45.4
click at [163, 254] on div "Ship To Zip Code * 32222 Residential Recipient" at bounding box center [270, 250] width 225 height 99
type input "29044"
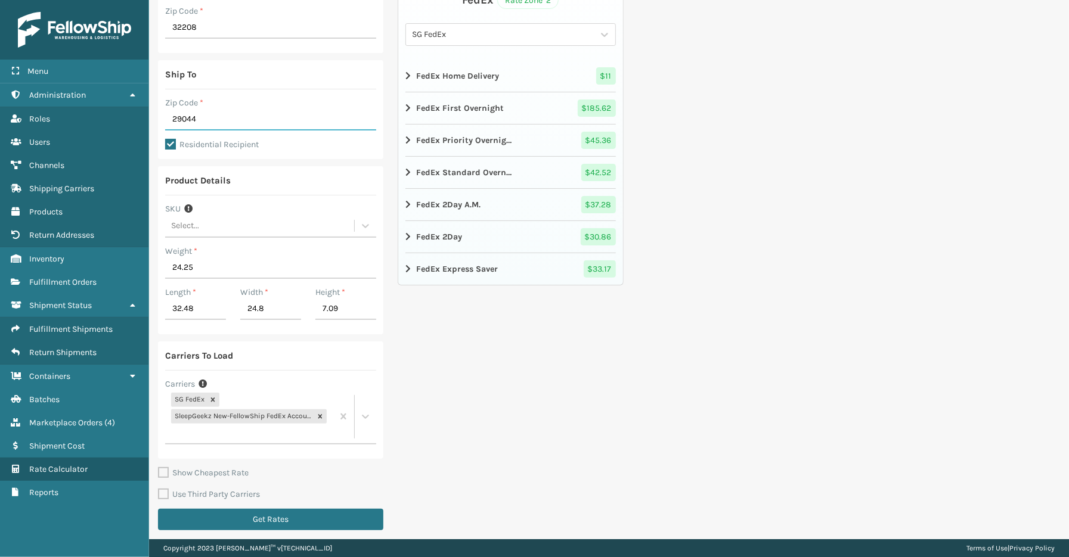
scroll to position [145, 0]
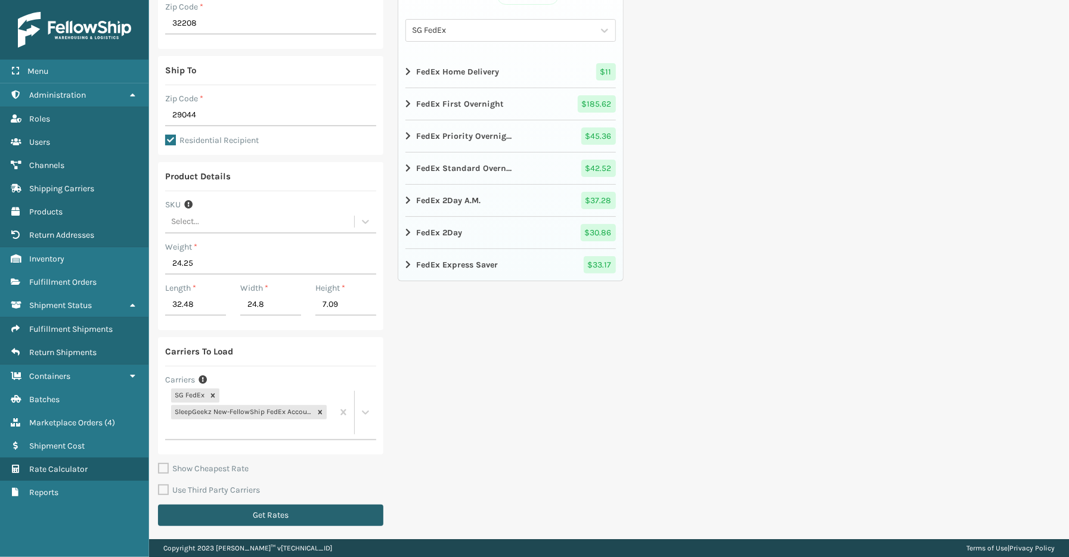
click at [294, 505] on button "Get Rates" at bounding box center [270, 515] width 225 height 21
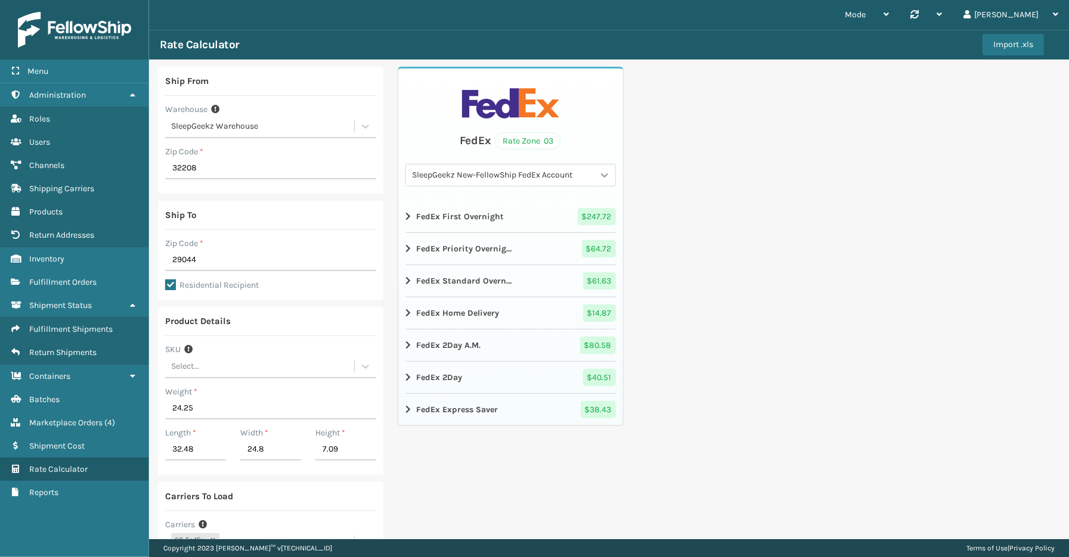
click at [600, 179] on icon at bounding box center [605, 175] width 12 height 12
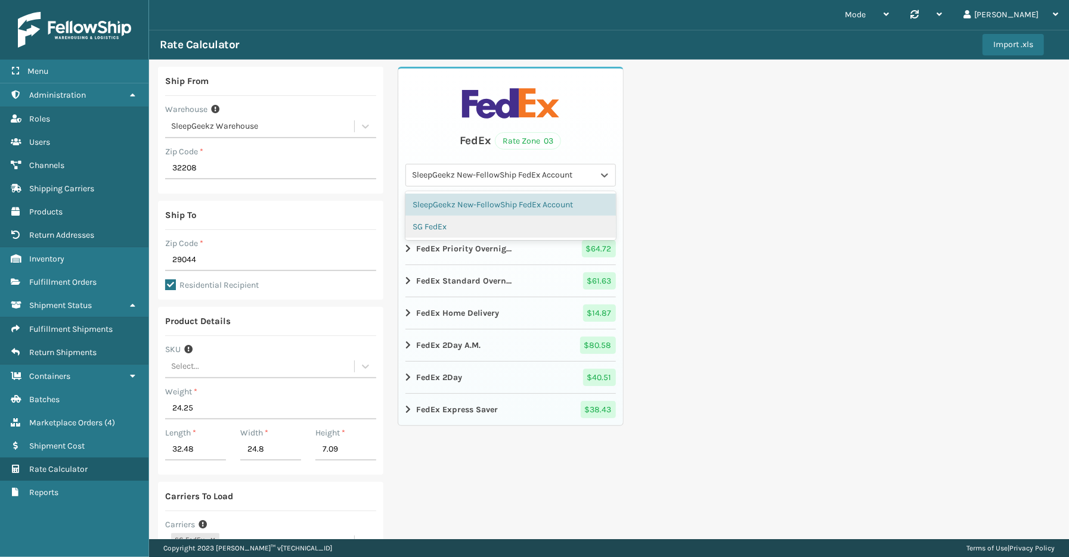
click at [466, 224] on div "SG FedEx" at bounding box center [510, 227] width 210 height 22
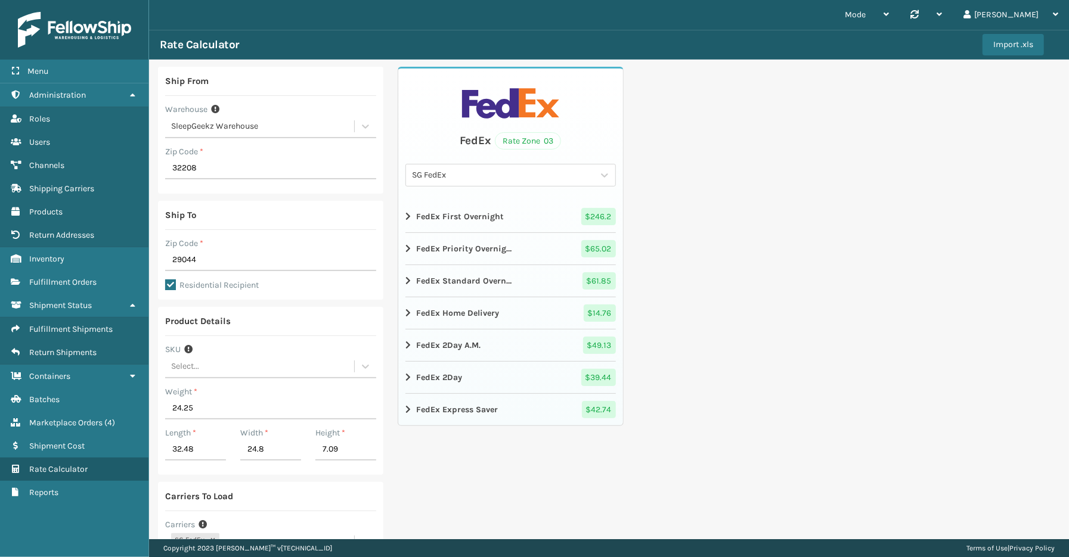
click at [766, 331] on div "Ship From Warehouse SleepGeekz Warehouse Zip Code * 32208 Ship To Zip Code * 29…" at bounding box center [609, 373] width 920 height 626
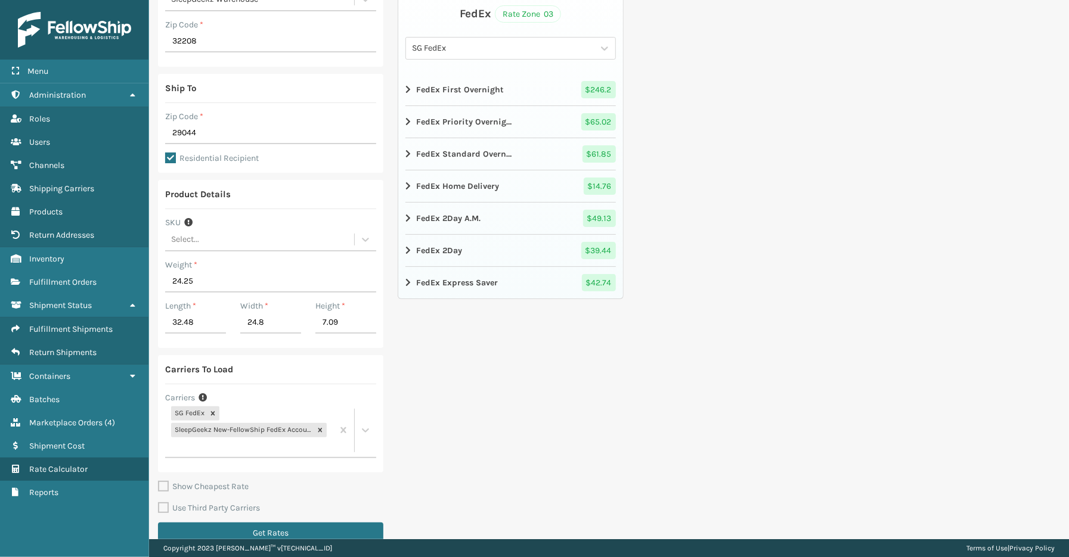
scroll to position [132, 0]
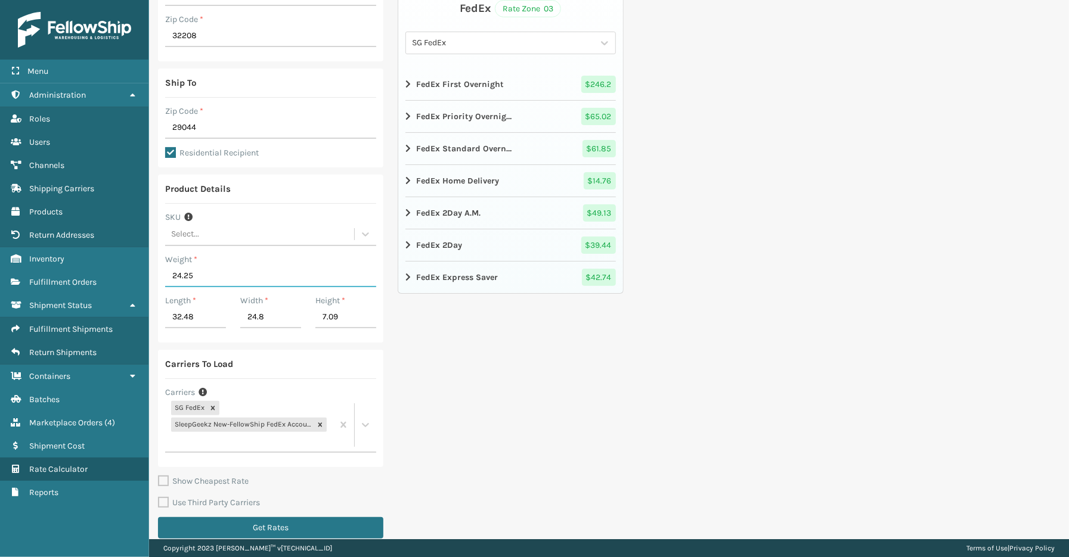
drag, startPoint x: 203, startPoint y: 275, endPoint x: 153, endPoint y: 275, distance: 50.7
click at [153, 275] on div "Ship From Warehouse SleepGeekz Warehouse Zip Code * 32208 Ship To Zip Code * 29…" at bounding box center [609, 240] width 920 height 626
type input "33.07"
drag, startPoint x: 196, startPoint y: 321, endPoint x: 147, endPoint y: 318, distance: 48.4
click at [147, 0] on div "Menu Fulfillment Shipments Administration Fulfillment Shipments Roles Fulfillme…" at bounding box center [534, 0] width 1069 height 0
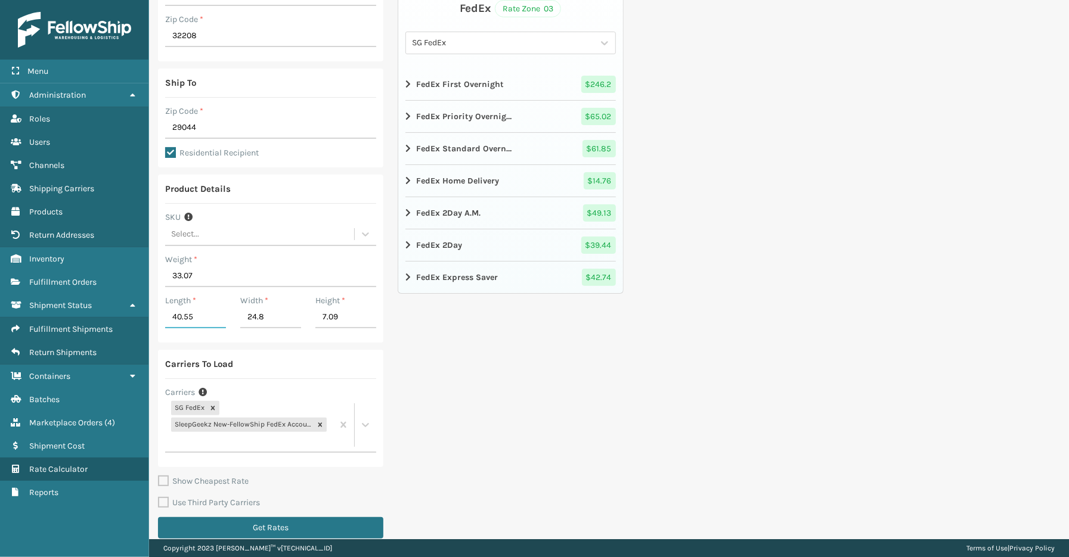
type input "40.55"
click at [595, 380] on div "FedEx Rate Zone 03 SG FedEx FedEx First Overnight $ 246.2 FedEx Priority Overni…" at bounding box center [510, 240] width 225 height 612
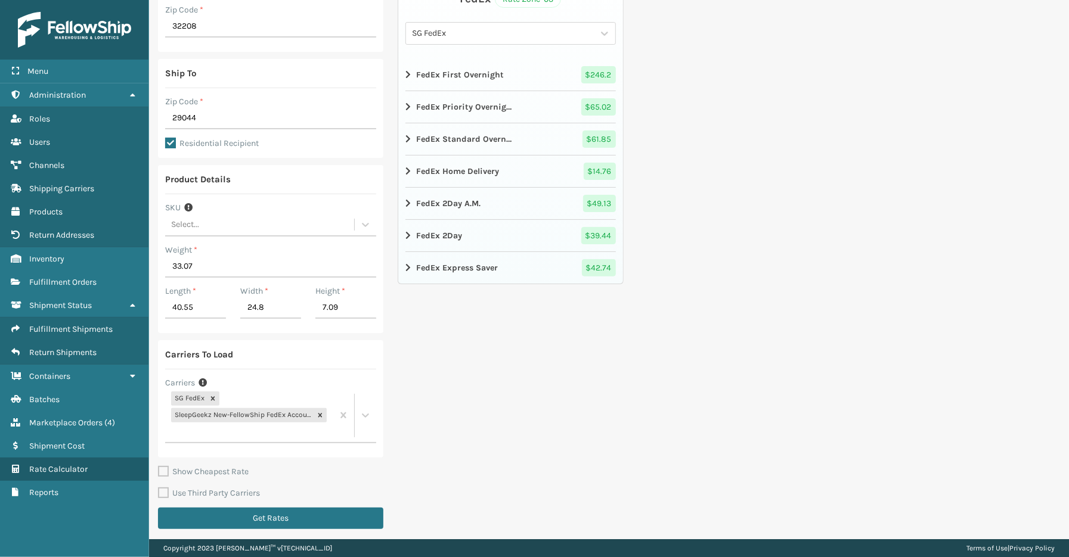
scroll to position [145, 0]
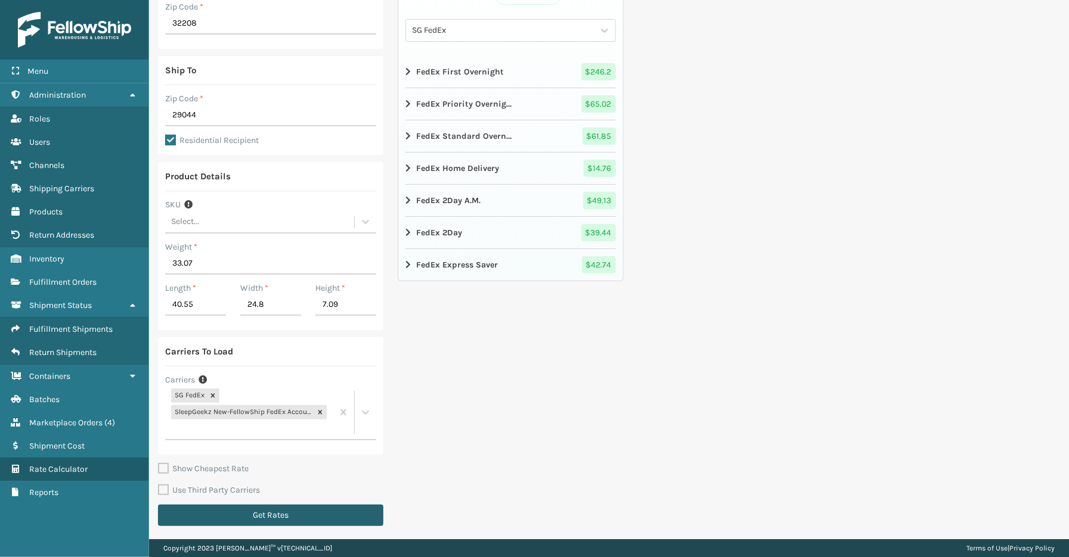
click at [322, 506] on button "Get Rates" at bounding box center [270, 515] width 225 height 21
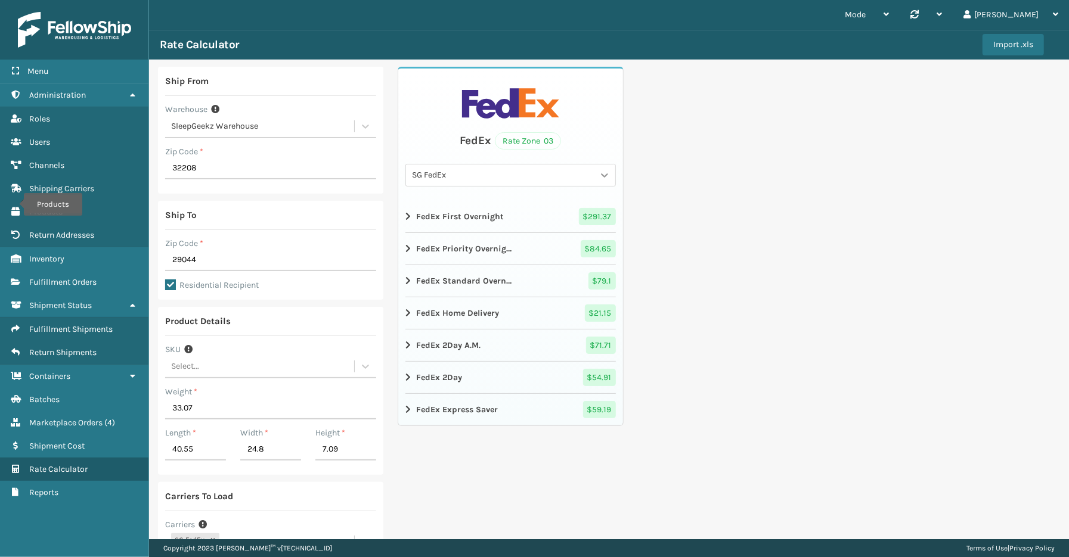
click at [599, 175] on icon at bounding box center [605, 175] width 12 height 12
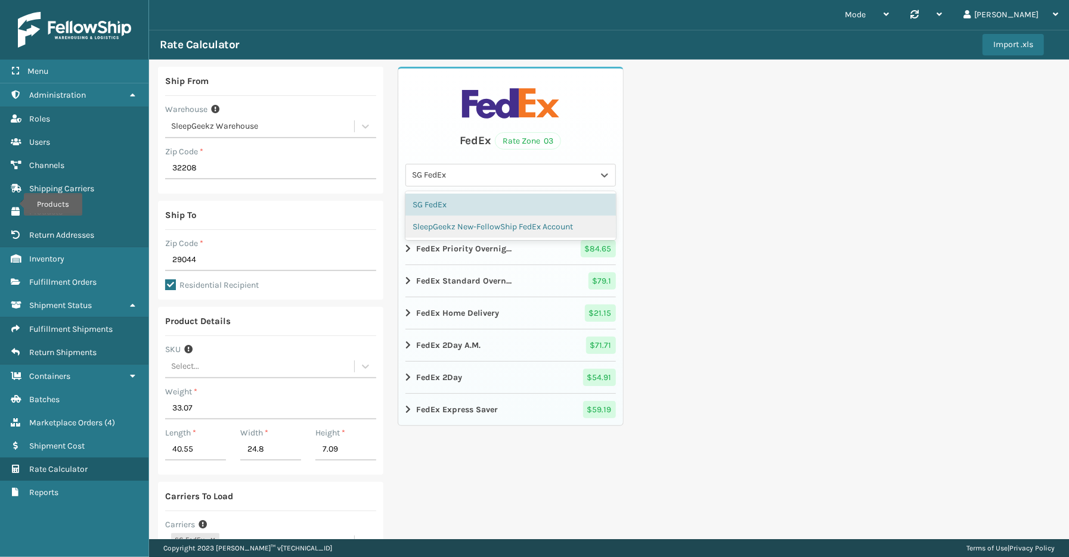
click at [450, 217] on div "SleepGeekz New-FellowShip FedEx Account" at bounding box center [510, 227] width 210 height 22
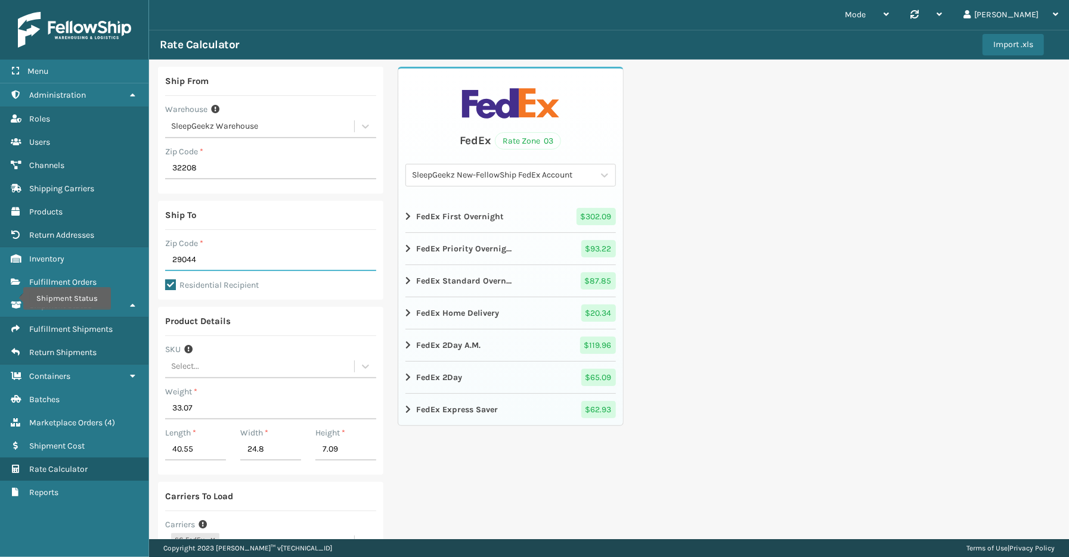
drag, startPoint x: 160, startPoint y: 249, endPoint x: 149, endPoint y: 249, distance: 10.7
click at [149, 249] on div "Ship From Warehouse SleepGeekz Warehouse Zip Code * 32208 Ship To Zip Code * 29…" at bounding box center [609, 373] width 920 height 626
type input "32569"
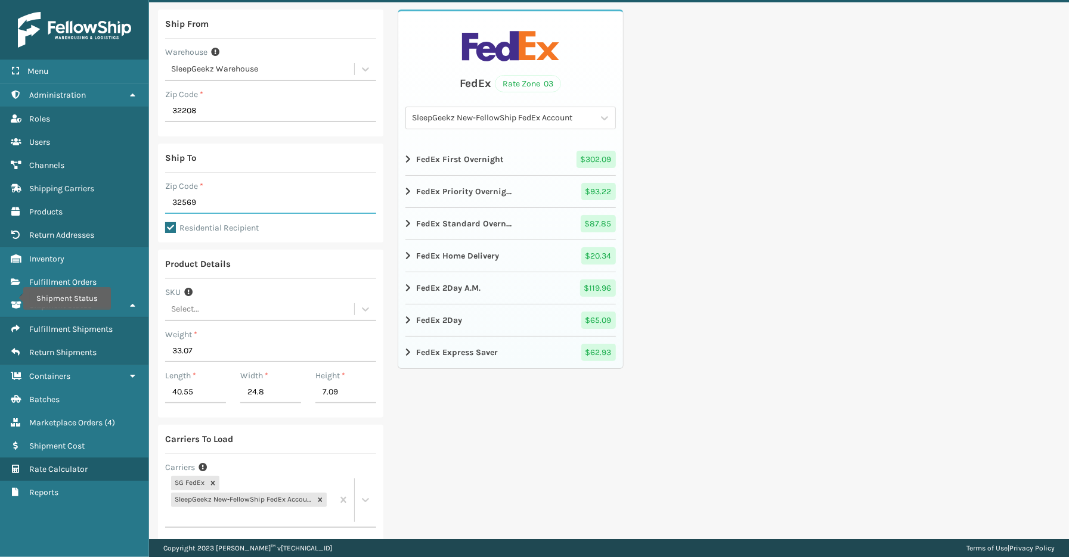
scroll to position [132, 0]
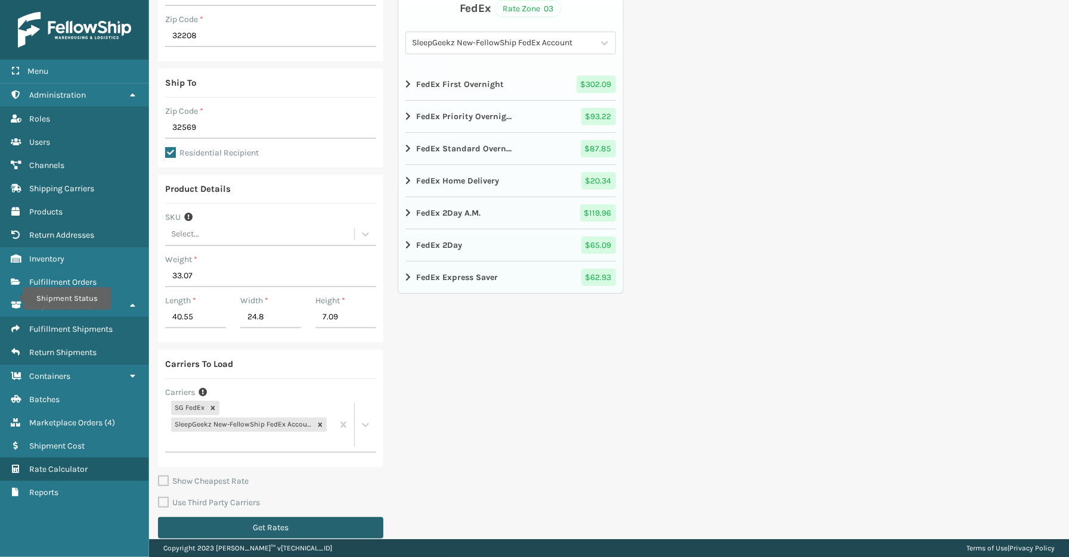
click at [255, 526] on button "Get Rates" at bounding box center [270, 528] width 225 height 21
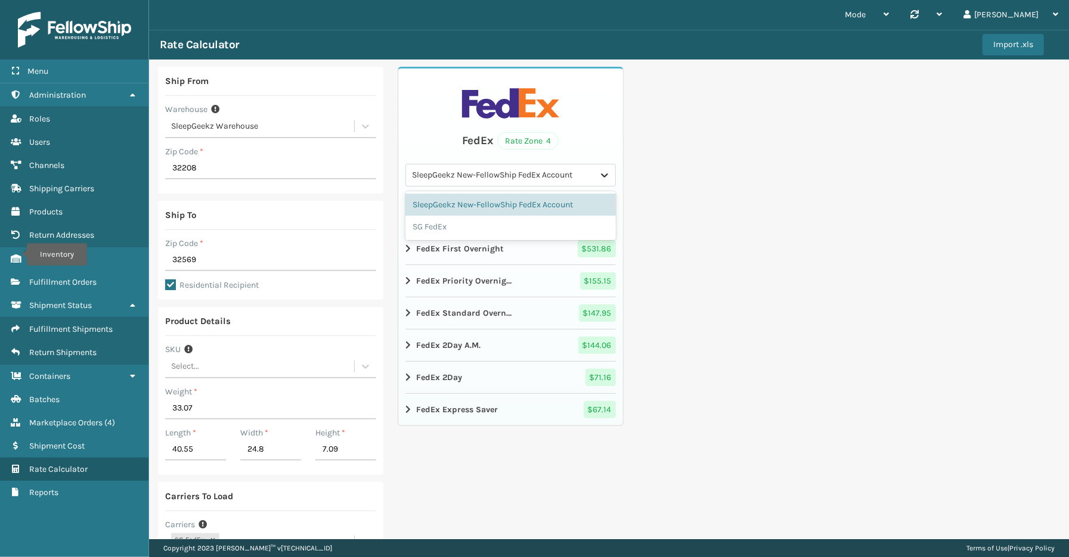
click at [603, 169] on icon at bounding box center [605, 175] width 12 height 12
click at [454, 223] on div "SG FedEx" at bounding box center [510, 227] width 210 height 22
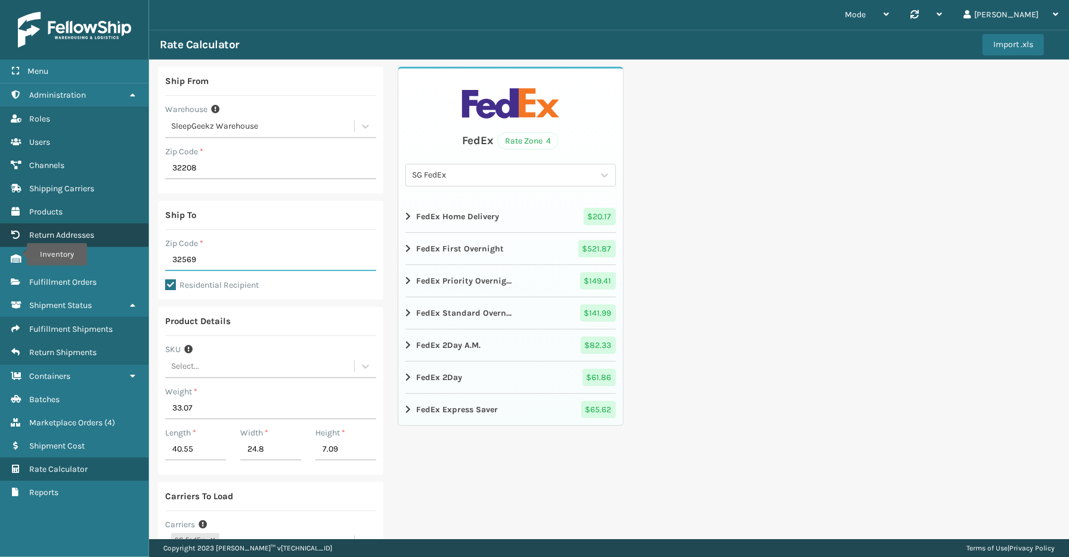
drag, startPoint x: 142, startPoint y: 244, endPoint x: 72, endPoint y: 235, distance: 70.3
click at [72, 0] on div "Menu Inventory Administration Inventory Roles Inventory Users Inventory Channel…" at bounding box center [534, 0] width 1069 height 0
type input "32222"
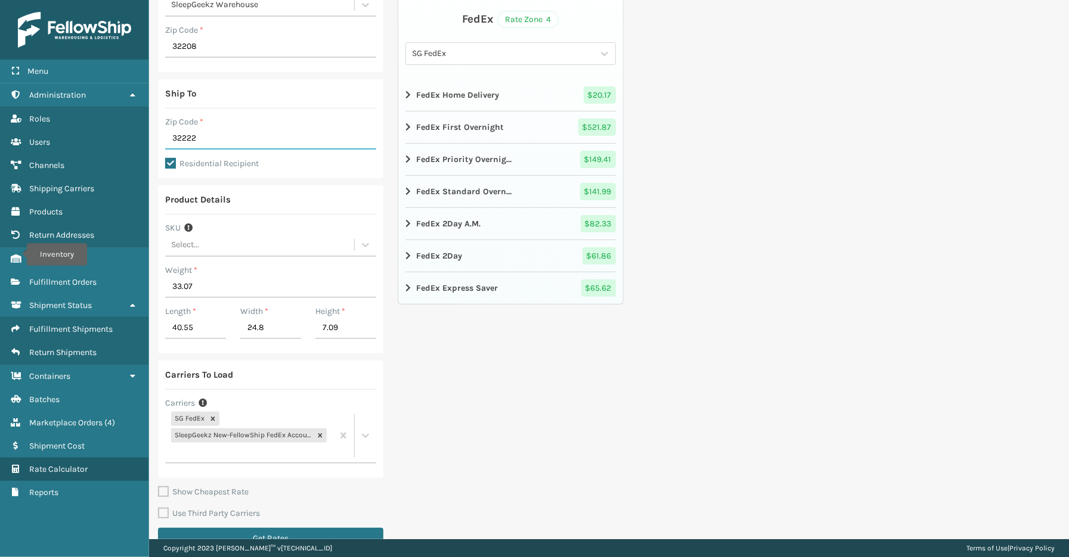
scroll to position [132, 0]
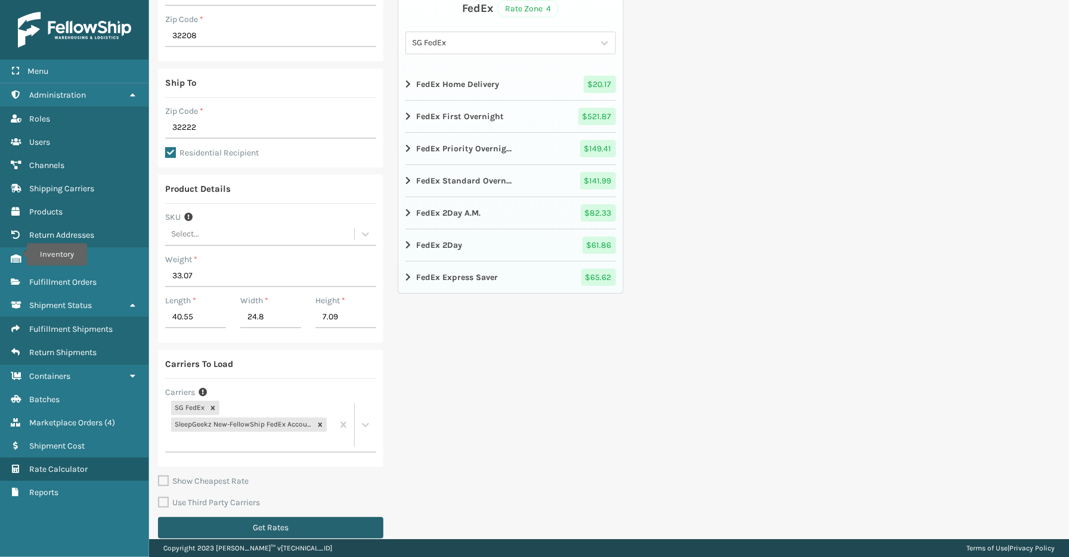
click at [241, 522] on button "Get Rates" at bounding box center [270, 528] width 225 height 21
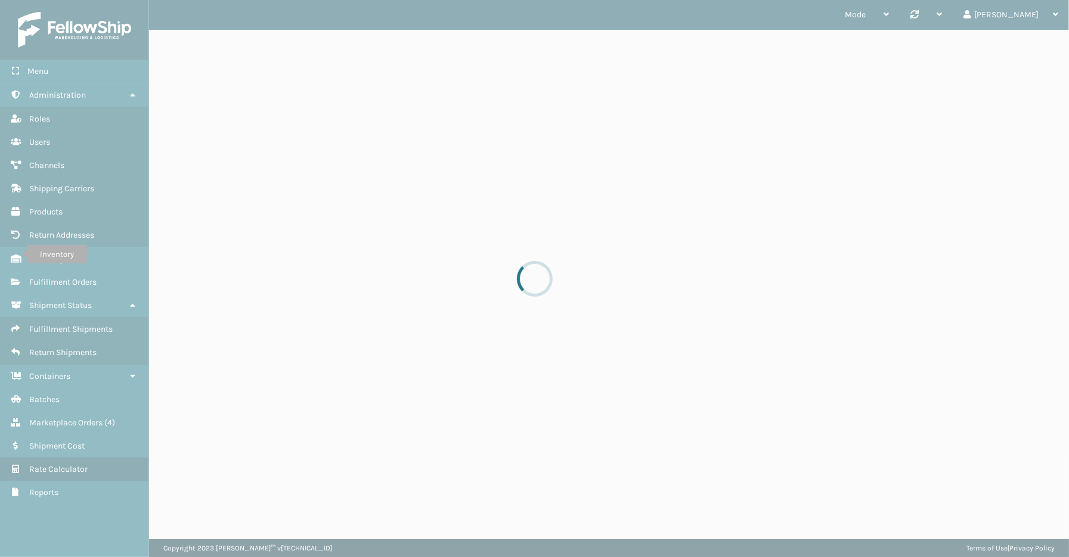
scroll to position [0, 0]
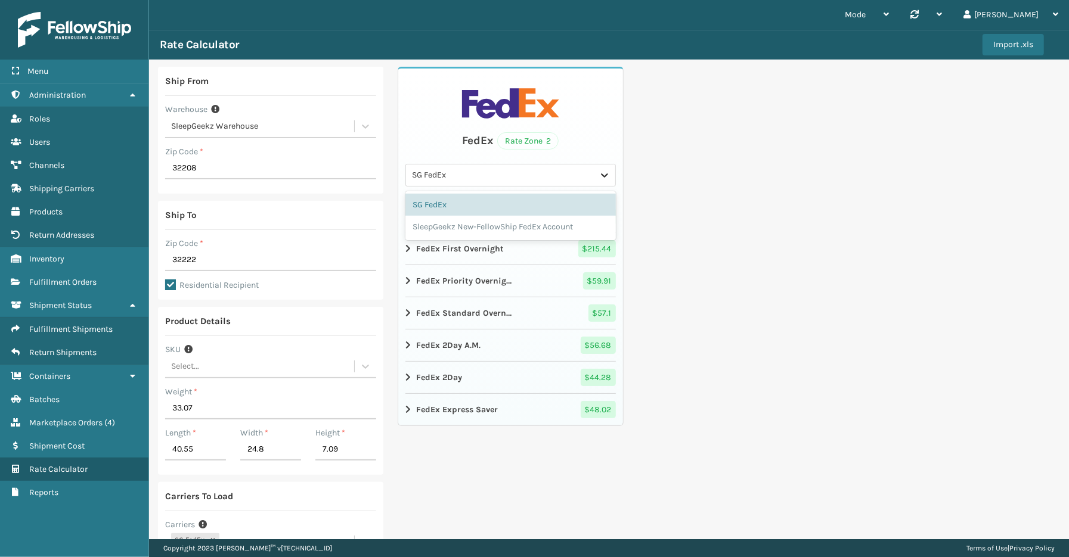
click at [600, 176] on icon at bounding box center [605, 175] width 12 height 12
click at [501, 223] on div "SleepGeekz New-FellowShip FedEx Account" at bounding box center [510, 227] width 210 height 22
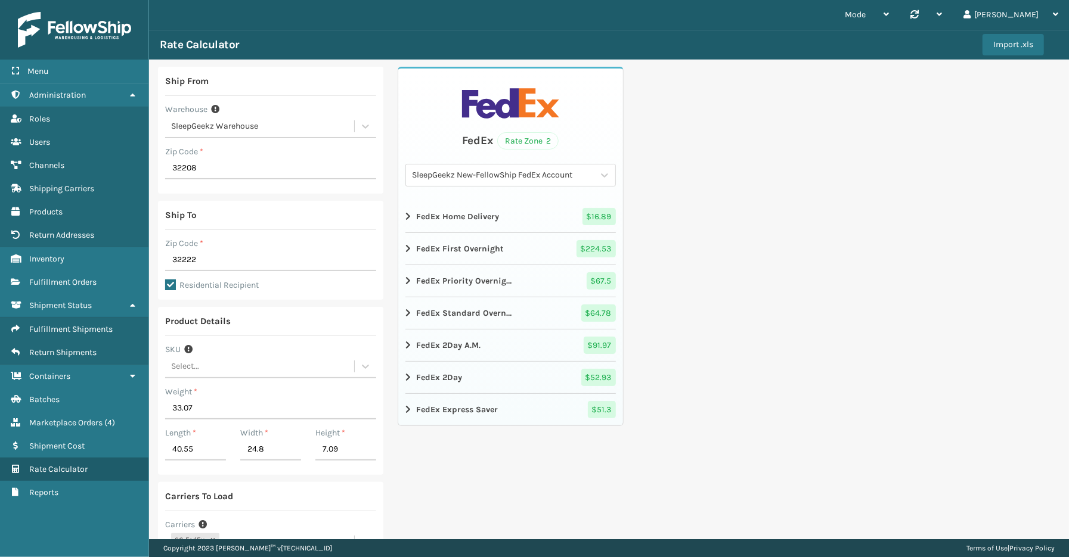
click at [776, 240] on div "Ship From Warehouse SleepGeekz Warehouse Zip Code * 32208 Ship To Zip Code * 32…" at bounding box center [609, 373] width 920 height 626
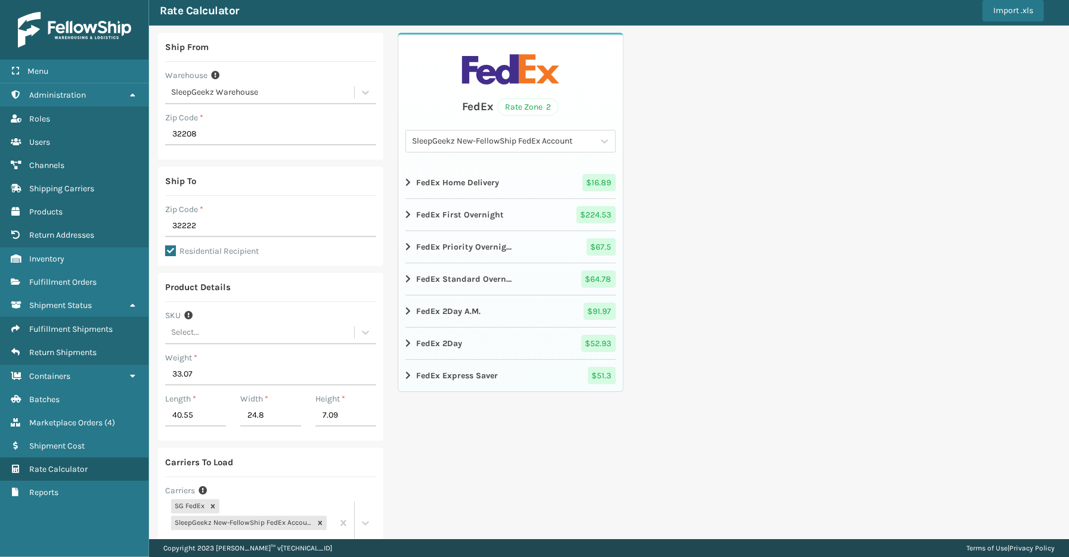
scroll to position [66, 0]
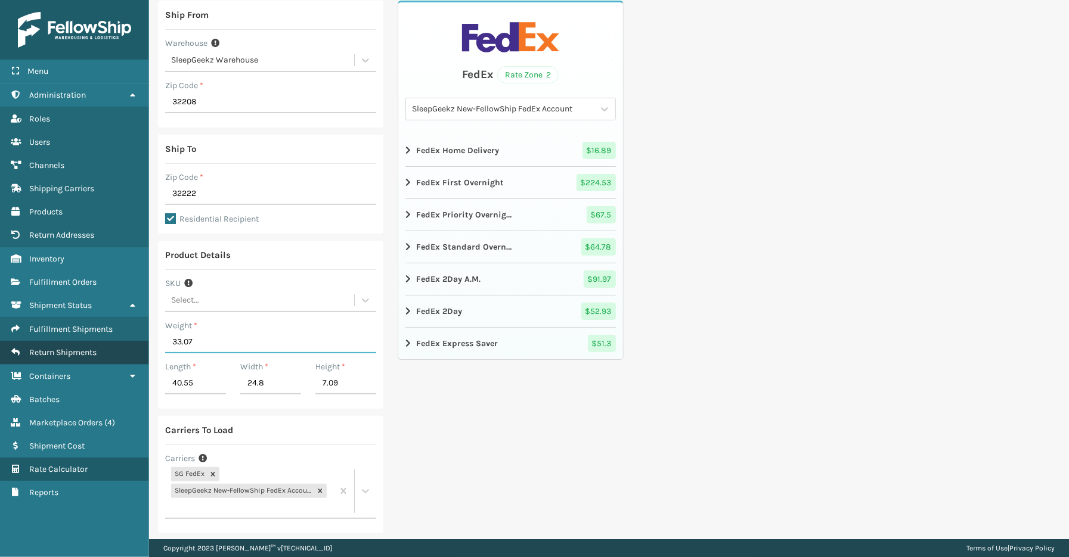
drag, startPoint x: 204, startPoint y: 341, endPoint x: 135, endPoint y: 340, distance: 69.8
click at [135, 0] on div "Menu Fulfillment Orders Administration Fulfillment Orders Roles Fulfillment Ord…" at bounding box center [534, 0] width 1069 height 0
type input "19.84"
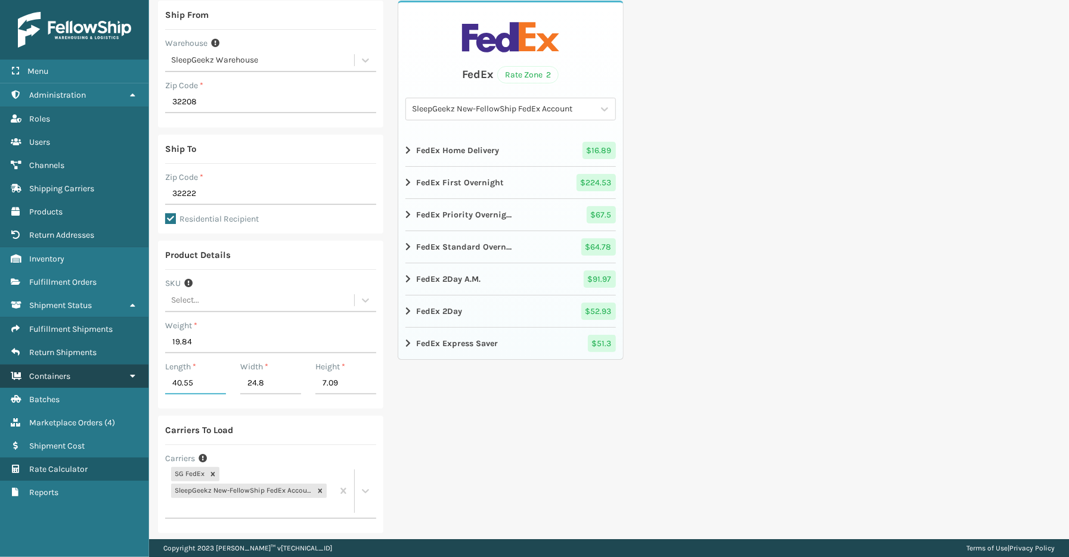
drag, startPoint x: 148, startPoint y: 377, endPoint x: 129, endPoint y: 376, distance: 18.6
click at [128, 0] on div "Menu Fulfillment Orders Administration Fulfillment Orders Roles Fulfillment Ord…" at bounding box center [534, 0] width 1069 height 0
type input "62.80"
type input "23.23"
type input "3.74"
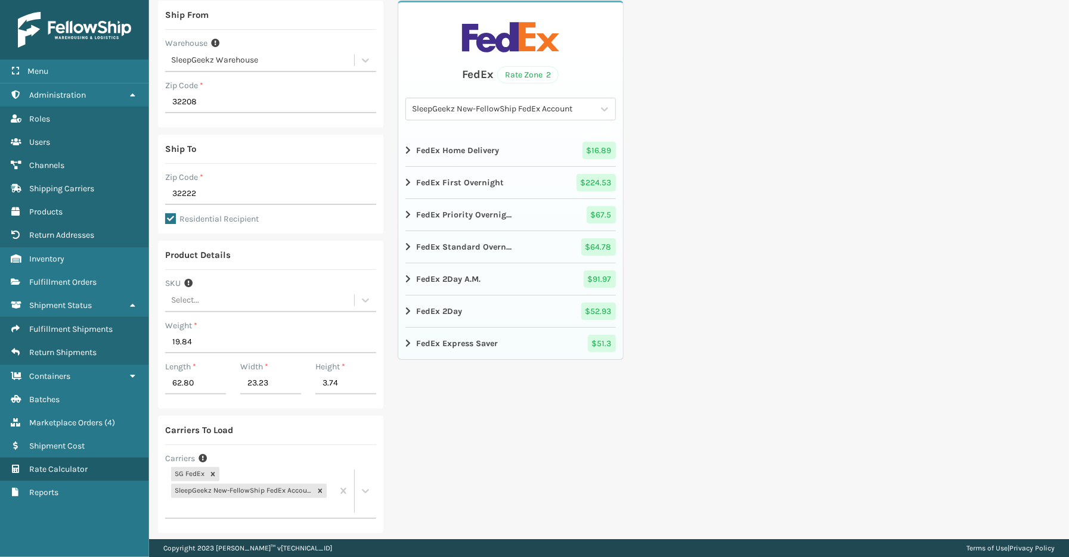
click at [497, 460] on div "FedEx Rate Zone 2 SleepGeekz New-FellowShip FedEx Account FedEx Home Delivery $…" at bounding box center [510, 307] width 225 height 612
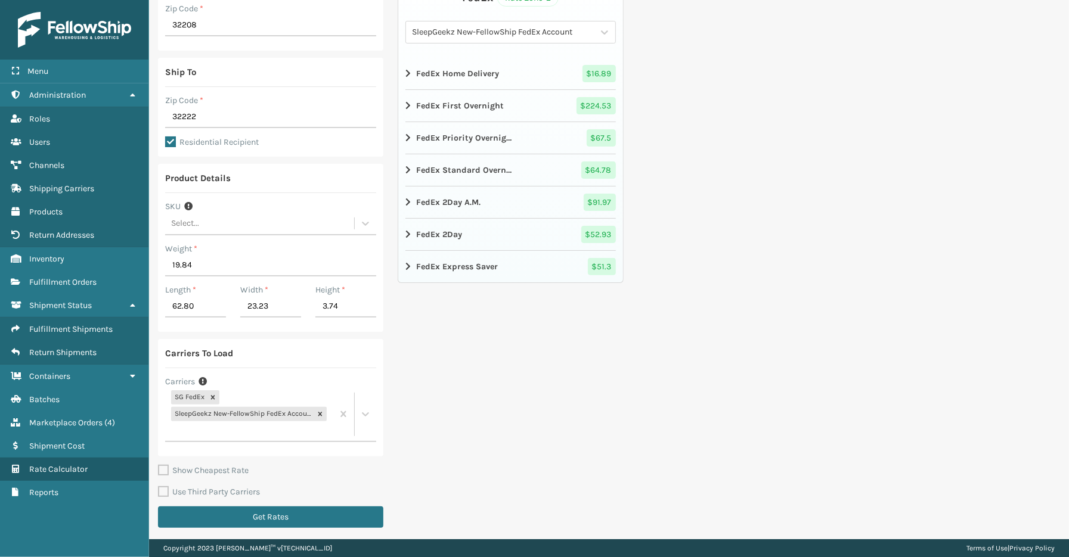
scroll to position [145, 0]
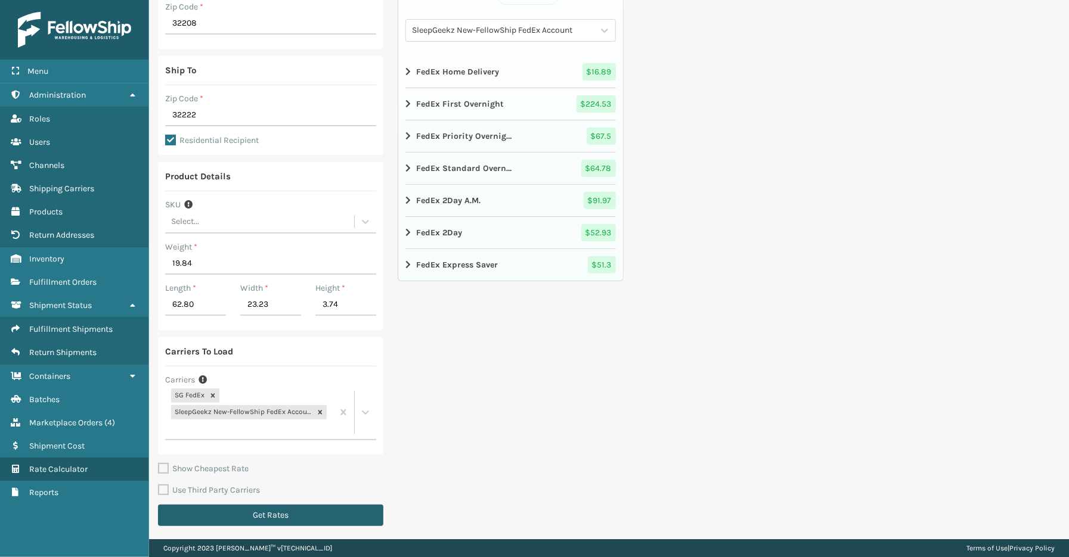
click at [345, 511] on button "Get Rates" at bounding box center [270, 515] width 225 height 21
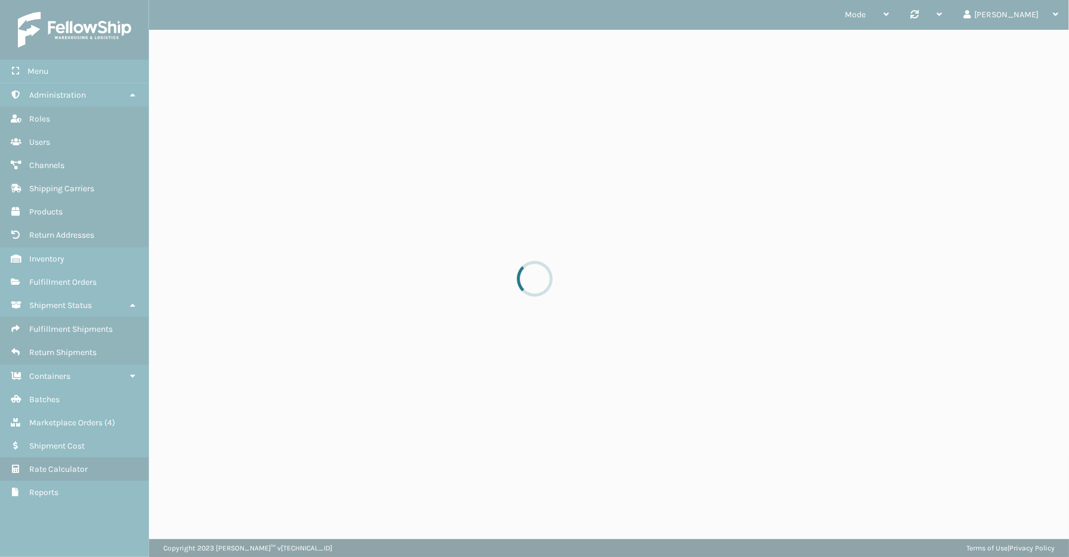
scroll to position [0, 0]
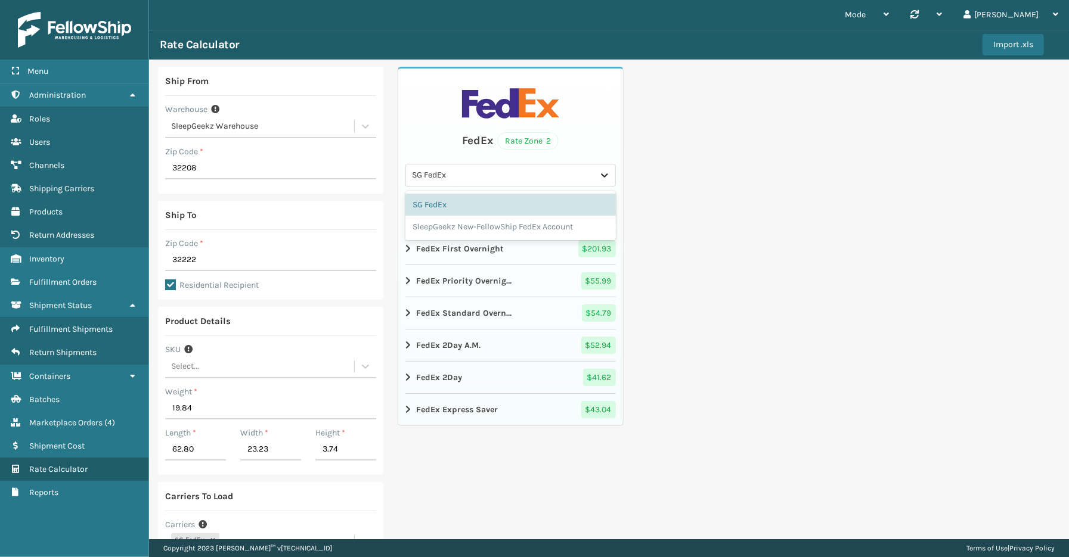
click at [599, 179] on icon at bounding box center [605, 175] width 12 height 12
click at [498, 228] on div "SleepGeekz New-FellowShip FedEx Account" at bounding box center [510, 227] width 210 height 22
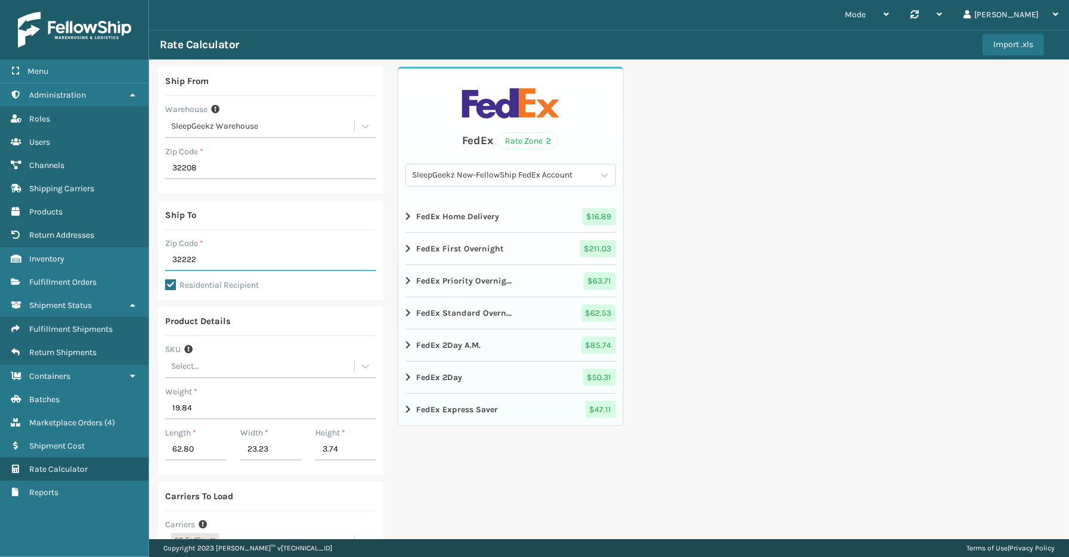
drag, startPoint x: 221, startPoint y: 269, endPoint x: 156, endPoint y: 256, distance: 66.8
click at [152, 259] on div "Ship From Warehouse SleepGeekz Warehouse Zip Code * 32208 Ship To Zip Code * 32…" at bounding box center [609, 373] width 920 height 626
type input "29044"
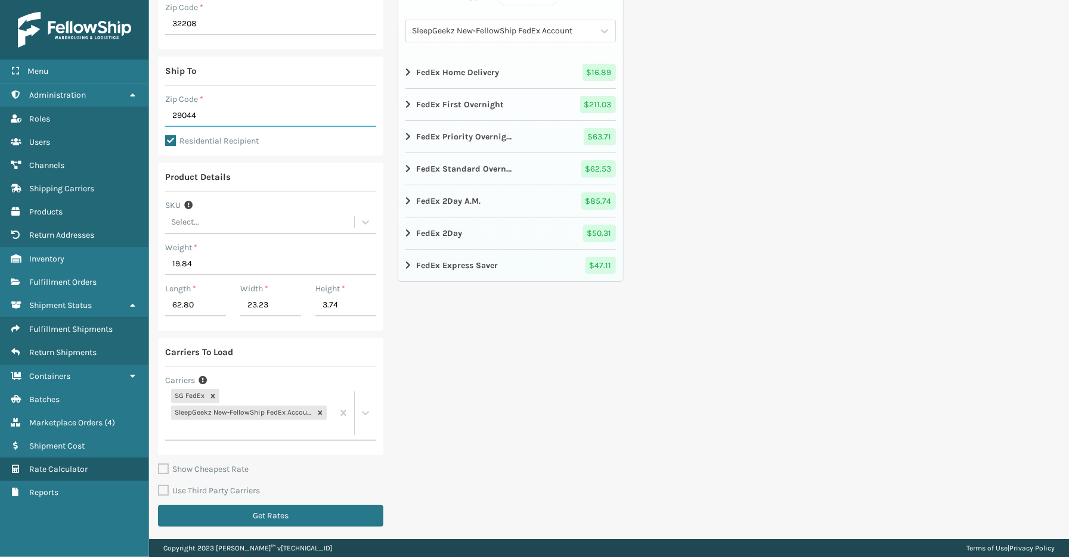
scroll to position [145, 0]
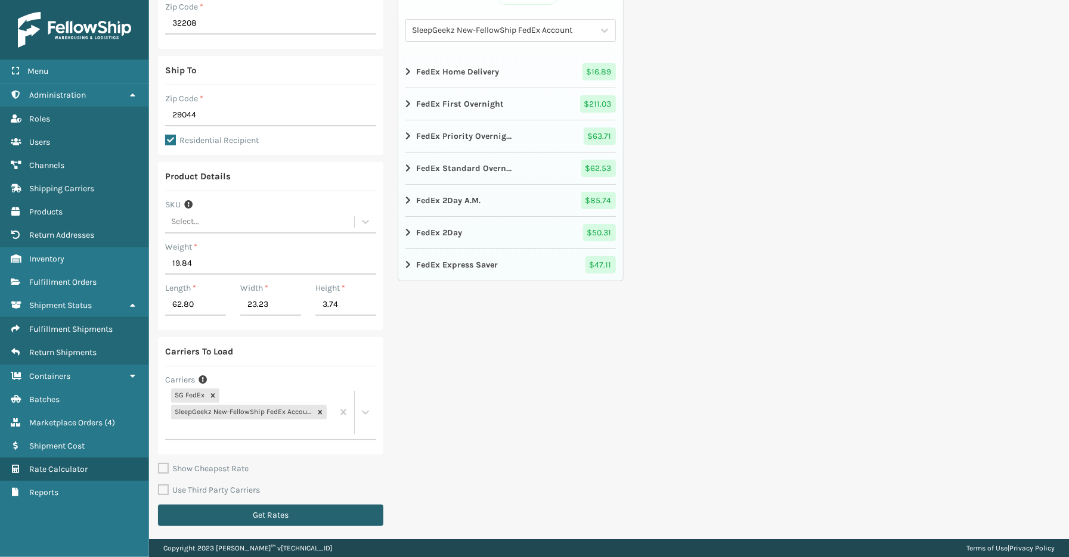
click at [276, 514] on button "Get Rates" at bounding box center [270, 515] width 225 height 21
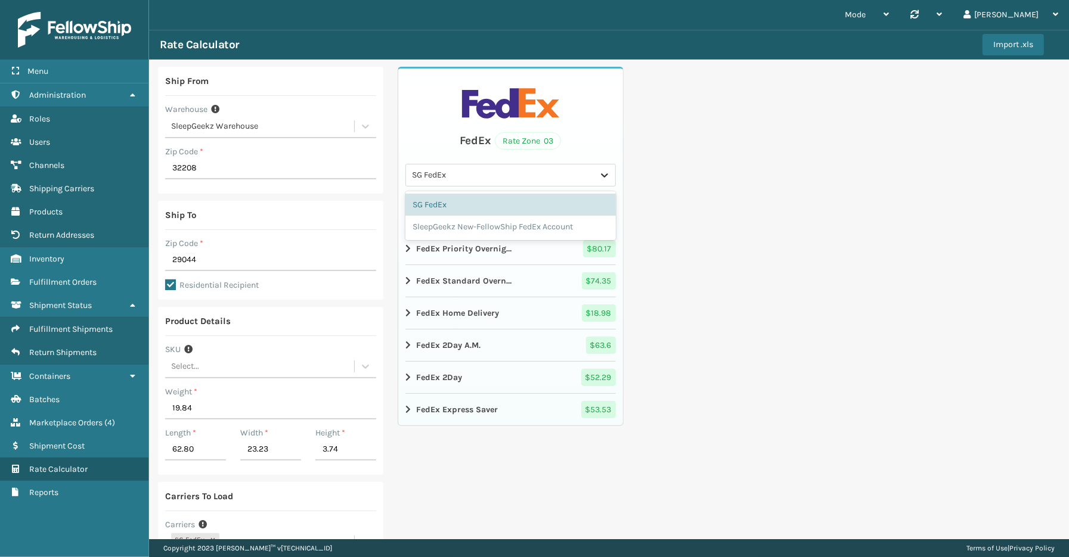
click at [599, 176] on icon at bounding box center [605, 175] width 12 height 12
click at [467, 231] on div "SleepGeekz New-FellowShip FedEx Account" at bounding box center [510, 227] width 210 height 22
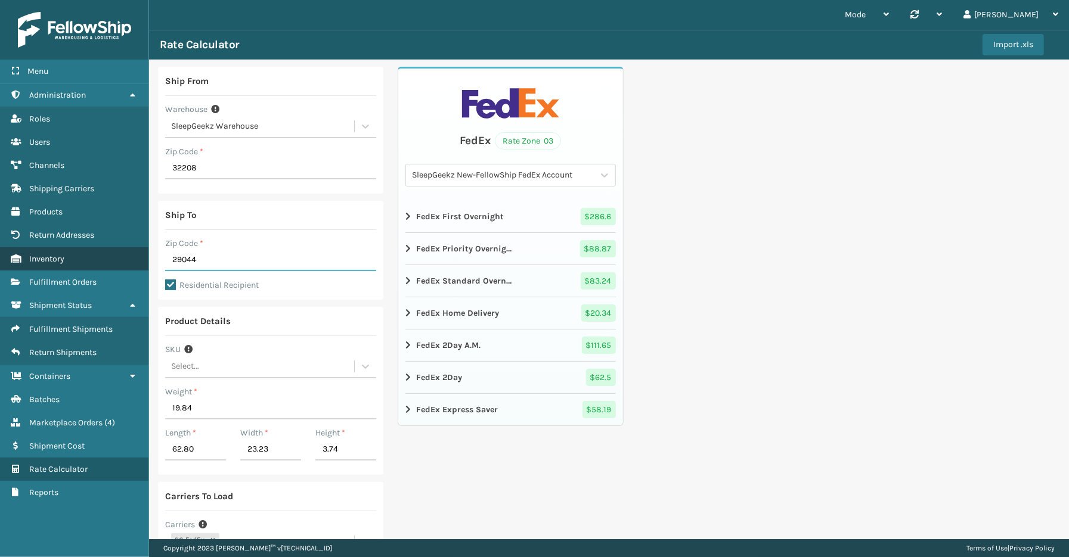
drag, startPoint x: 221, startPoint y: 262, endPoint x: 107, endPoint y: 257, distance: 114.0
click at [107, 0] on div "Menu Return Addresses Administration Return Addresses Roles Return Addresses Us…" at bounding box center [534, 0] width 1069 height 0
type input "32569"
click at [771, 379] on div "Ship From Warehouse SleepGeekz Warehouse Zip Code * 32208 Ship To Zip Code * 32…" at bounding box center [609, 373] width 920 height 626
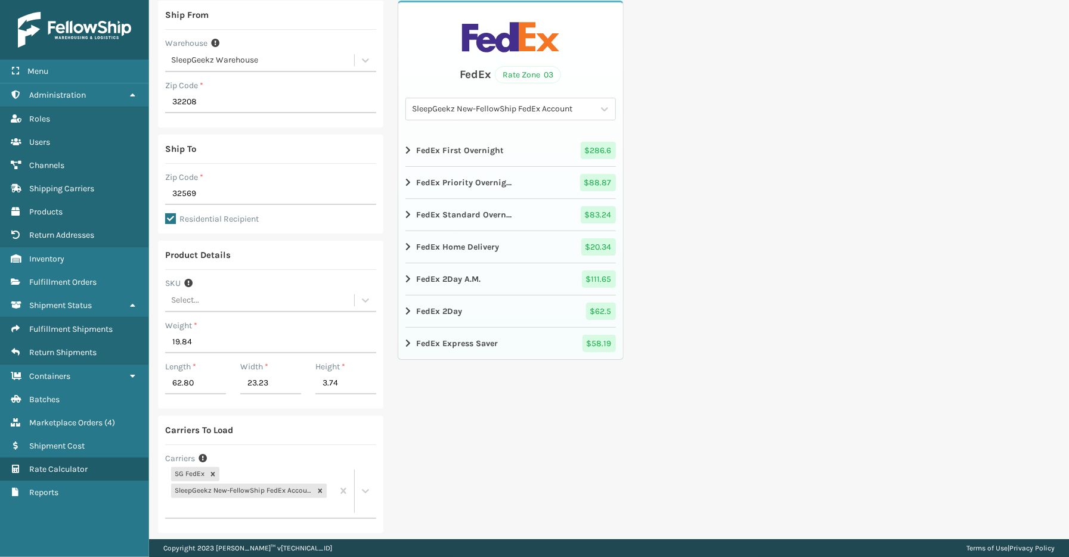
scroll to position [145, 0]
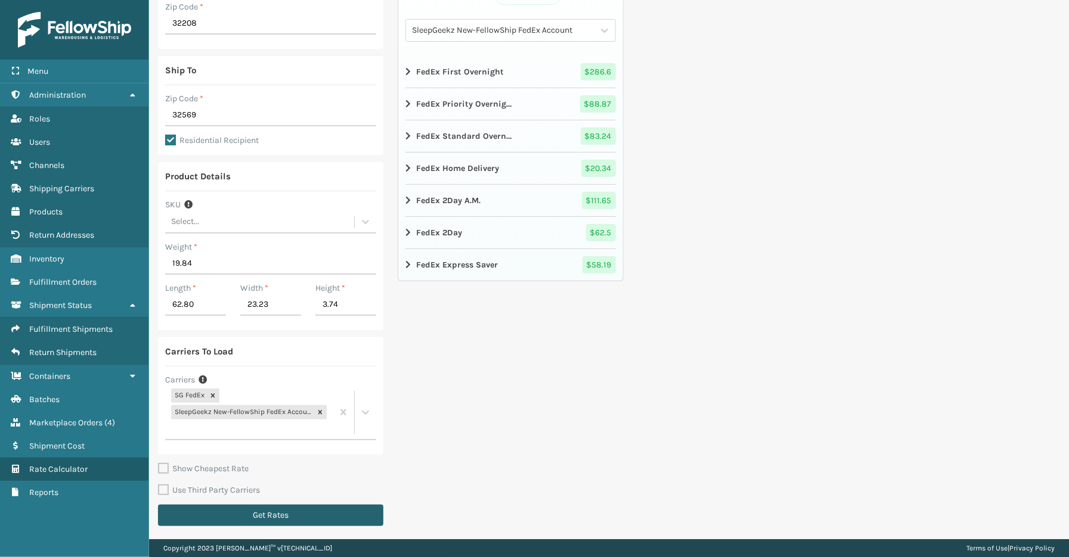
click at [243, 513] on button "Get Rates" at bounding box center [270, 515] width 225 height 21
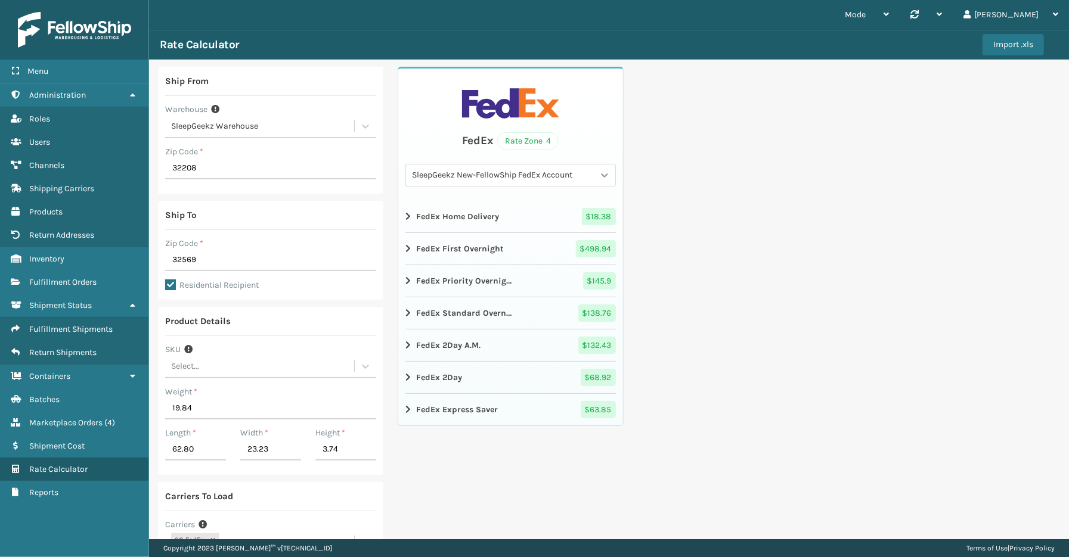
click at [602, 178] on icon at bounding box center [605, 175] width 12 height 12
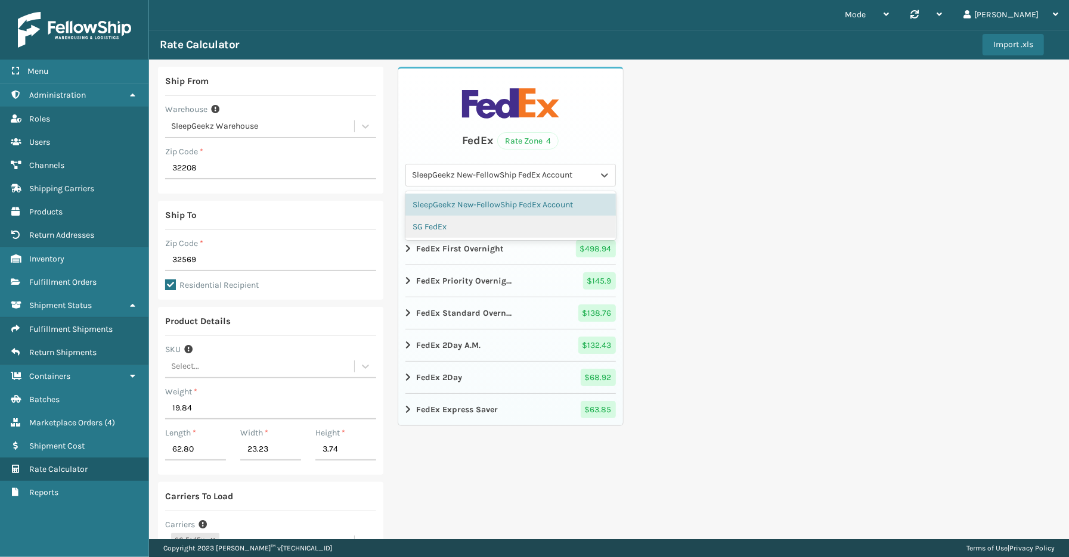
click at [503, 225] on div "SG FedEx" at bounding box center [510, 227] width 210 height 22
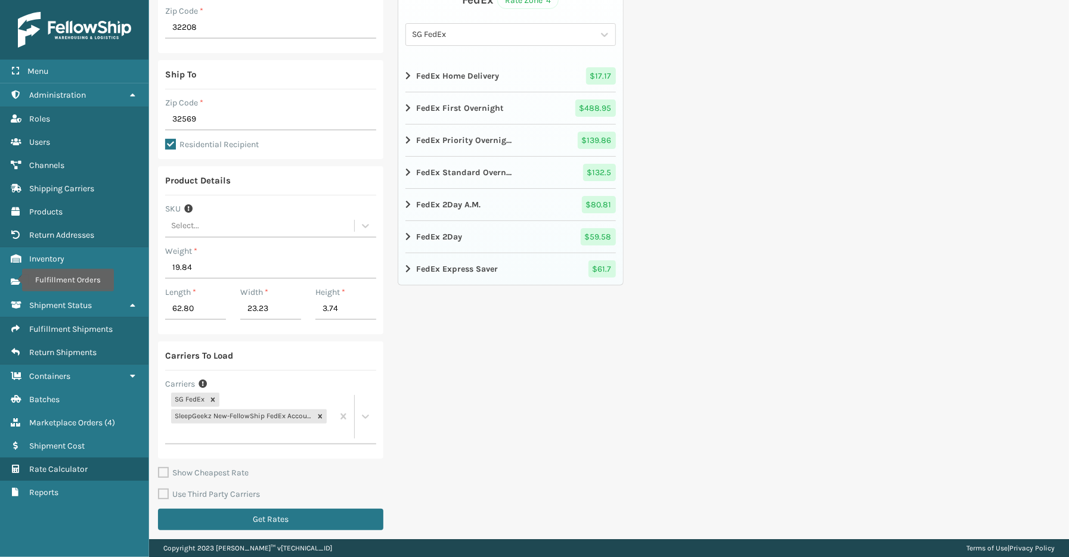
scroll to position [145, 0]
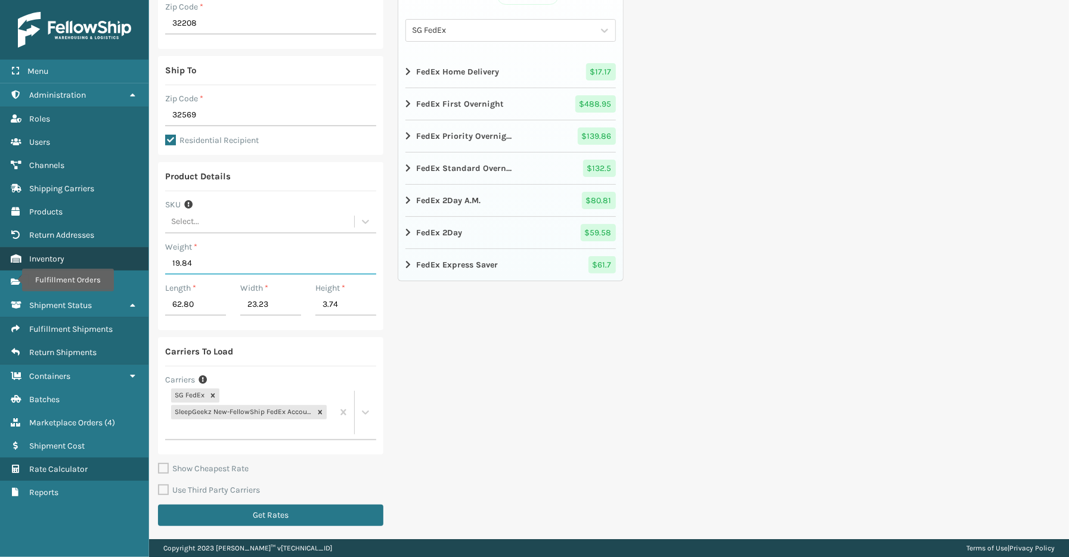
drag, startPoint x: 207, startPoint y: 263, endPoint x: 120, endPoint y: 261, distance: 87.1
click at [120, 0] on div "Menu Fulfillment Orders Administration Fulfillment Orders Roles Fulfillment Ord…" at bounding box center [534, 0] width 1069 height 0
type input "22.05"
drag, startPoint x: 194, startPoint y: 306, endPoint x: 121, endPoint y: 251, distance: 91.9
click at [115, 0] on div "Menu Fulfillment Orders Administration Fulfillment Orders Roles Fulfillment Ord…" at bounding box center [534, 0] width 1069 height 0
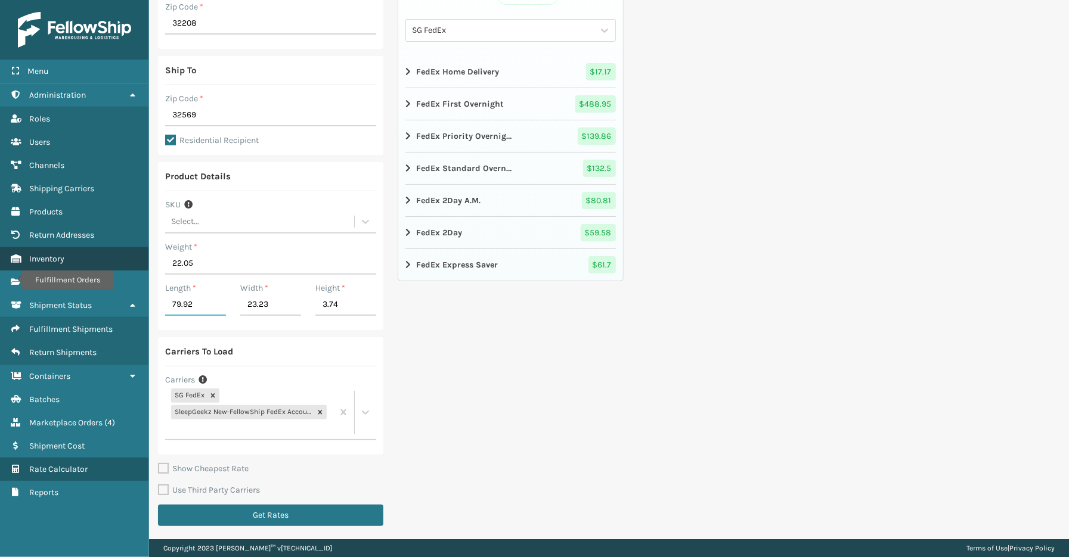
type input "79.92"
type input "20.08"
click at [577, 342] on div "FedEx Rate Zone 4 SG FedEx FedEx Home Delivery $ 17.17 FedEx First Overnight $ …" at bounding box center [510, 228] width 225 height 612
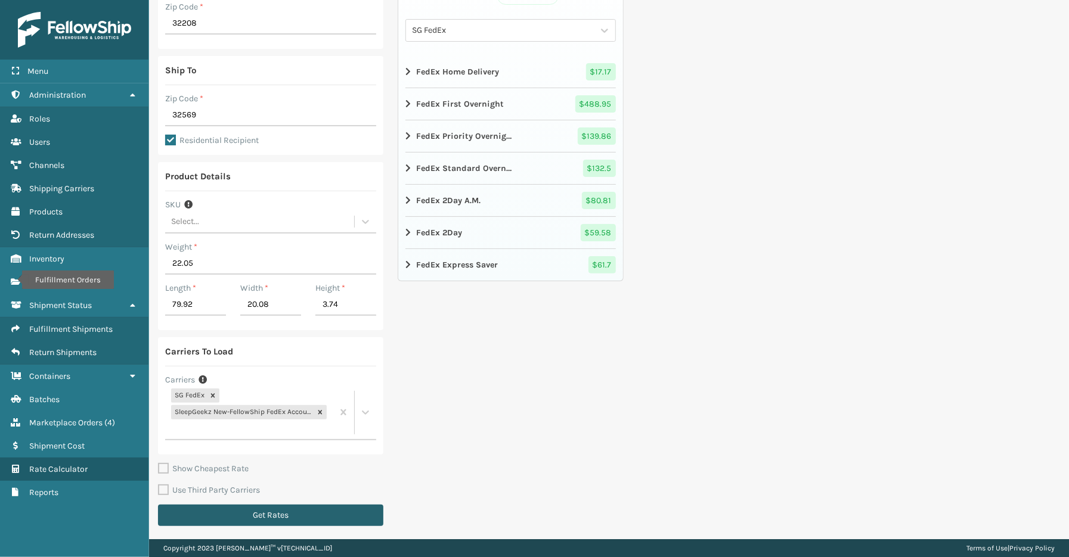
click at [254, 515] on button "Get Rates" at bounding box center [270, 515] width 225 height 21
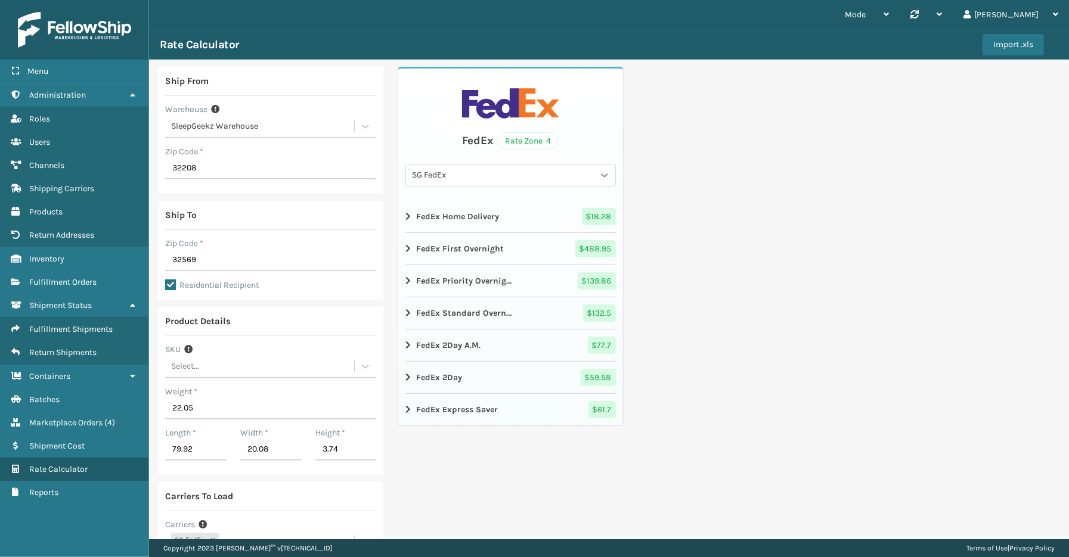
click at [601, 176] on icon at bounding box center [604, 175] width 7 height 4
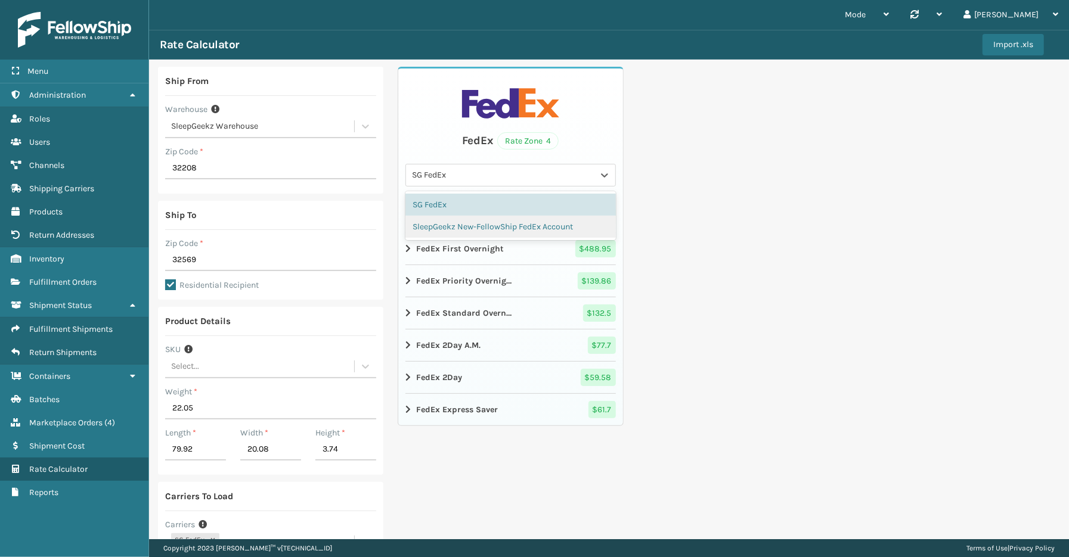
click at [500, 227] on div "SleepGeekz New-FellowShip FedEx Account" at bounding box center [510, 227] width 210 height 22
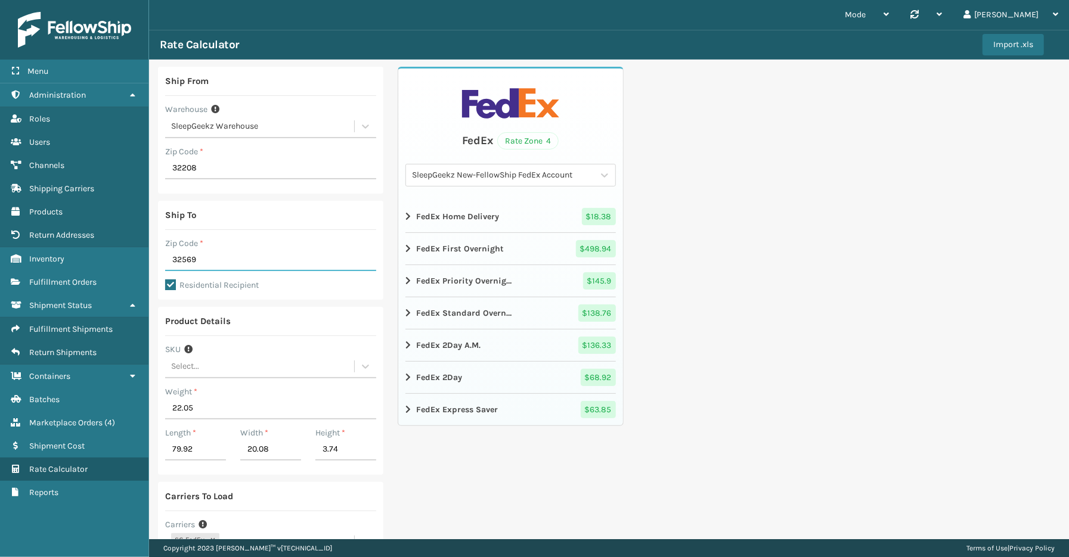
drag, startPoint x: 200, startPoint y: 259, endPoint x: 166, endPoint y: 259, distance: 34.6
click at [166, 259] on input "32569" at bounding box center [270, 260] width 211 height 21
type input "29044"
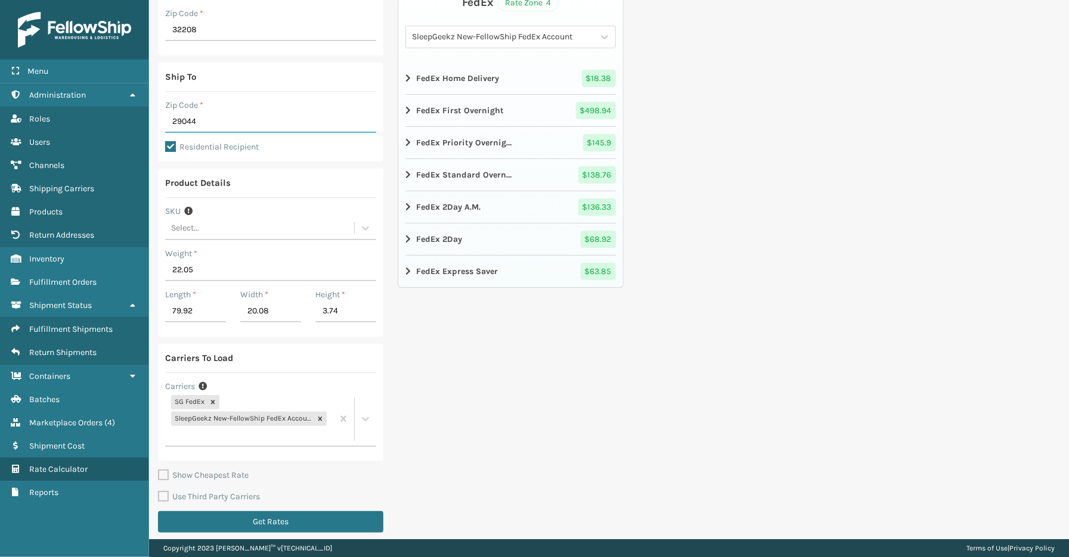
scroll to position [145, 0]
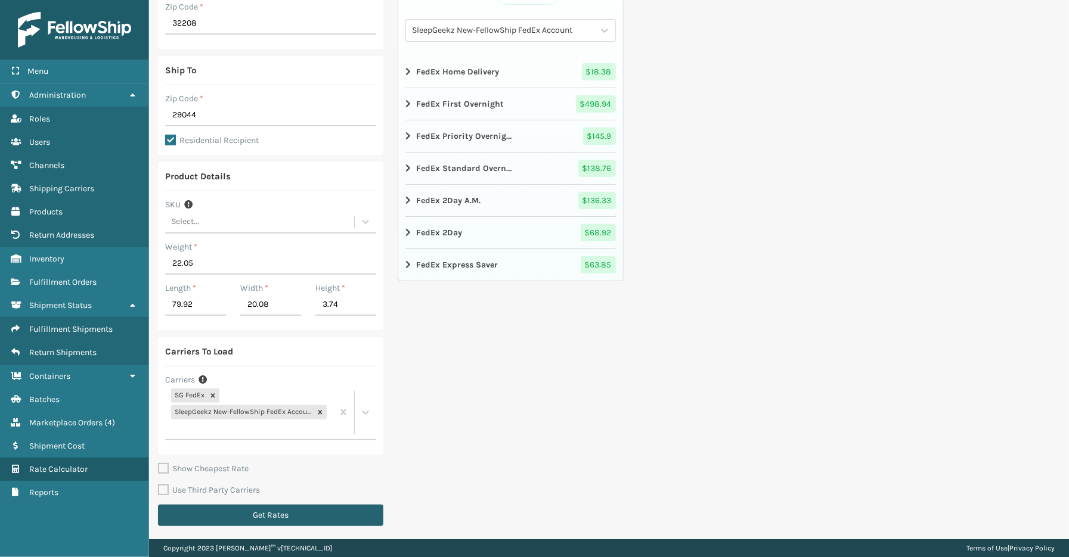
click at [293, 520] on button "Get Rates" at bounding box center [270, 515] width 225 height 21
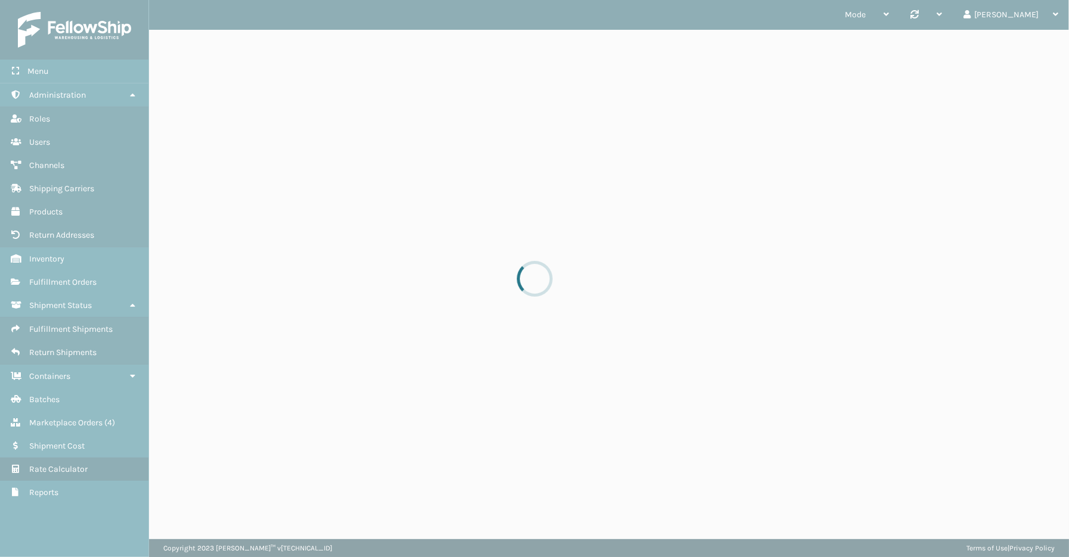
scroll to position [0, 0]
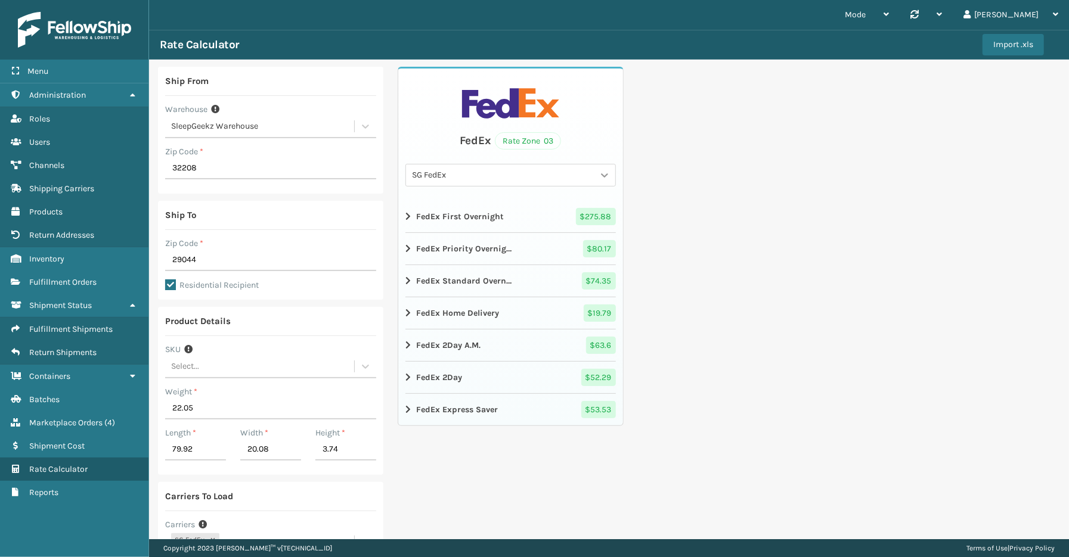
drag, startPoint x: 603, startPoint y: 171, endPoint x: 594, endPoint y: 173, distance: 8.7
click at [603, 171] on icon at bounding box center [605, 175] width 12 height 12
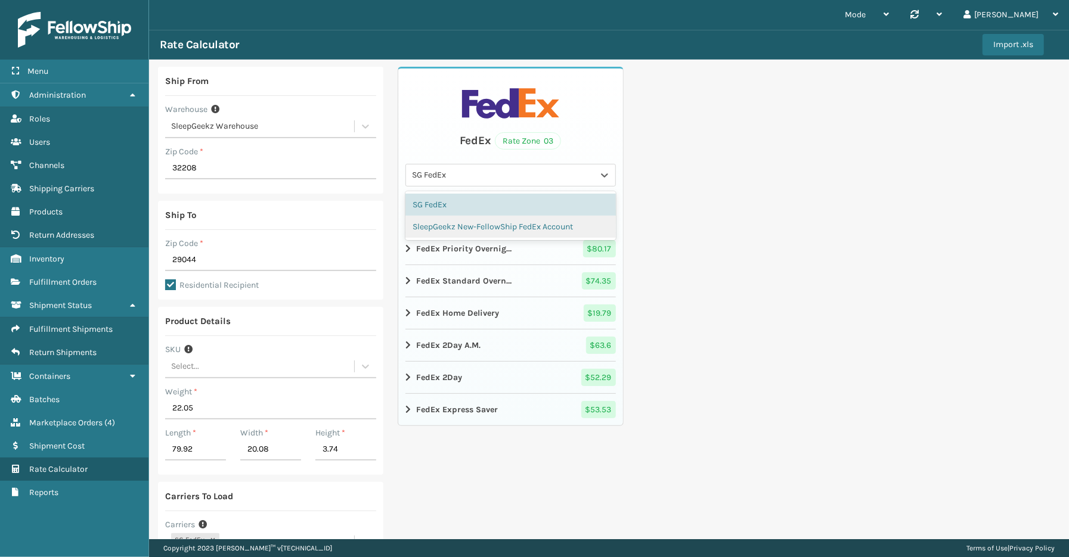
click at [500, 222] on div "SleepGeekz New-FellowShip FedEx Account" at bounding box center [510, 227] width 210 height 22
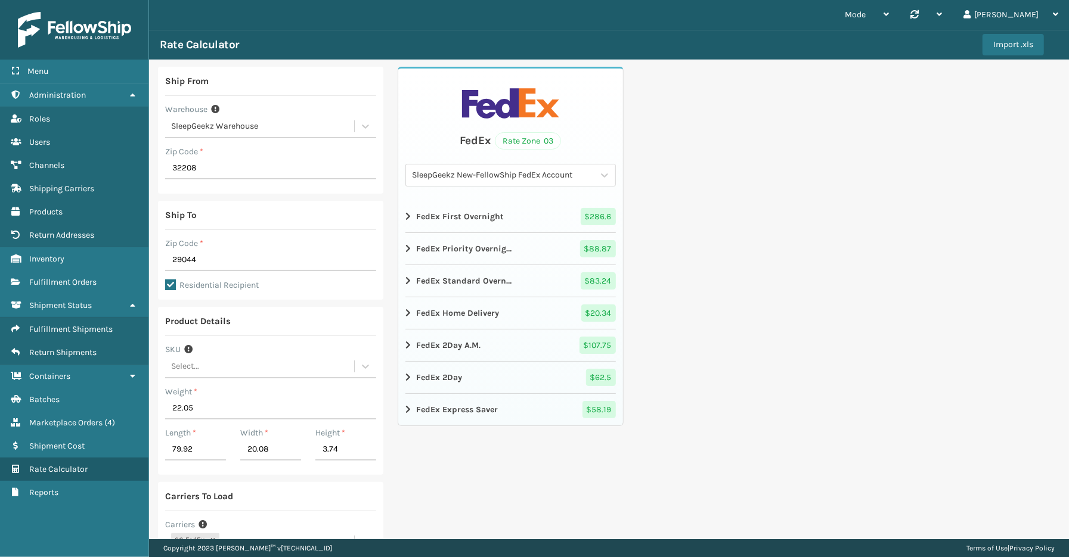
click at [745, 276] on div "Ship From Warehouse SleepGeekz Warehouse Zip Code * 32208 Ship To Zip Code * 29…" at bounding box center [609, 373] width 920 height 626
drag, startPoint x: 223, startPoint y: 261, endPoint x: 91, endPoint y: 256, distance: 132.4
click at [91, 0] on div "Menu Return Addresses Administration Return Addresses Roles Return Addresses Us…" at bounding box center [534, 0] width 1069 height 0
type input "32222"
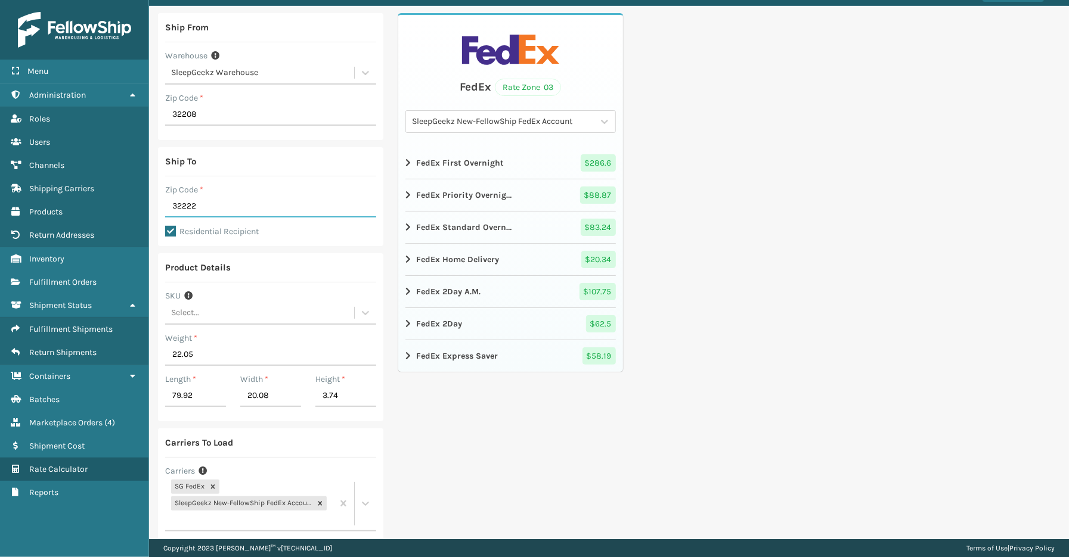
scroll to position [132, 0]
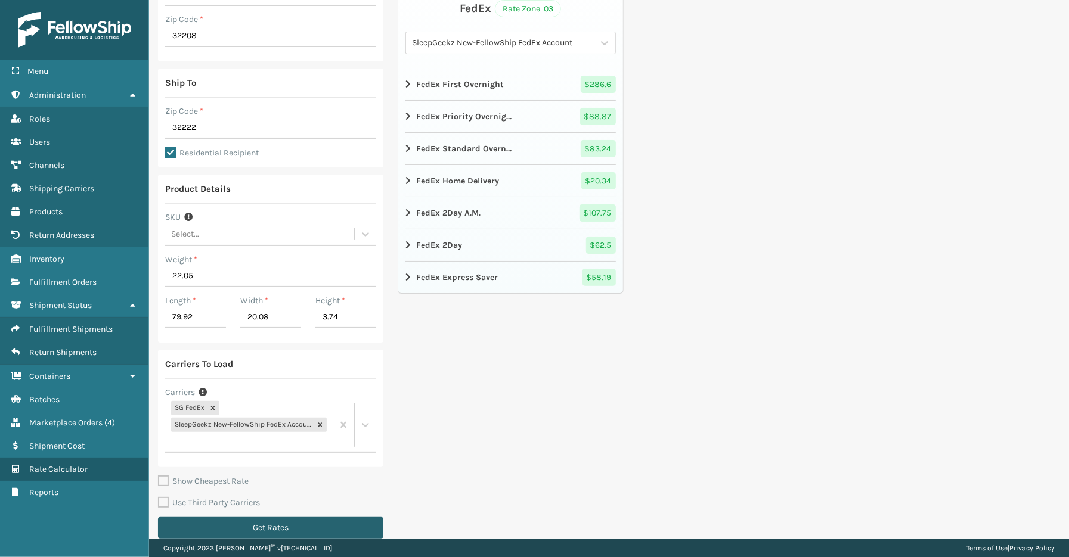
click at [252, 526] on button "Get Rates" at bounding box center [270, 528] width 225 height 21
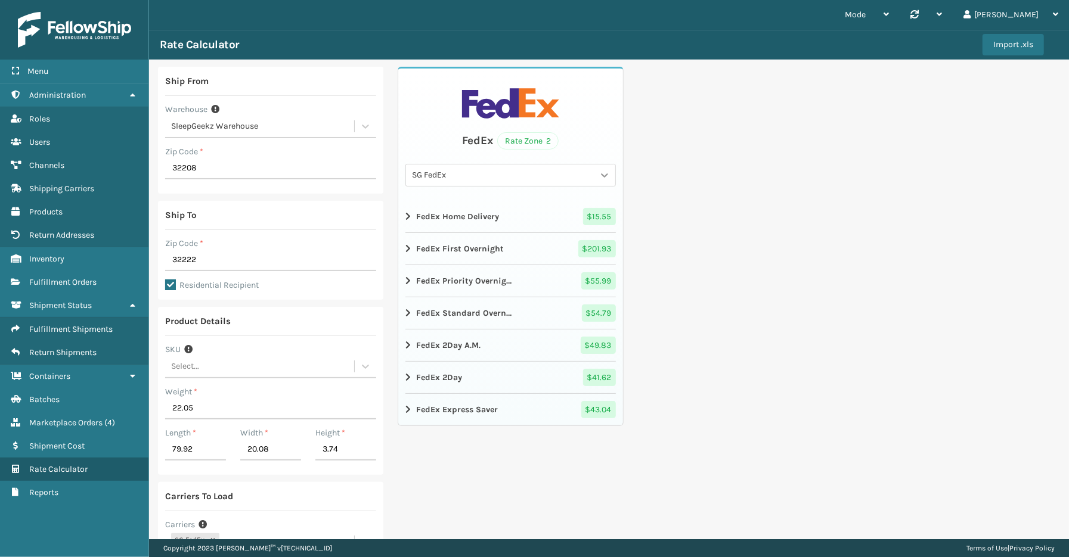
click at [594, 172] on div at bounding box center [604, 175] width 21 height 21
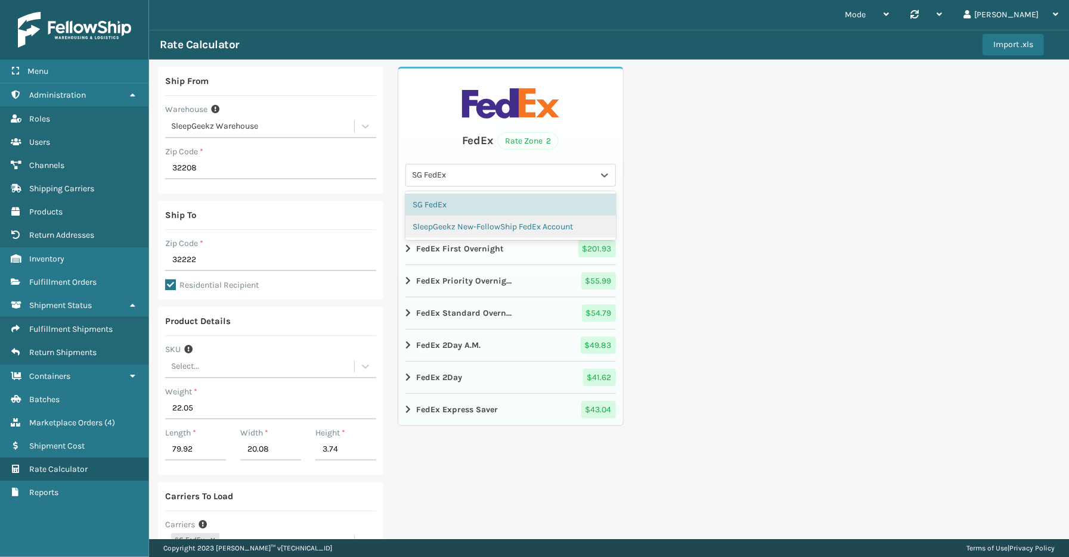
click at [473, 231] on div "SleepGeekz New-FellowShip FedEx Account" at bounding box center [510, 227] width 210 height 22
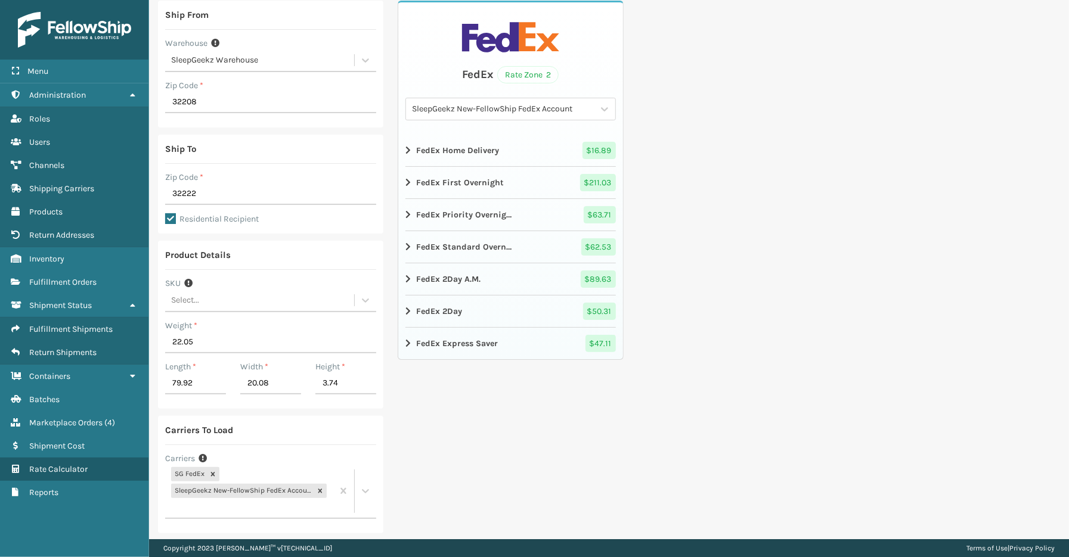
scroll to position [132, 0]
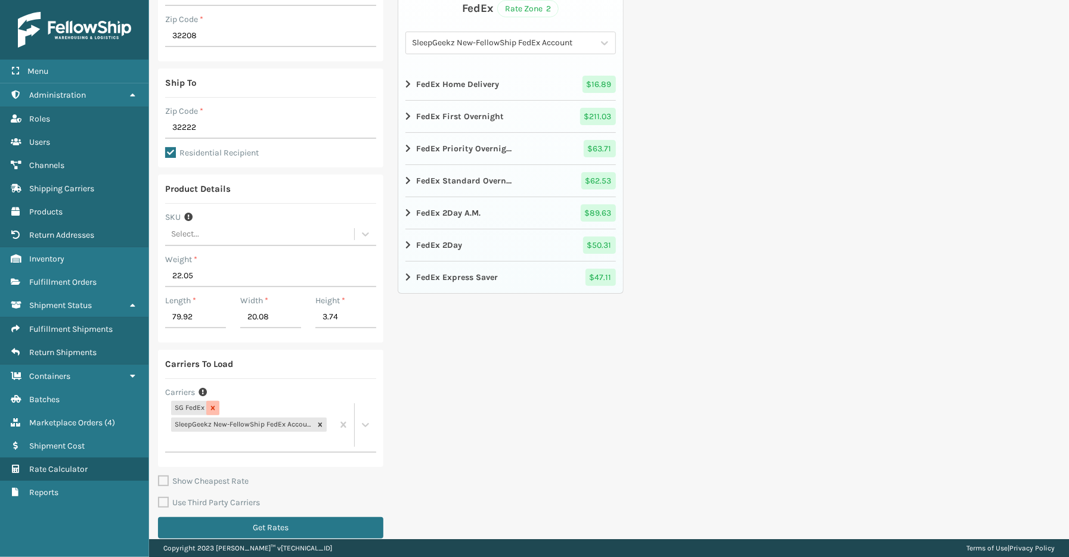
click at [211, 407] on icon at bounding box center [213, 408] width 4 height 4
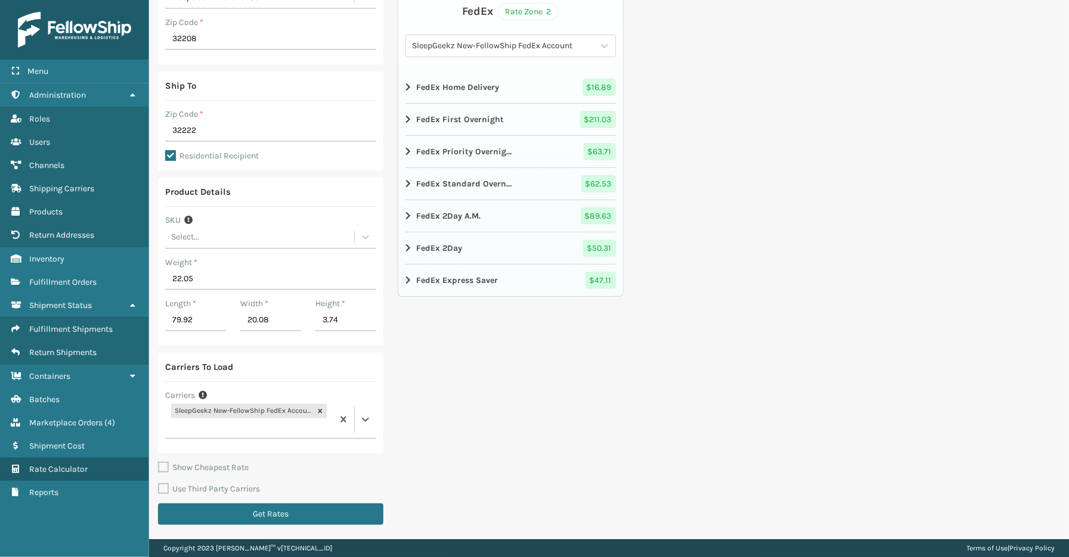
scroll to position [128, 0]
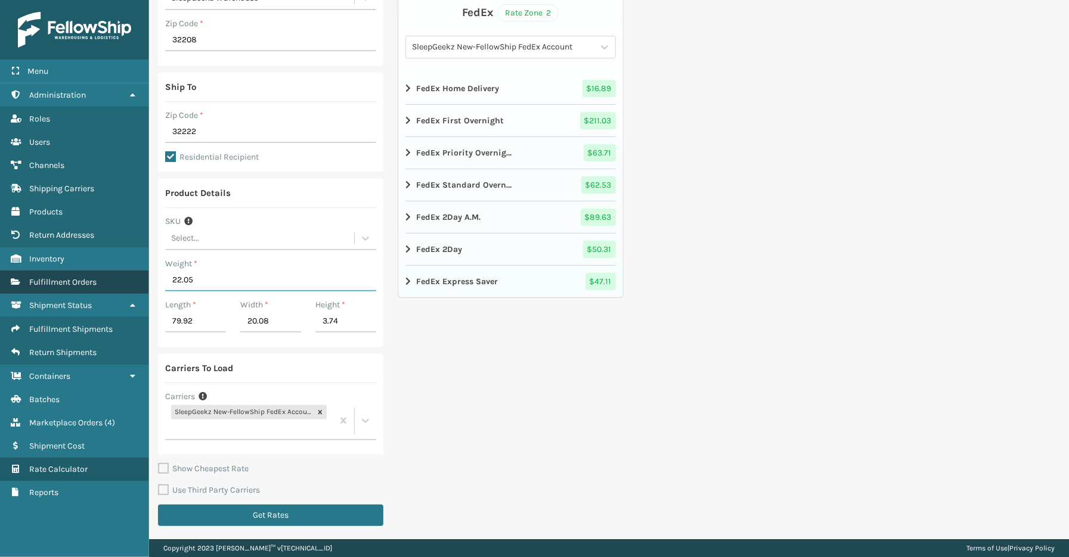
drag, startPoint x: 204, startPoint y: 282, endPoint x: 110, endPoint y: 283, distance: 94.2
click at [110, 0] on div "Menu Return Addresses Administration Return Addresses Roles Return Addresses Us…" at bounding box center [534, 0] width 1069 height 0
type input "19.84"
type input "62.80"
type input "23.23"
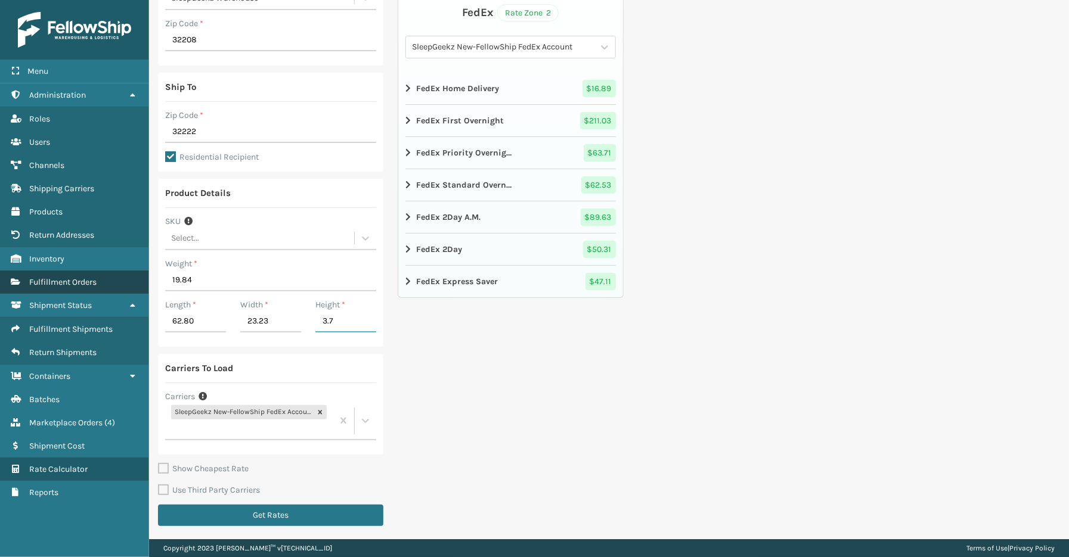
type input "3.74"
click button "Get Rates" at bounding box center [270, 515] width 225 height 21
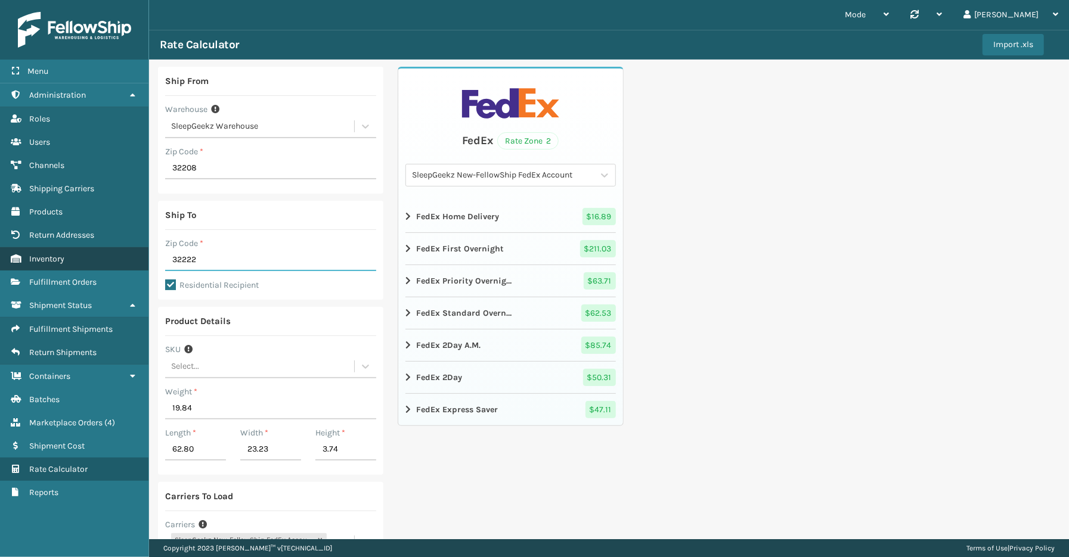
drag, startPoint x: 219, startPoint y: 257, endPoint x: 141, endPoint y: 250, distance: 78.4
click at [141, 0] on div "Menu Return Addresses Administration Return Addresses Roles Return Addresses Us…" at bounding box center [534, 0] width 1069 height 0
type input "29044"
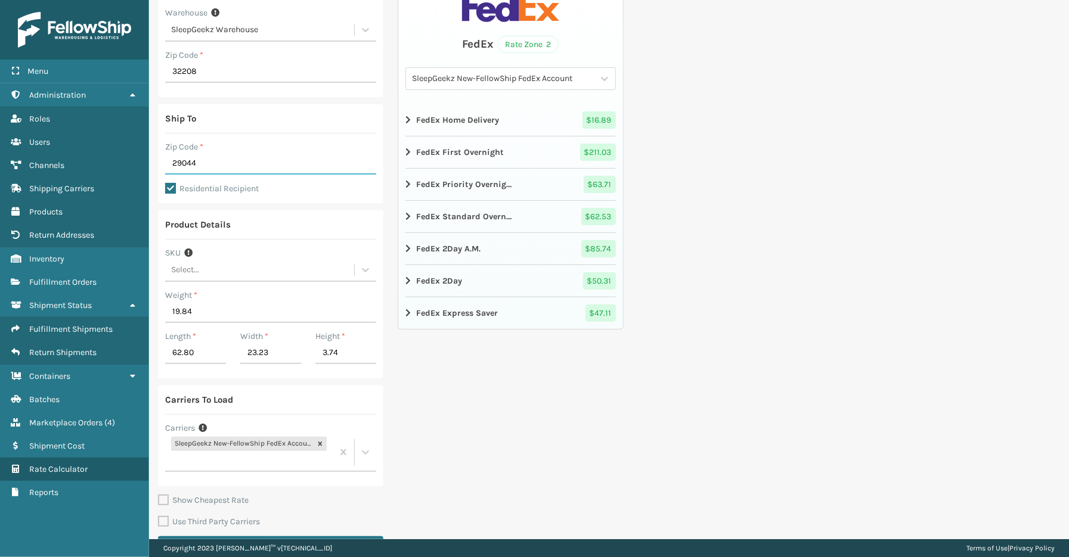
scroll to position [128, 0]
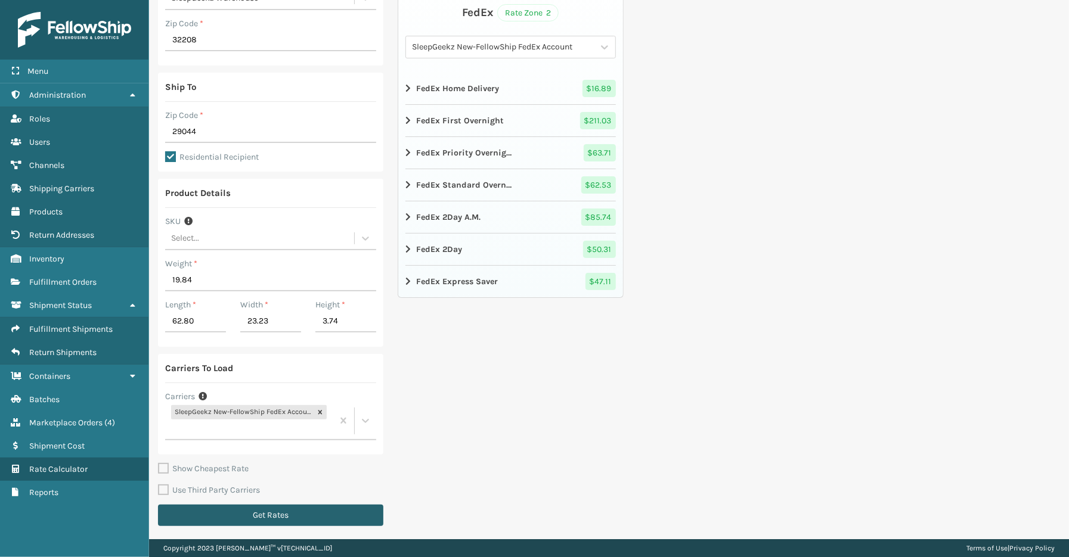
click at [239, 512] on button "Get Rates" at bounding box center [270, 515] width 225 height 21
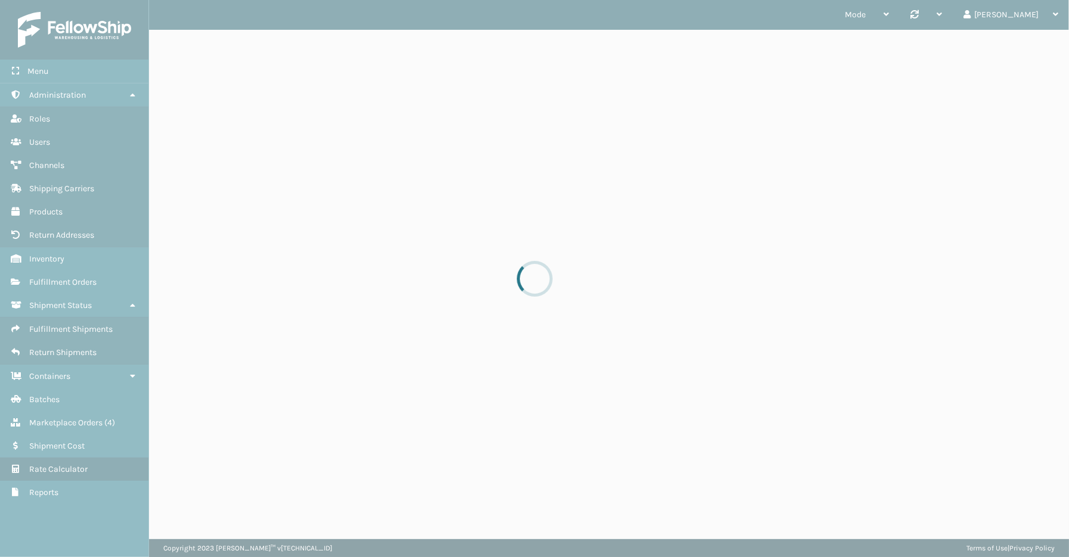
scroll to position [0, 0]
